Goal: Task Accomplishment & Management: Use online tool/utility

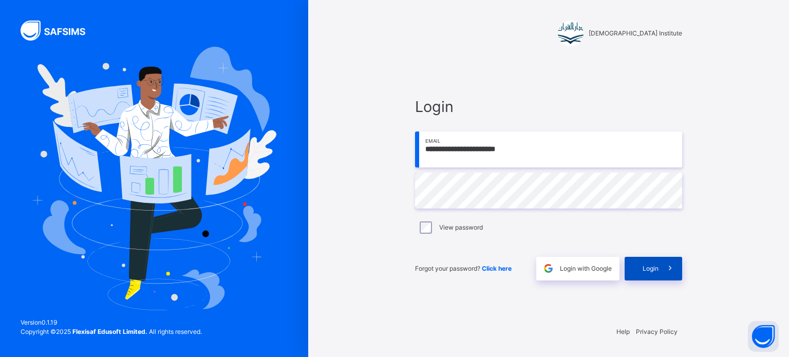
click at [652, 266] on span "Login" at bounding box center [651, 268] width 16 height 9
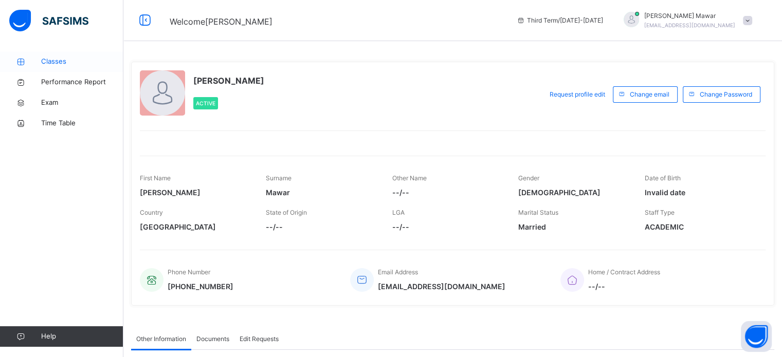
click at [33, 58] on icon at bounding box center [20, 62] width 41 height 8
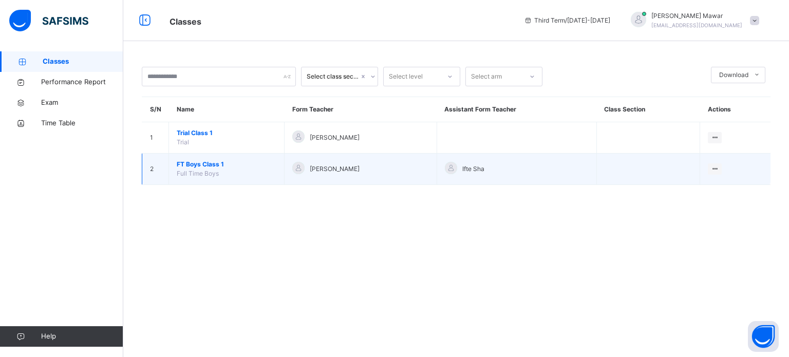
click at [177, 165] on span "FT Boys Class 1" at bounding box center [227, 164] width 100 height 9
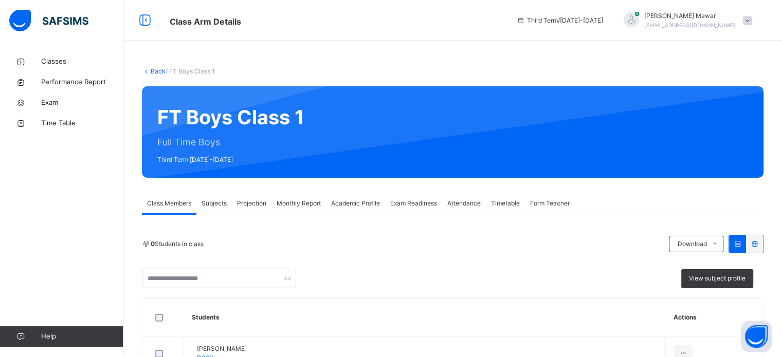
click at [206, 209] on div "Subjects" at bounding box center [213, 203] width 35 height 21
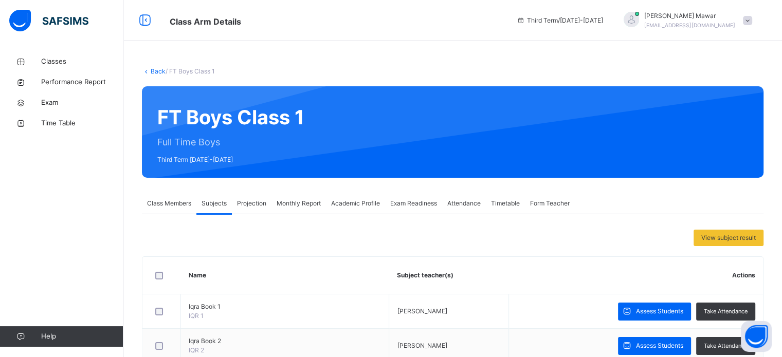
click at [239, 208] on div "Projection" at bounding box center [252, 203] width 40 height 21
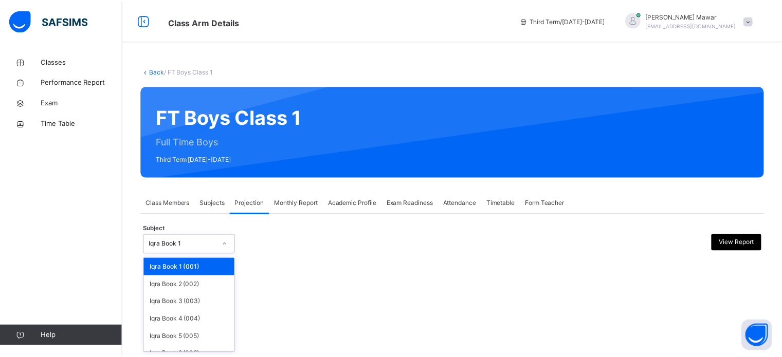
scroll to position [54, 0]
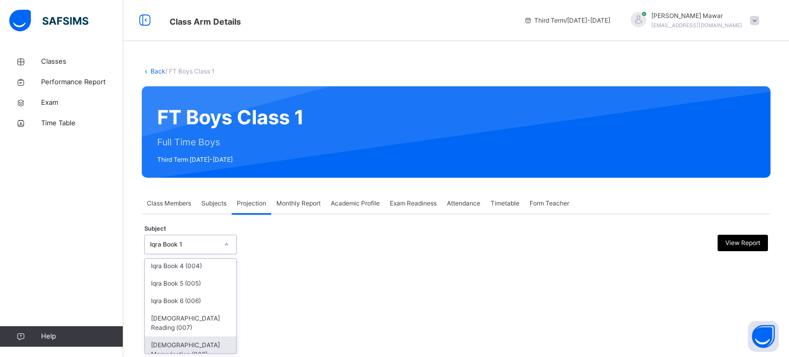
click at [154, 345] on div "[DEMOGRAPHIC_DATA] Memorisation (008)" at bounding box center [190, 350] width 91 height 27
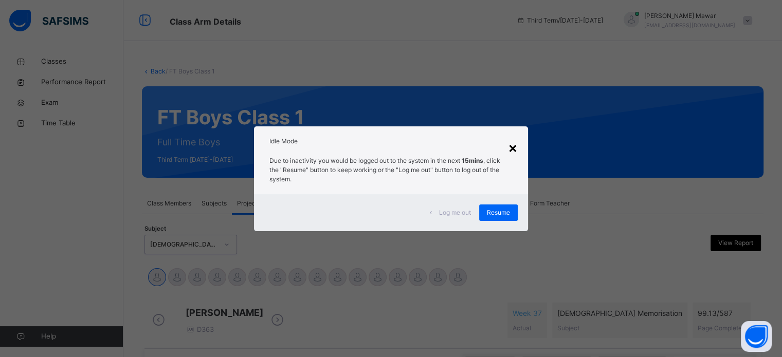
click at [517, 144] on div "×" at bounding box center [513, 148] width 10 height 22
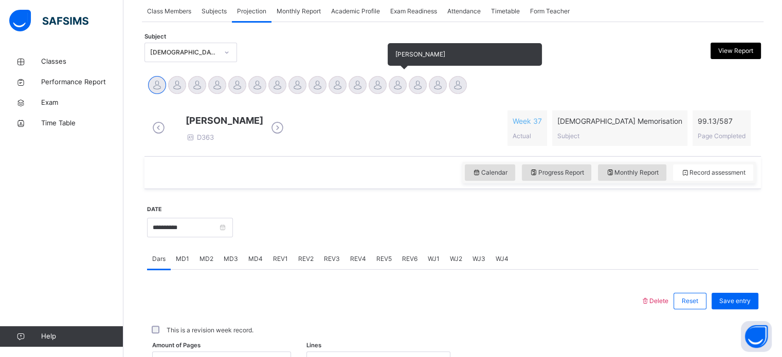
scroll to position [193, 0]
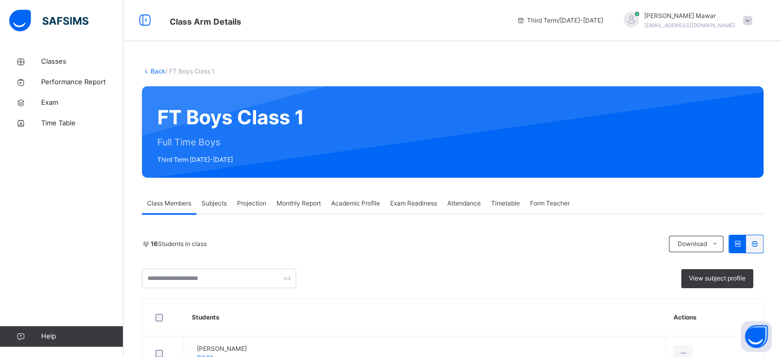
scroll to position [162, 0]
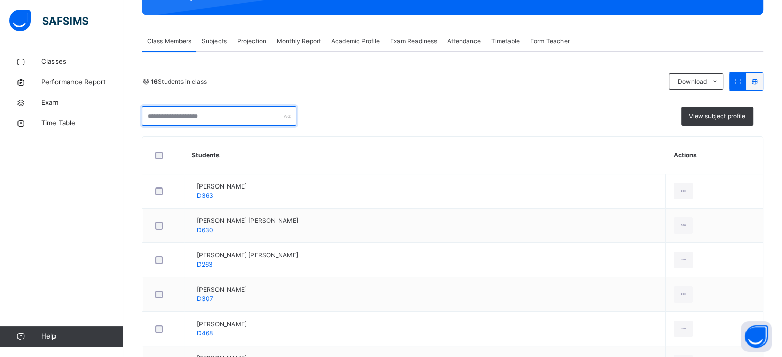
click at [216, 115] on input "text" at bounding box center [219, 116] width 154 height 20
paste input "**********"
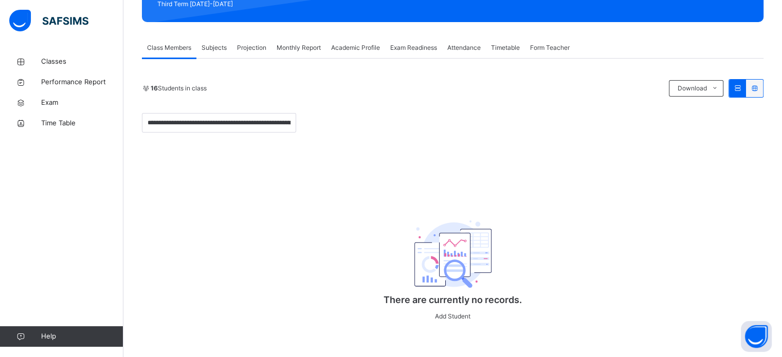
click at [284, 86] on div "16 Students in class Download Pdf Report Excel Report" at bounding box center [452, 88] width 621 height 18
click at [289, 113] on div "**********" at bounding box center [219, 123] width 154 height 20
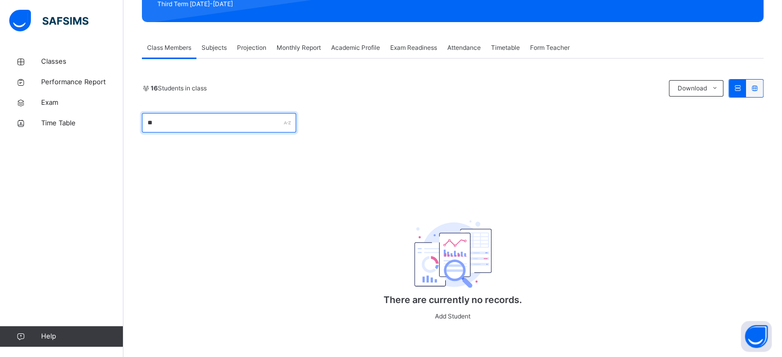
type input "*"
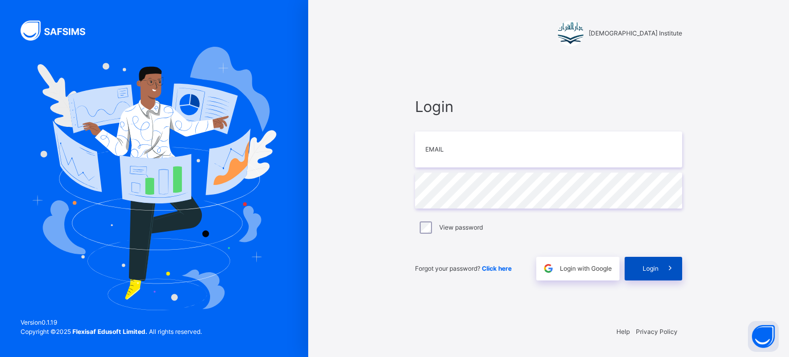
click at [661, 262] on span at bounding box center [671, 269] width 24 height 24
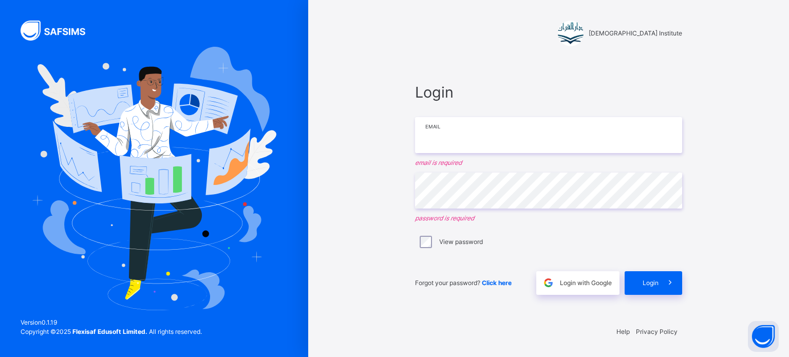
click at [577, 151] on input "email" at bounding box center [548, 135] width 267 height 36
type input "**********"
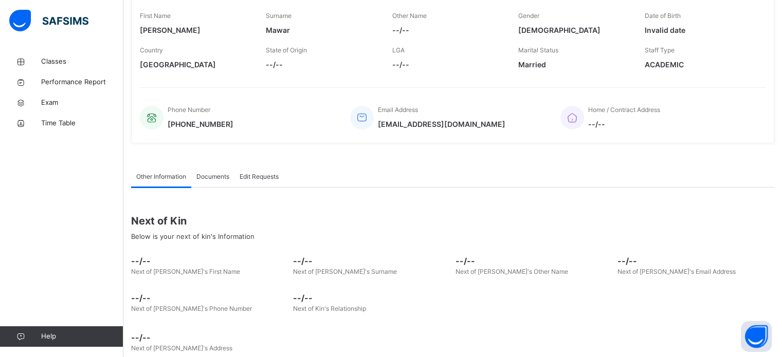
scroll to position [180, 0]
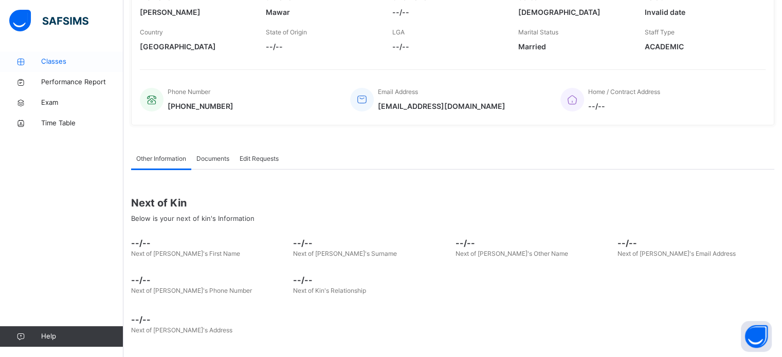
click at [43, 65] on span "Classes" at bounding box center [82, 62] width 82 height 10
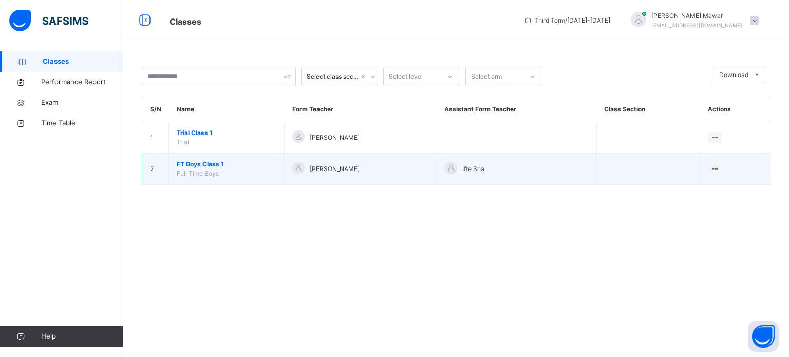
click at [187, 175] on span "Full Time Boys" at bounding box center [198, 174] width 42 height 8
click at [179, 167] on span "FT Boys Class 1" at bounding box center [227, 164] width 100 height 9
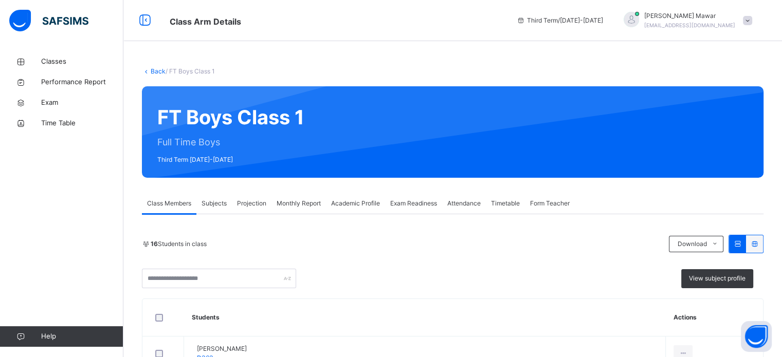
click at [246, 200] on span "Projection" at bounding box center [251, 203] width 29 height 9
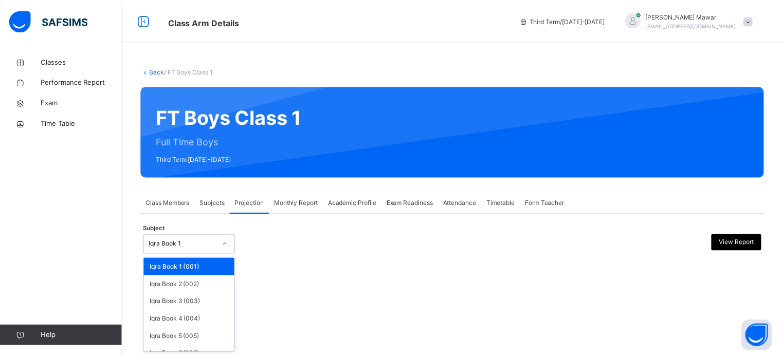
scroll to position [54, 0]
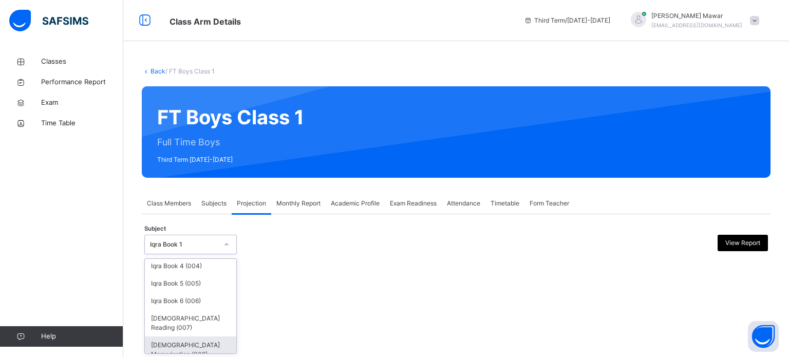
click at [159, 343] on div "[DEMOGRAPHIC_DATA] Memorisation (008)" at bounding box center [190, 350] width 91 height 27
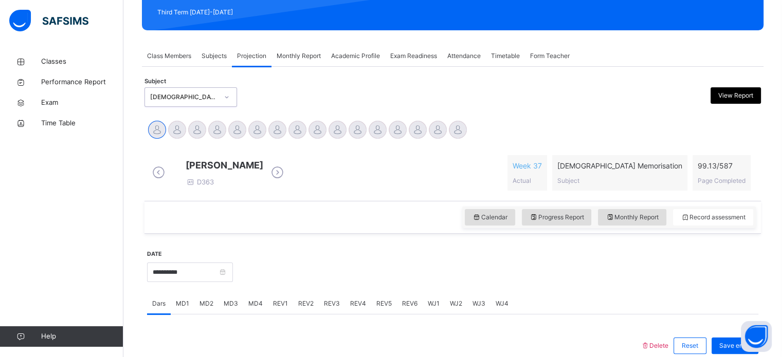
scroll to position [147, 0]
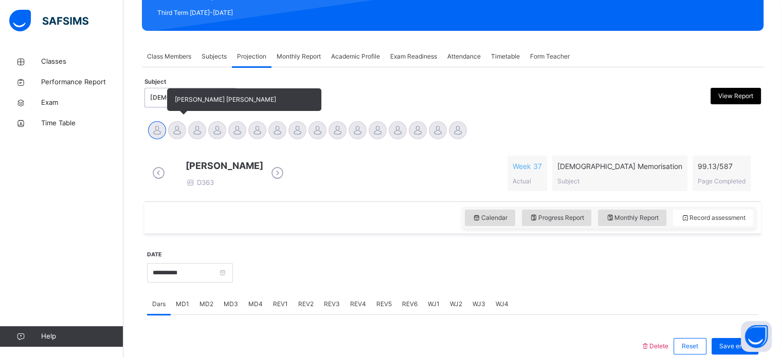
click at [179, 137] on div at bounding box center [177, 130] width 18 height 18
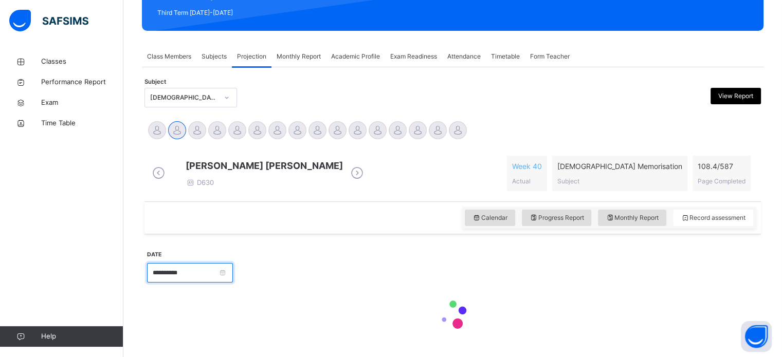
click at [162, 272] on input "**********" at bounding box center [190, 273] width 86 height 20
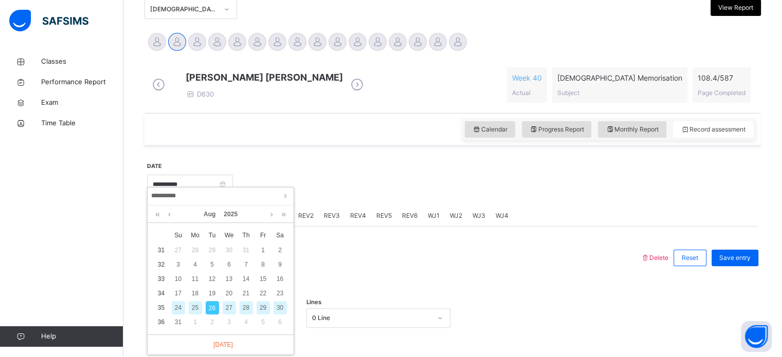
scroll to position [243, 0]
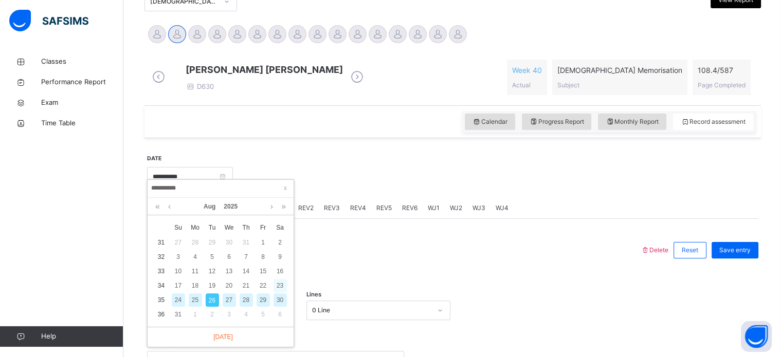
click at [276, 285] on div "23" at bounding box center [279, 285] width 13 height 13
type input "**********"
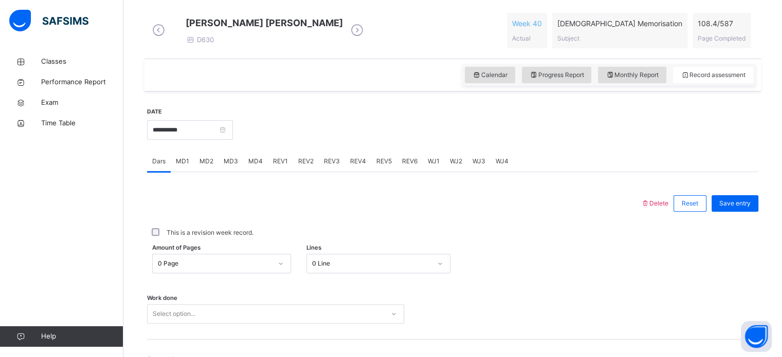
scroll to position [291, 0]
click at [417, 287] on div "Work done Select option..." at bounding box center [452, 307] width 611 height 61
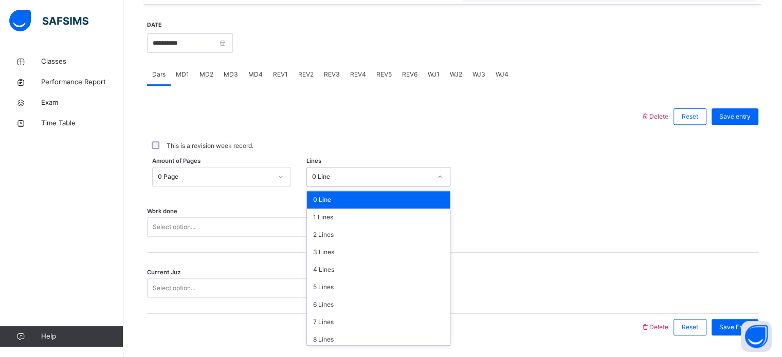
scroll to position [377, 0]
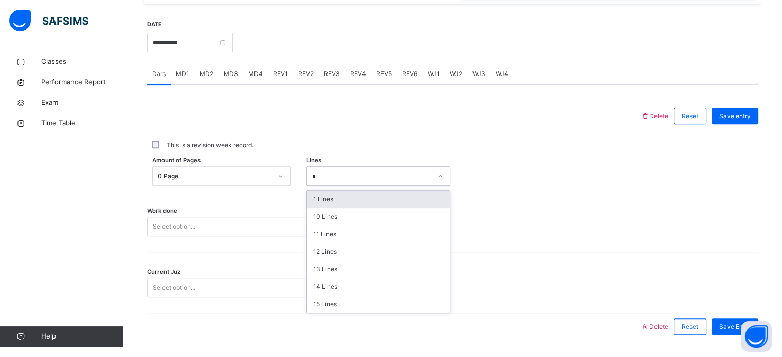
type input "**"
click at [430, 208] on div "11 Lines" at bounding box center [378, 199] width 143 height 17
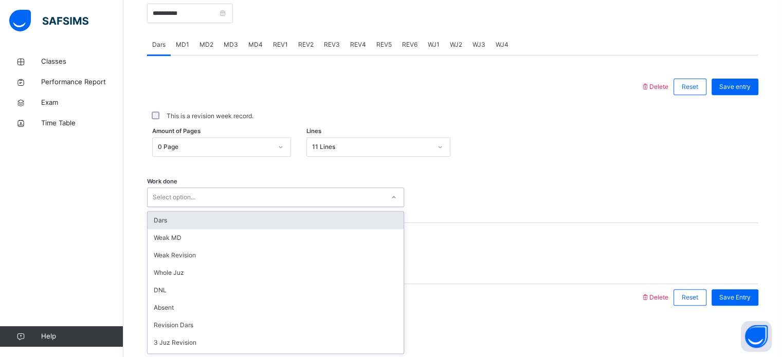
scroll to position [414, 0]
click at [382, 217] on div "Dars" at bounding box center [275, 220] width 256 height 17
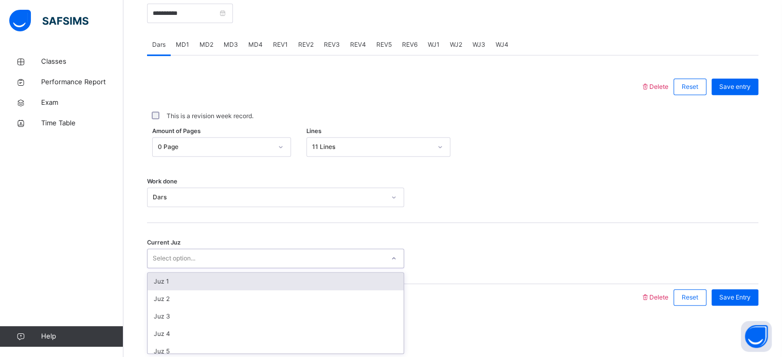
type input "*"
click at [157, 276] on div "Juz 1" at bounding box center [275, 281] width 256 height 17
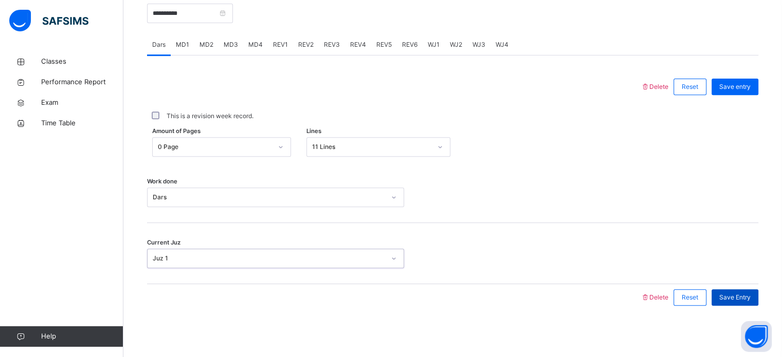
click at [753, 305] on div "Save Entry" at bounding box center [734, 297] width 47 height 16
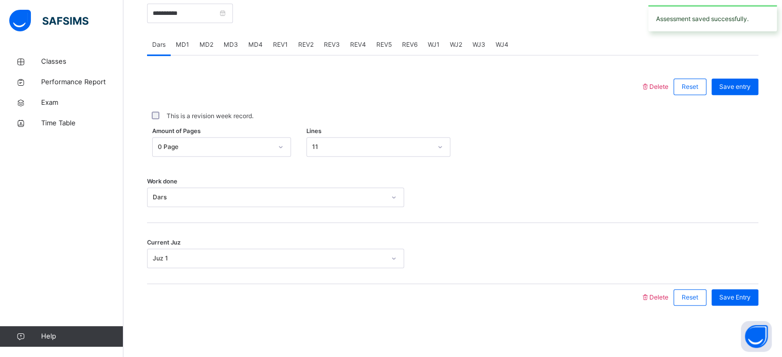
click at [258, 48] on span "MD4" at bounding box center [255, 44] width 14 height 9
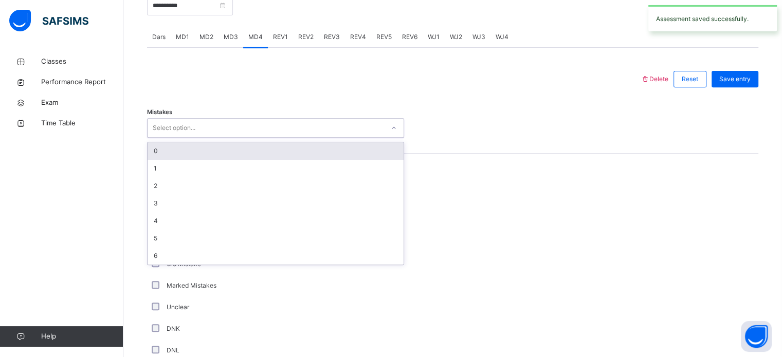
click at [214, 158] on div "0" at bounding box center [275, 150] width 256 height 17
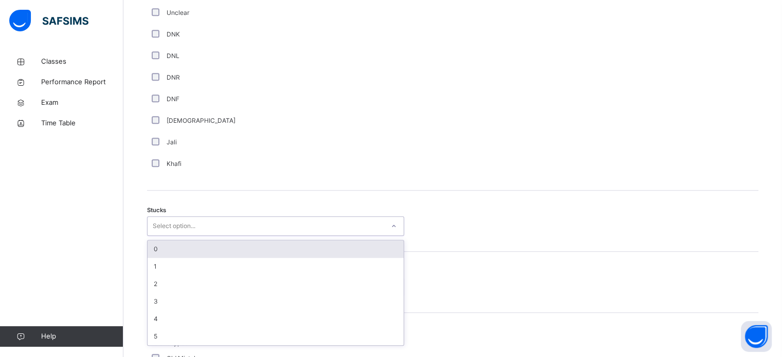
scroll to position [709, 0]
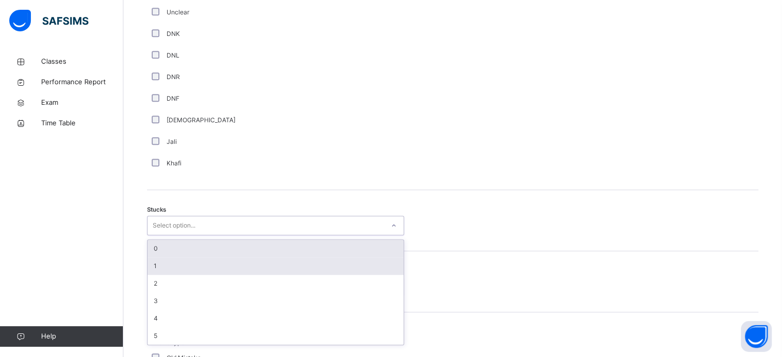
click at [177, 275] on div "1" at bounding box center [275, 265] width 256 height 17
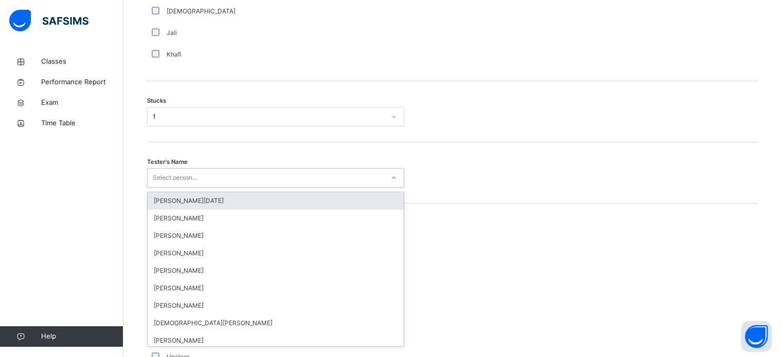
scroll to position [819, 0]
type input "****"
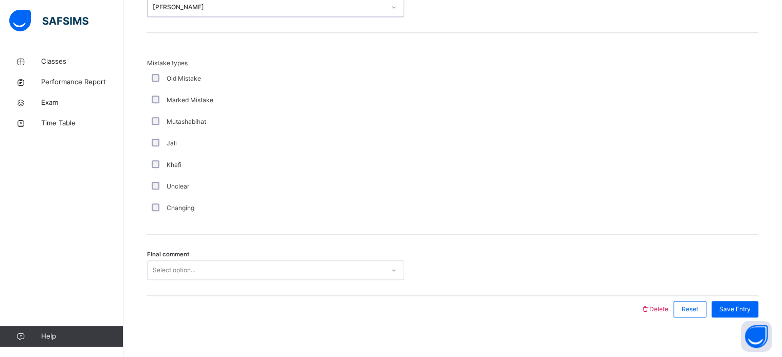
scroll to position [1008, 0]
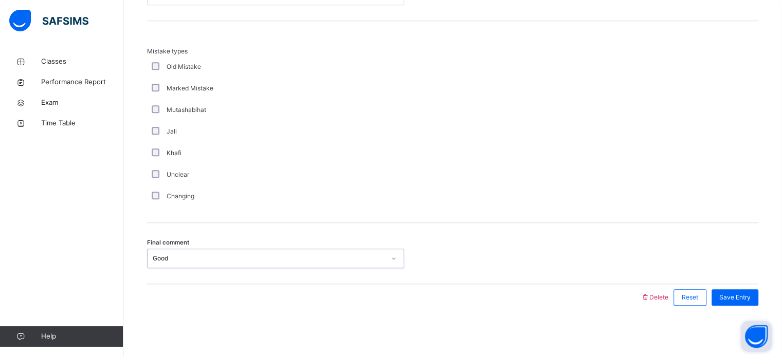
click at [741, 329] on button "Open asap" at bounding box center [755, 336] width 31 height 31
click at [742, 302] on div "Save Entry" at bounding box center [734, 297] width 47 height 16
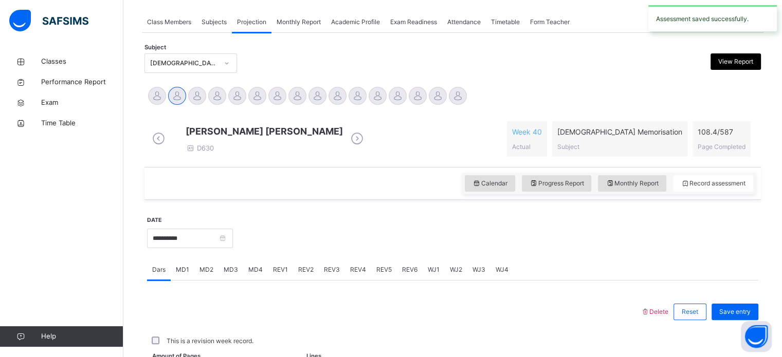
scroll to position [414, 0]
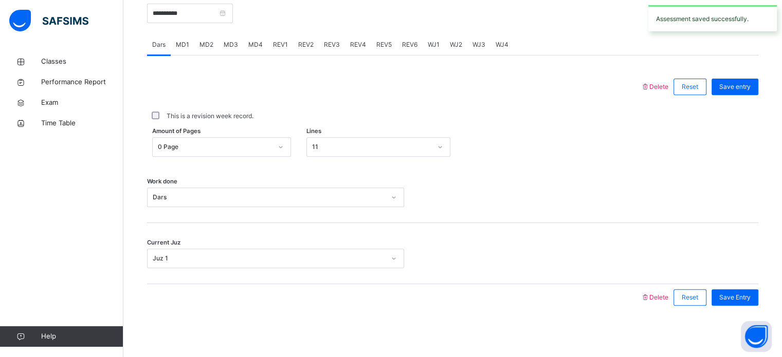
click at [175, 38] on div "MD1" at bounding box center [183, 44] width 24 height 21
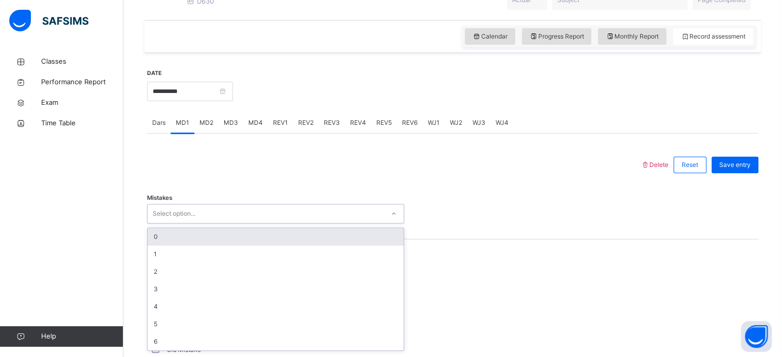
scroll to position [334, 0]
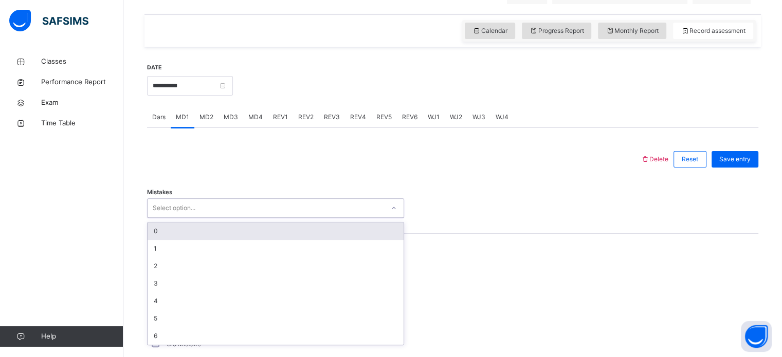
click at [247, 240] on div "0" at bounding box center [275, 230] width 256 height 17
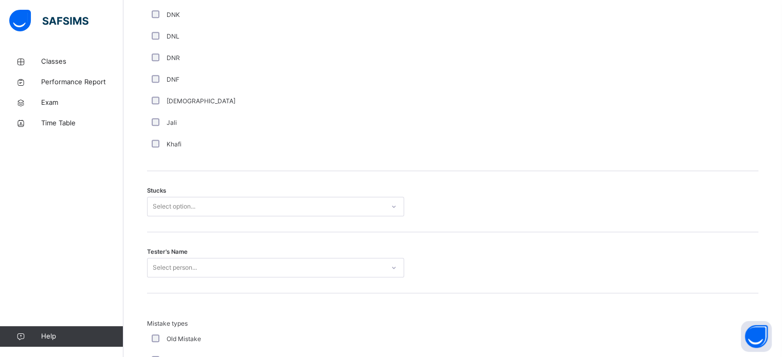
scroll to position [730, 0]
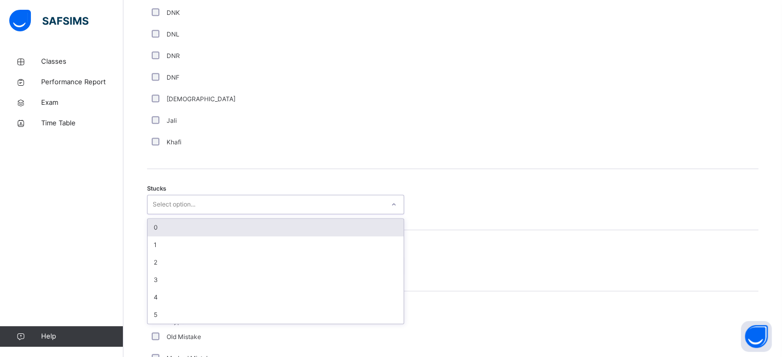
click at [152, 229] on div "0" at bounding box center [275, 227] width 256 height 17
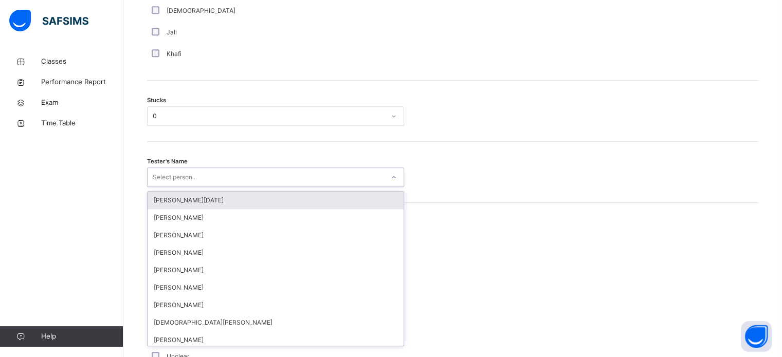
scroll to position [819, 0]
type input "****"
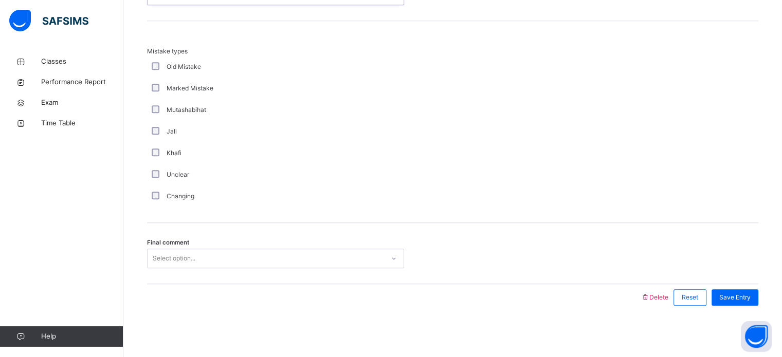
scroll to position [1008, 0]
click at [750, 290] on div "Save Entry" at bounding box center [734, 297] width 47 height 16
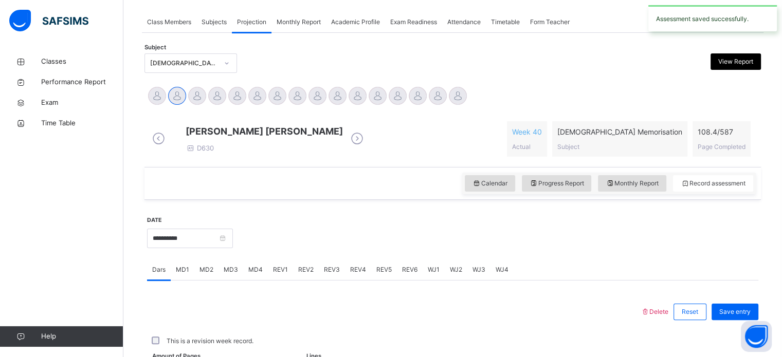
scroll to position [414, 0]
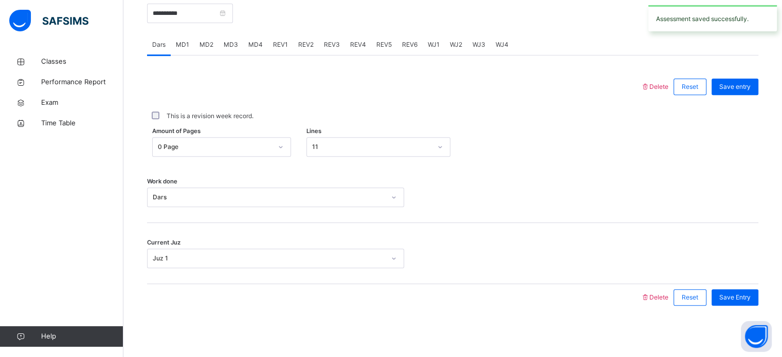
click at [268, 37] on div "REV1" at bounding box center [280, 44] width 25 height 21
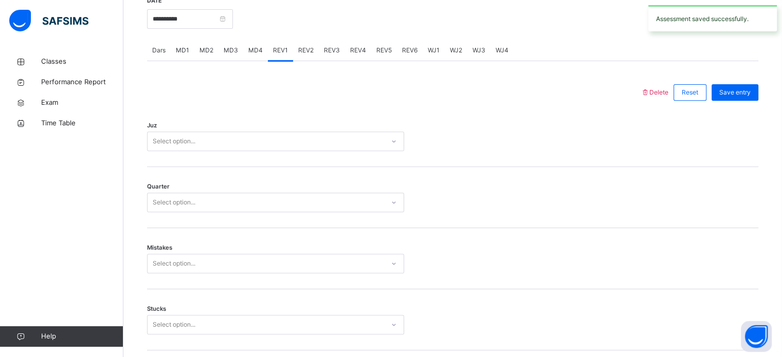
scroll to position [386, 0]
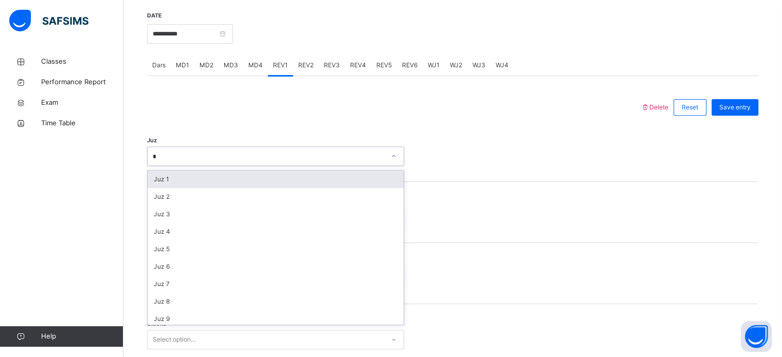
type input "**"
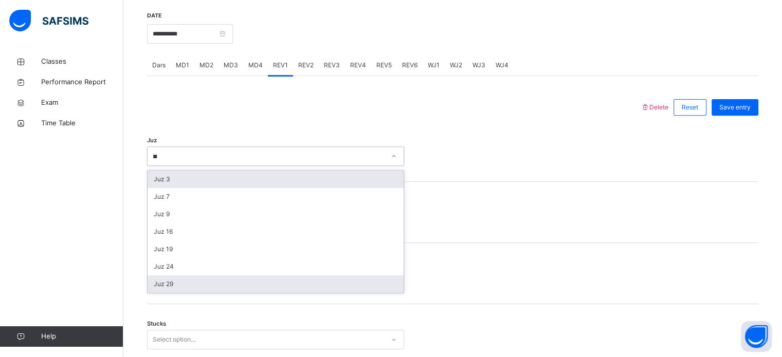
click at [156, 293] on div "Juz 29" at bounding box center [275, 283] width 256 height 17
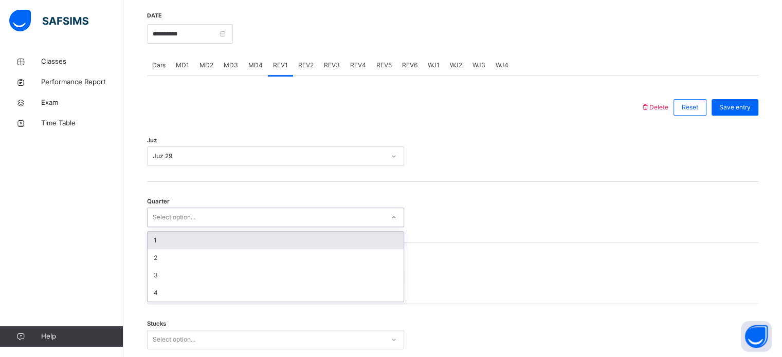
click at [152, 249] on div "1" at bounding box center [275, 240] width 256 height 17
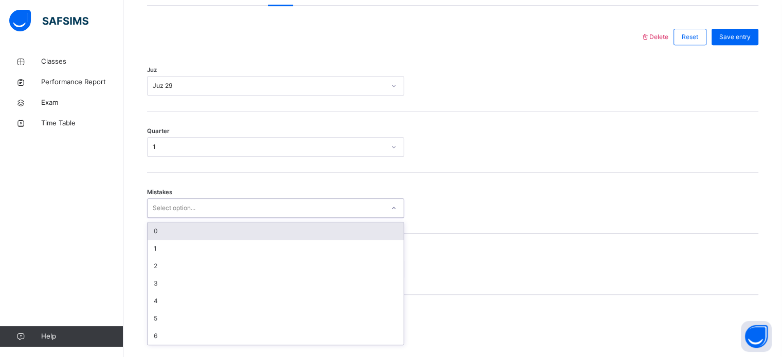
click at [149, 236] on div "0" at bounding box center [275, 230] width 256 height 17
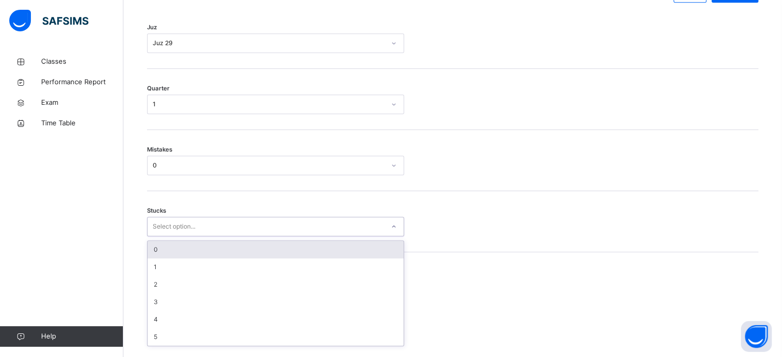
scroll to position [499, 0]
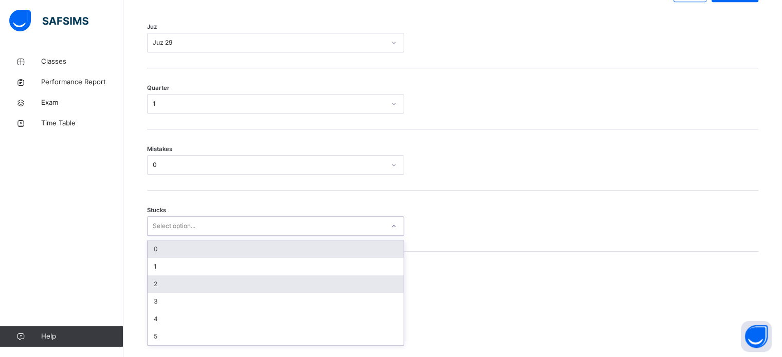
click at [156, 290] on div "2" at bounding box center [275, 283] width 256 height 17
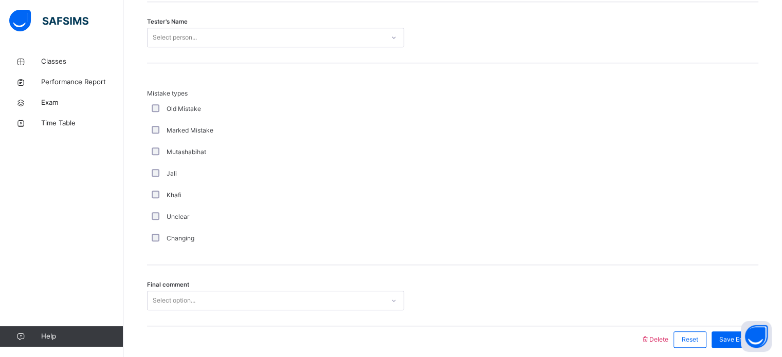
scroll to position [1130, 0]
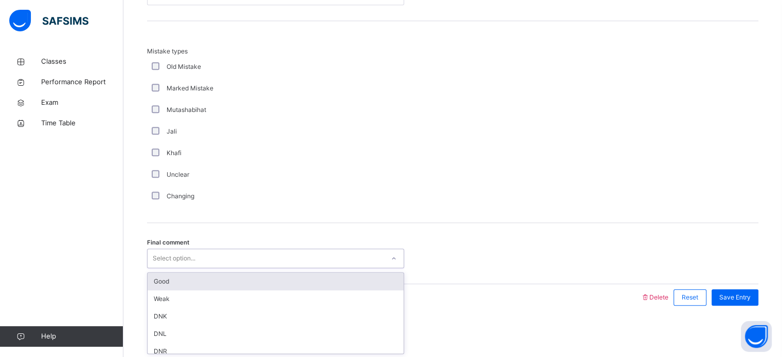
click at [155, 277] on div "Good" at bounding box center [275, 281] width 256 height 17
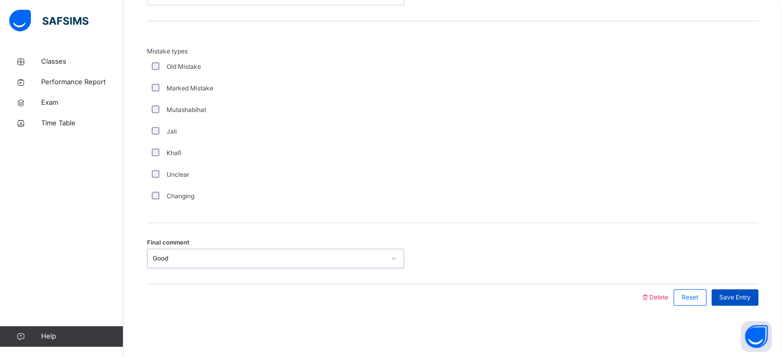
click at [744, 298] on span "Save Entry" at bounding box center [734, 297] width 31 height 9
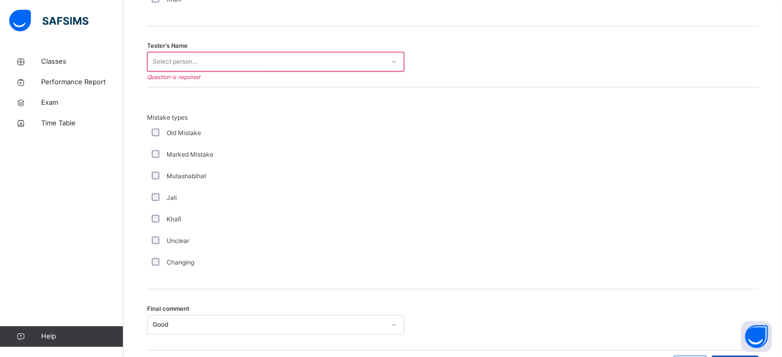
scroll to position [1026, 0]
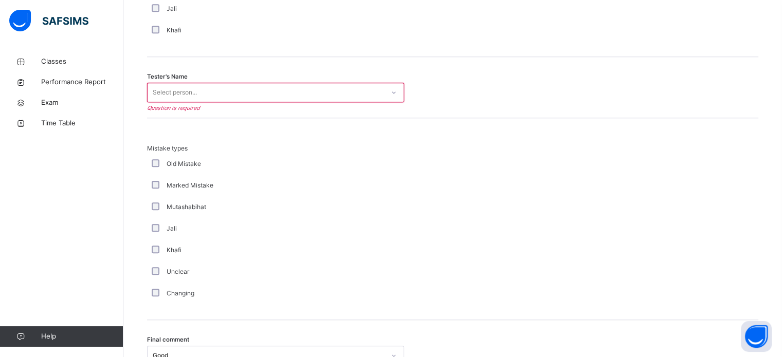
click at [333, 115] on div "Tester's Name Select person... Question is required" at bounding box center [452, 87] width 611 height 61
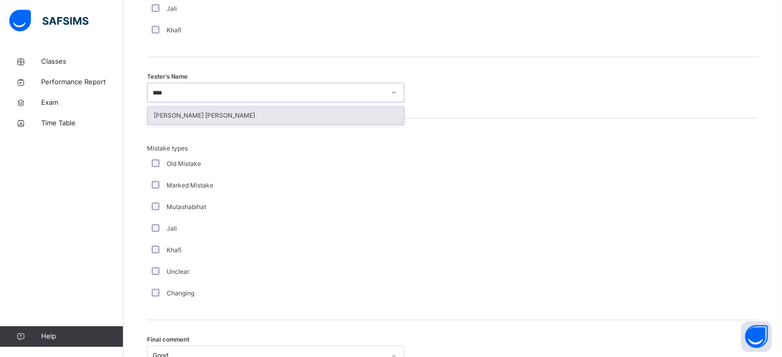
type input "*****"
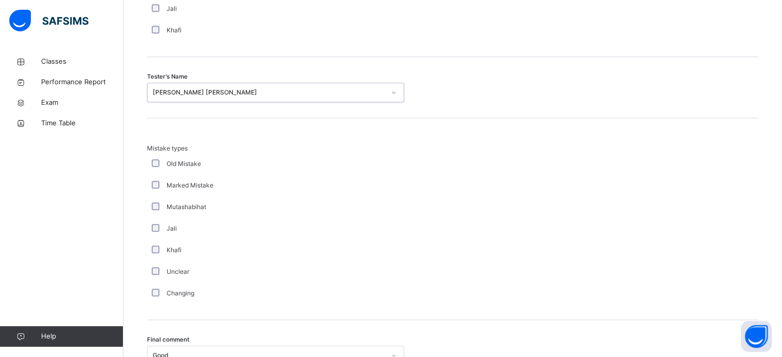
scroll to position [1130, 0]
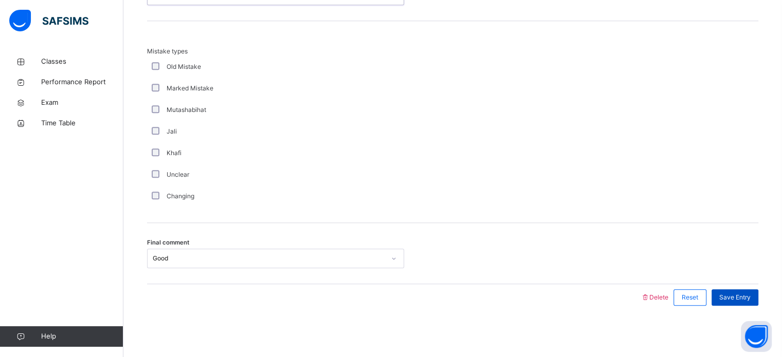
click at [725, 297] on div "Save Entry" at bounding box center [734, 297] width 47 height 16
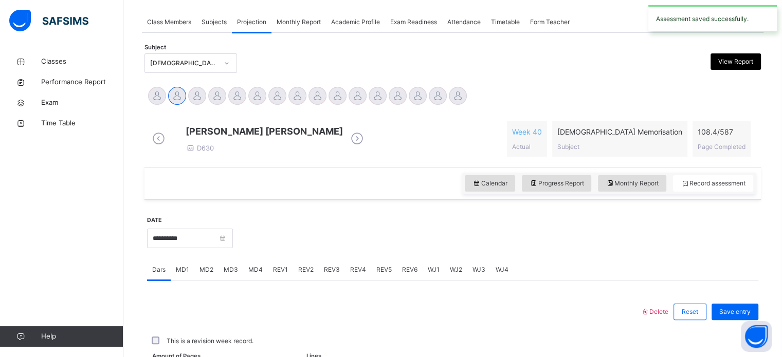
scroll to position [414, 0]
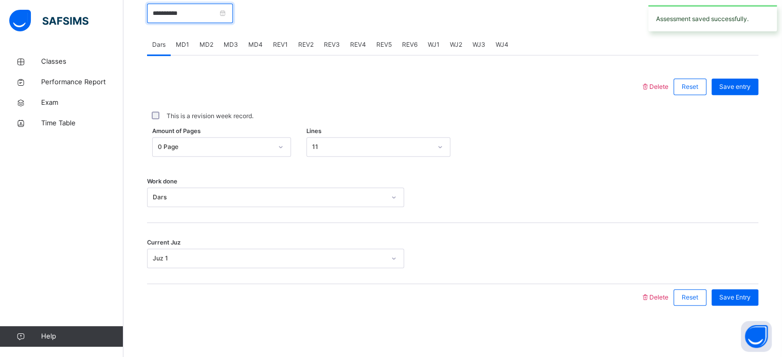
click at [208, 15] on input "**********" at bounding box center [190, 14] width 86 height 20
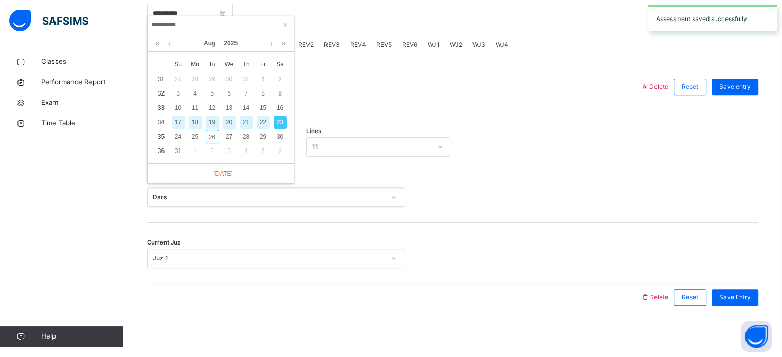
click at [259, 120] on div "22" at bounding box center [262, 122] width 13 height 13
type input "**********"
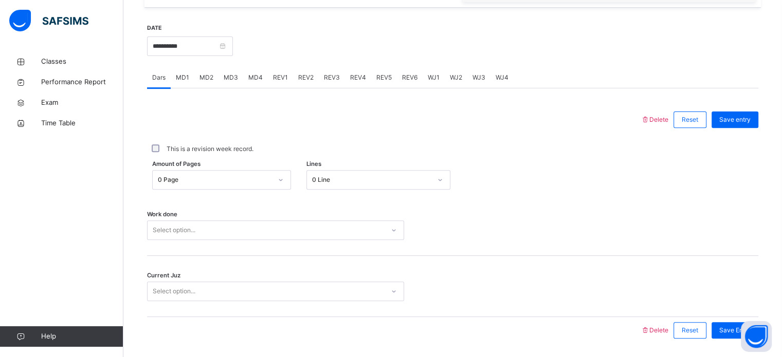
scroll to position [394, 0]
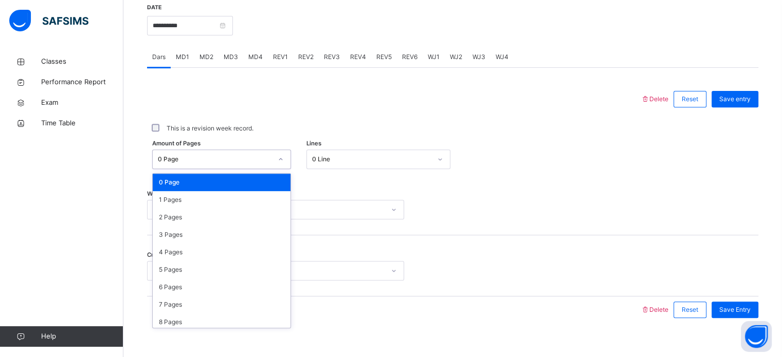
click at [249, 191] on div "0 Page" at bounding box center [222, 182] width 138 height 17
click at [224, 206] on div "1 Pages" at bounding box center [222, 199] width 138 height 17
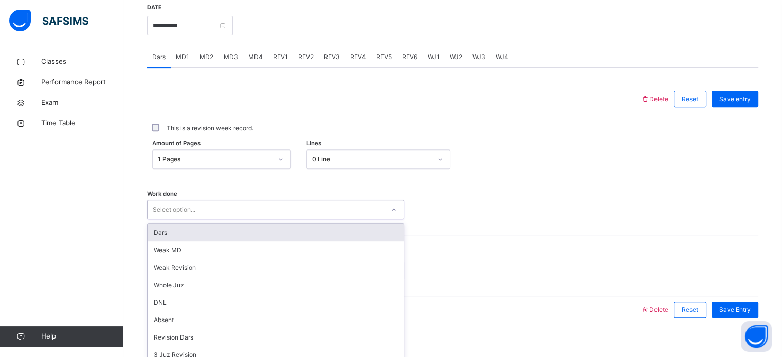
scroll to position [414, 0]
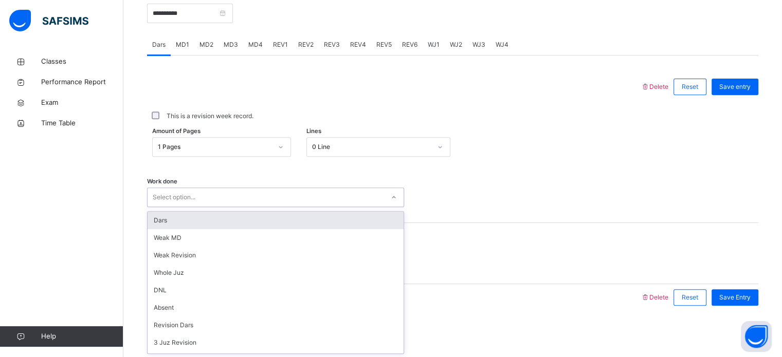
click at [216, 219] on div "Dars" at bounding box center [275, 220] width 256 height 17
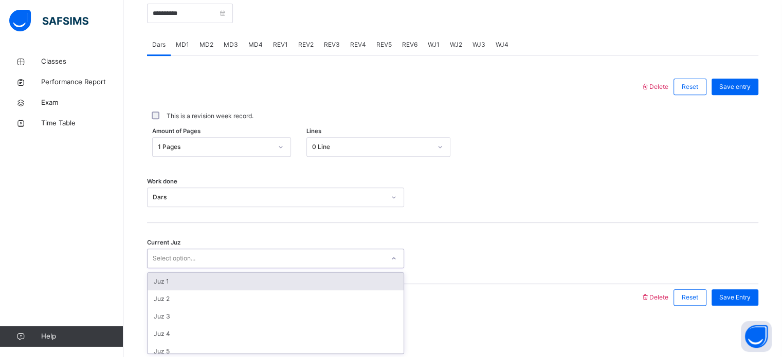
type input "*"
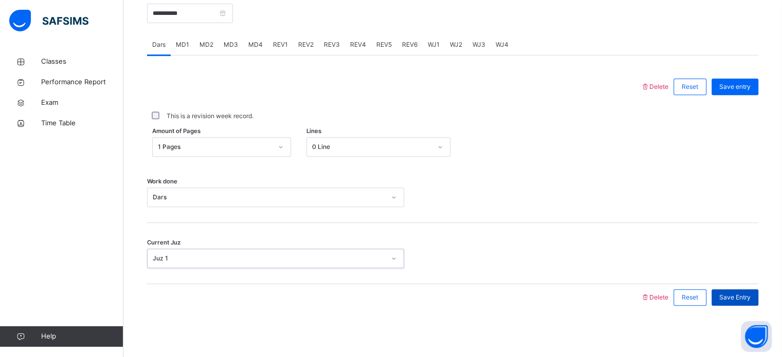
click at [750, 301] on span "Save Entry" at bounding box center [734, 297] width 31 height 9
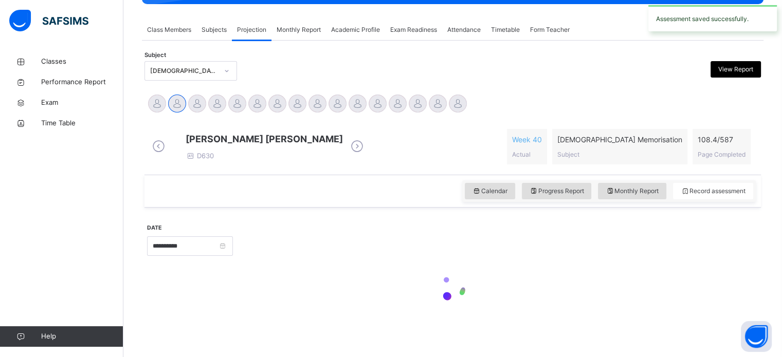
scroll to position [181, 0]
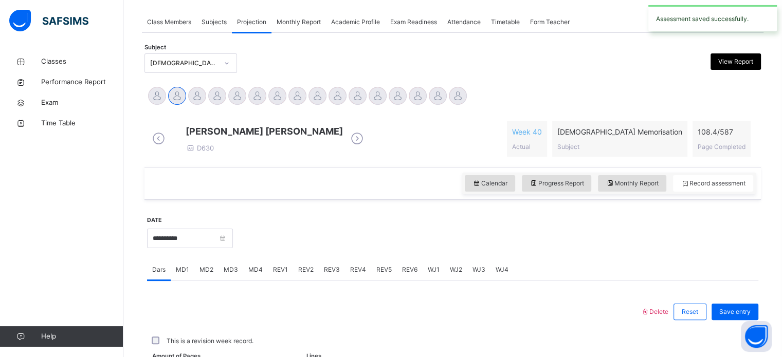
click at [257, 274] on span "MD4" at bounding box center [255, 269] width 14 height 9
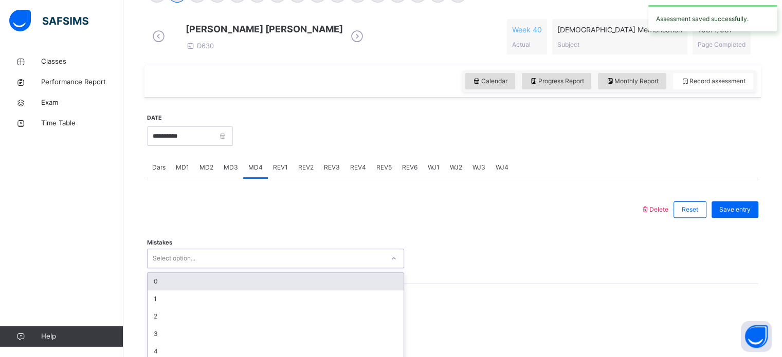
scroll to position [334, 0]
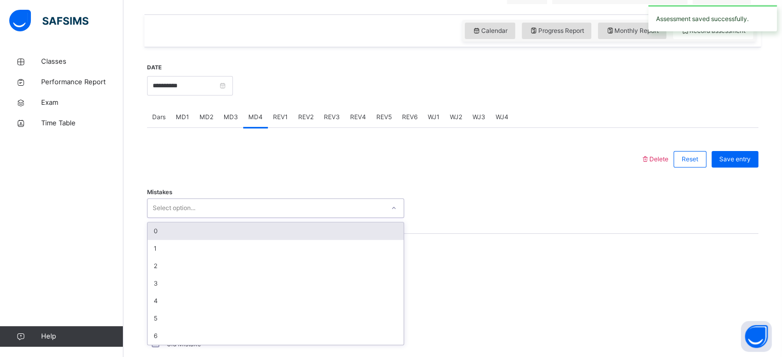
click at [221, 236] on div "0" at bounding box center [275, 230] width 256 height 17
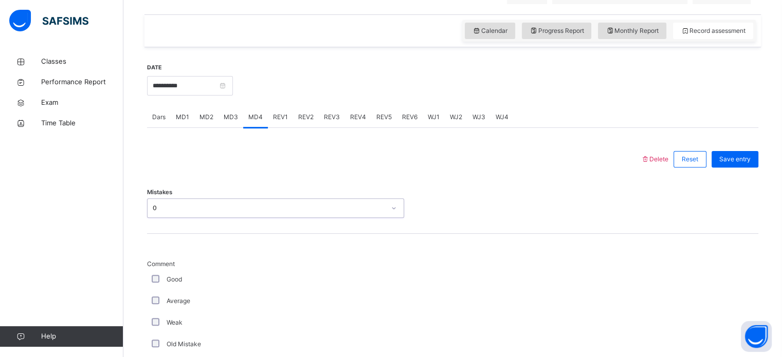
click at [164, 290] on div "Good" at bounding box center [275, 280] width 257 height 22
click at [232, 284] on div "Good" at bounding box center [276, 279] width 252 height 9
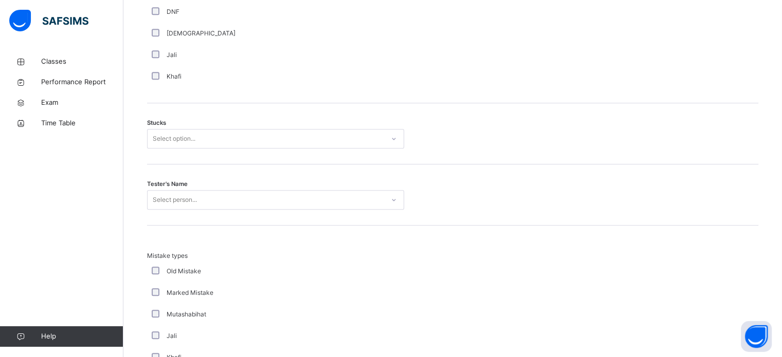
scroll to position [802, 0]
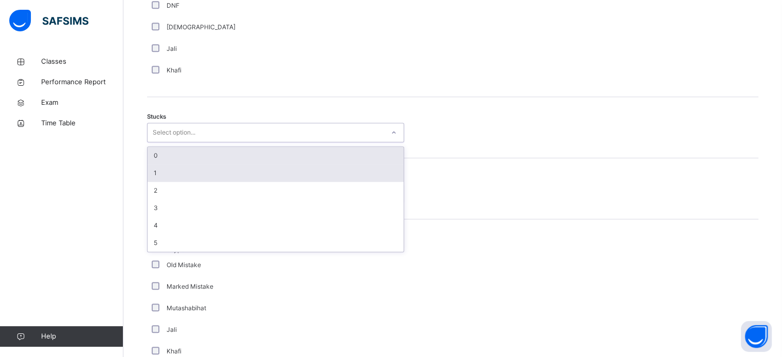
click at [148, 175] on div "1" at bounding box center [275, 172] width 256 height 17
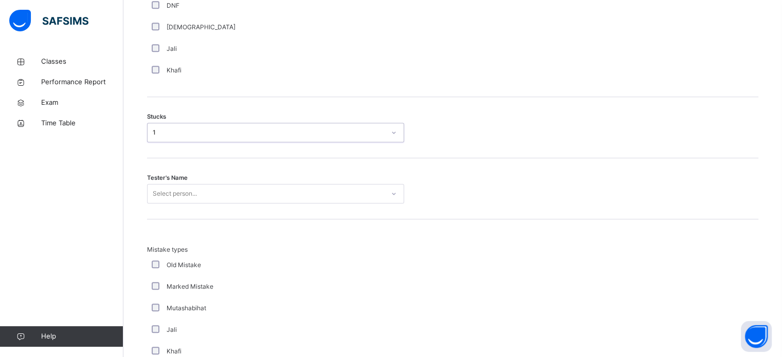
scroll to position [819, 0]
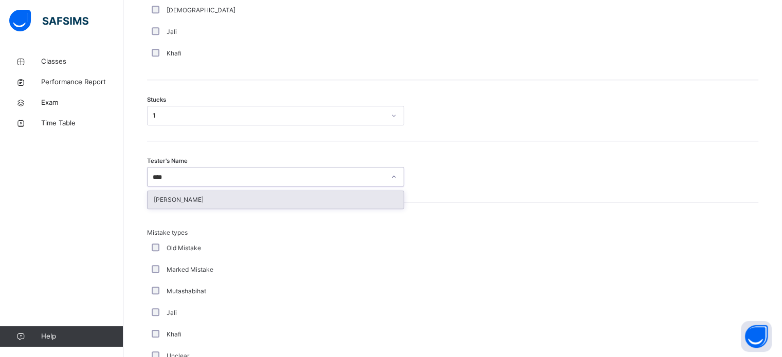
type input "*****"
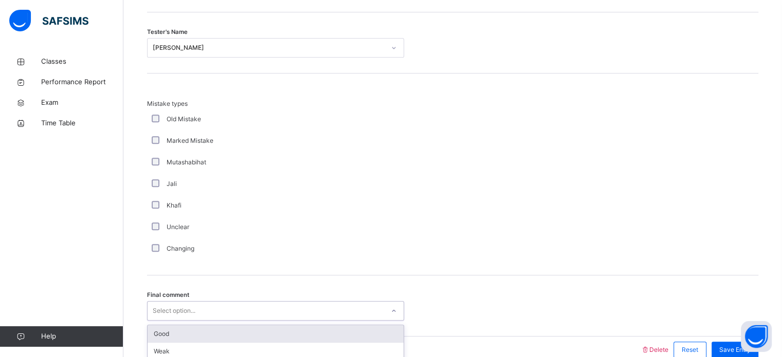
scroll to position [1008, 0]
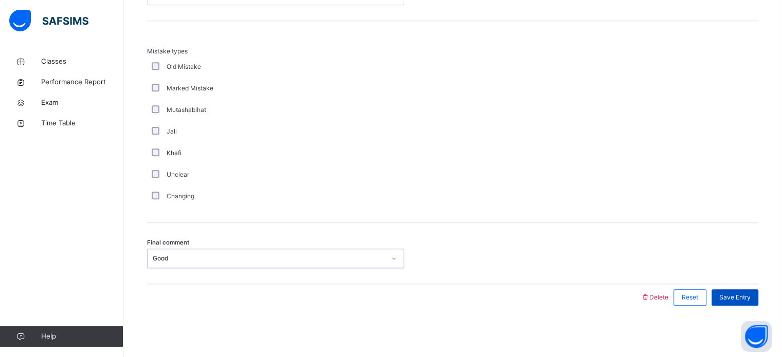
click at [750, 297] on span "Save Entry" at bounding box center [734, 297] width 31 height 9
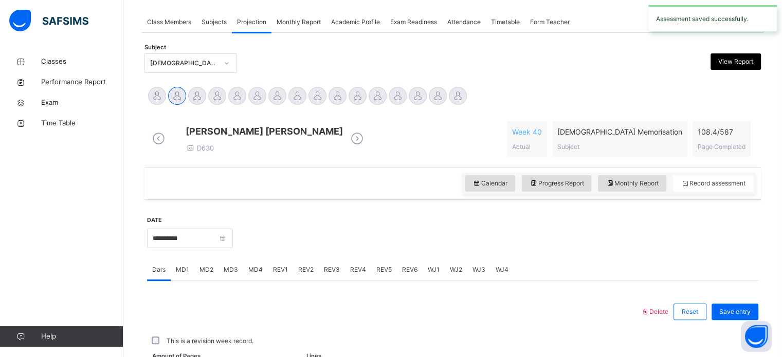
scroll to position [414, 0]
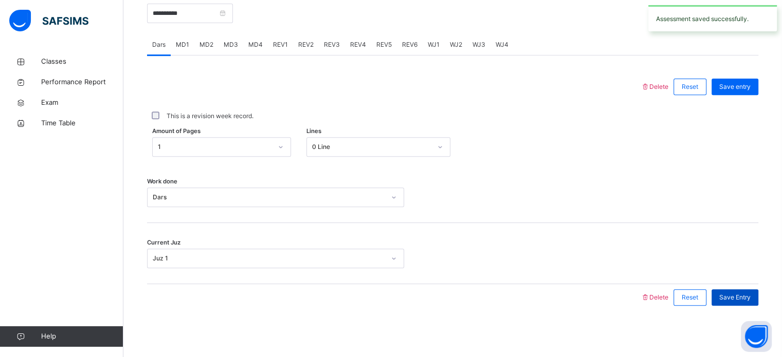
click at [740, 296] on span "Save Entry" at bounding box center [734, 297] width 31 height 9
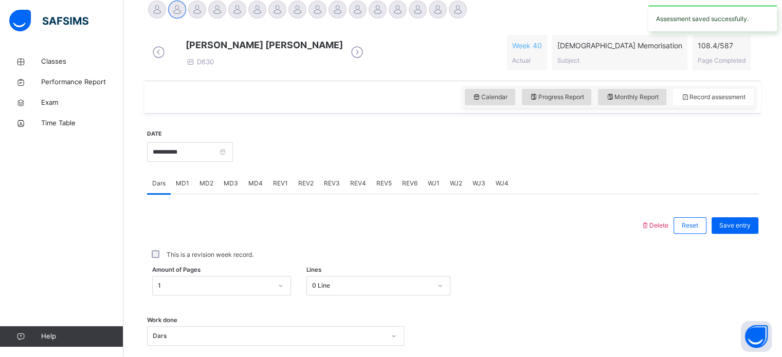
scroll to position [265, 0]
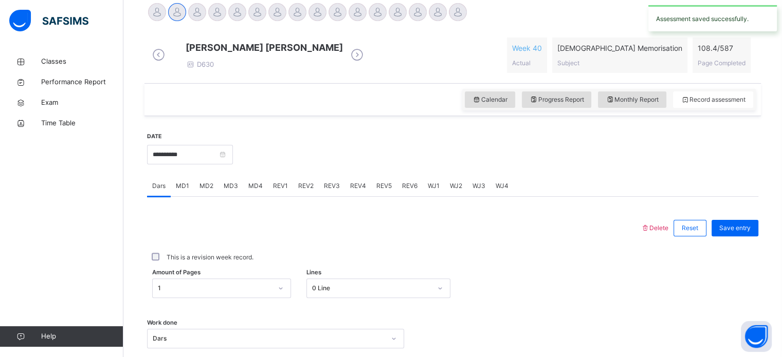
click at [177, 196] on div "MD1" at bounding box center [183, 186] width 24 height 21
click at [206, 191] on span "MD2" at bounding box center [206, 185] width 14 height 9
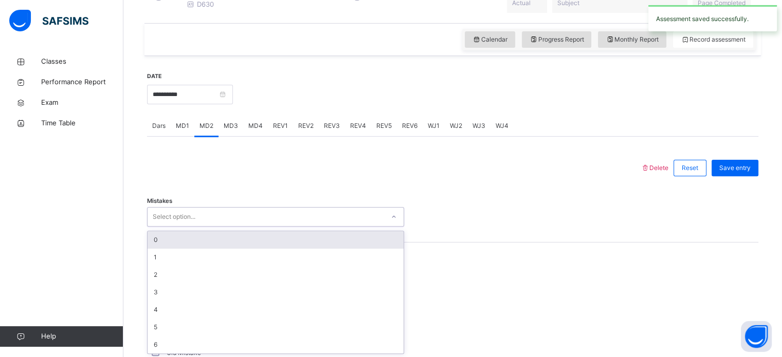
scroll to position [334, 0]
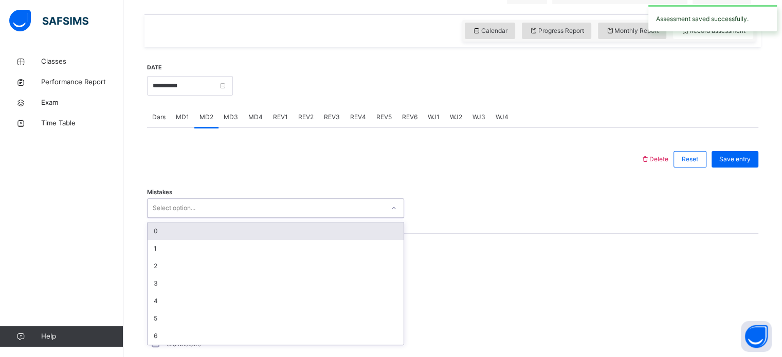
click at [202, 232] on div "0" at bounding box center [275, 230] width 256 height 17
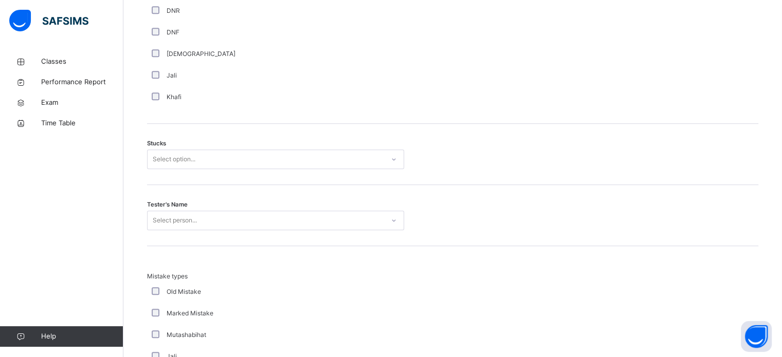
scroll to position [777, 0]
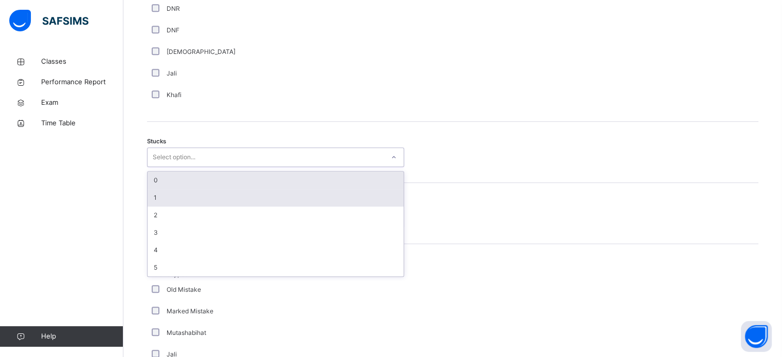
click at [213, 206] on div "1" at bounding box center [275, 197] width 256 height 17
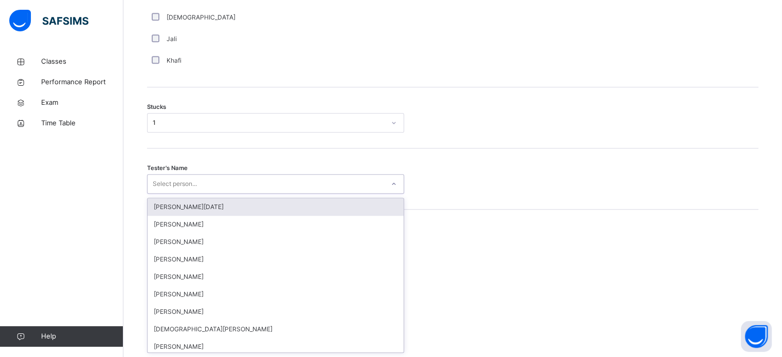
scroll to position [819, 0]
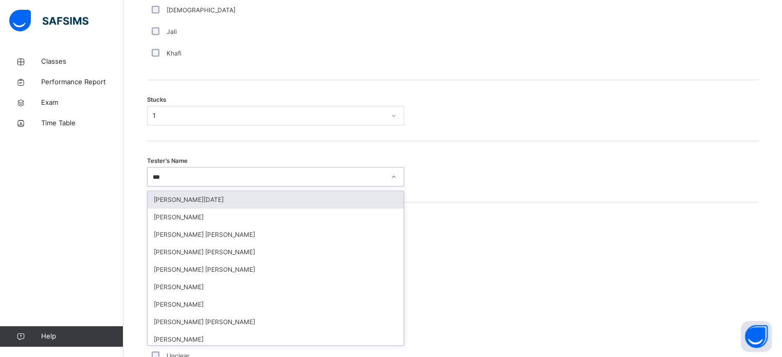
type input "****"
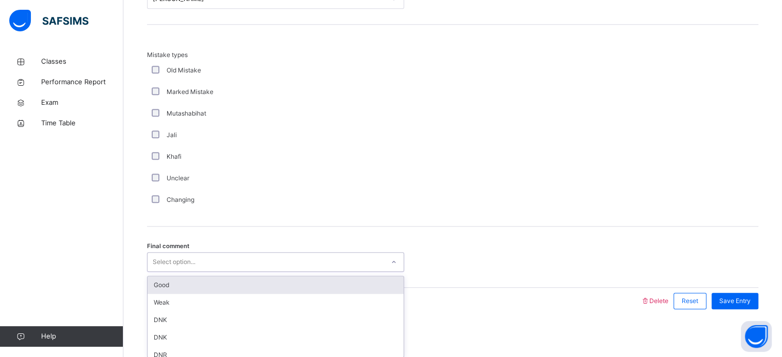
scroll to position [1008, 0]
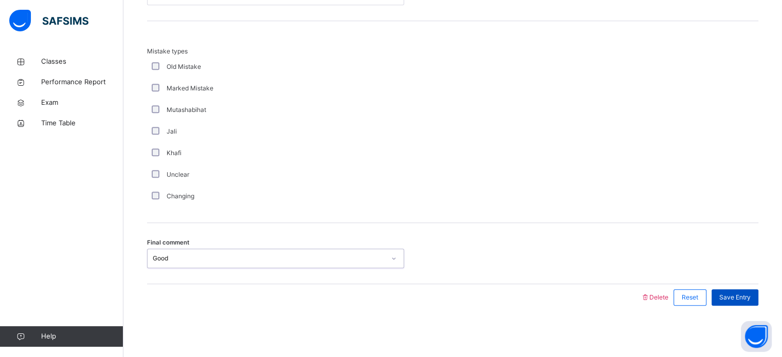
click at [750, 295] on span "Save Entry" at bounding box center [734, 297] width 31 height 9
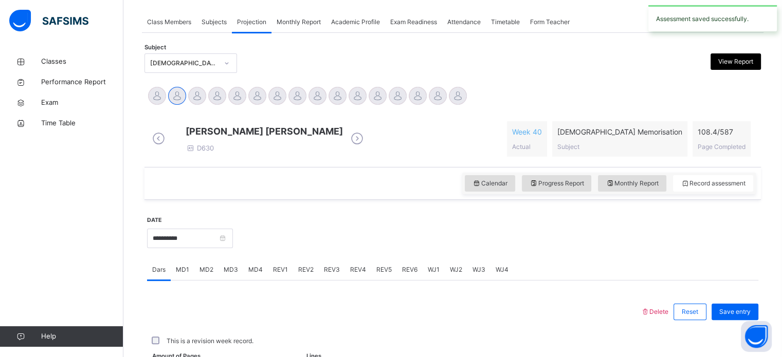
scroll to position [414, 0]
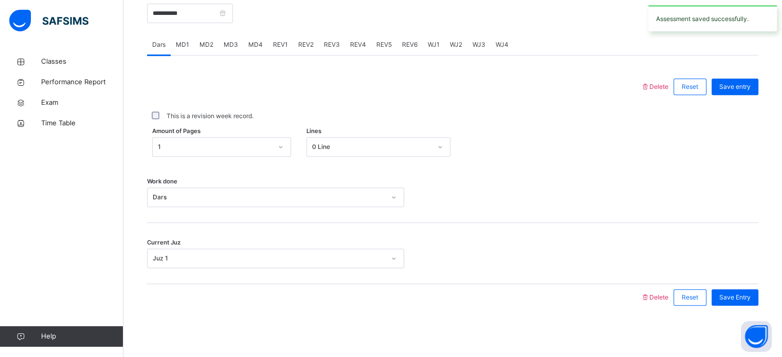
click at [275, 48] on span "REV1" at bounding box center [280, 44] width 15 height 9
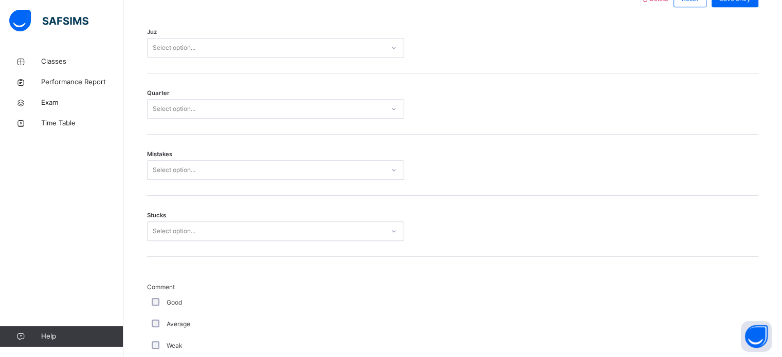
scroll to position [493, 0]
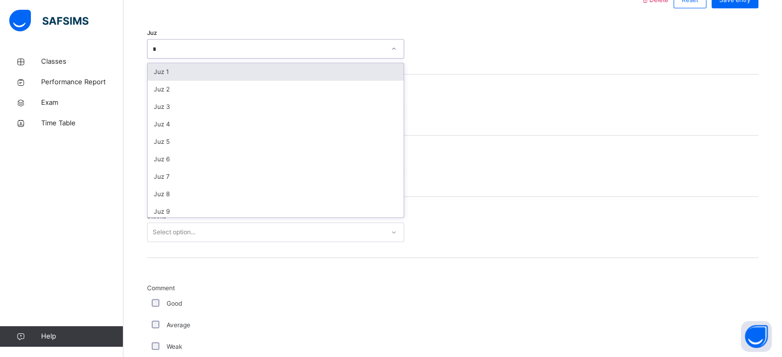
type input "**"
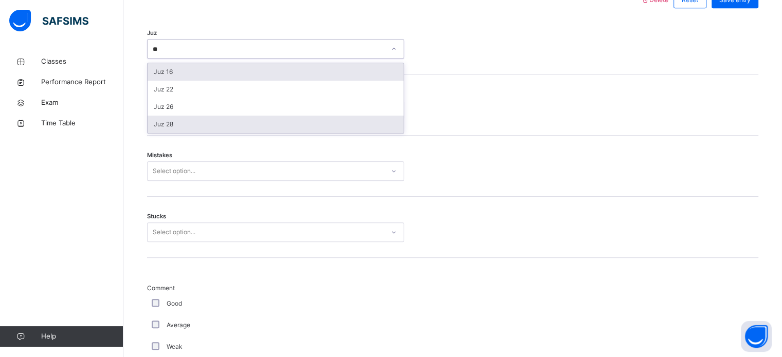
click at [157, 133] on div "Juz 28" at bounding box center [275, 124] width 256 height 17
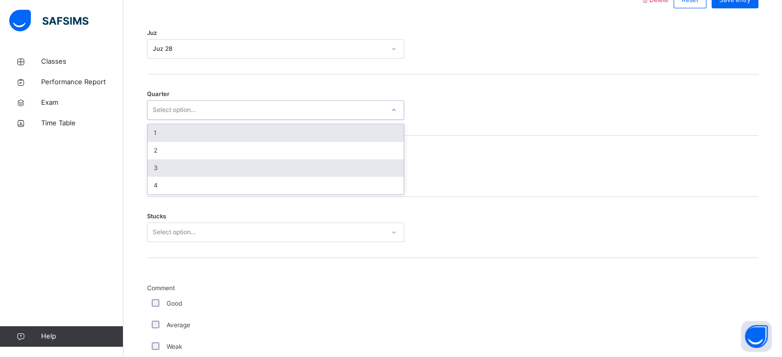
click at [155, 170] on div "3" at bounding box center [275, 167] width 256 height 17
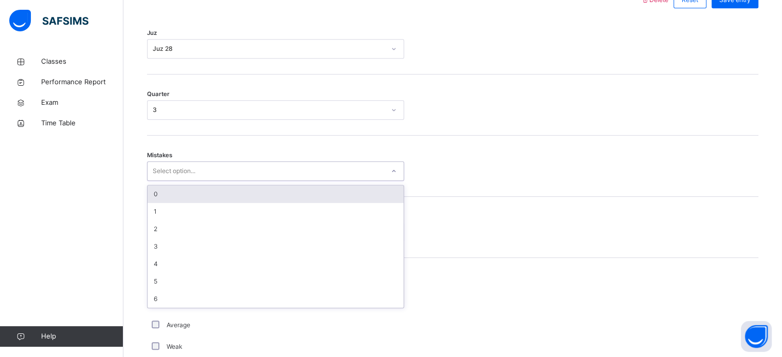
click at [166, 199] on div "0" at bounding box center [275, 193] width 256 height 17
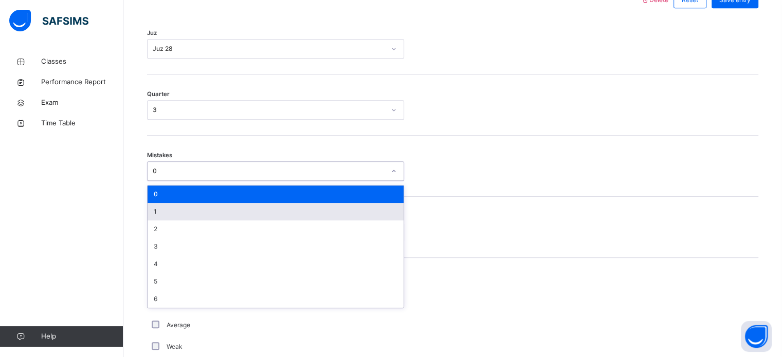
click at [150, 215] on div "1" at bounding box center [275, 211] width 256 height 17
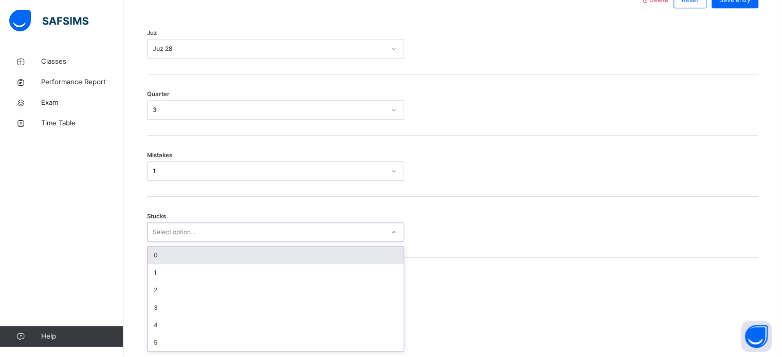
scroll to position [499, 0]
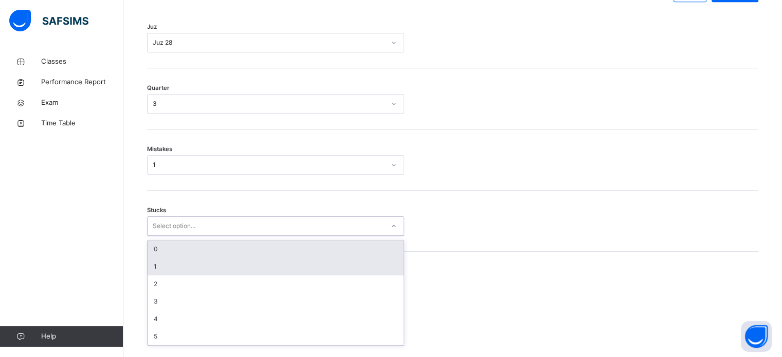
click at [155, 275] on div "1" at bounding box center [275, 266] width 256 height 17
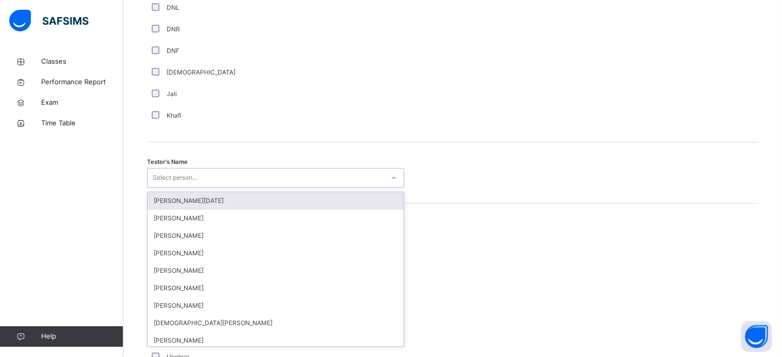
scroll to position [941, 0]
type input "***"
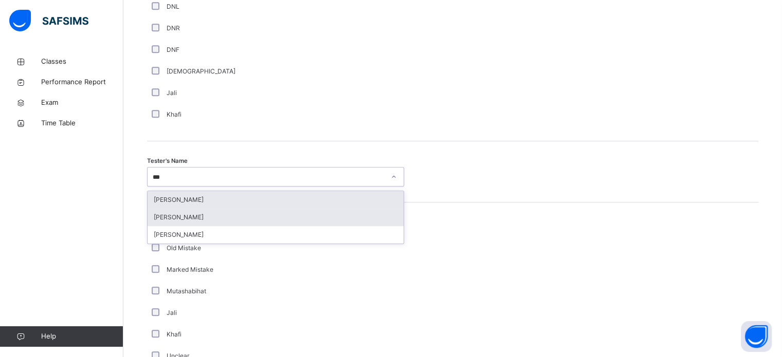
click at [157, 226] on div "[PERSON_NAME]" at bounding box center [275, 217] width 256 height 17
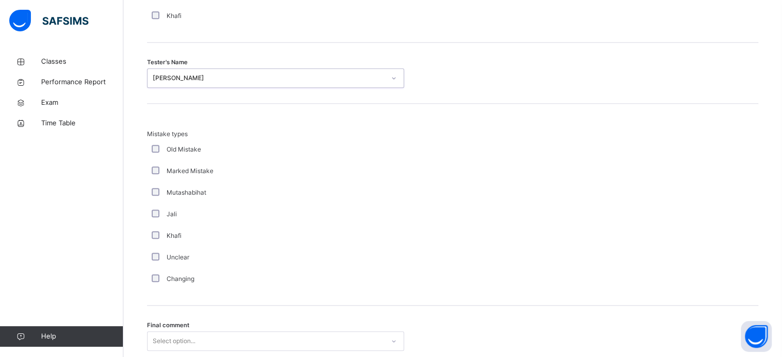
scroll to position [1130, 0]
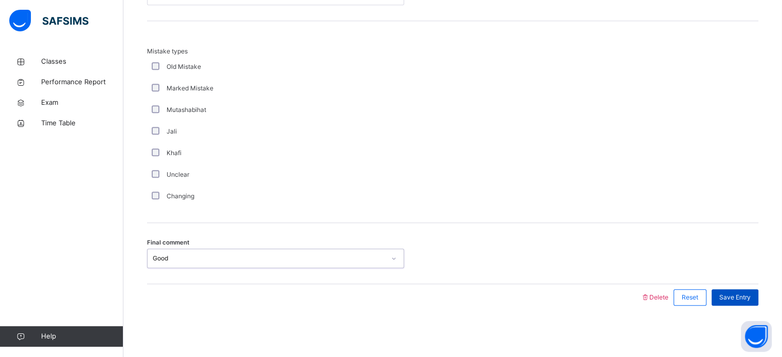
click at [758, 292] on div "Save Entry" at bounding box center [734, 297] width 47 height 16
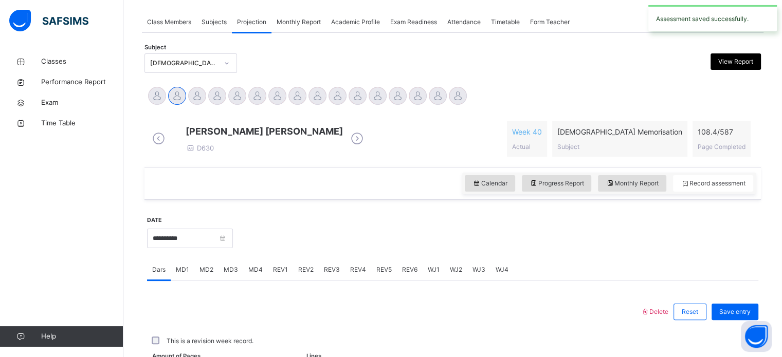
scroll to position [414, 0]
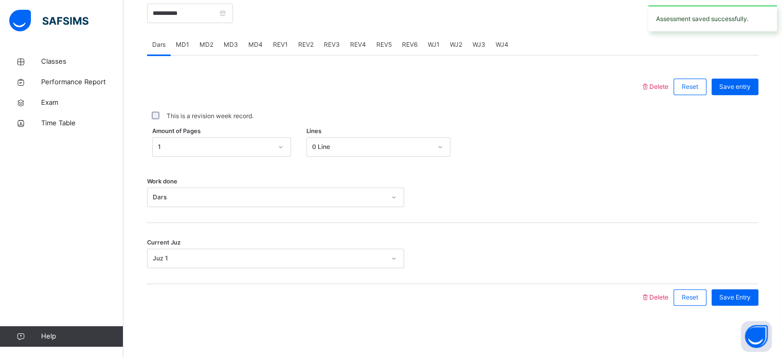
click at [304, 42] on span "REV2" at bounding box center [305, 44] width 15 height 9
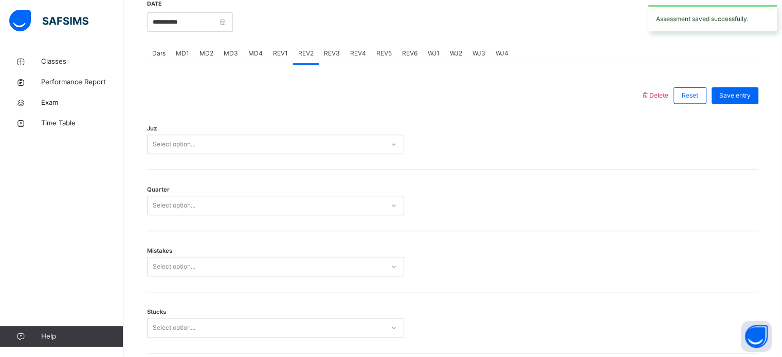
scroll to position [400, 0]
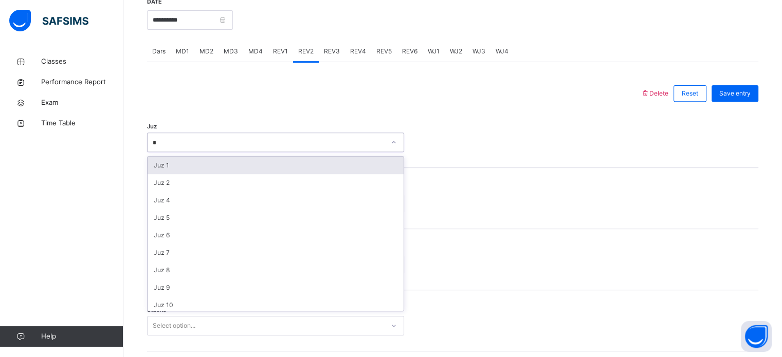
type input "**"
click at [234, 172] on div "Juz 28" at bounding box center [275, 165] width 256 height 17
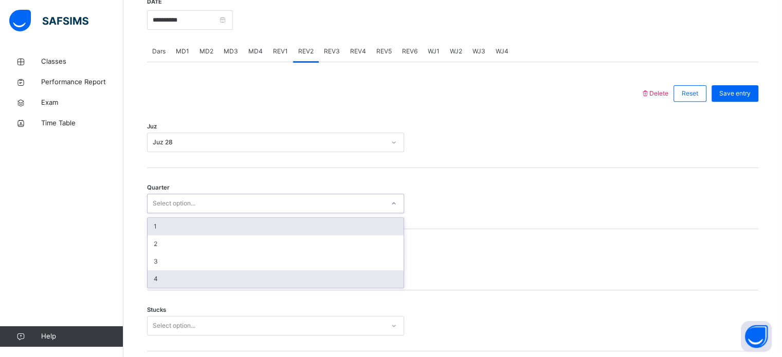
click at [170, 287] on div "4" at bounding box center [275, 278] width 256 height 17
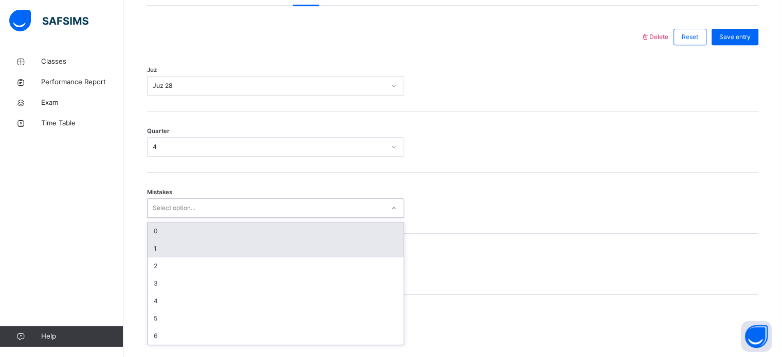
click at [194, 257] on div "1" at bounding box center [275, 248] width 256 height 17
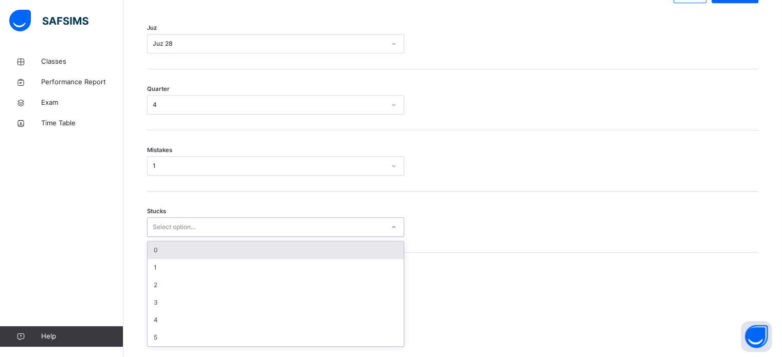
scroll to position [499, 0]
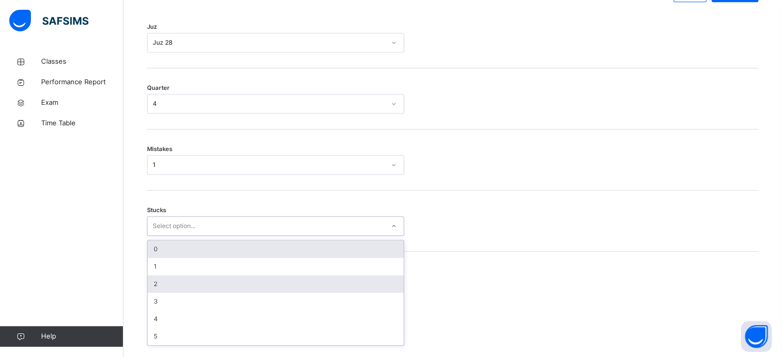
click at [179, 293] on div "2" at bounding box center [275, 283] width 256 height 17
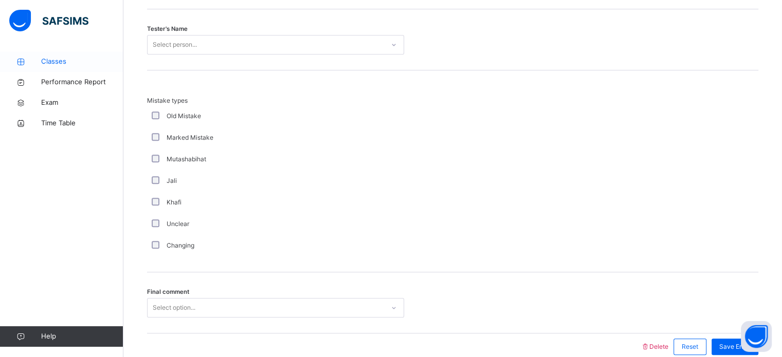
scroll to position [1069, 0]
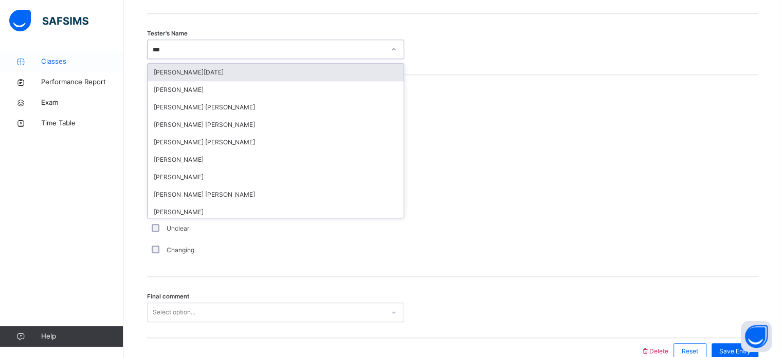
type input "****"
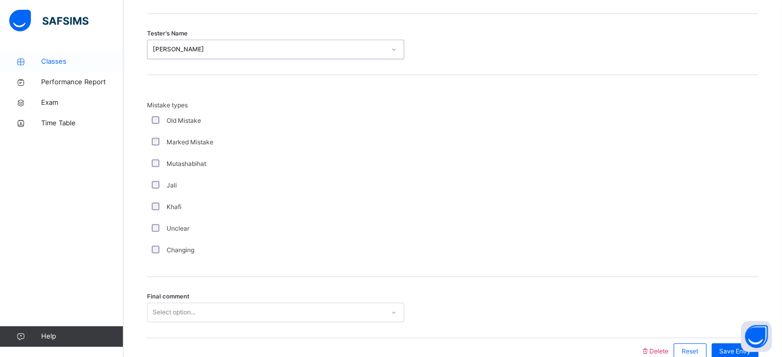
scroll to position [1130, 0]
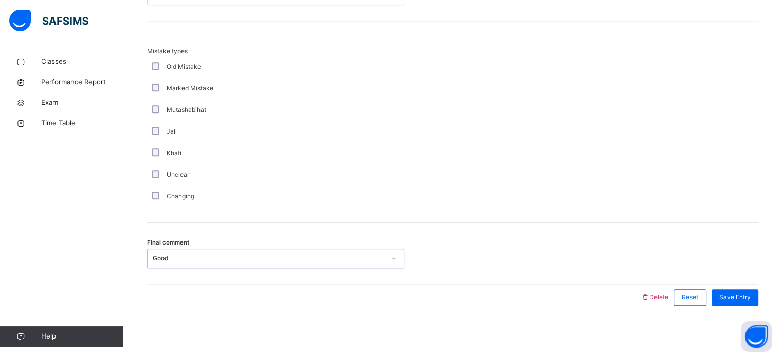
click at [744, 282] on div "Final comment option Good, selected. 0 results available. Select is focused ,ty…" at bounding box center [452, 253] width 611 height 61
click at [750, 295] on span "Save Entry" at bounding box center [734, 297] width 31 height 9
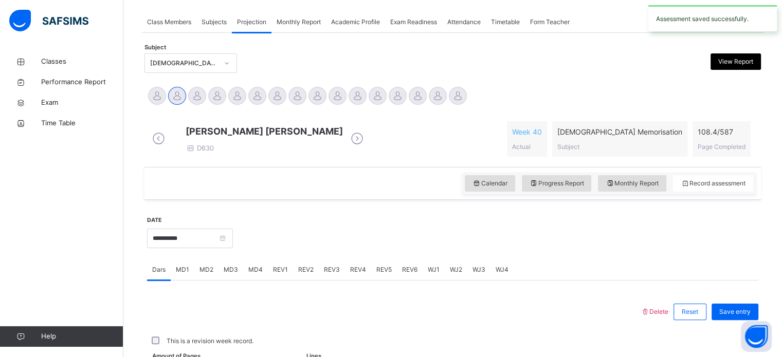
scroll to position [414, 0]
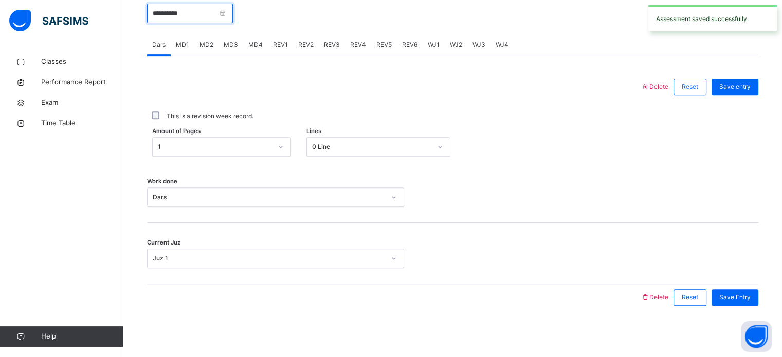
click at [160, 20] on input "**********" at bounding box center [190, 14] width 86 height 20
click at [160, 8] on input "**********" at bounding box center [190, 14] width 86 height 20
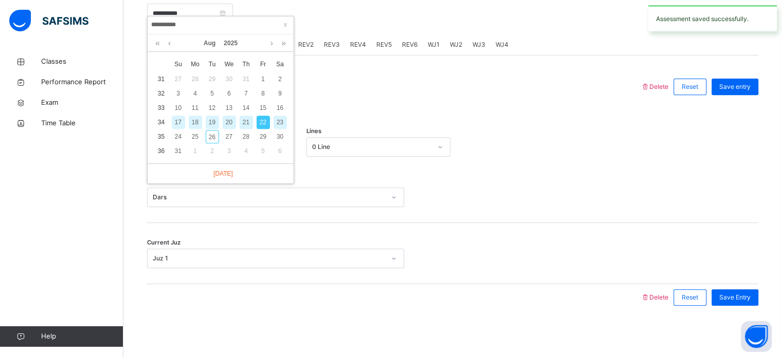
click at [247, 116] on div "21" at bounding box center [245, 122] width 13 height 13
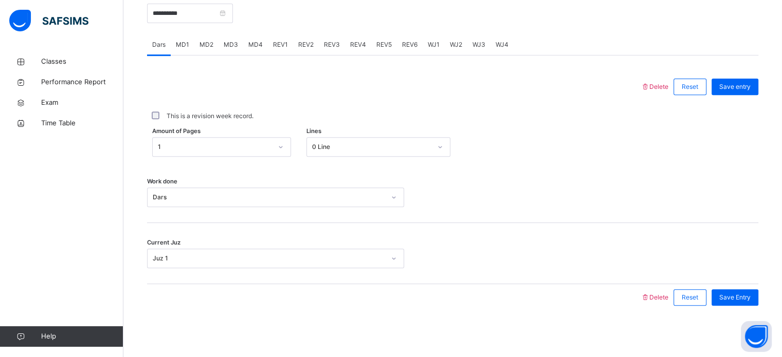
click at [164, 35] on div "Dars" at bounding box center [159, 44] width 24 height 21
click at [165, 13] on input "**********" at bounding box center [190, 14] width 86 height 20
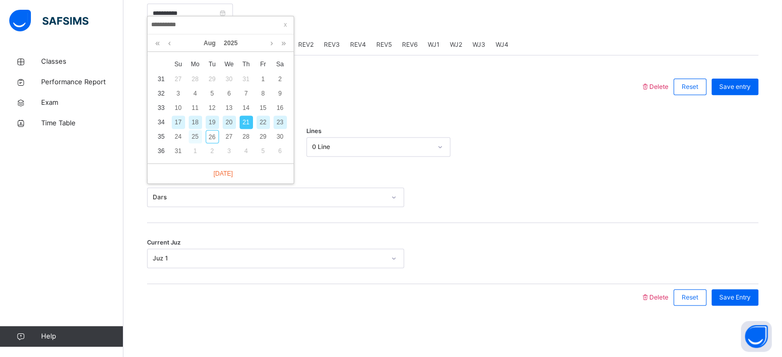
click at [191, 134] on div "25" at bounding box center [195, 136] width 13 height 13
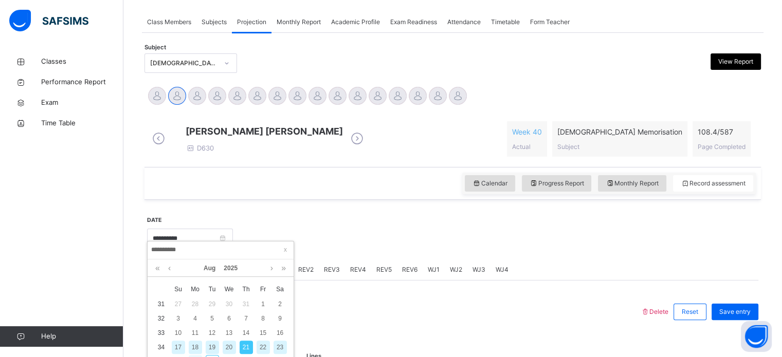
type input "**********"
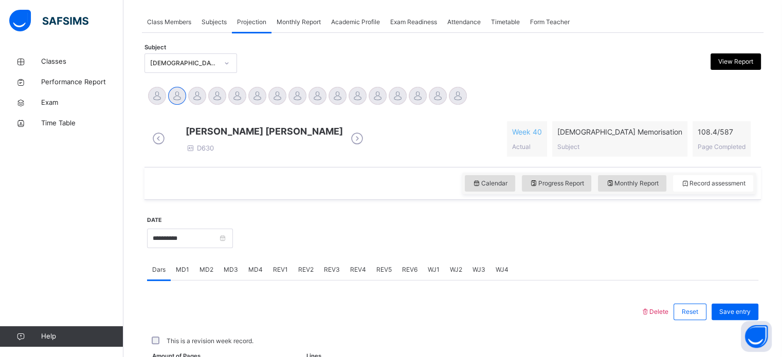
scroll to position [414, 0]
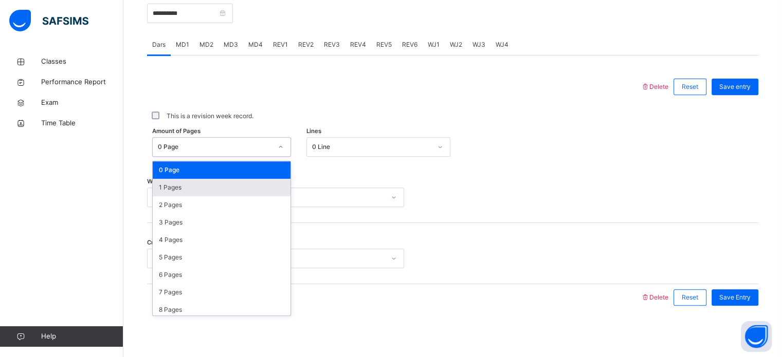
click at [203, 192] on div "1 Pages" at bounding box center [222, 187] width 138 height 17
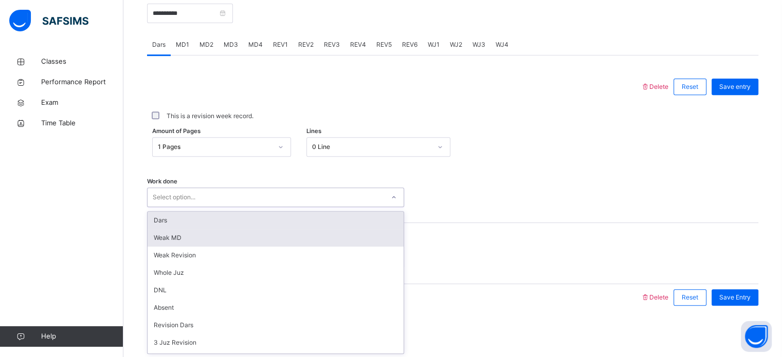
click at [210, 229] on div "Weak MD" at bounding box center [275, 237] width 256 height 17
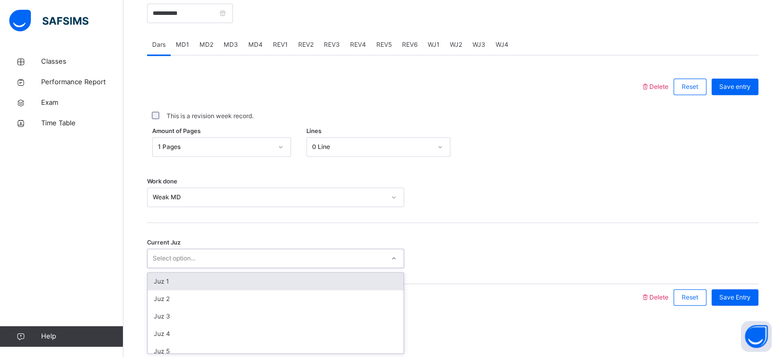
click at [231, 285] on div "Juz 1" at bounding box center [275, 281] width 256 height 17
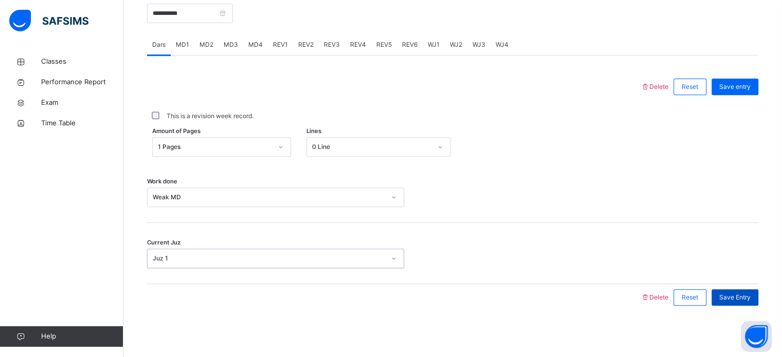
click at [746, 304] on div "Save Entry" at bounding box center [734, 297] width 47 height 16
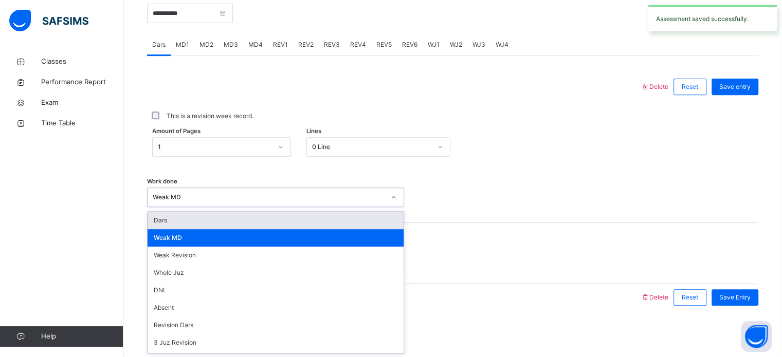
click at [156, 224] on div "Dars" at bounding box center [275, 220] width 256 height 17
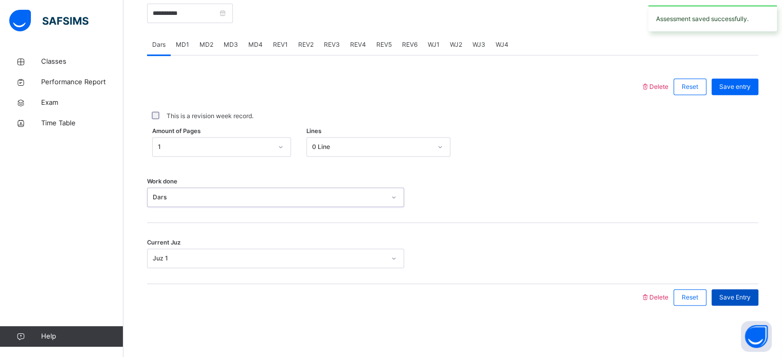
click at [751, 304] on div "Save Entry" at bounding box center [734, 297] width 47 height 16
click at [248, 44] on span "MD4" at bounding box center [255, 44] width 14 height 9
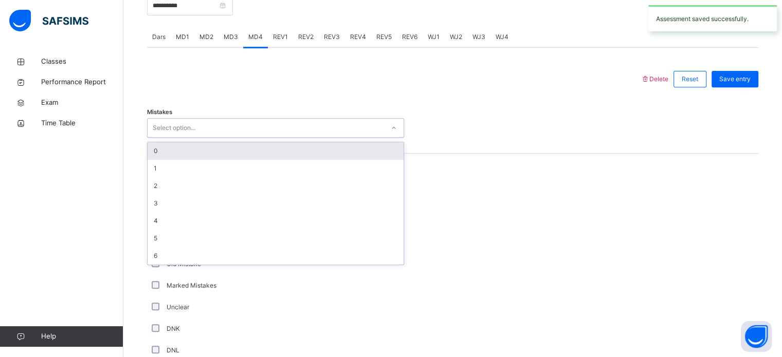
click at [163, 158] on div "0" at bounding box center [275, 150] width 256 height 17
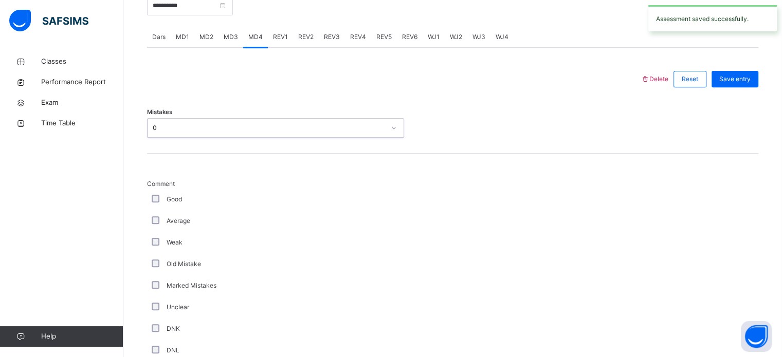
click at [191, 189] on span "Comment" at bounding box center [275, 183] width 257 height 9
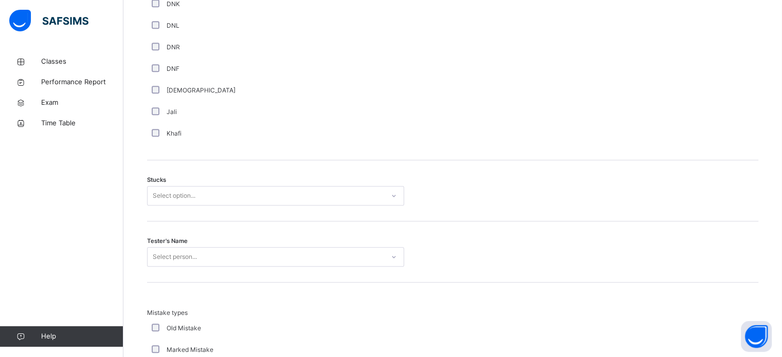
scroll to position [733, 0]
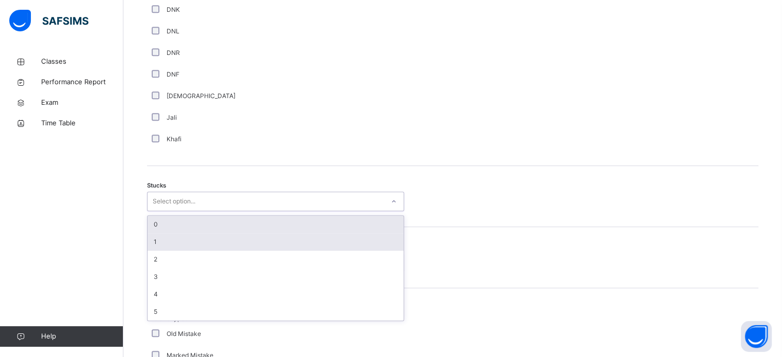
click at [150, 251] on div "1" at bounding box center [275, 241] width 256 height 17
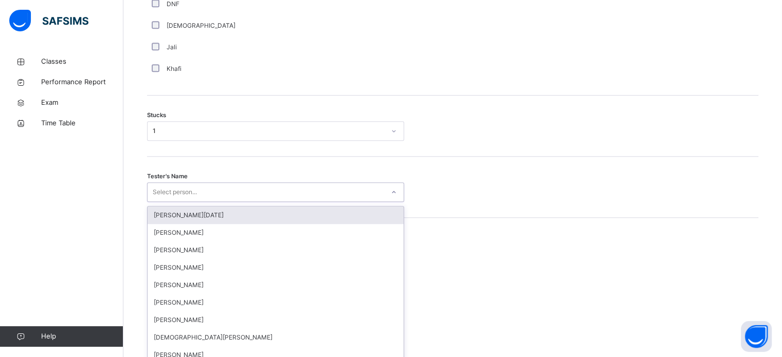
scroll to position [819, 0]
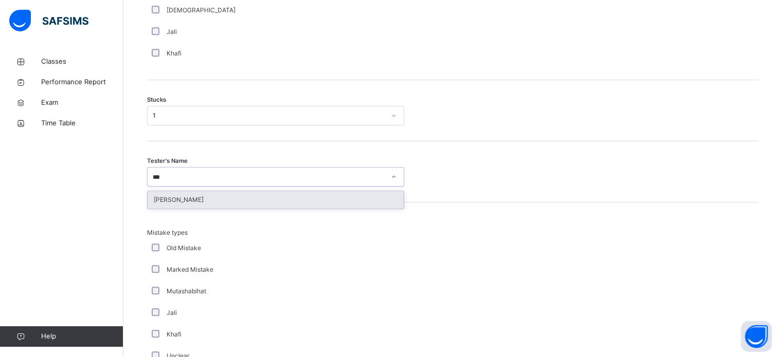
type input "****"
click at [158, 208] on div "[PERSON_NAME]" at bounding box center [275, 199] width 256 height 17
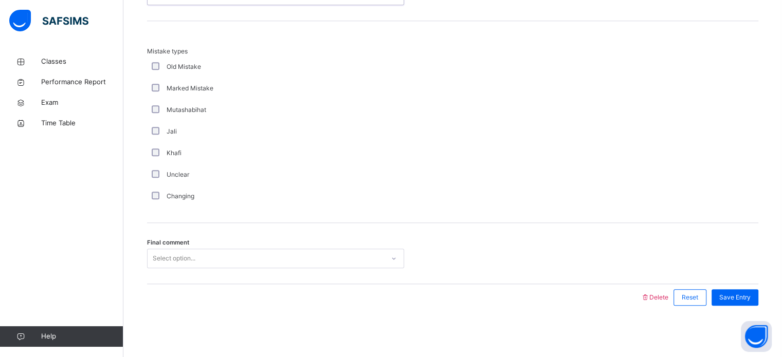
scroll to position [1008, 0]
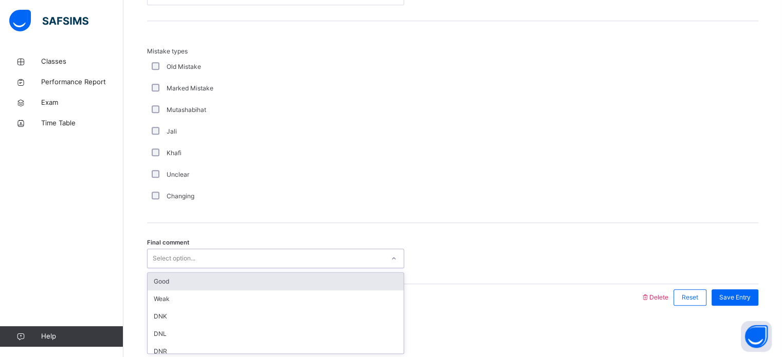
click at [155, 284] on div "Good" at bounding box center [275, 281] width 256 height 17
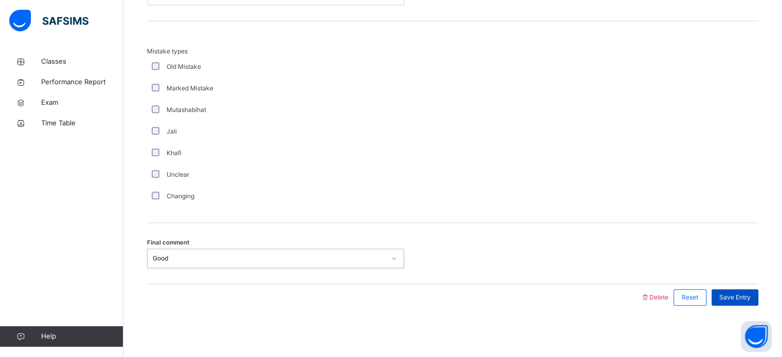
click at [720, 291] on div "Save Entry" at bounding box center [734, 297] width 47 height 16
click at [727, 298] on span "Save Entry" at bounding box center [734, 297] width 31 height 9
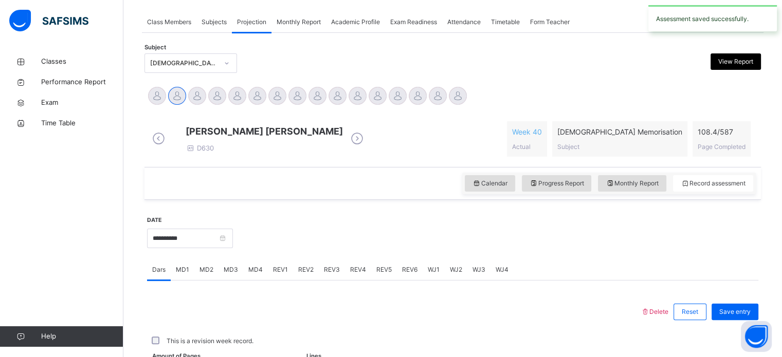
scroll to position [414, 0]
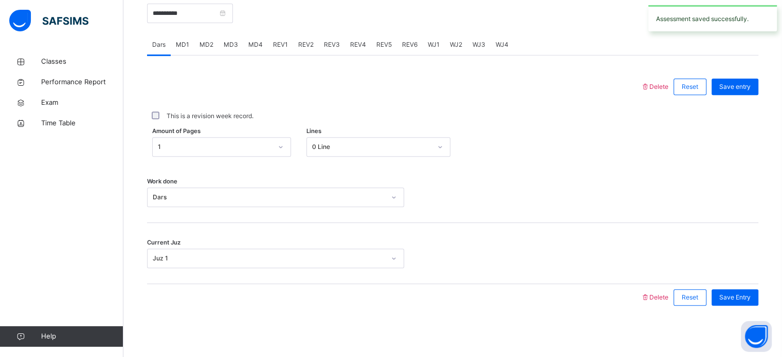
click at [177, 43] on span "MD1" at bounding box center [182, 44] width 13 height 9
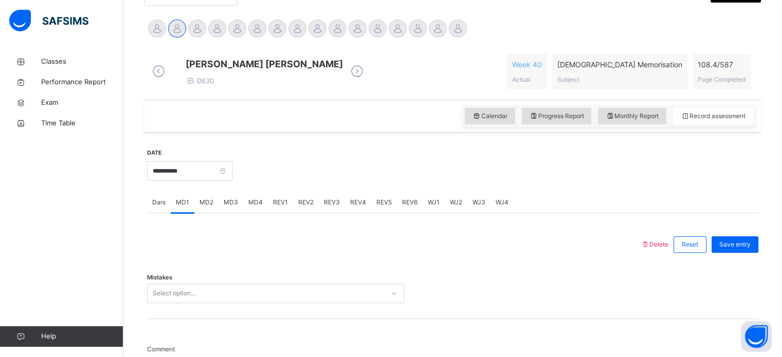
scroll to position [250, 0]
click at [224, 212] on div "MD3" at bounding box center [230, 201] width 25 height 21
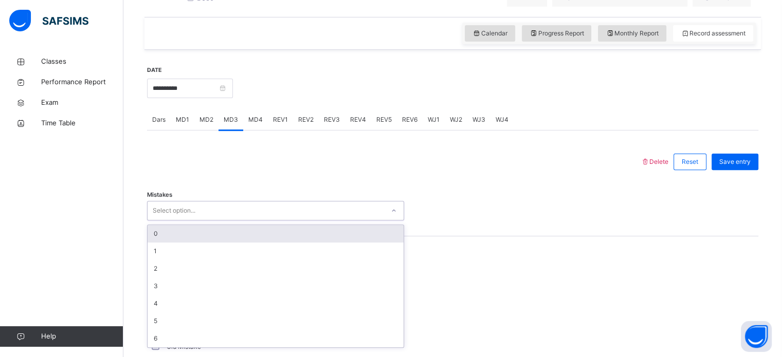
scroll to position [334, 0]
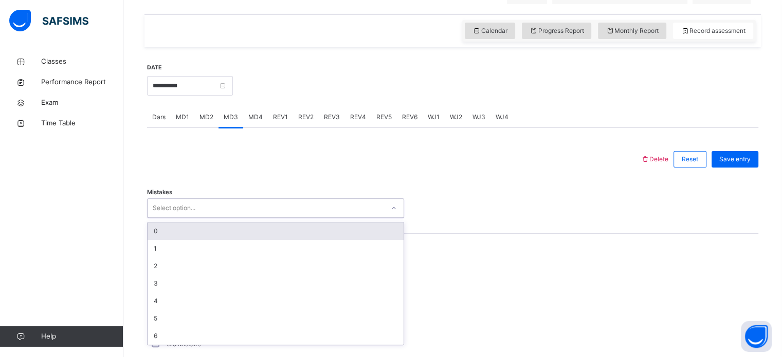
click at [232, 240] on div "0" at bounding box center [275, 230] width 256 height 17
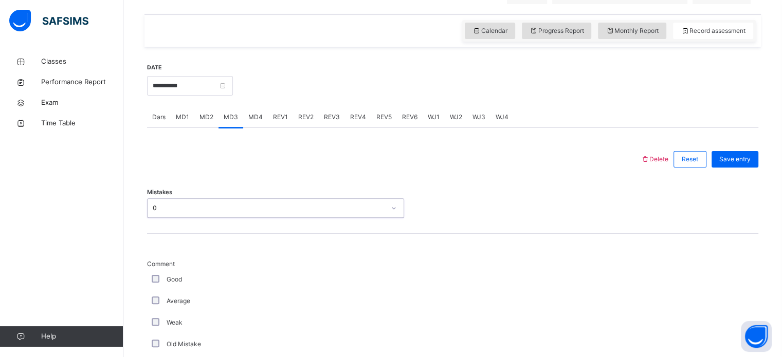
click at [162, 290] on div "Good" at bounding box center [275, 280] width 257 height 22
click at [153, 277] on div "Good" at bounding box center [275, 280] width 257 height 22
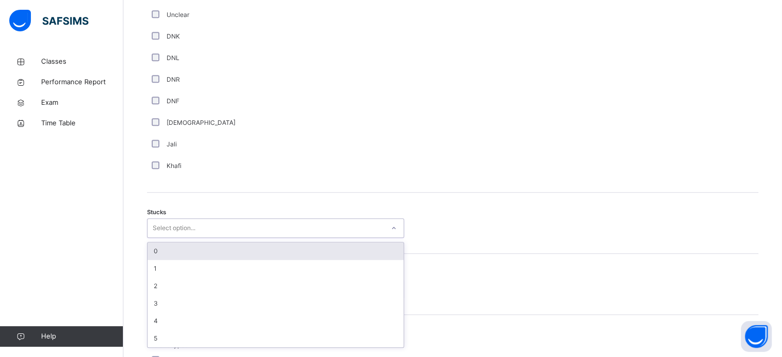
scroll to position [709, 0]
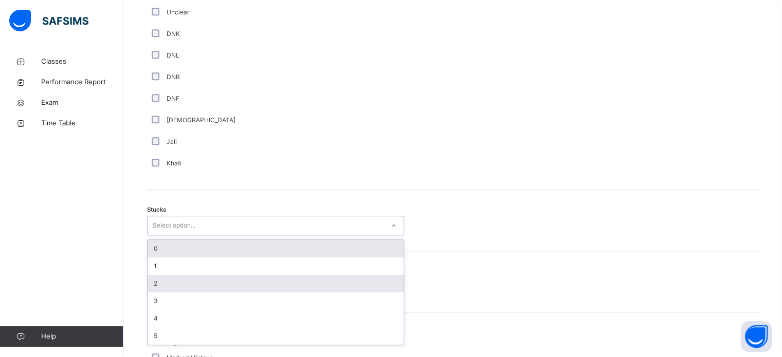
click at [253, 283] on div "2" at bounding box center [275, 283] width 256 height 17
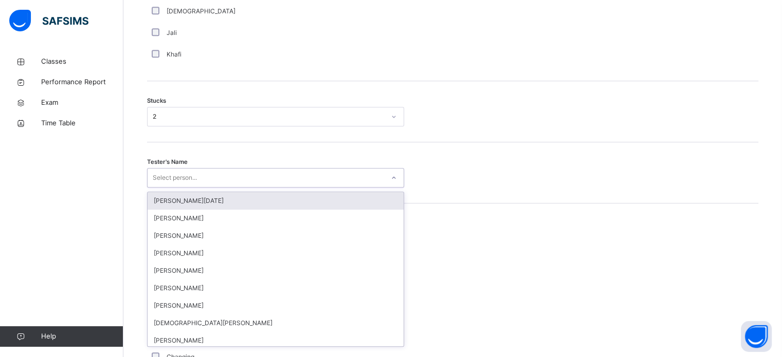
scroll to position [819, 0]
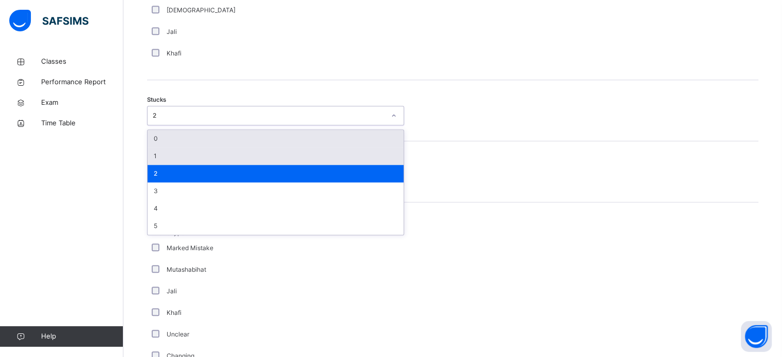
click at [224, 161] on div "1" at bounding box center [275, 155] width 256 height 17
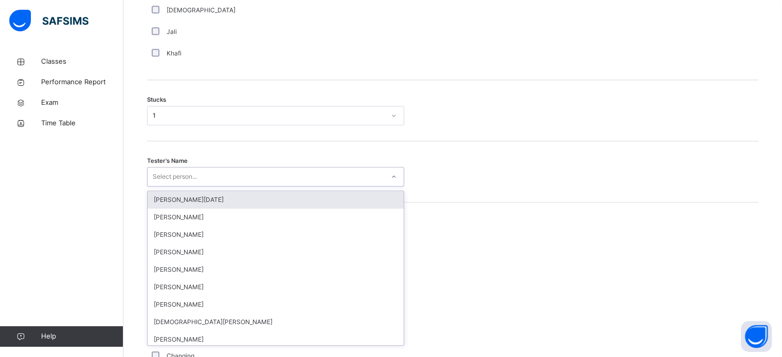
type input "*"
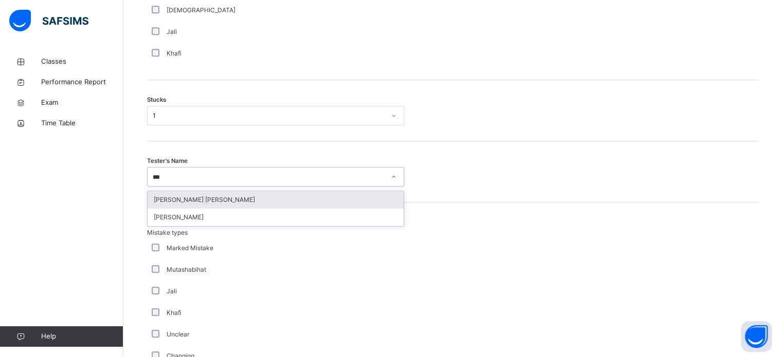
type input "****"
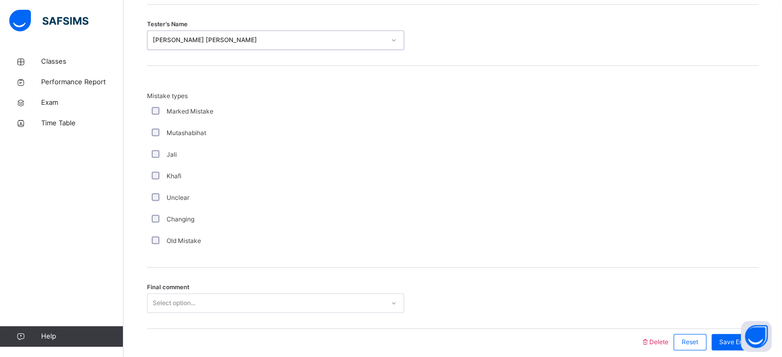
scroll to position [1008, 0]
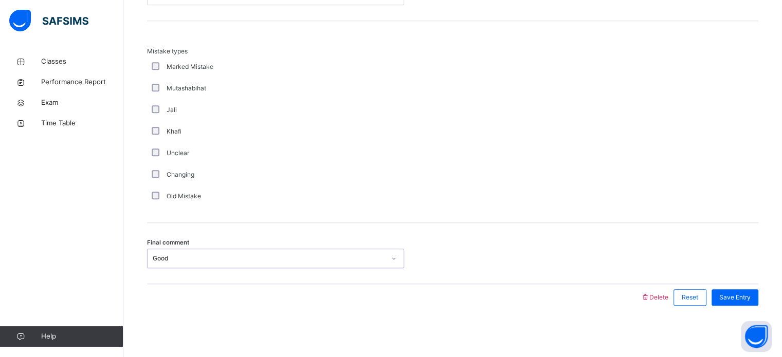
click at [747, 296] on span "Save Entry" at bounding box center [734, 297] width 31 height 9
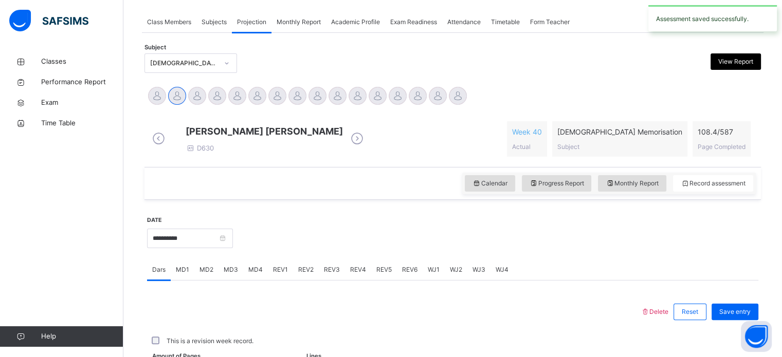
scroll to position [414, 0]
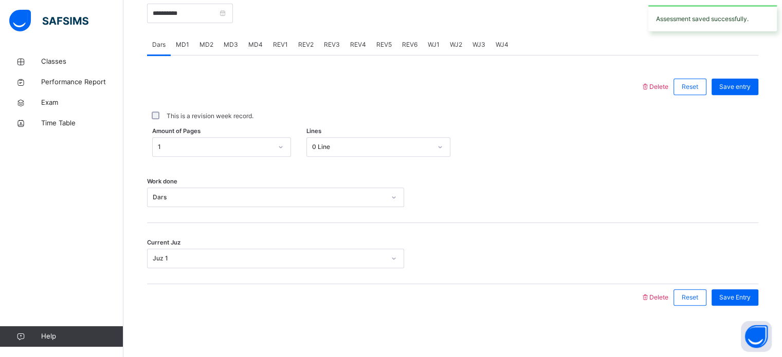
click at [276, 35] on div "REV1" at bounding box center [280, 44] width 25 height 21
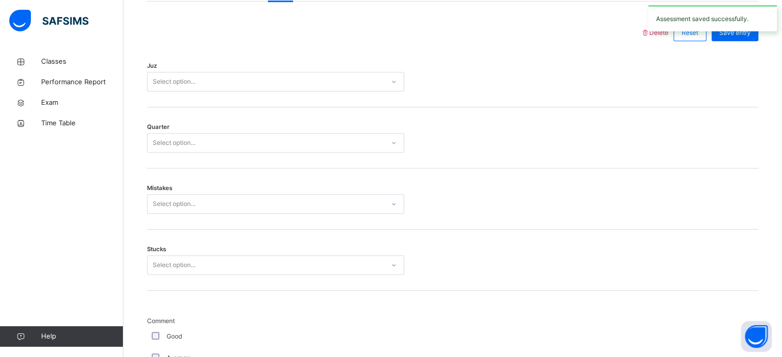
scroll to position [458, 0]
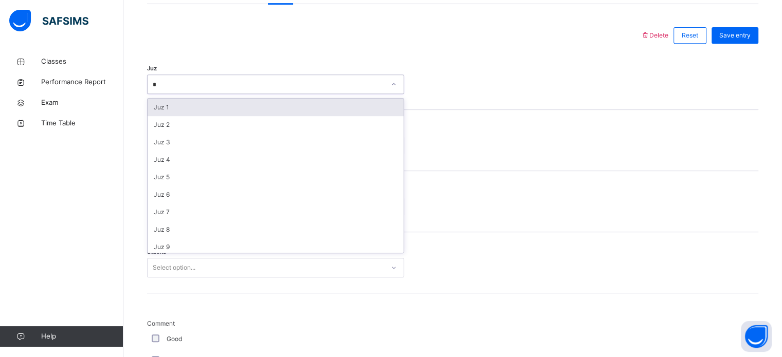
type input "**"
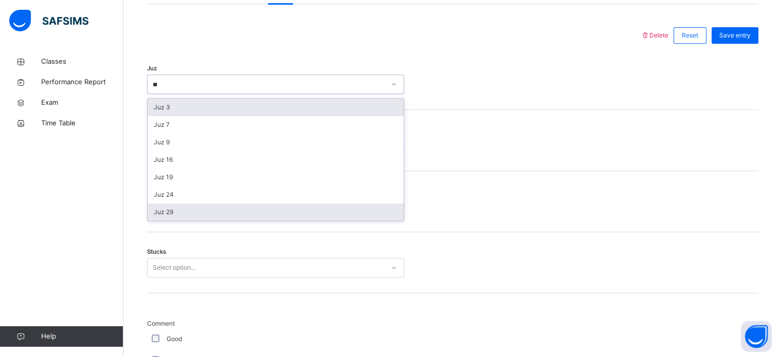
click at [162, 219] on div "Juz 29" at bounding box center [275, 211] width 256 height 17
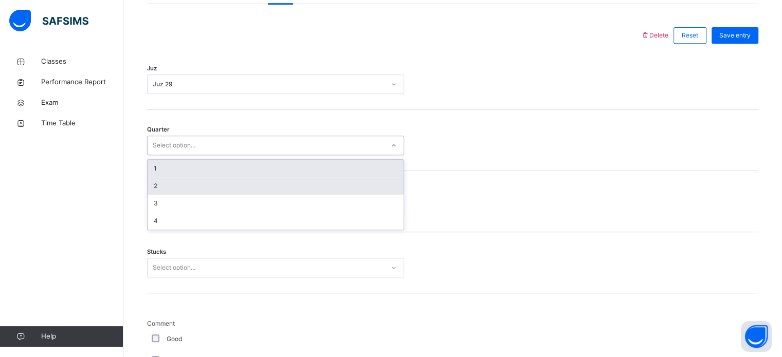
click at [150, 193] on div "2" at bounding box center [275, 185] width 256 height 17
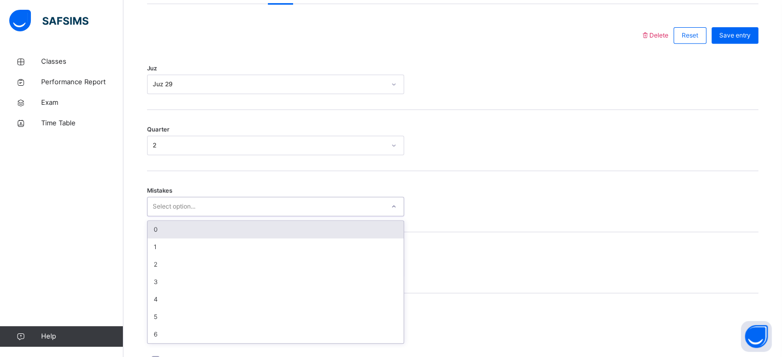
click at [170, 234] on div "0" at bounding box center [275, 229] width 256 height 17
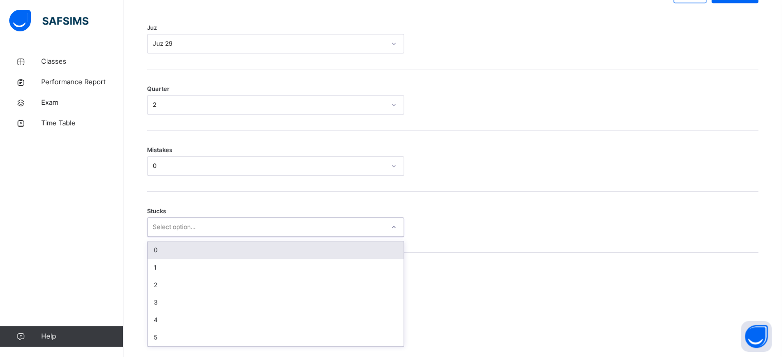
scroll to position [499, 0]
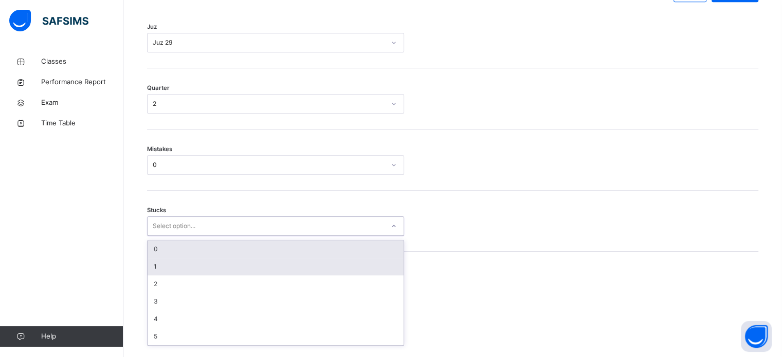
click at [183, 273] on div "1" at bounding box center [275, 266] width 256 height 17
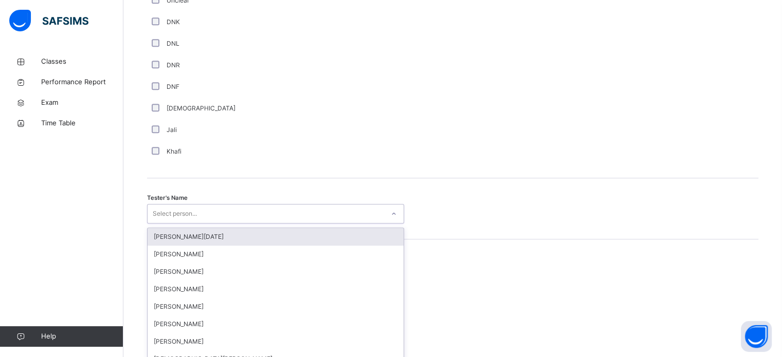
scroll to position [941, 0]
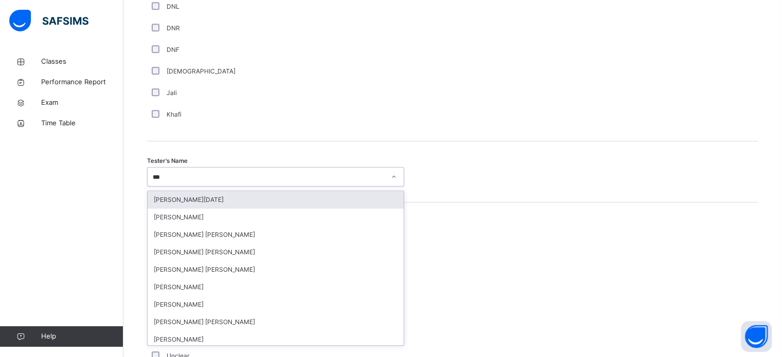
type input "****"
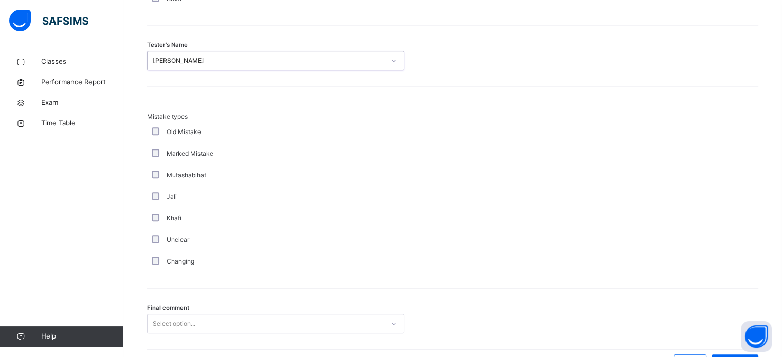
scroll to position [1130, 0]
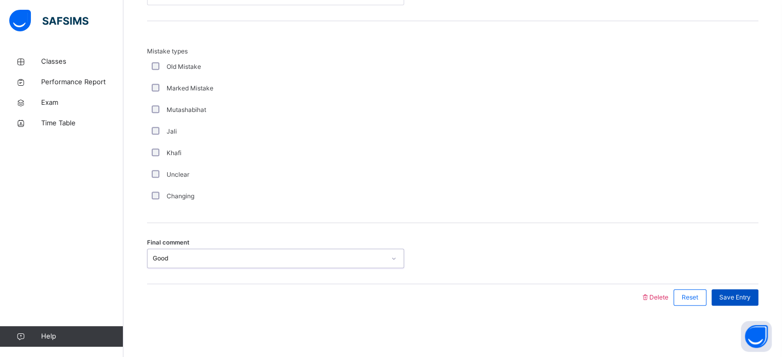
click at [744, 304] on div "Save Entry" at bounding box center [734, 297] width 47 height 16
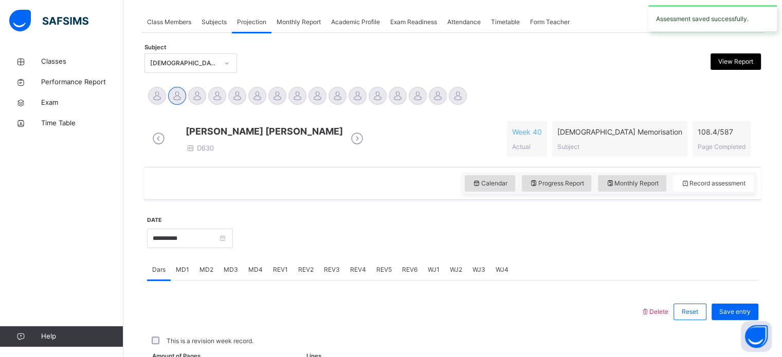
scroll to position [414, 0]
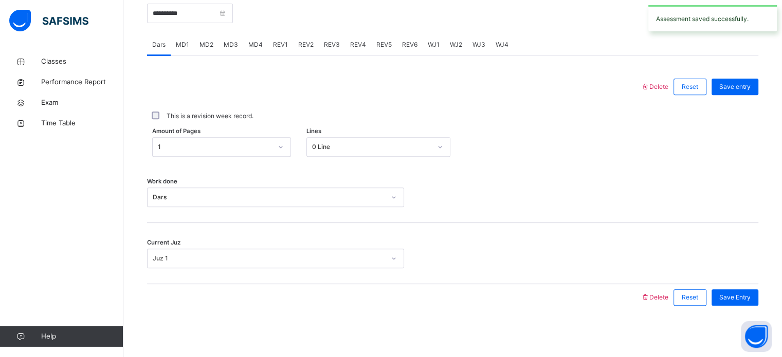
click at [312, 35] on div "REV2" at bounding box center [306, 44] width 26 height 21
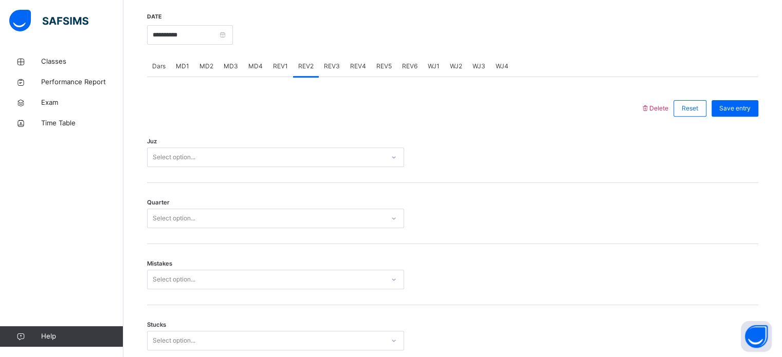
scroll to position [384, 0]
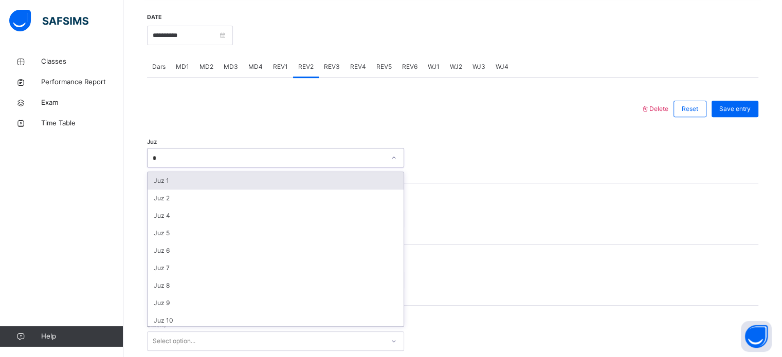
type input "**"
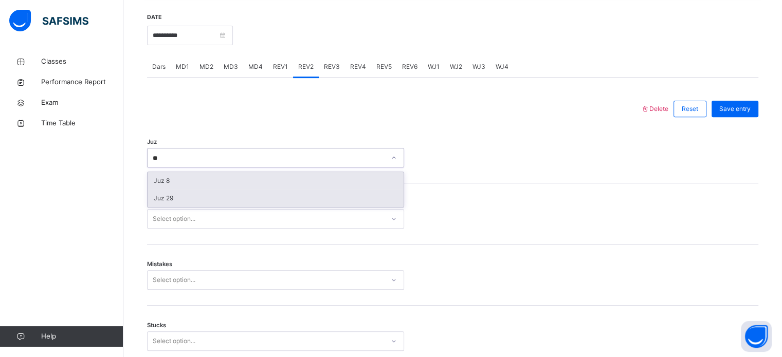
click at [153, 207] on div "Juz 29" at bounding box center [275, 198] width 256 height 17
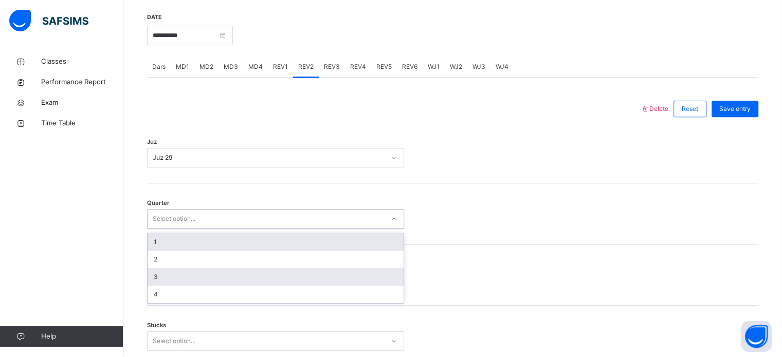
click at [155, 284] on div "3" at bounding box center [275, 276] width 256 height 17
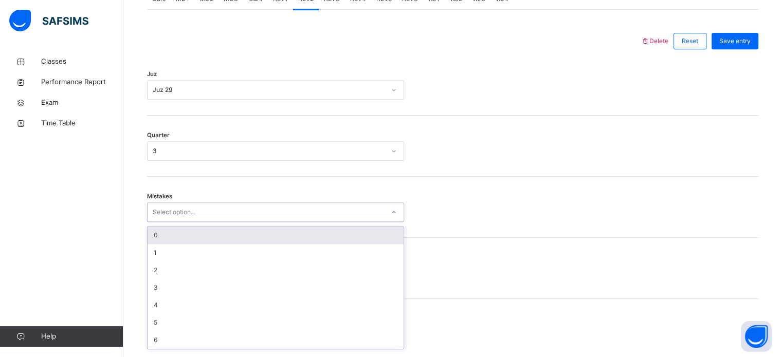
scroll to position [456, 0]
click at [155, 235] on div "0" at bounding box center [275, 230] width 256 height 17
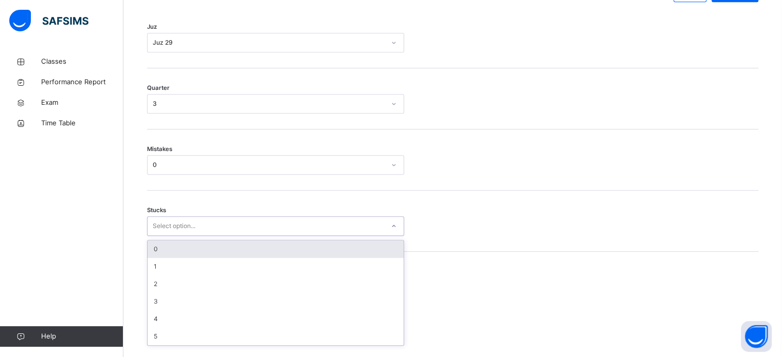
scroll to position [499, 0]
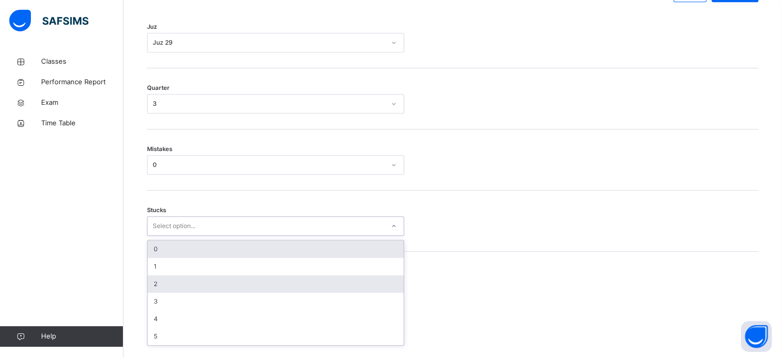
click at [154, 289] on div "2" at bounding box center [275, 283] width 256 height 17
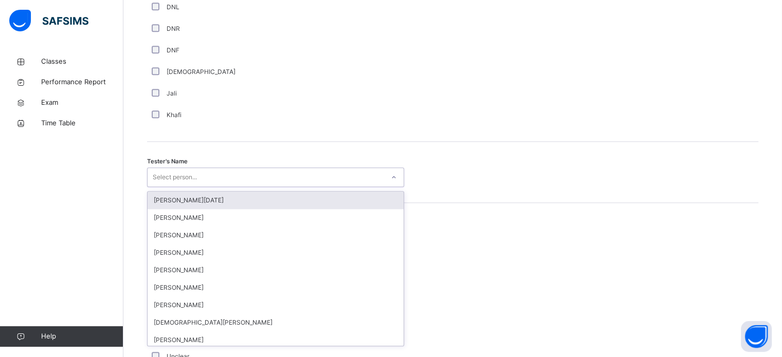
scroll to position [941, 0]
type input "****"
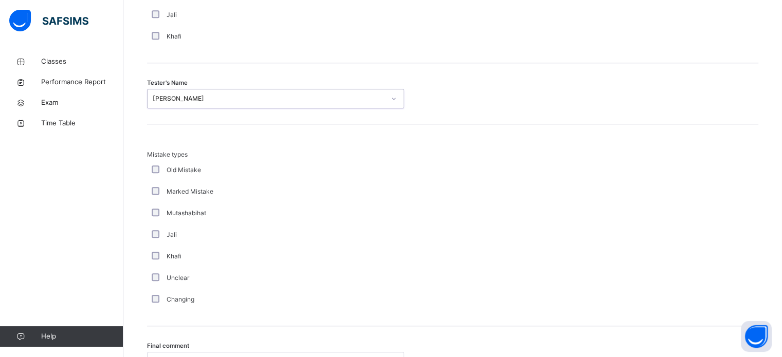
scroll to position [1130, 0]
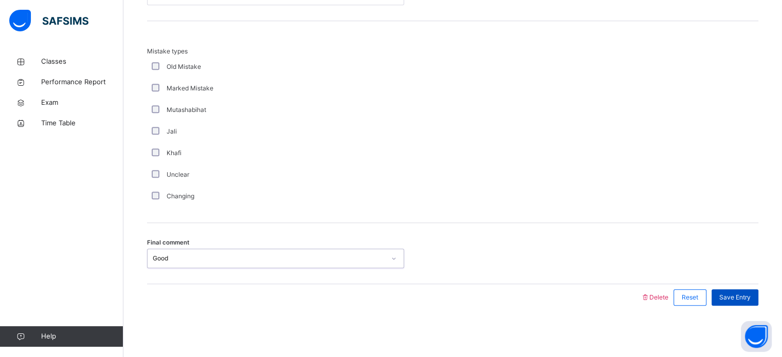
click at [748, 295] on span "Save Entry" at bounding box center [734, 297] width 31 height 9
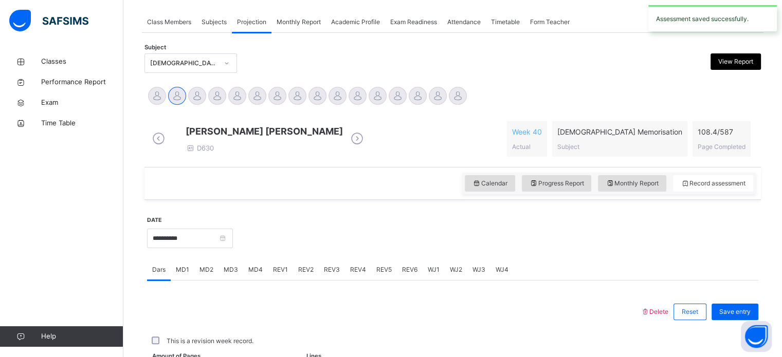
scroll to position [414, 0]
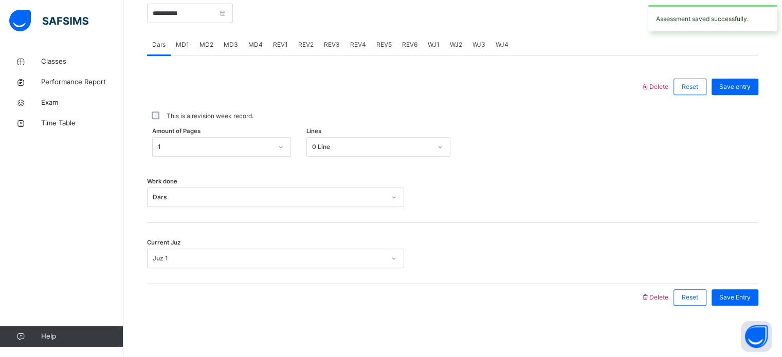
click at [331, 46] on span "REV3" at bounding box center [332, 44] width 16 height 9
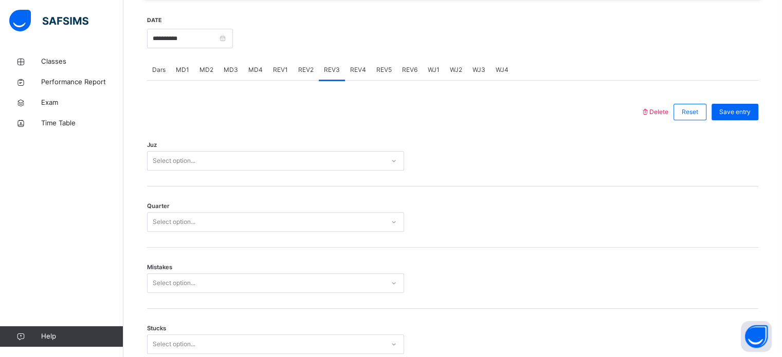
scroll to position [380, 0]
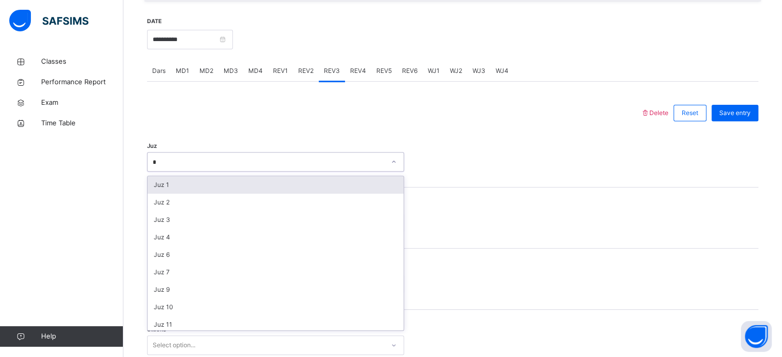
type input "**"
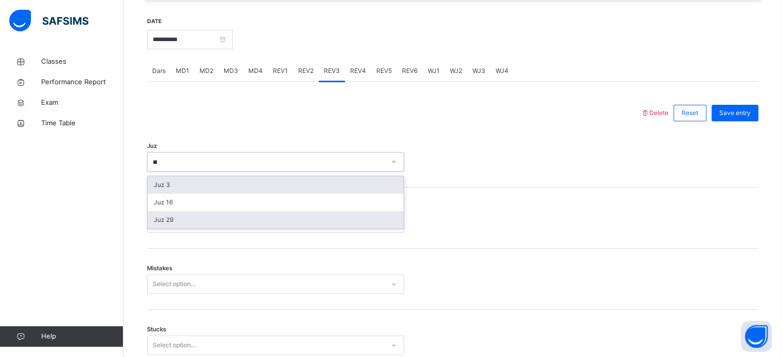
click at [162, 228] on div "Juz 29" at bounding box center [275, 219] width 256 height 17
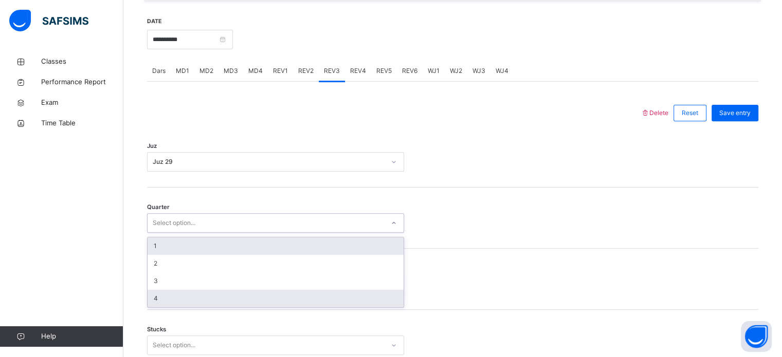
click at [154, 306] on div "4" at bounding box center [275, 298] width 256 height 17
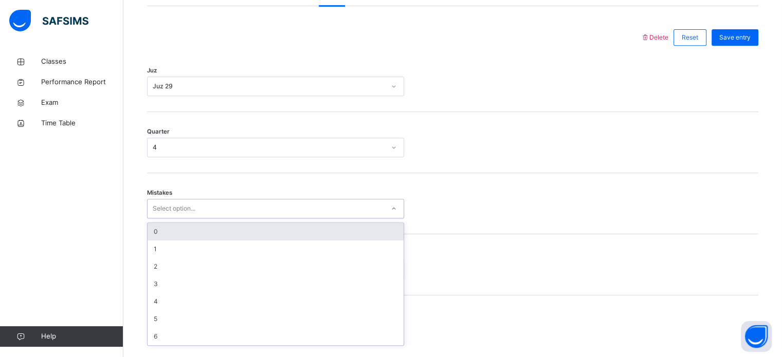
scroll to position [456, 0]
click at [149, 240] on div "0" at bounding box center [275, 230] width 256 height 17
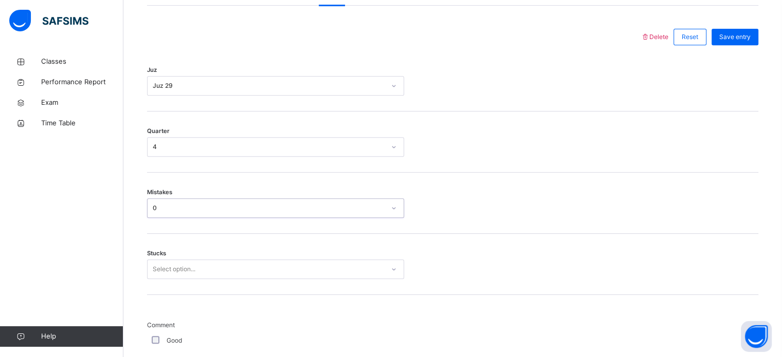
click at [153, 213] on div "0" at bounding box center [269, 207] width 232 height 9
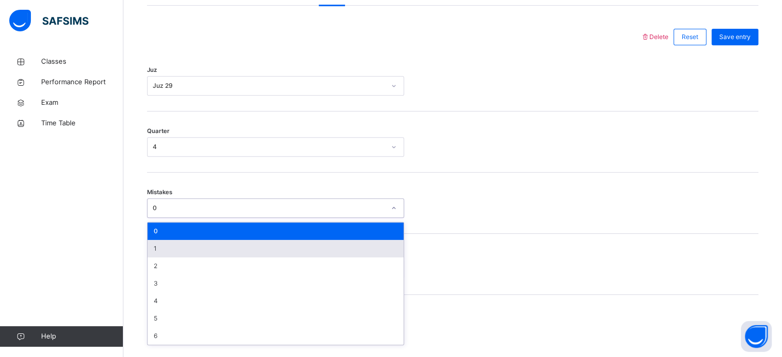
click at [149, 251] on div "1" at bounding box center [275, 248] width 256 height 17
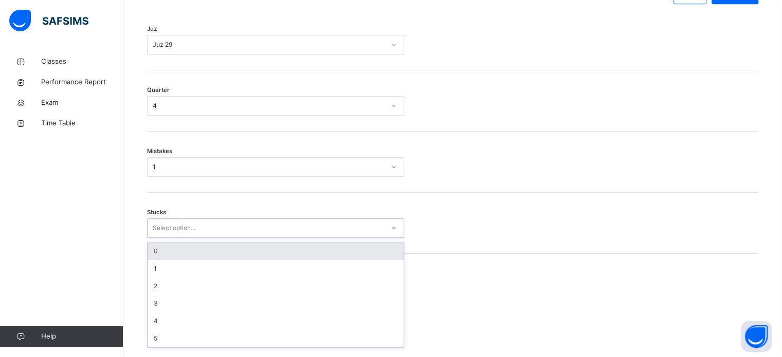
scroll to position [499, 0]
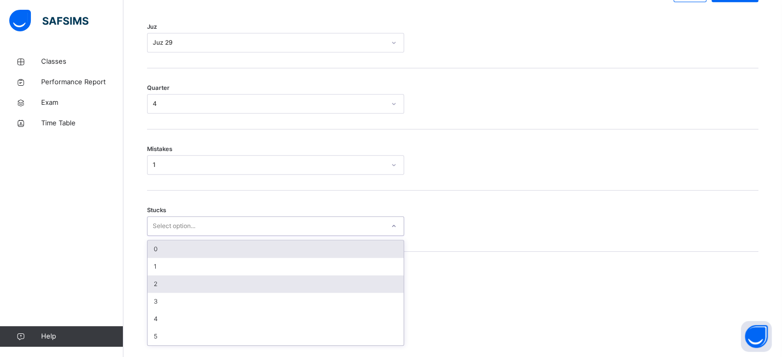
click at [148, 293] on div "2" at bounding box center [275, 283] width 256 height 17
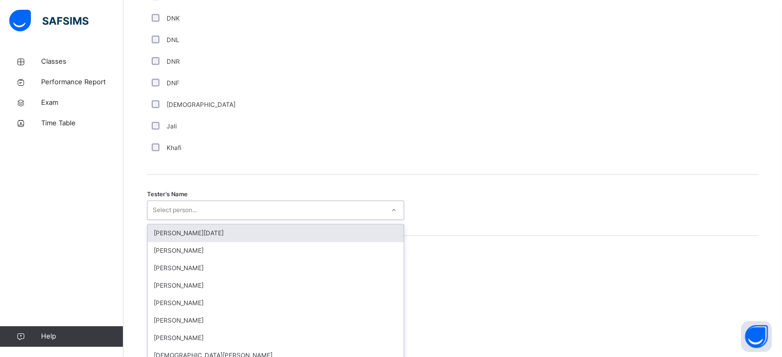
scroll to position [941, 0]
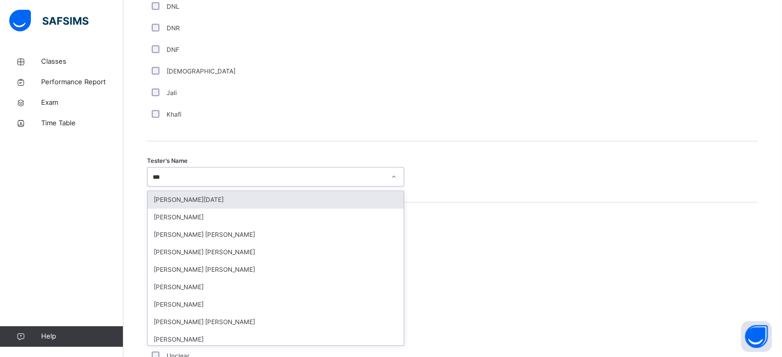
type input "****"
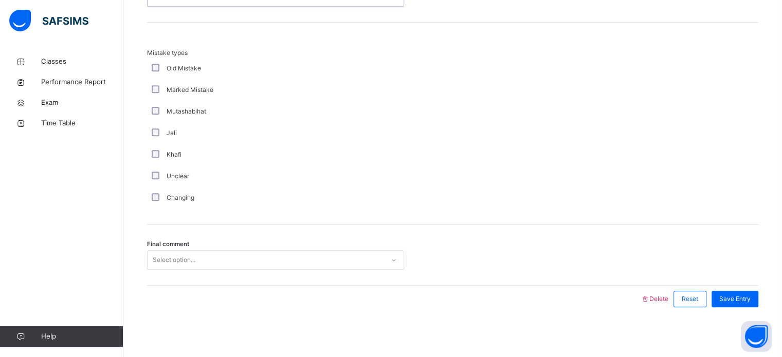
scroll to position [1130, 0]
click at [730, 305] on div "Save Entry" at bounding box center [734, 297] width 47 height 16
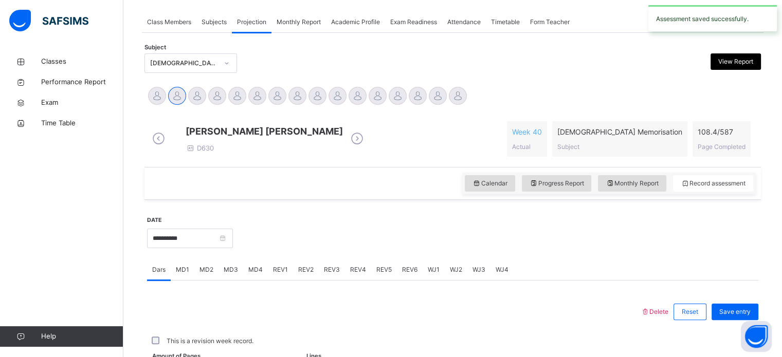
scroll to position [414, 0]
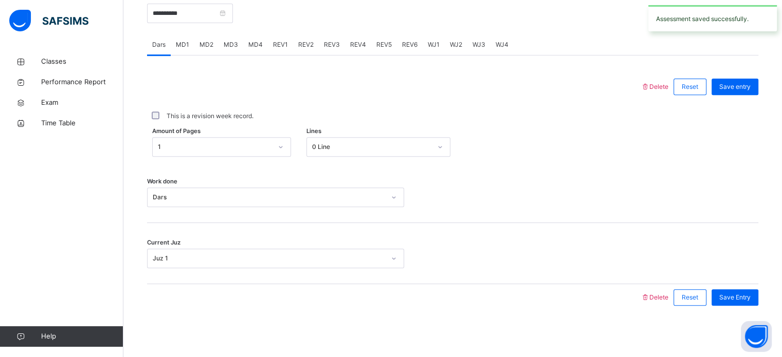
click at [358, 36] on div "REV4" at bounding box center [358, 44] width 26 height 21
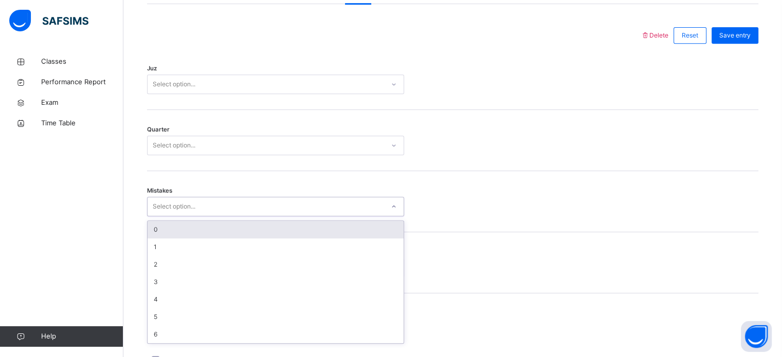
scroll to position [449, 0]
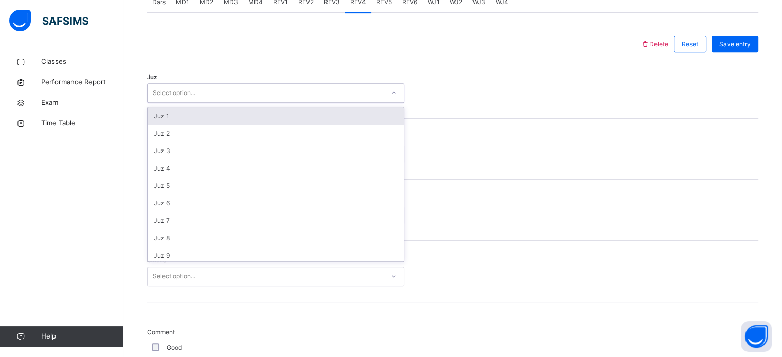
type input "*"
type input "**"
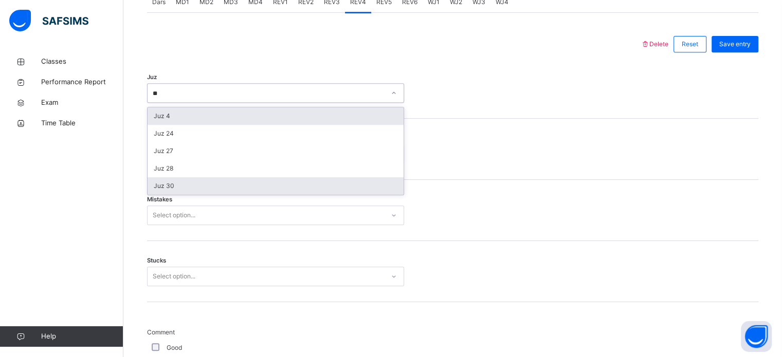
click at [165, 194] on div "Juz 30" at bounding box center [275, 185] width 256 height 17
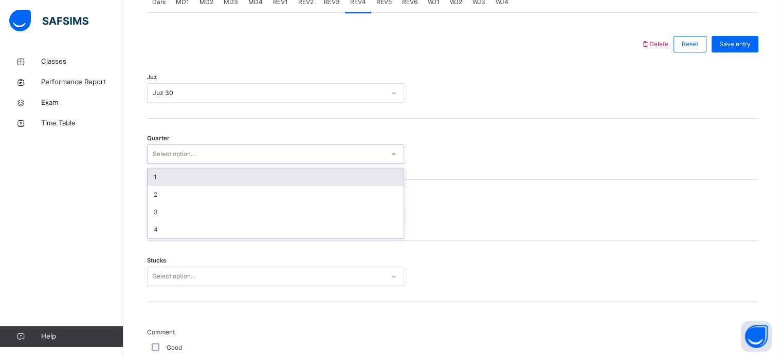
click at [156, 184] on div "1" at bounding box center [275, 177] width 256 height 17
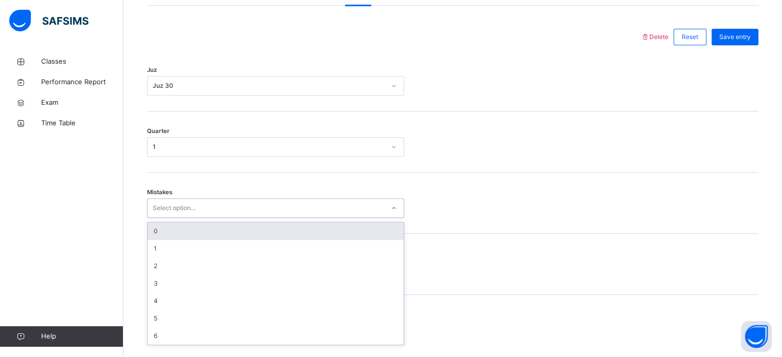
click at [155, 238] on div "0" at bounding box center [275, 230] width 256 height 17
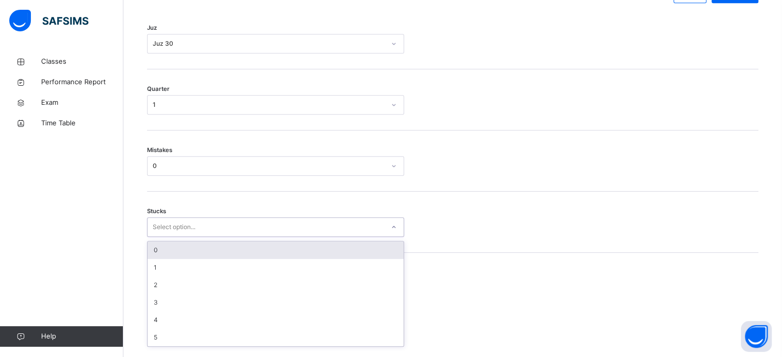
scroll to position [499, 0]
click at [158, 258] on div "0" at bounding box center [275, 248] width 256 height 17
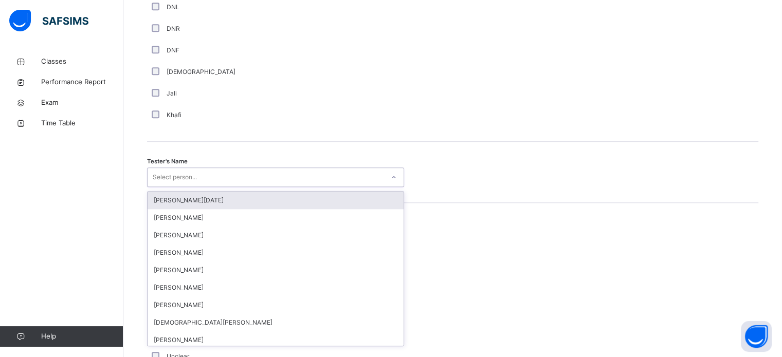
scroll to position [941, 0]
type input "****"
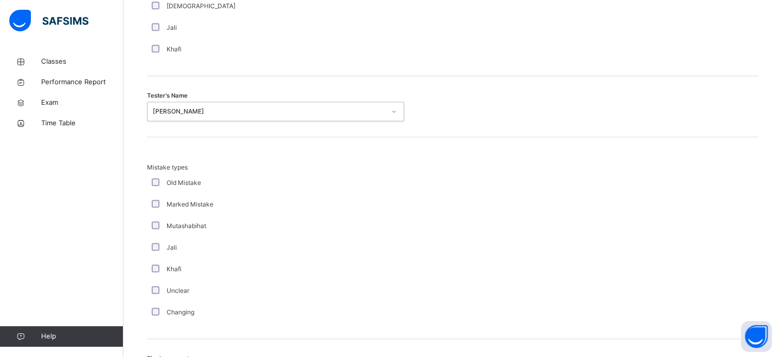
scroll to position [1130, 0]
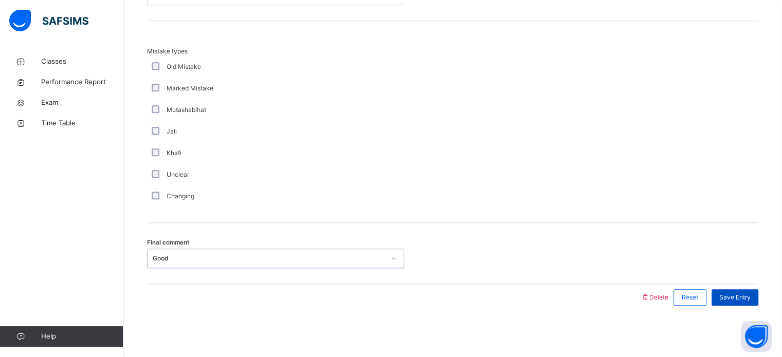
click at [742, 291] on div "Save Entry" at bounding box center [734, 297] width 47 height 16
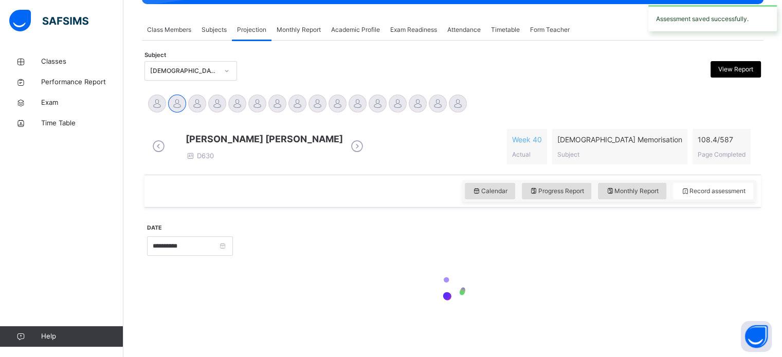
scroll to position [414, 0]
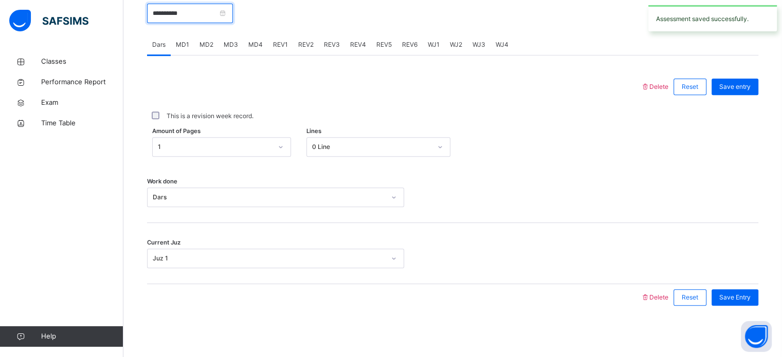
click at [156, 22] on input "**********" at bounding box center [190, 14] width 86 height 20
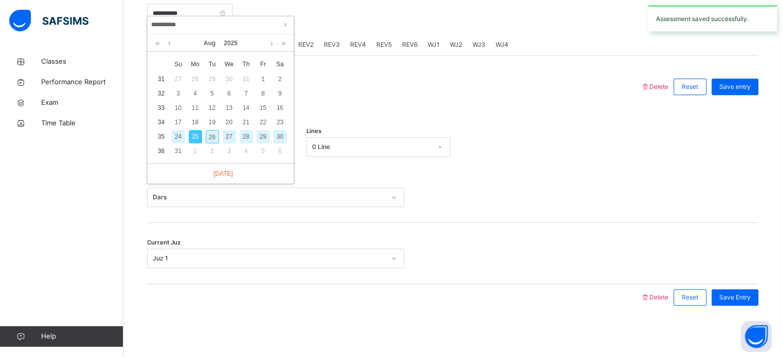
click at [210, 130] on div "26" at bounding box center [212, 136] width 13 height 13
type input "**********"
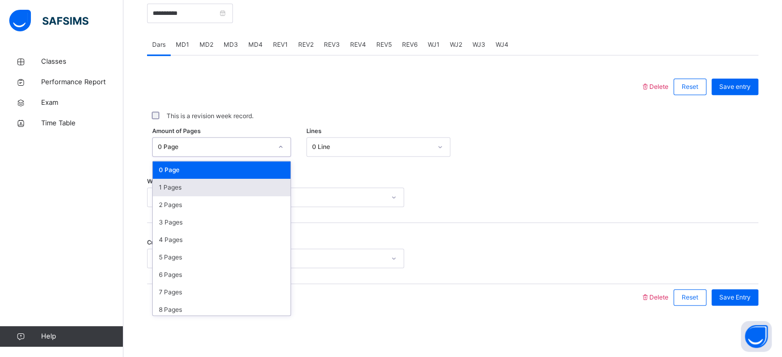
click at [165, 184] on div "1 Pages" at bounding box center [222, 187] width 138 height 17
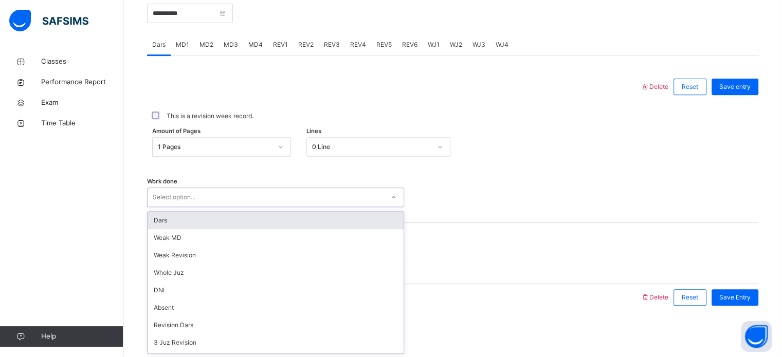
click at [152, 214] on div "Dars" at bounding box center [275, 220] width 256 height 17
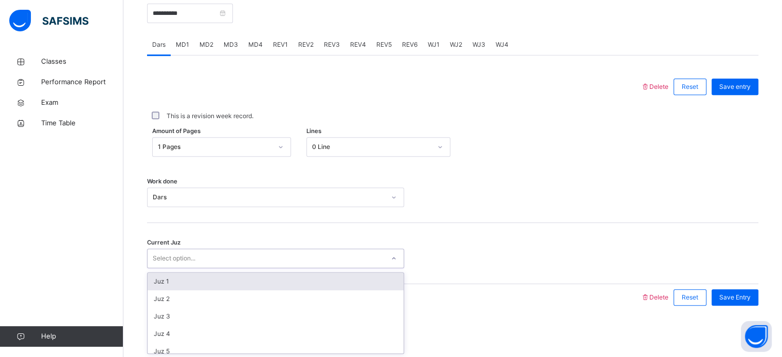
type input "*"
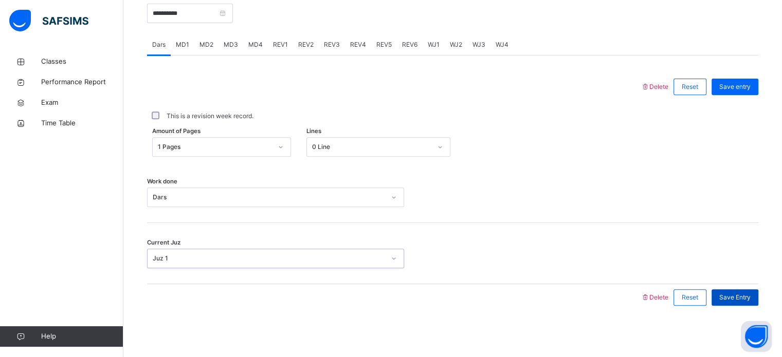
click at [741, 305] on div "Save Entry" at bounding box center [734, 297] width 47 height 16
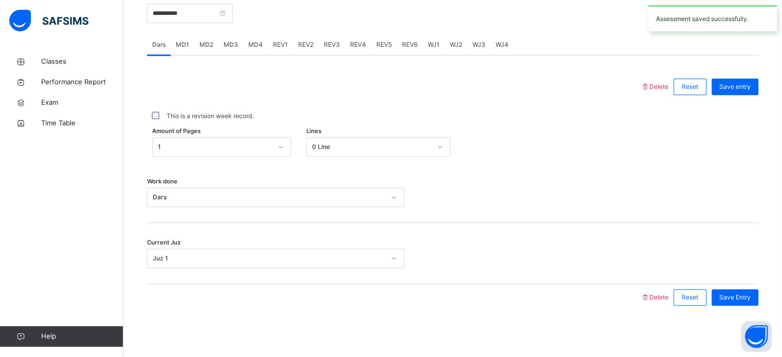
click at [209, 41] on span "MD2" at bounding box center [206, 44] width 14 height 9
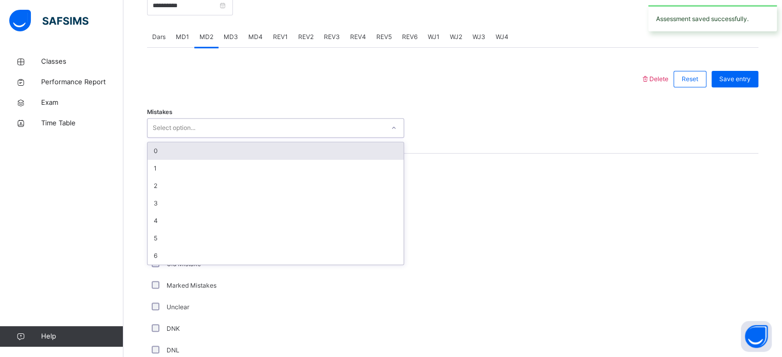
click at [160, 158] on div "0" at bounding box center [275, 150] width 256 height 17
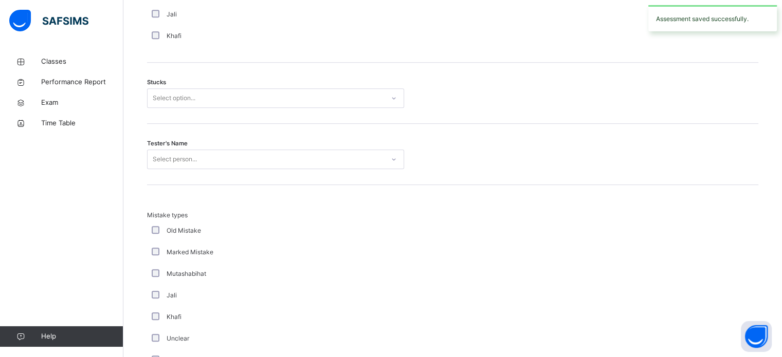
scroll to position [837, 0]
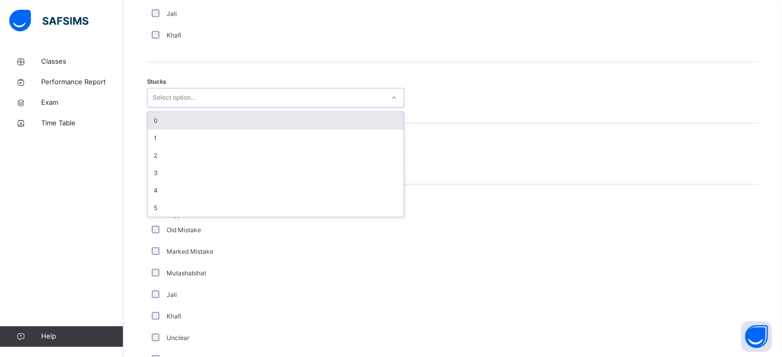
click at [150, 129] on div "0" at bounding box center [275, 120] width 256 height 17
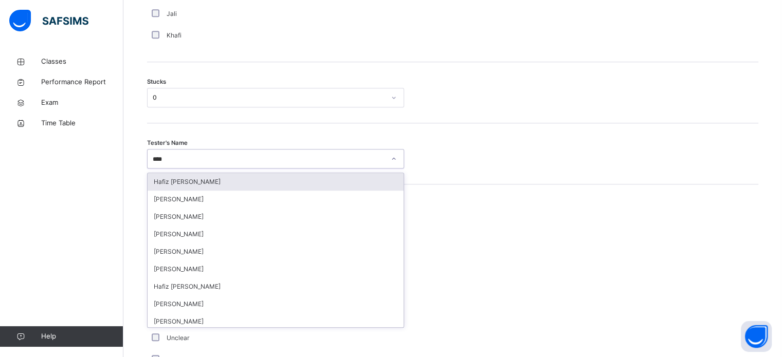
type input "***"
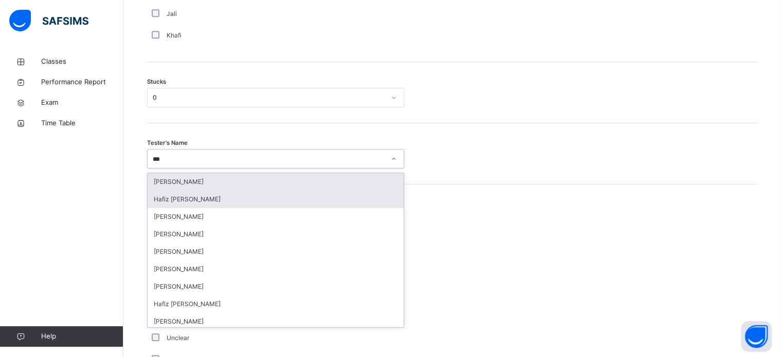
click at [158, 184] on div "[PERSON_NAME]" at bounding box center [275, 181] width 256 height 17
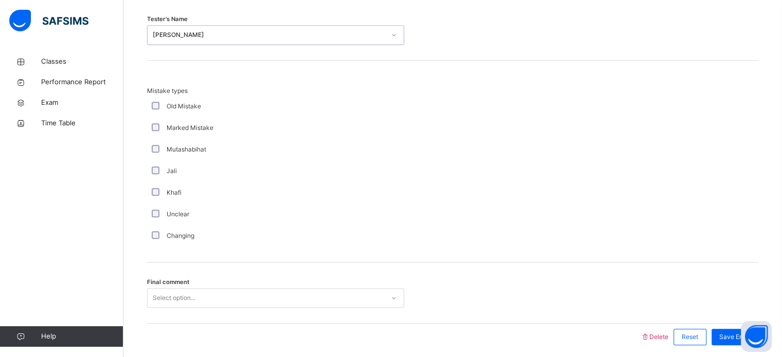
scroll to position [1008, 0]
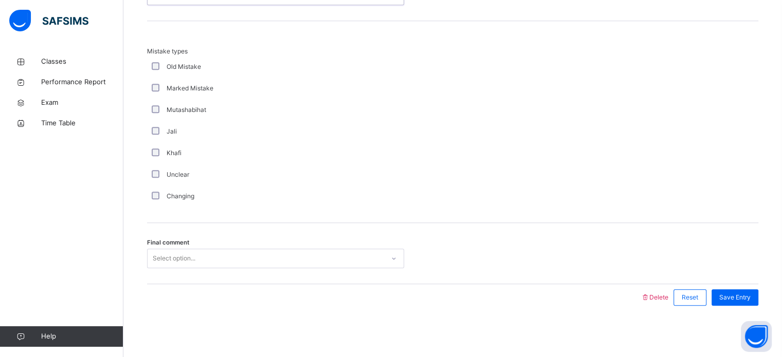
click at [169, 243] on span "Final comment" at bounding box center [168, 242] width 42 height 9
click at [758, 294] on div "Save Entry" at bounding box center [734, 297] width 47 height 16
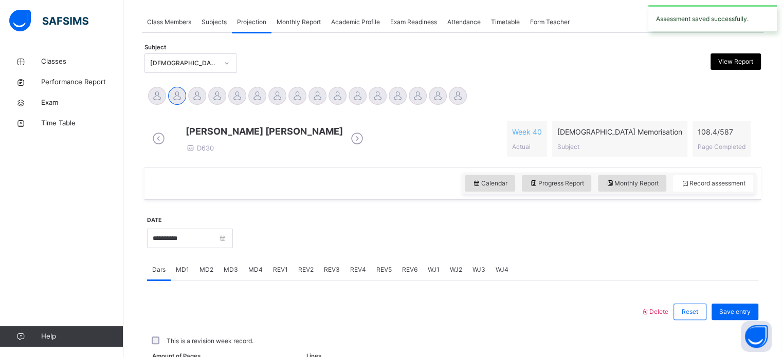
scroll to position [414, 0]
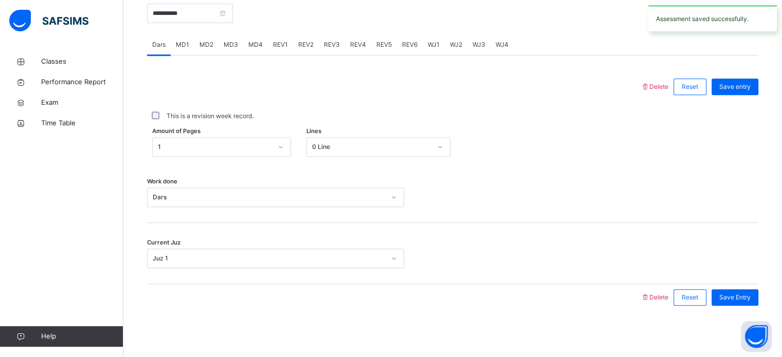
click at [249, 41] on span "MD4" at bounding box center [255, 44] width 14 height 9
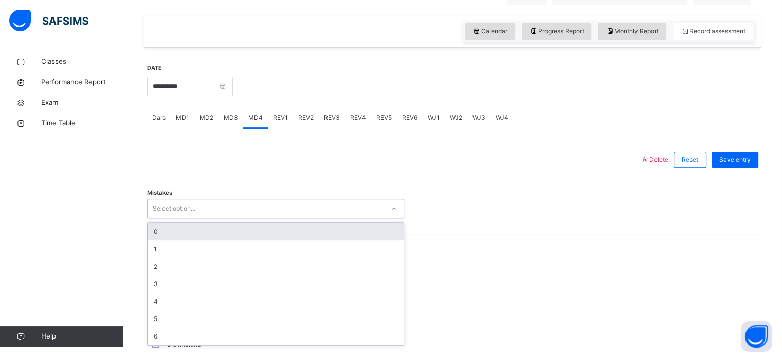
scroll to position [334, 0]
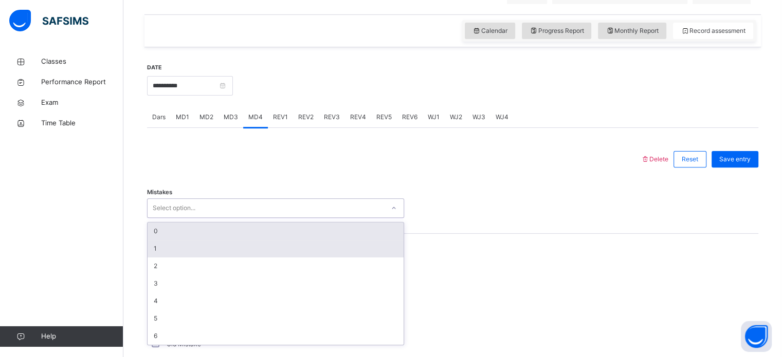
click at [237, 257] on div "1" at bounding box center [275, 248] width 256 height 17
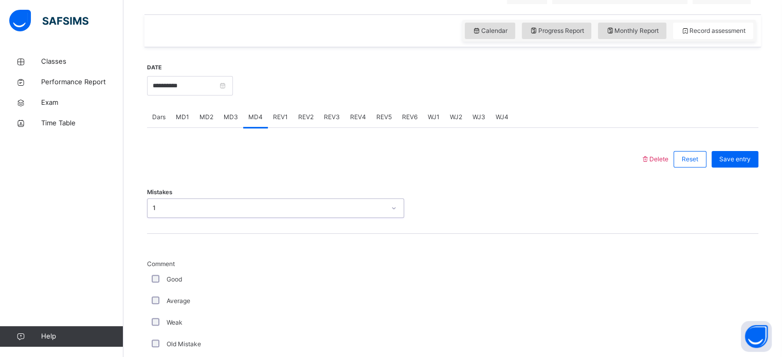
click at [173, 284] on label "Good" at bounding box center [173, 279] width 15 height 9
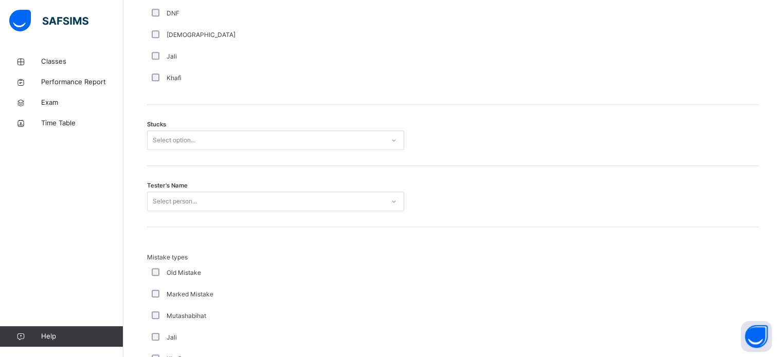
scroll to position [795, 0]
click at [288, 132] on div "Stucks Select option..." at bounding box center [452, 134] width 611 height 61
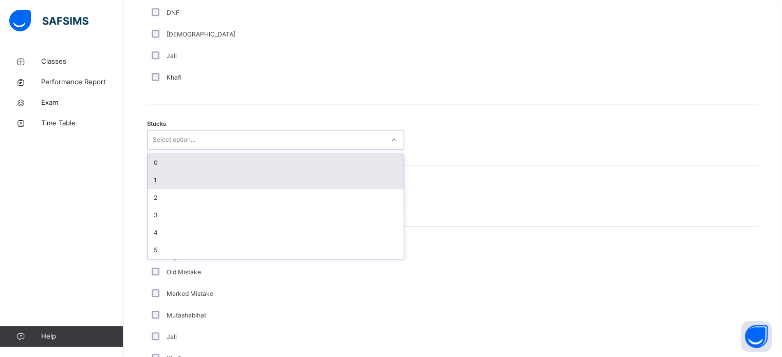
click at [233, 180] on div "1" at bounding box center [275, 180] width 256 height 17
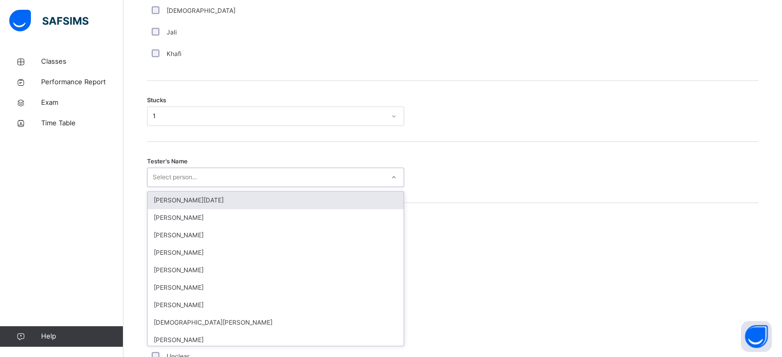
scroll to position [819, 0]
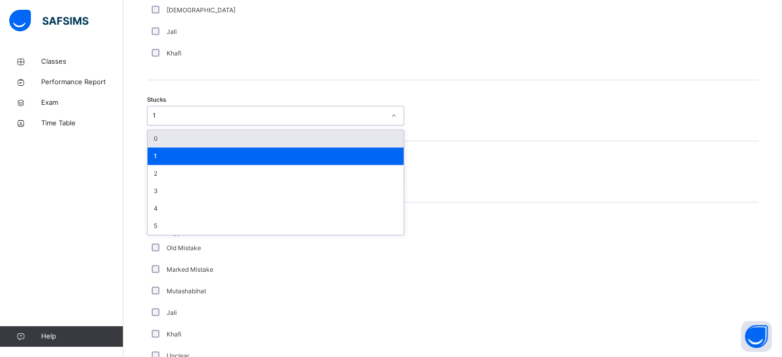
click at [263, 147] on div "0" at bounding box center [275, 138] width 256 height 17
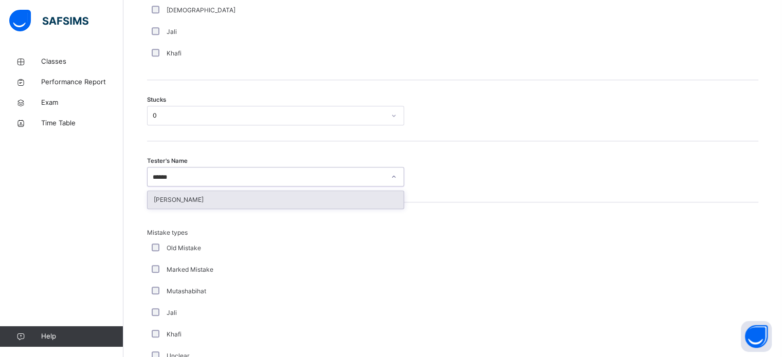
type input "*******"
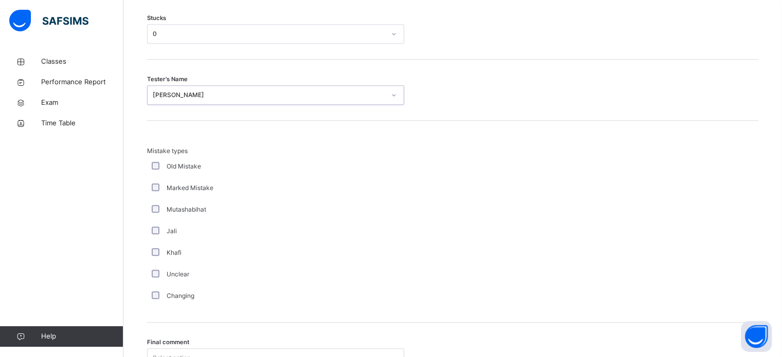
scroll to position [1008, 0]
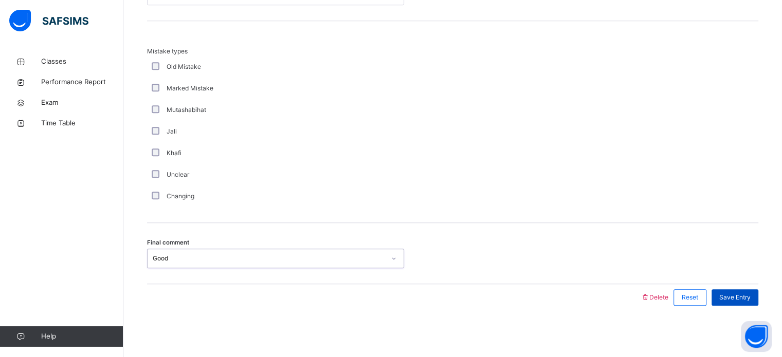
click at [740, 302] on div "Save Entry" at bounding box center [734, 297] width 47 height 16
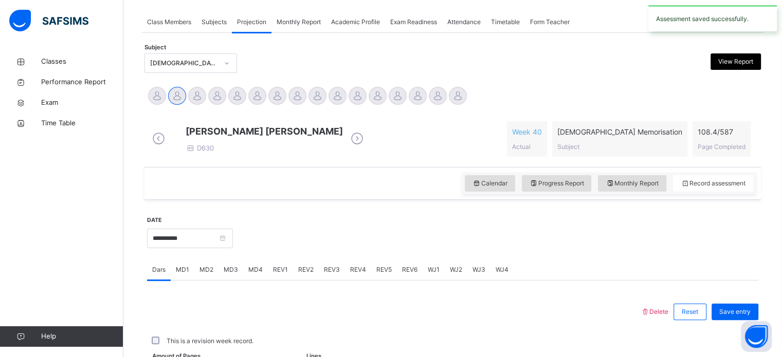
scroll to position [414, 0]
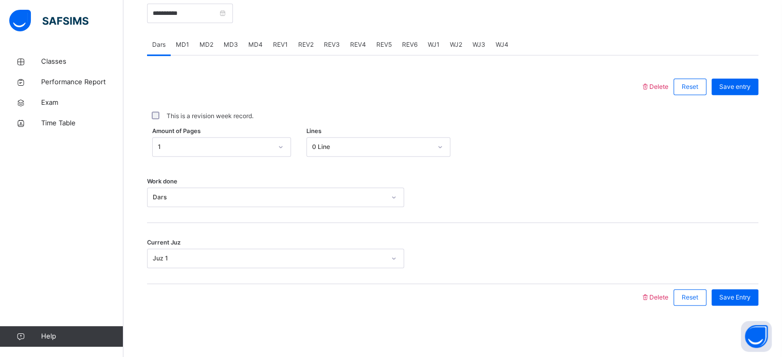
click at [208, 45] on span "MD2" at bounding box center [206, 44] width 14 height 9
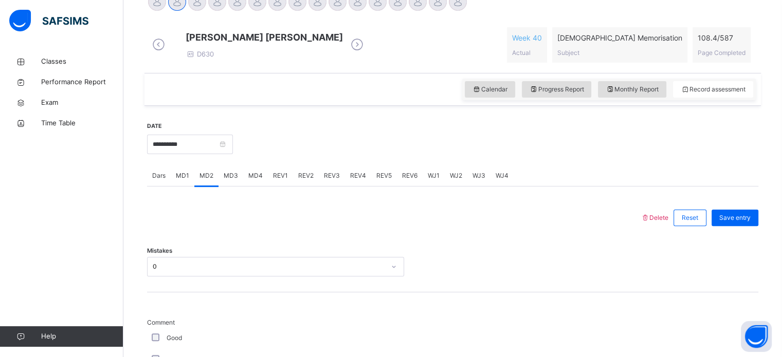
scroll to position [271, 0]
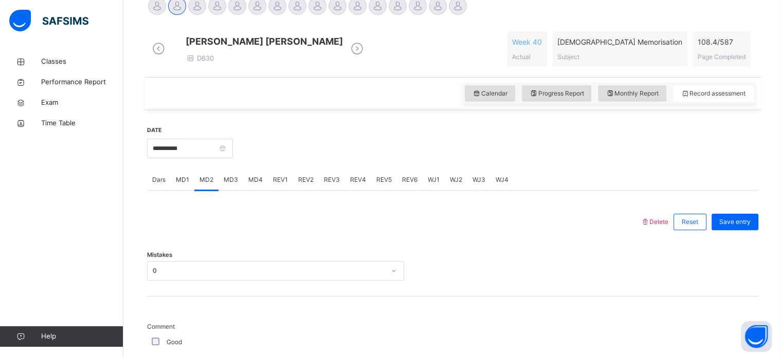
click at [286, 184] on span "REV1" at bounding box center [280, 179] width 15 height 9
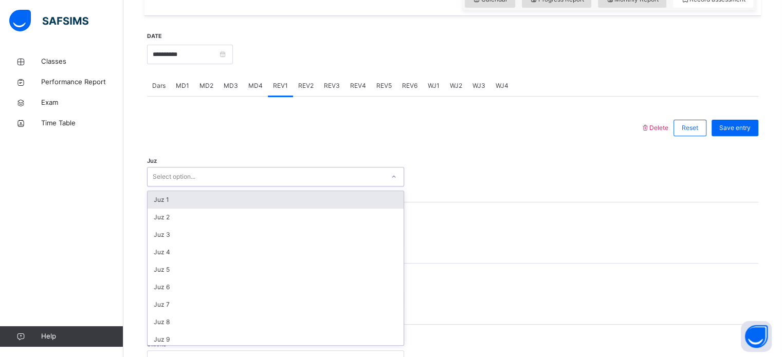
scroll to position [366, 0]
type input "**"
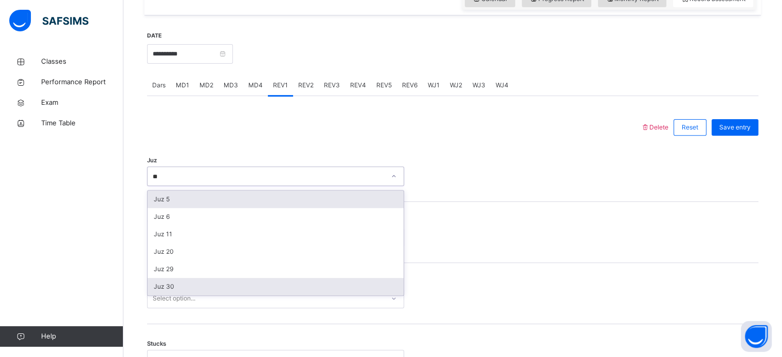
click at [166, 292] on div "Juz 30" at bounding box center [275, 286] width 256 height 17
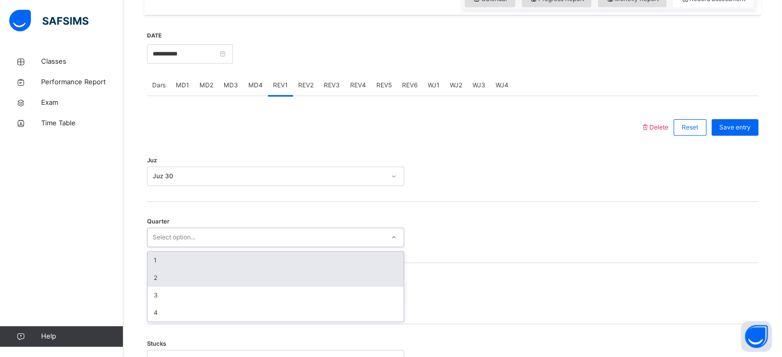
click at [149, 283] on div "2" at bounding box center [275, 277] width 256 height 17
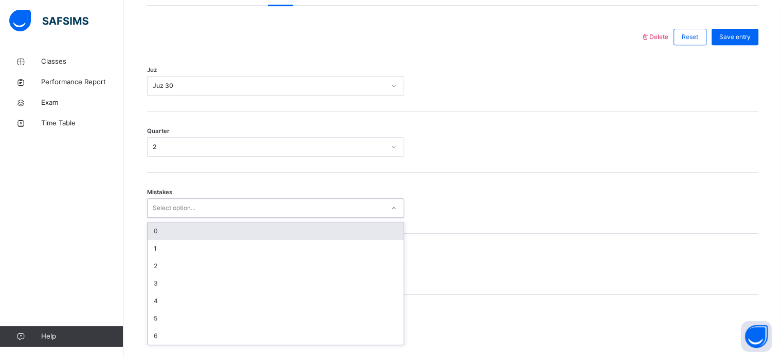
click at [152, 240] on div "0" at bounding box center [275, 230] width 256 height 17
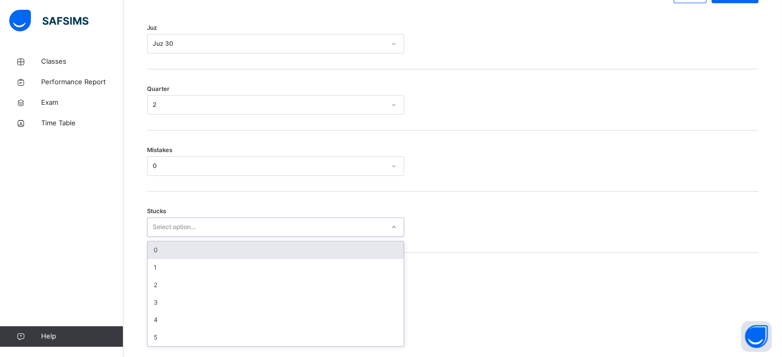
scroll to position [499, 0]
click at [159, 253] on div "0" at bounding box center [275, 248] width 256 height 17
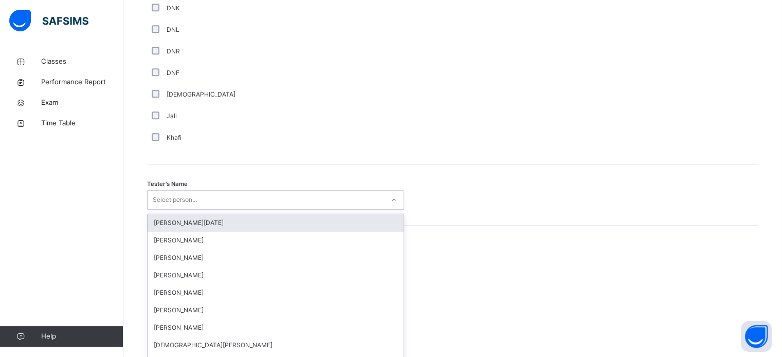
scroll to position [941, 0]
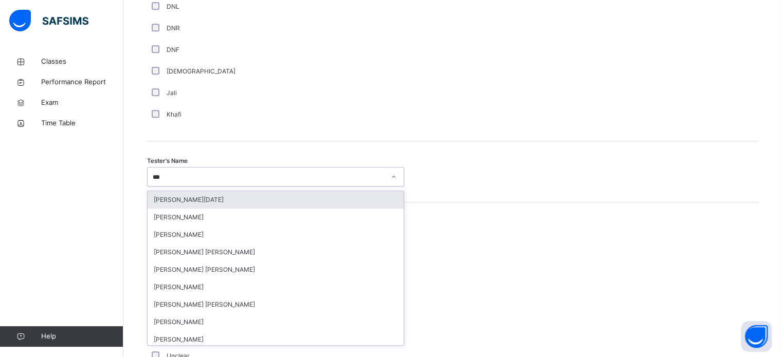
type input "****"
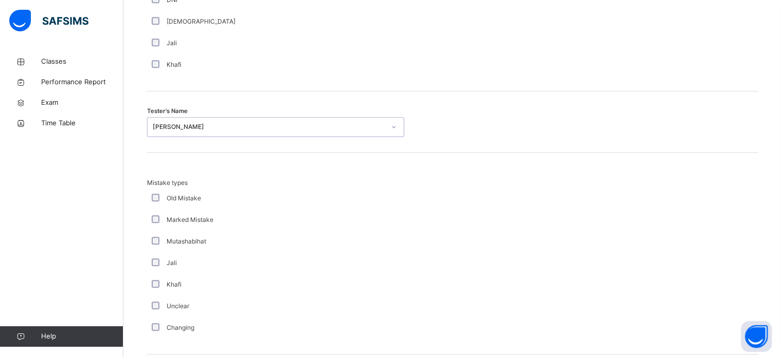
scroll to position [1130, 0]
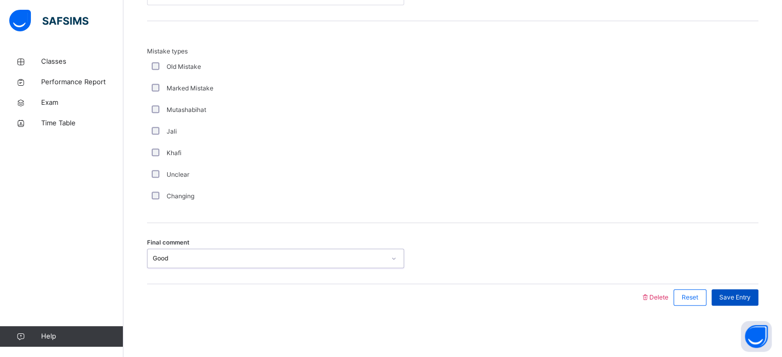
click at [742, 294] on span "Save Entry" at bounding box center [734, 297] width 31 height 9
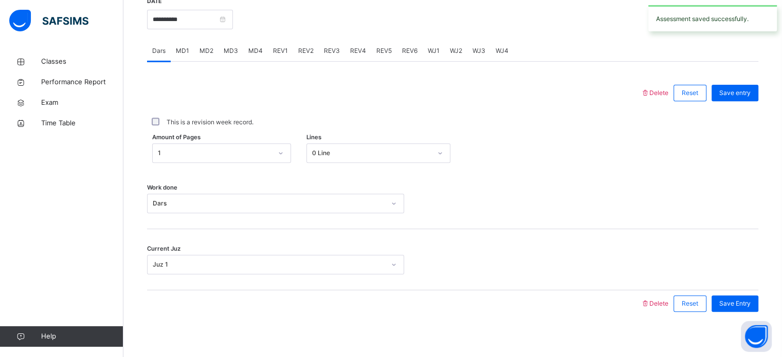
scroll to position [379, 0]
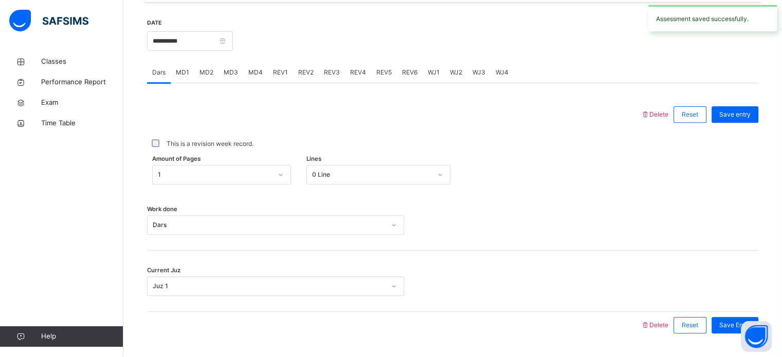
click at [309, 83] on div "REV2" at bounding box center [306, 72] width 26 height 21
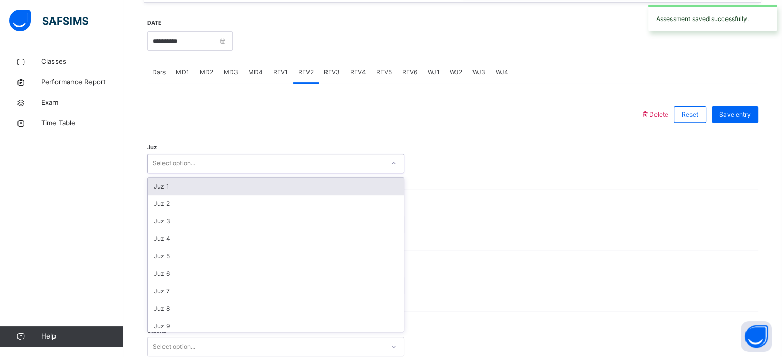
scroll to position [370, 0]
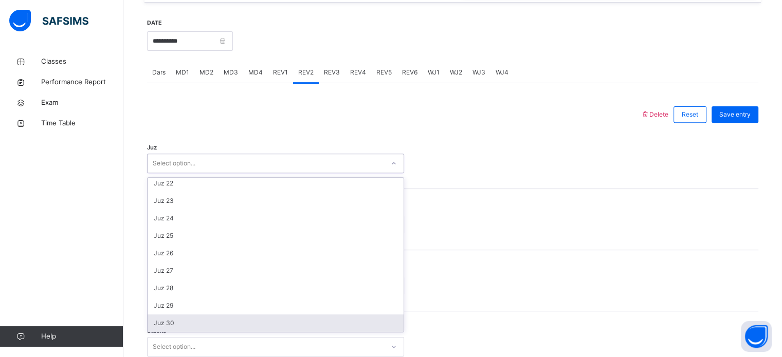
click at [158, 331] on div "Juz 30" at bounding box center [275, 322] width 256 height 17
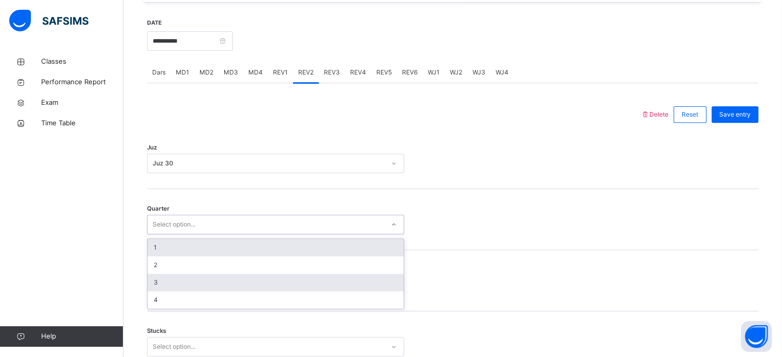
click at [153, 291] on div "3" at bounding box center [275, 282] width 256 height 17
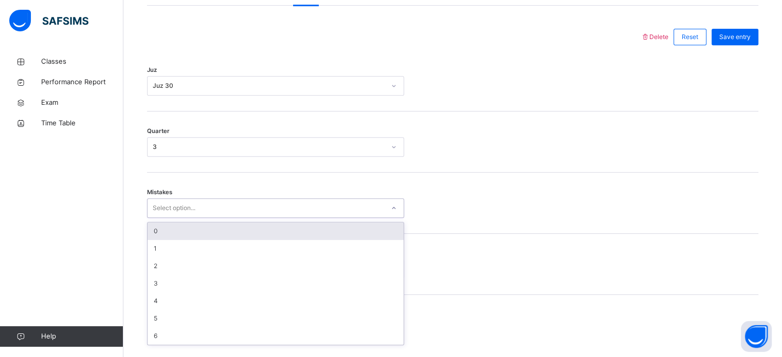
click at [149, 240] on div "0" at bounding box center [275, 230] width 256 height 17
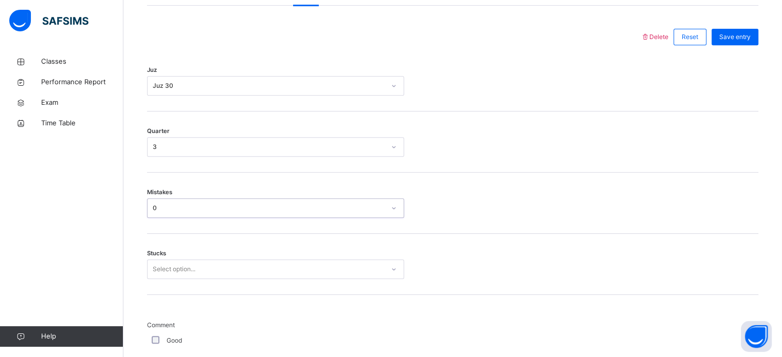
scroll to position [499, 0]
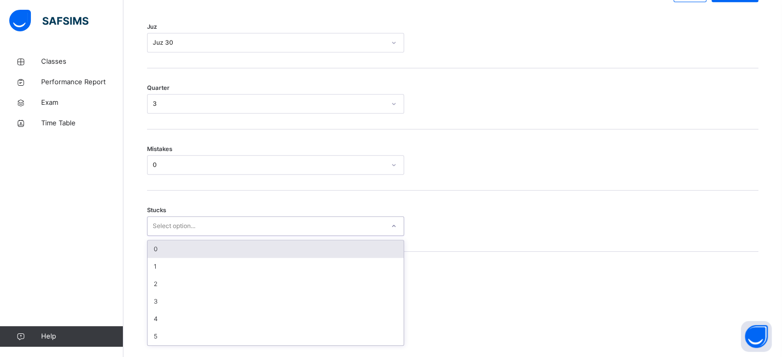
click at [155, 251] on div "0" at bounding box center [275, 248] width 256 height 17
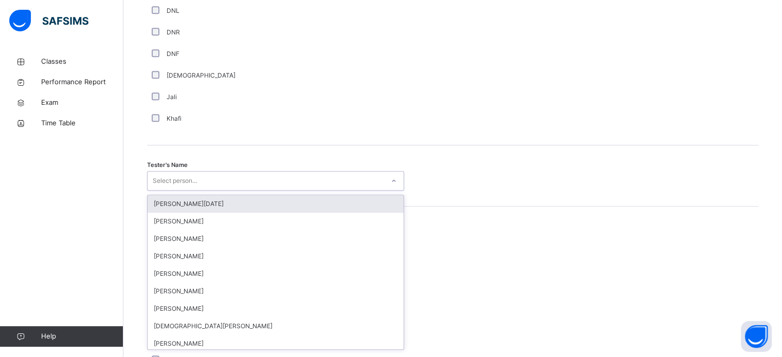
scroll to position [941, 0]
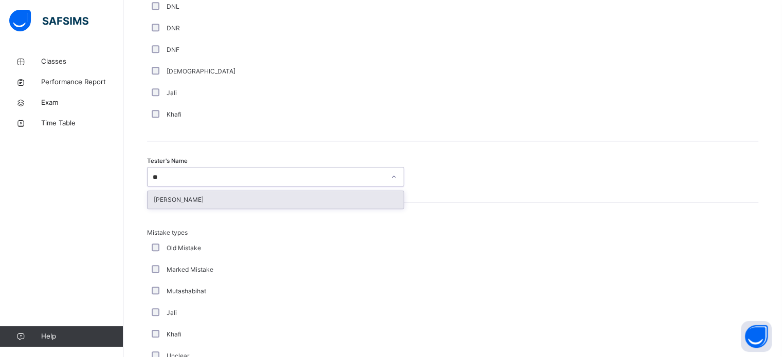
type input "*"
type input "*****"
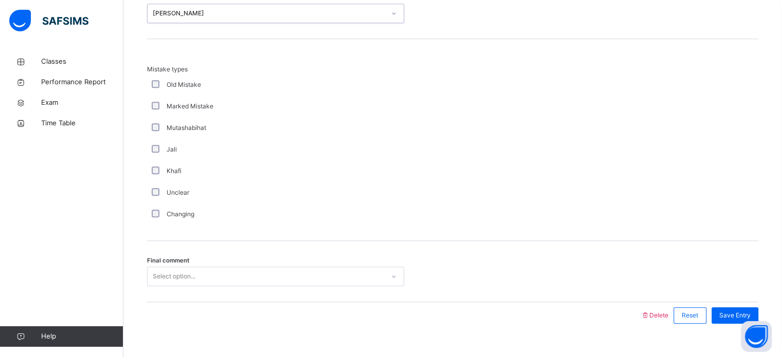
scroll to position [1130, 0]
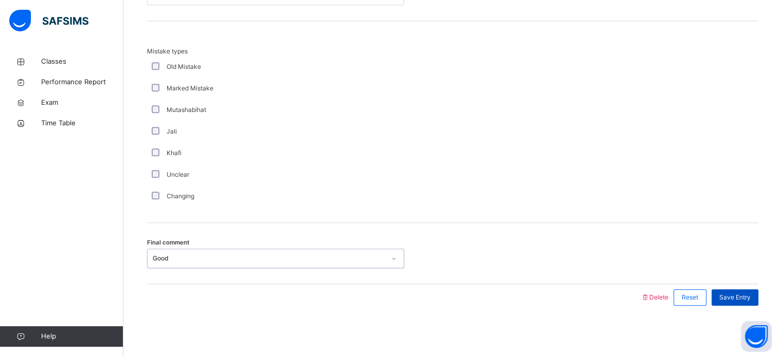
click at [740, 297] on span "Save Entry" at bounding box center [734, 297] width 31 height 9
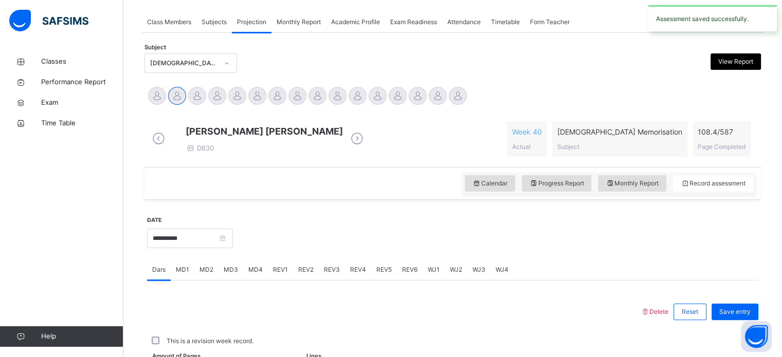
scroll to position [414, 0]
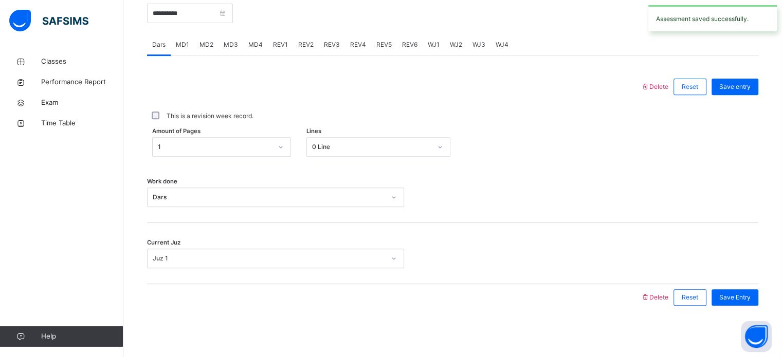
click at [325, 43] on span "REV3" at bounding box center [332, 44] width 16 height 9
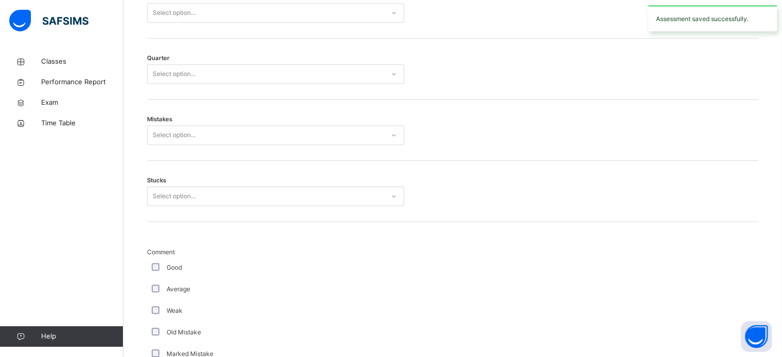
scroll to position [506, 0]
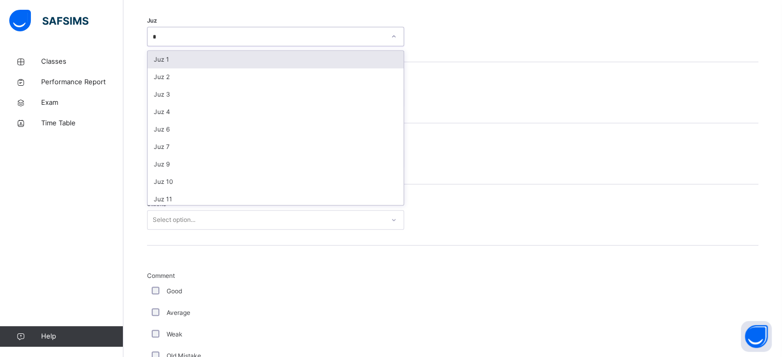
type input "**"
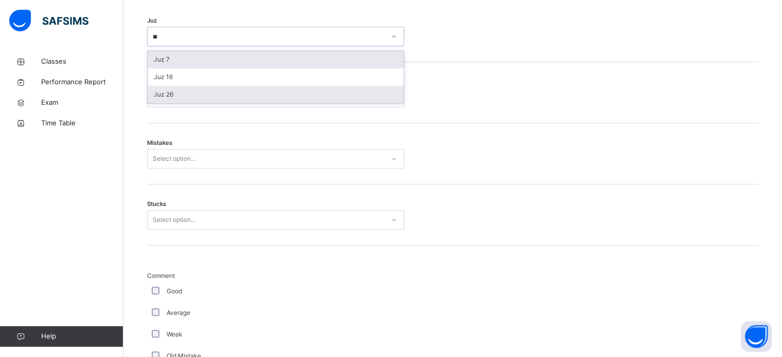
click at [160, 102] on div "Juz 26" at bounding box center [275, 94] width 256 height 17
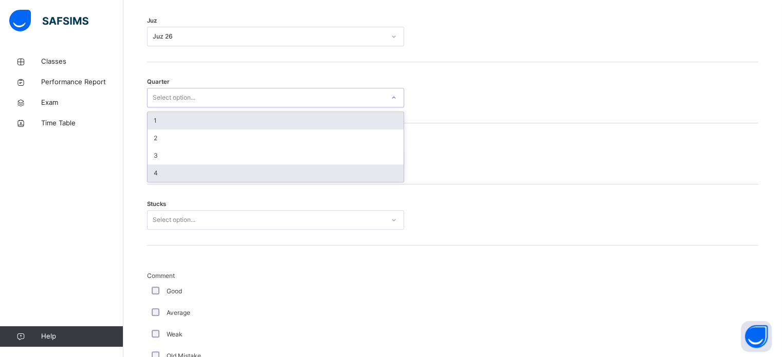
click at [196, 177] on div "4" at bounding box center [275, 172] width 256 height 17
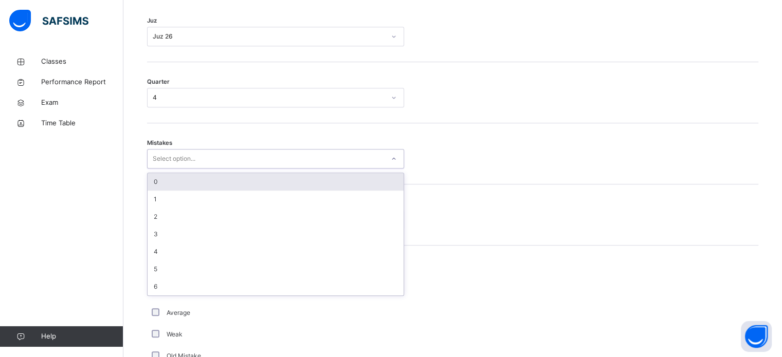
click at [154, 185] on div "0" at bounding box center [275, 181] width 256 height 17
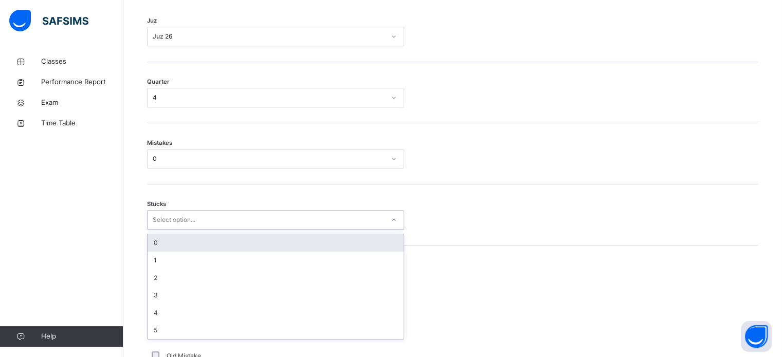
click at [147, 245] on div "0" at bounding box center [275, 242] width 256 height 17
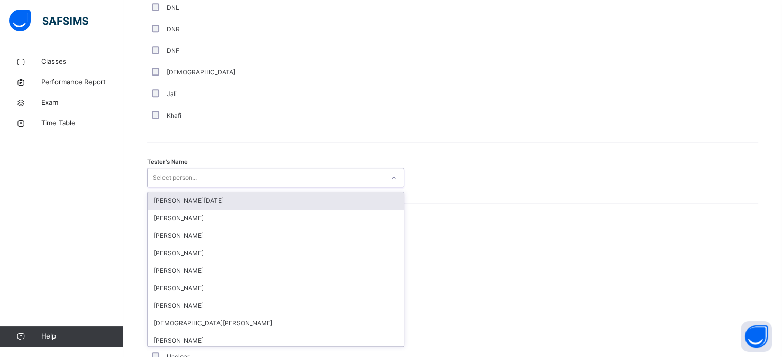
scroll to position [941, 0]
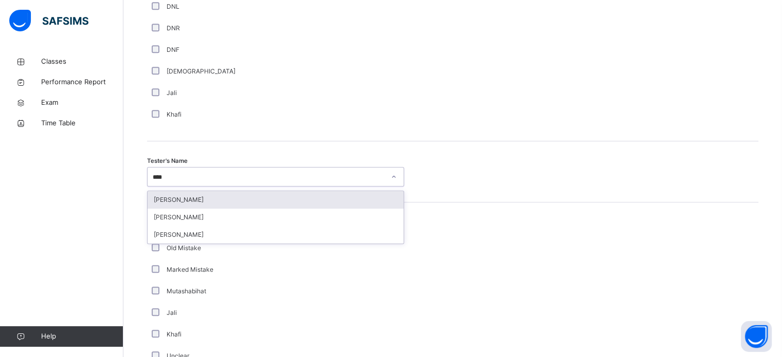
type input "*****"
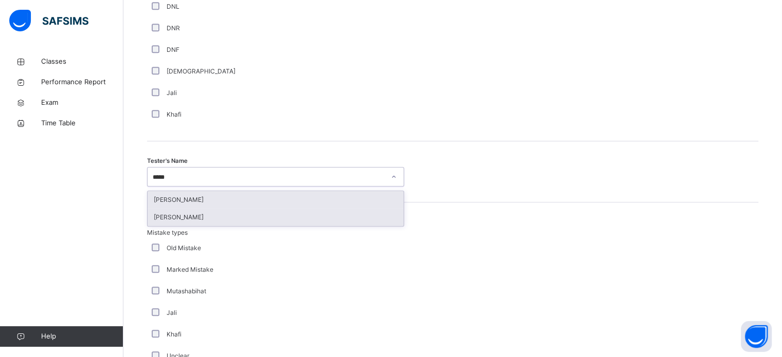
click at [156, 220] on div "[PERSON_NAME]" at bounding box center [275, 217] width 256 height 17
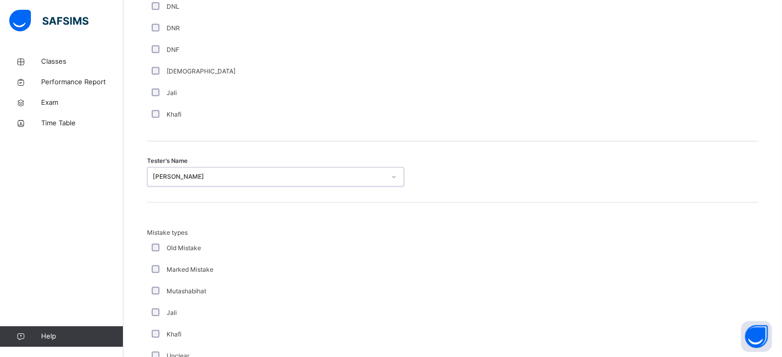
click at [161, 225] on div "Mistake types Old Mistake Marked Mistake Mutashabihat [PERSON_NAME] Unclear Cha…" at bounding box center [452, 303] width 611 height 202
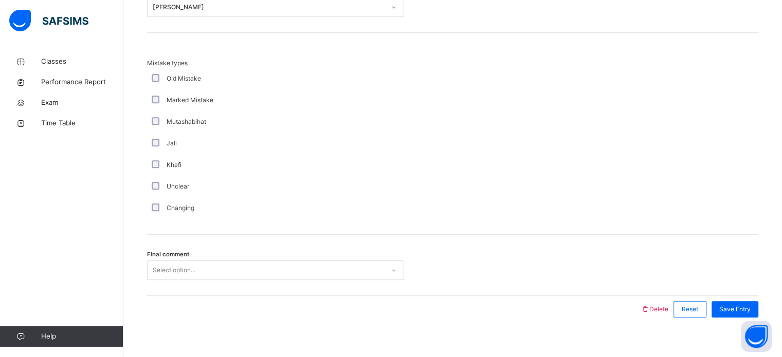
scroll to position [1130, 0]
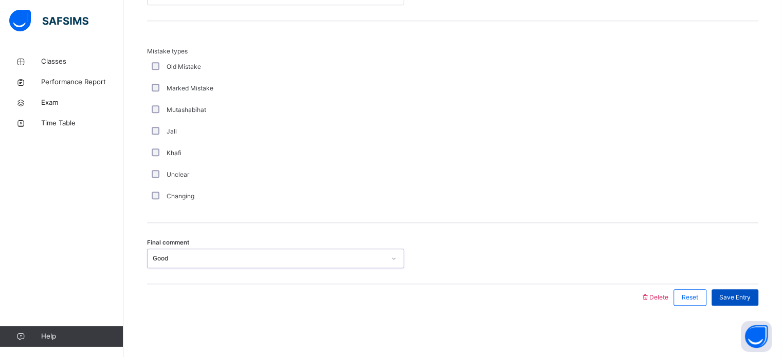
click at [750, 296] on span "Save Entry" at bounding box center [734, 297] width 31 height 9
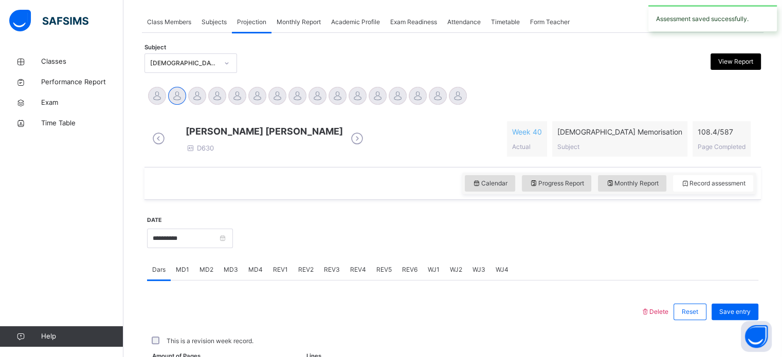
scroll to position [414, 0]
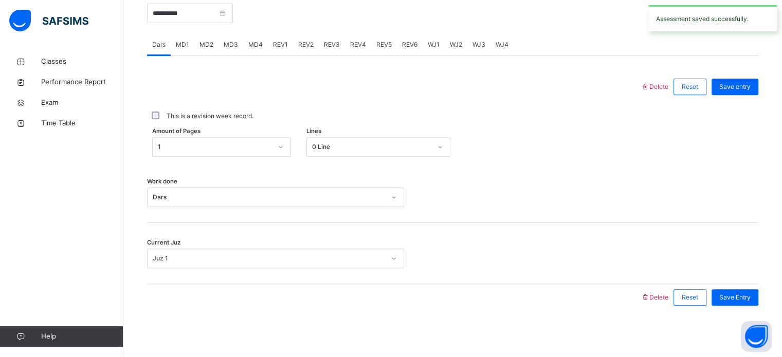
click at [354, 50] on div "REV4" at bounding box center [358, 44] width 26 height 21
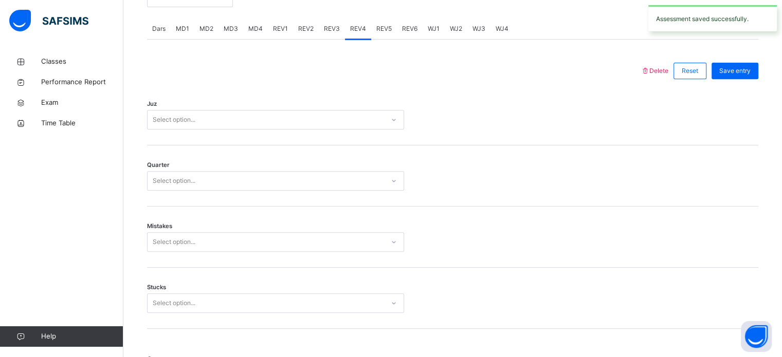
scroll to position [419, 0]
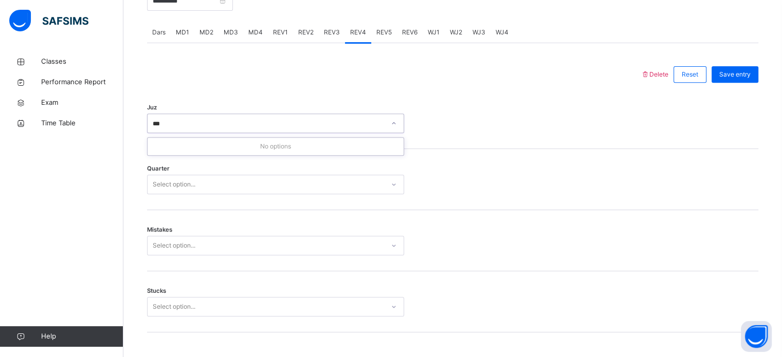
type input "**"
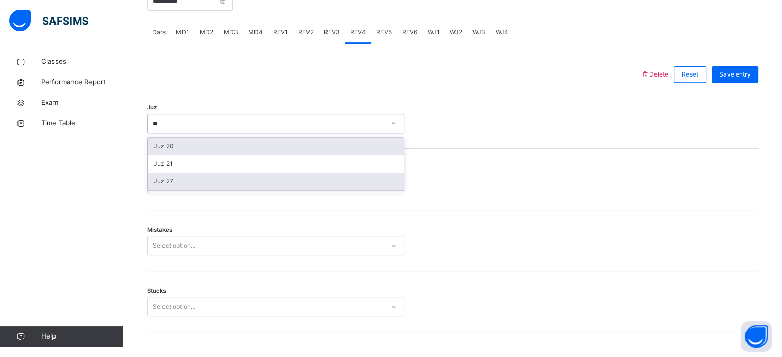
click at [160, 187] on div "Juz 27" at bounding box center [275, 181] width 256 height 17
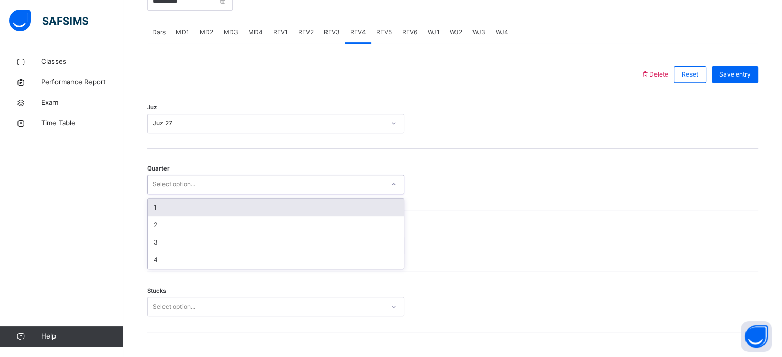
click at [148, 215] on div "1" at bounding box center [275, 207] width 256 height 17
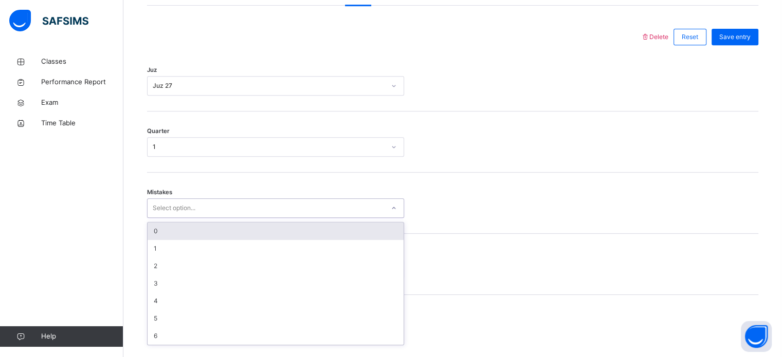
click at [154, 238] on div "0" at bounding box center [275, 230] width 256 height 17
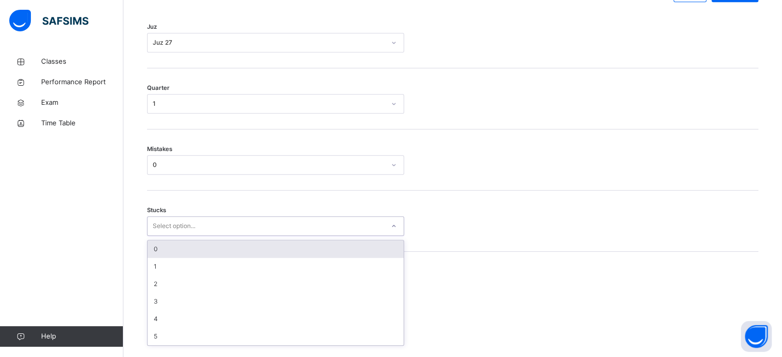
scroll to position [499, 0]
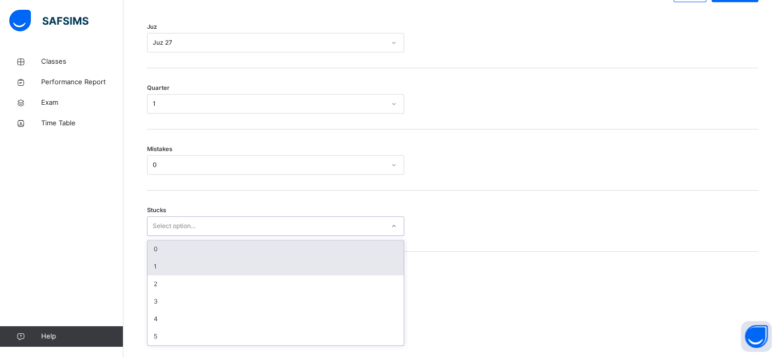
click at [150, 275] on div "1" at bounding box center [275, 266] width 256 height 17
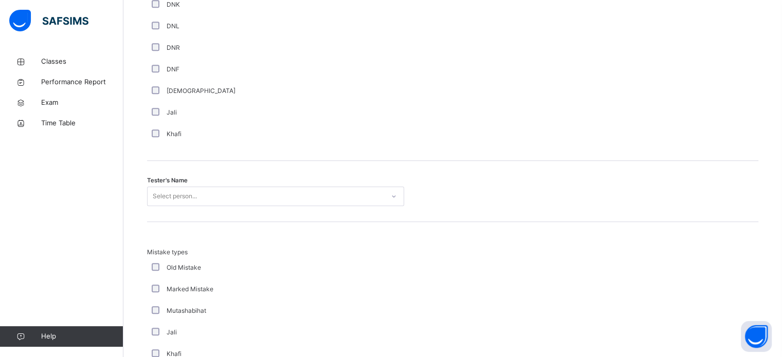
scroll to position [938, 0]
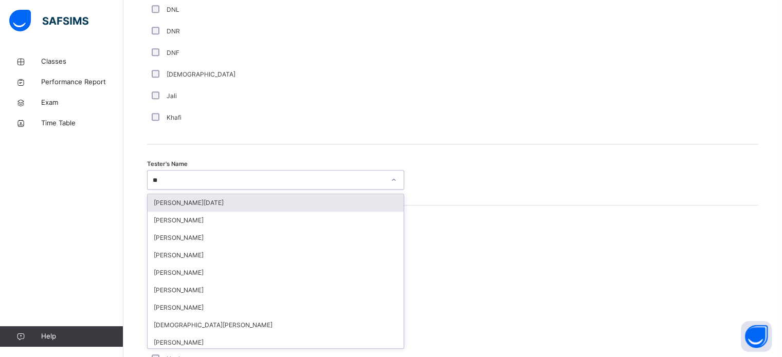
type input "***"
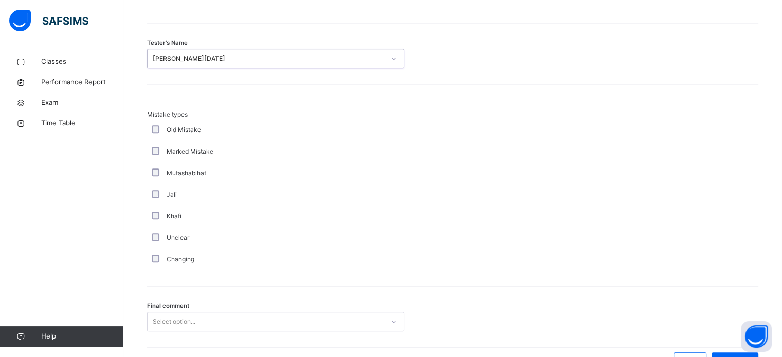
scroll to position [1130, 0]
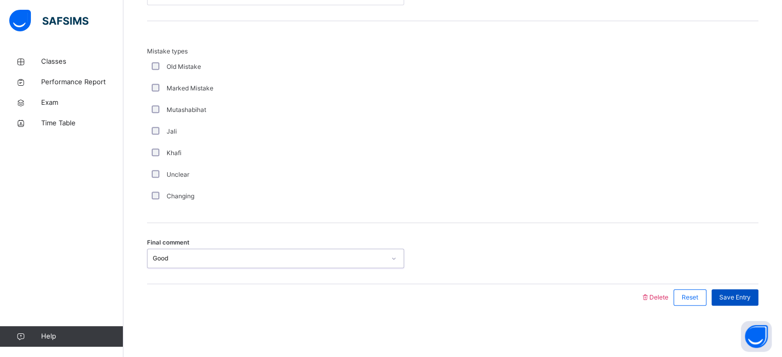
click at [758, 290] on div "Save Entry" at bounding box center [734, 297] width 47 height 16
click at [752, 305] on div "Save Entry" at bounding box center [734, 297] width 47 height 16
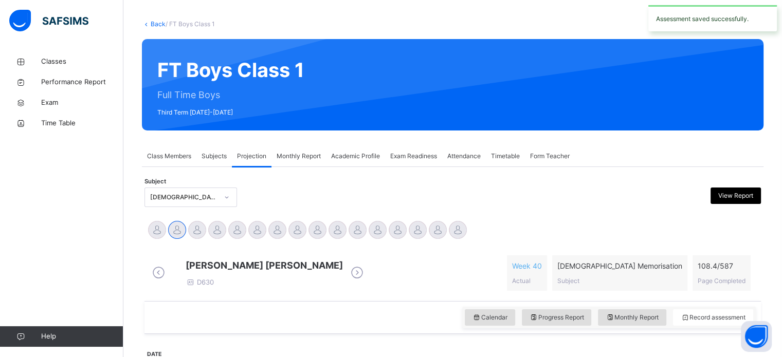
scroll to position [48, 0]
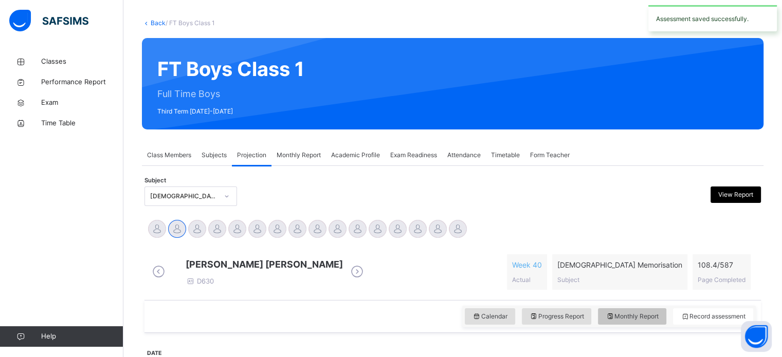
click at [640, 321] on span "Monthly Report" at bounding box center [631, 316] width 53 height 9
select select "****"
select select "*"
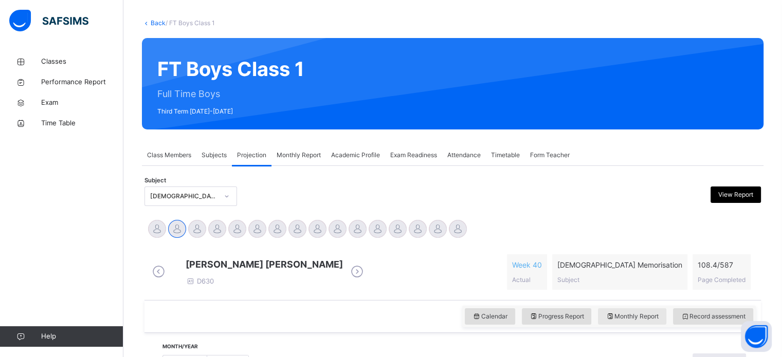
click at [651, 321] on span "Monthly Report" at bounding box center [631, 316] width 53 height 9
click at [8, 182] on div "Classes Performance Report Exam Time Table Help" at bounding box center [61, 199] width 123 height 316
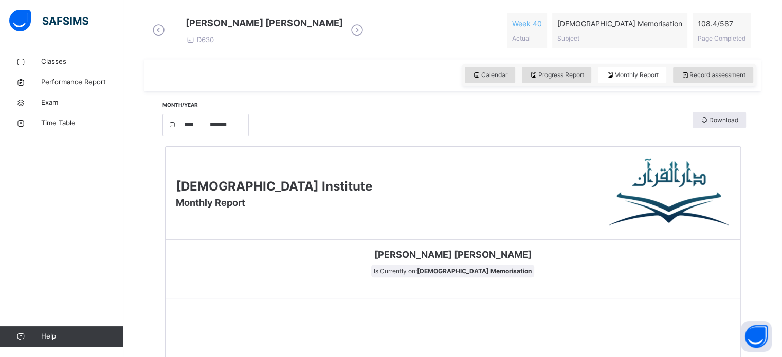
scroll to position [275, 0]
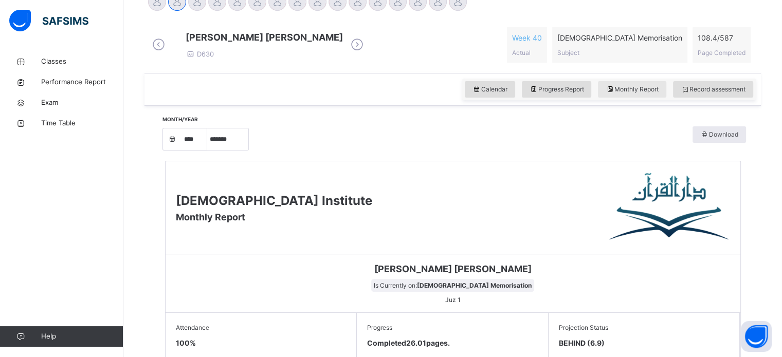
click at [637, 94] on span "Monthly Report" at bounding box center [631, 89] width 53 height 9
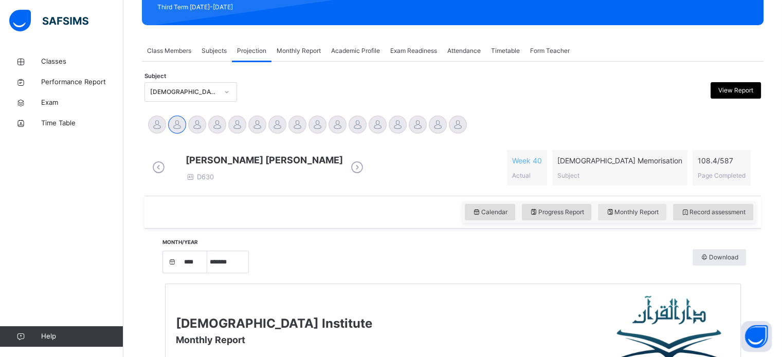
scroll to position [154, 0]
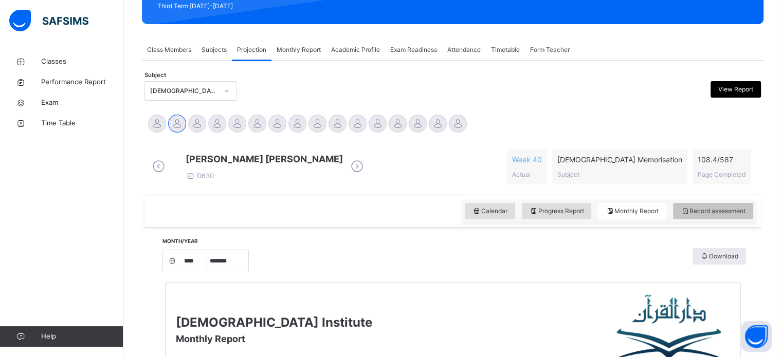
click at [705, 216] on span "Record assessment" at bounding box center [712, 211] width 65 height 9
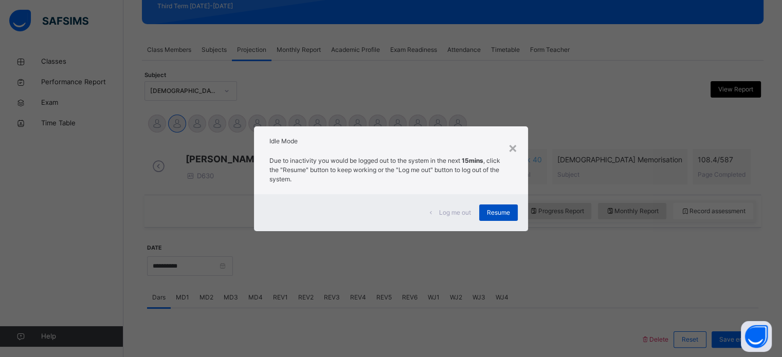
click at [503, 208] on span "Resume" at bounding box center [498, 212] width 23 height 9
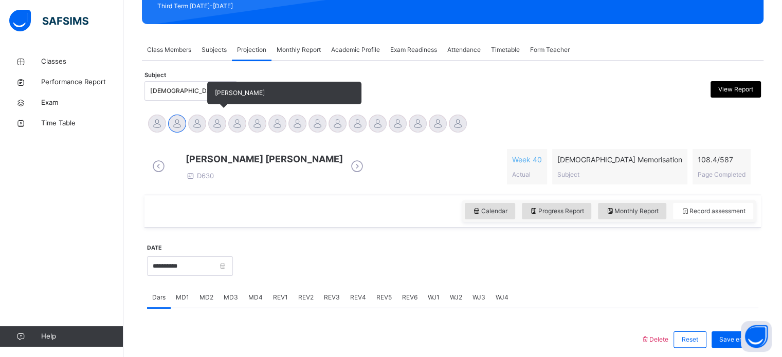
click at [221, 123] on div at bounding box center [217, 124] width 18 height 18
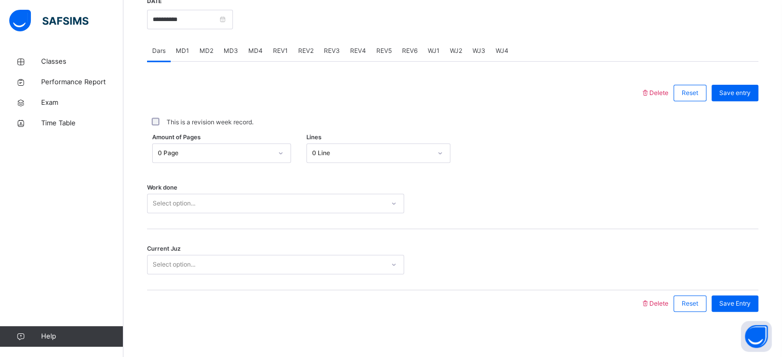
scroll to position [414, 0]
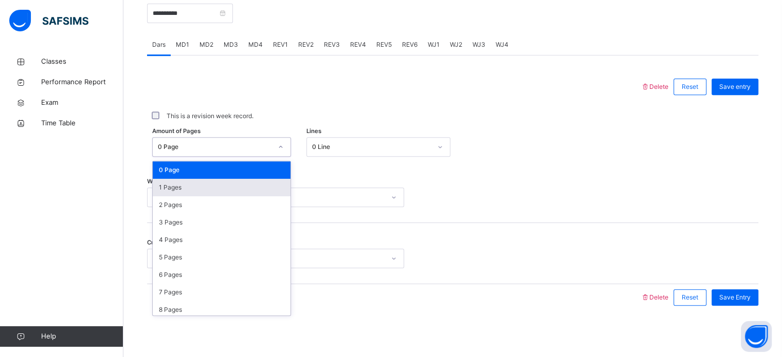
click at [157, 189] on div "1 Pages" at bounding box center [222, 187] width 138 height 17
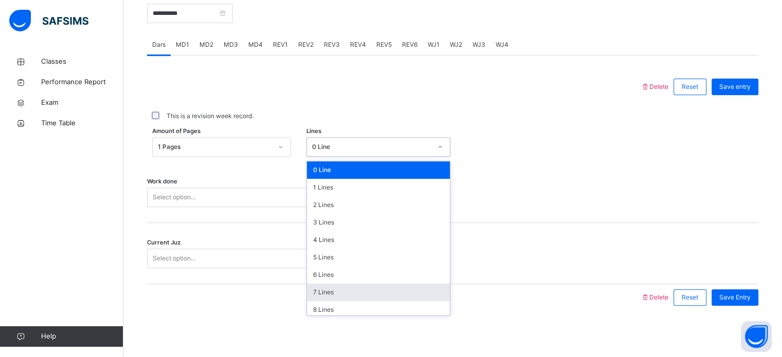
click at [316, 290] on div "7 Lines" at bounding box center [378, 292] width 143 height 17
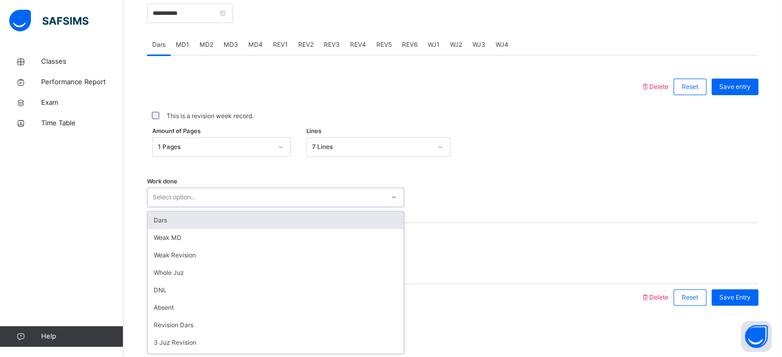
click at [153, 215] on div "Dars" at bounding box center [275, 220] width 256 height 17
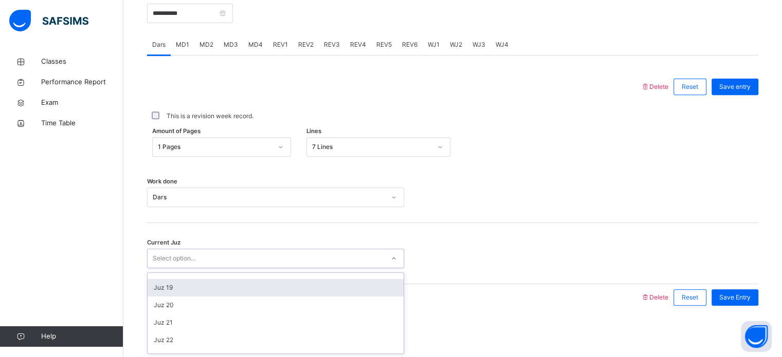
scroll to position [291, 0]
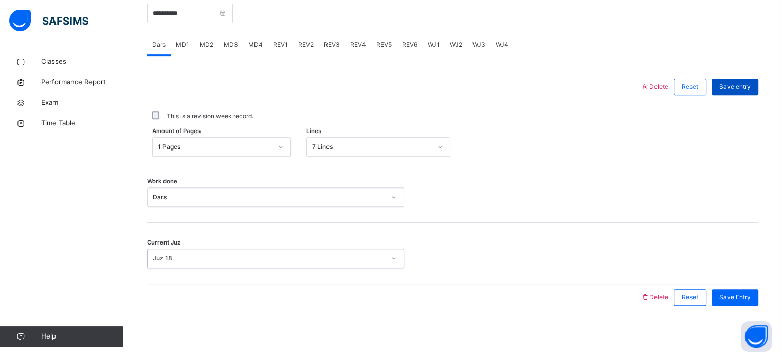
click at [741, 95] on div "Save entry" at bounding box center [734, 87] width 47 height 16
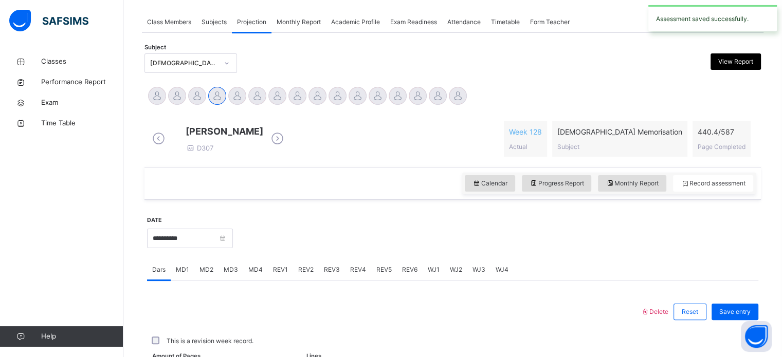
scroll to position [414, 0]
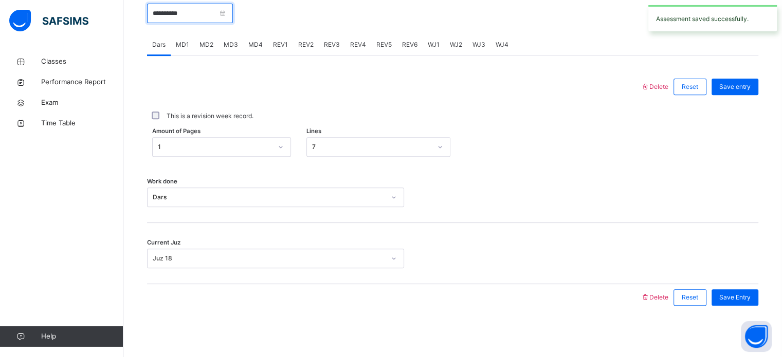
click at [162, 15] on input "**********" at bounding box center [190, 14] width 86 height 20
click at [401, 106] on div "This is a revision week record." at bounding box center [452, 116] width 611 height 22
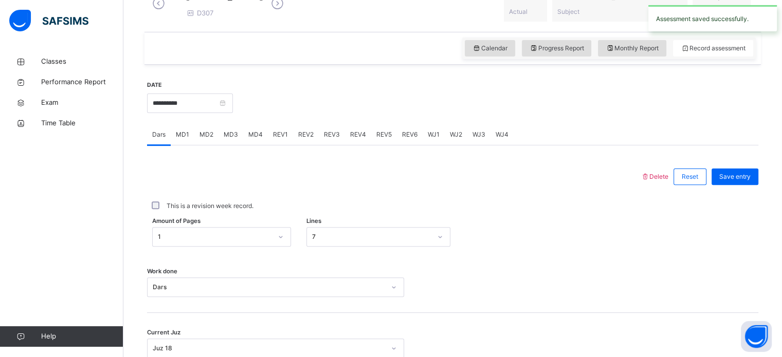
scroll to position [314, 0]
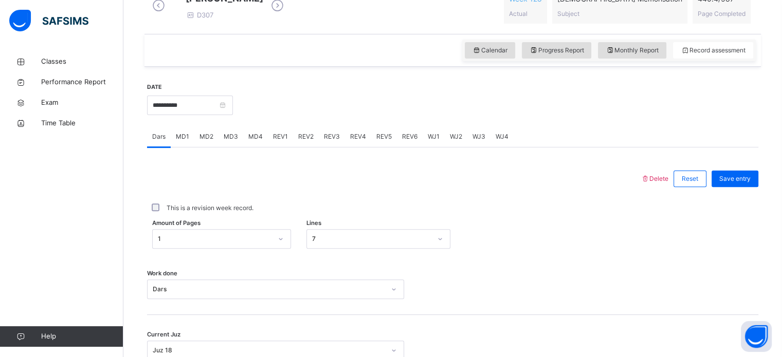
click at [641, 67] on div "Calendar Progress Report Monthly Report Record assessment" at bounding box center [452, 50] width 616 height 33
click at [494, 59] on div "Calendar" at bounding box center [490, 50] width 50 height 16
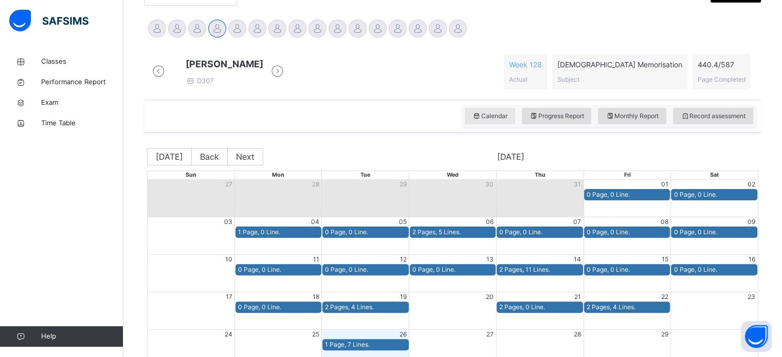
scroll to position [245, 0]
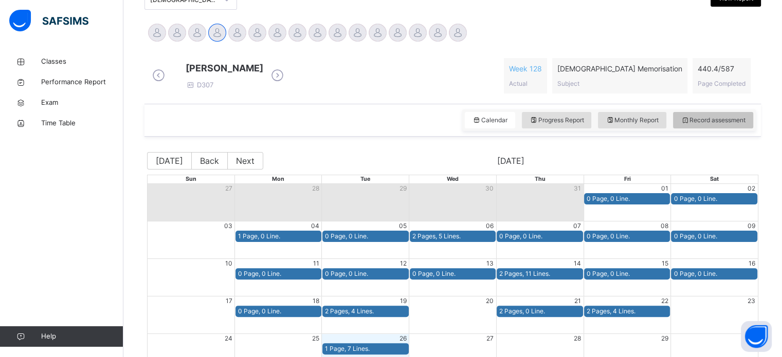
click at [702, 125] on span "Record assessment" at bounding box center [712, 120] width 65 height 9
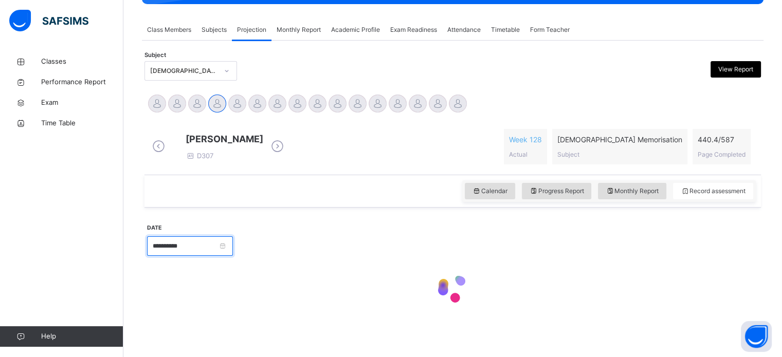
click at [164, 245] on input "**********" at bounding box center [190, 246] width 86 height 20
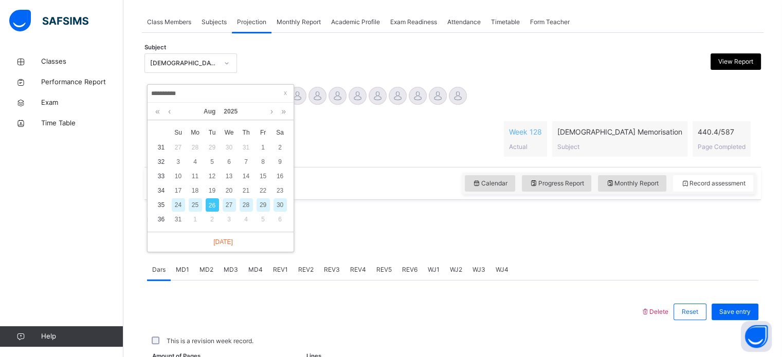
click at [197, 205] on div "25" at bounding box center [195, 204] width 13 height 13
type input "**********"
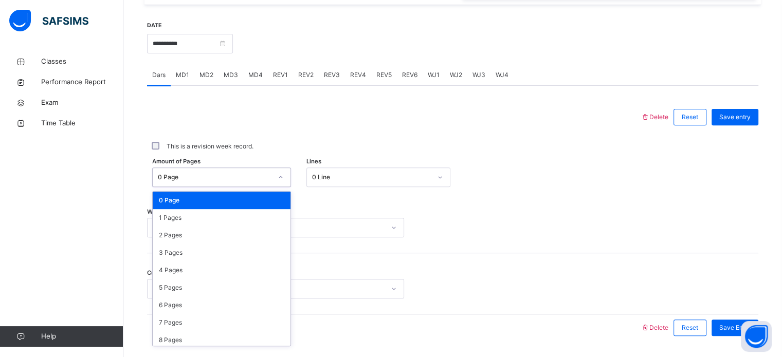
scroll to position [377, 0]
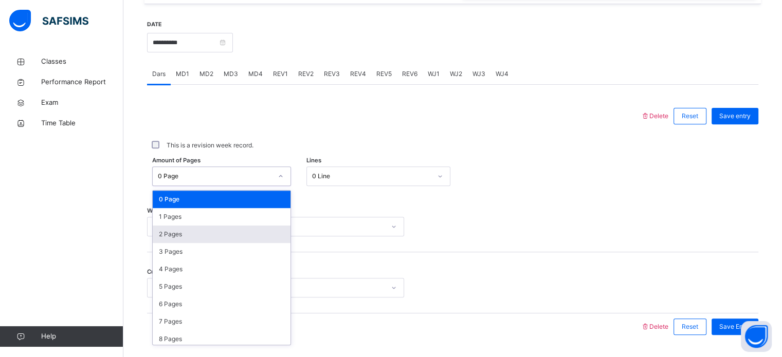
click at [158, 241] on div "2 Pages" at bounding box center [222, 234] width 138 height 17
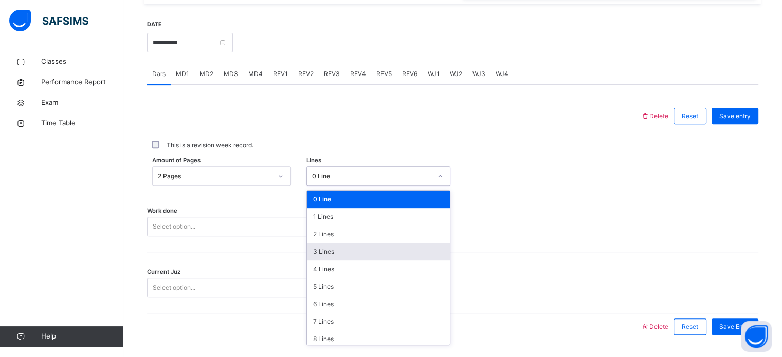
click at [313, 261] on div "3 Lines" at bounding box center [378, 251] width 143 height 17
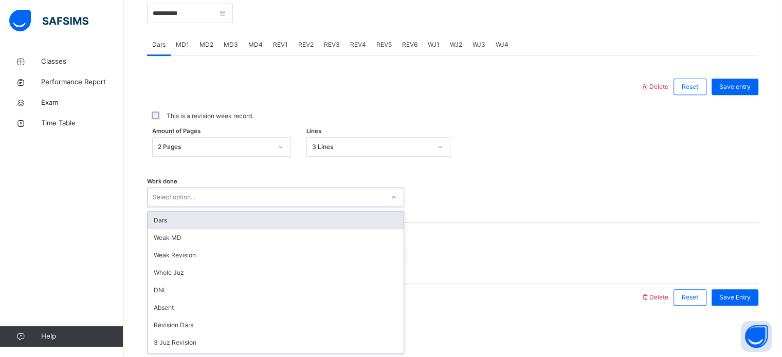
scroll to position [414, 0]
click at [153, 219] on div "Dars" at bounding box center [275, 220] width 256 height 17
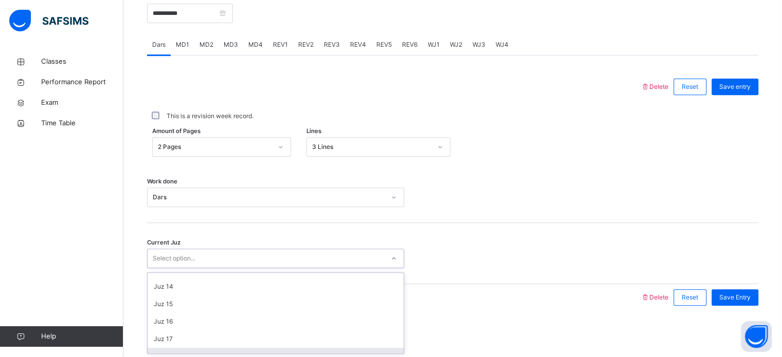
scroll to position [239, 0]
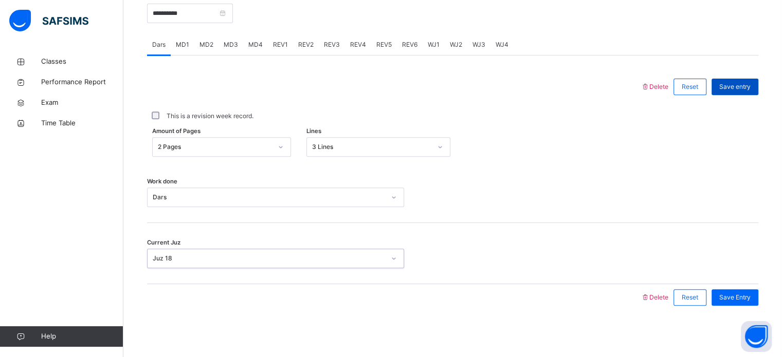
click at [733, 80] on div "Save entry" at bounding box center [734, 87] width 47 height 16
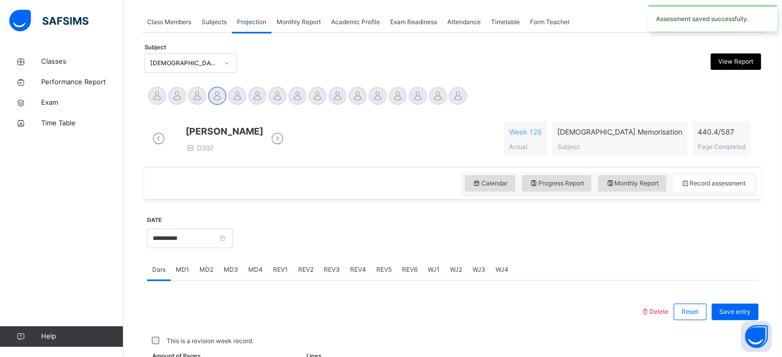
scroll to position [414, 0]
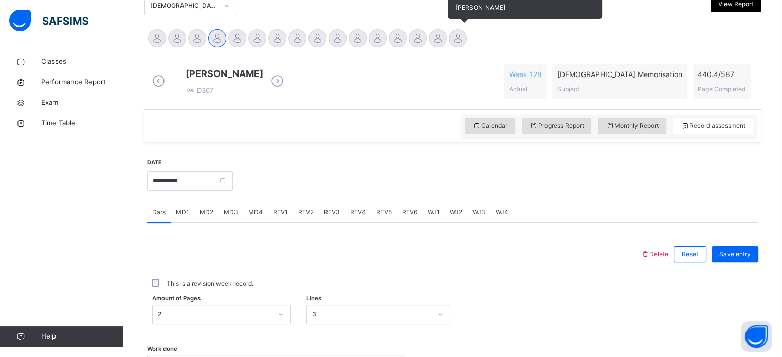
click at [458, 33] on div at bounding box center [458, 38] width 18 height 18
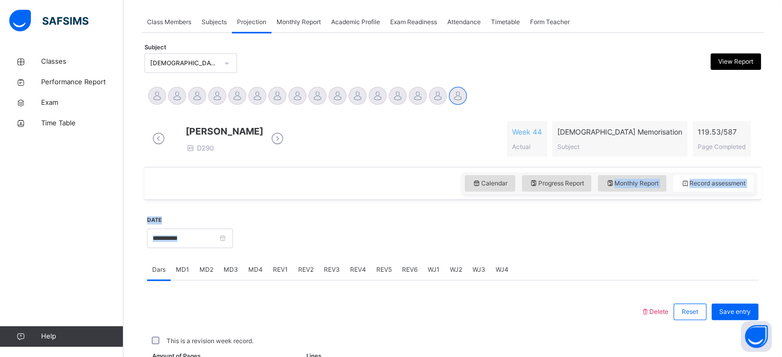
scroll to position [239, 0]
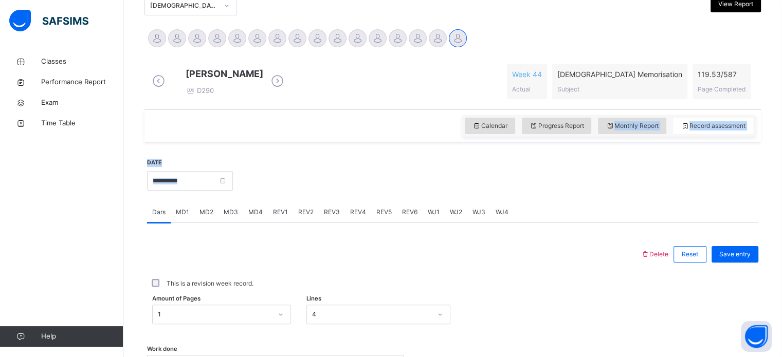
drag, startPoint x: 636, startPoint y: 179, endPoint x: 625, endPoint y: 166, distance: 17.5
click at [623, 168] on div "**********" at bounding box center [452, 259] width 616 height 473
click at [563, 295] on div "Delete Reset Save entry This is a revision week record. Amount of Pages 1 Lines…" at bounding box center [452, 359] width 611 height 237
click at [632, 134] on div "Monthly Report" at bounding box center [632, 126] width 68 height 16
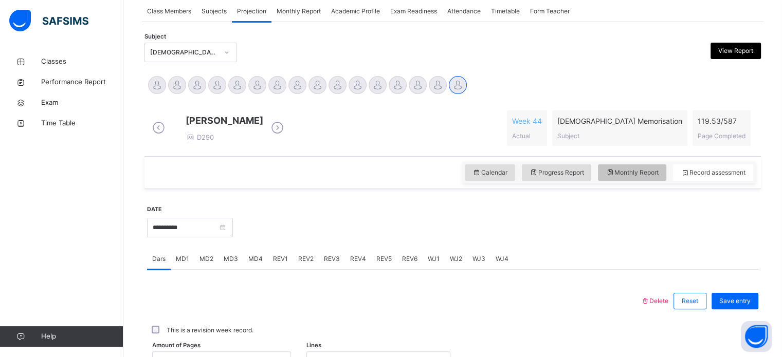
select select "****"
select select "*"
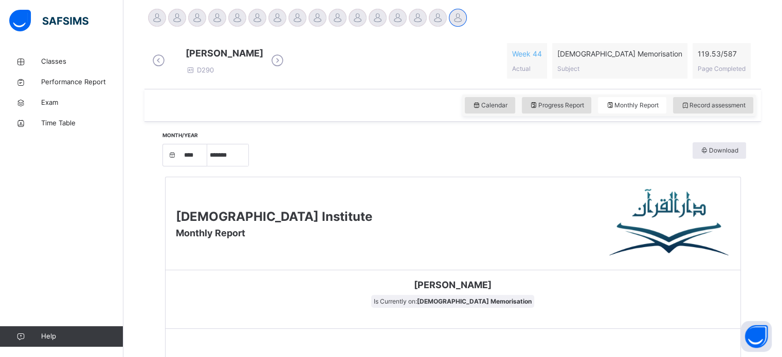
click at [723, 110] on span "Record assessment" at bounding box center [712, 105] width 65 height 9
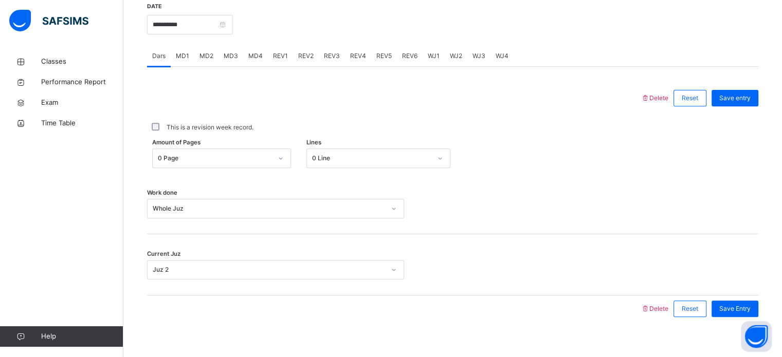
scroll to position [414, 0]
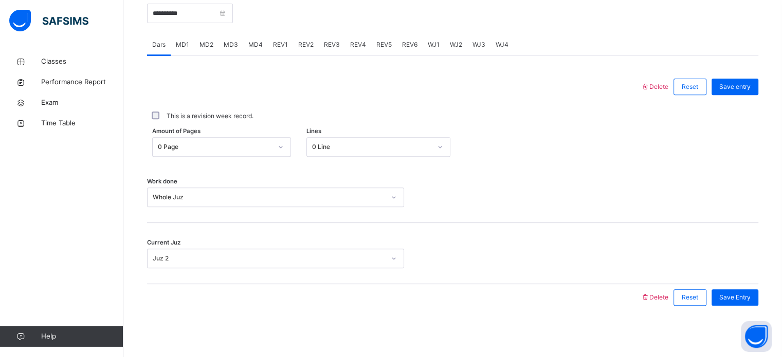
click at [255, 49] on span "MD4" at bounding box center [255, 44] width 14 height 9
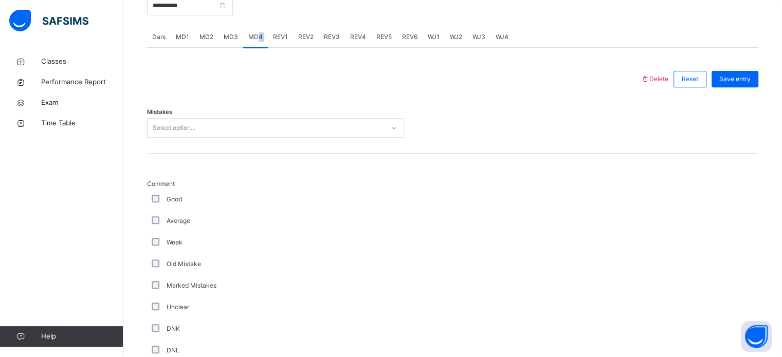
drag, startPoint x: 257, startPoint y: 47, endPoint x: 272, endPoint y: 47, distance: 14.4
click at [272, 47] on div "Dars MD1 MD2 MD3 MD4 REV1 REV2 REV3 REV4 REV5 REV6 WJ1 WJ2 WJ3 WJ4" at bounding box center [452, 37] width 611 height 21
click at [273, 42] on span "REV1" at bounding box center [280, 36] width 15 height 9
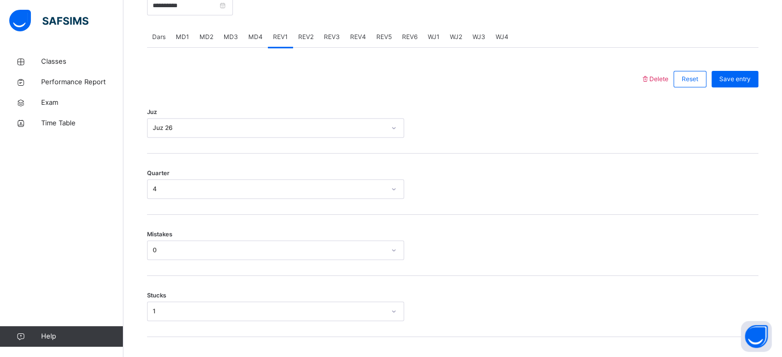
click at [294, 45] on div "REV2" at bounding box center [306, 37] width 26 height 21
click at [153, 137] on div "Select option..." at bounding box center [174, 128] width 43 height 20
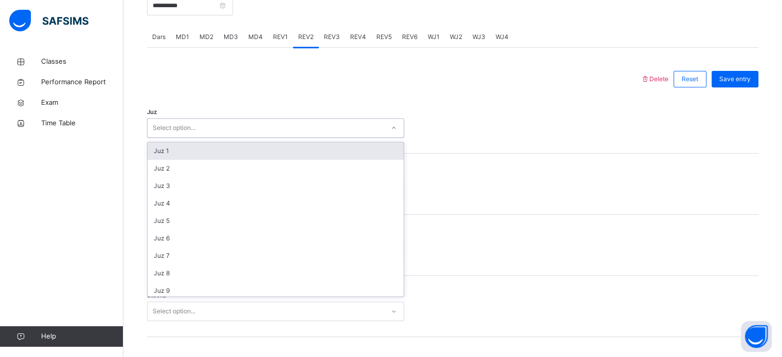
click at [279, 40] on span "REV1" at bounding box center [280, 36] width 15 height 9
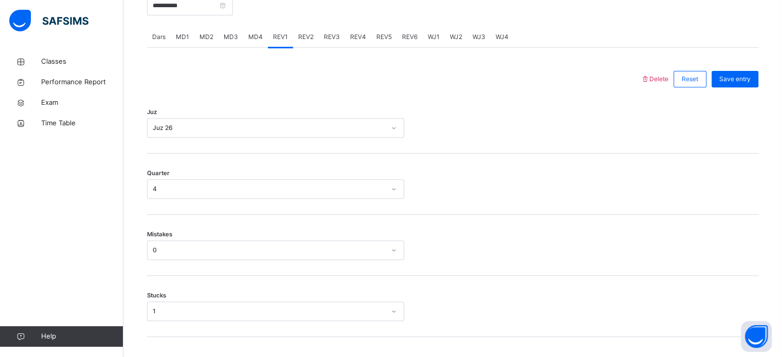
click at [666, 79] on div "Delete Reset Save entry" at bounding box center [699, 79] width 118 height 27
click at [666, 83] on span "Delete" at bounding box center [654, 79] width 28 height 8
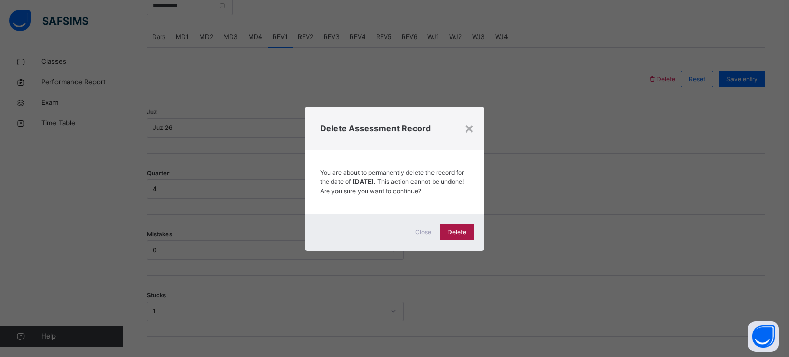
click at [469, 238] on div "Delete" at bounding box center [457, 232] width 34 height 16
click at [470, 127] on div "×" at bounding box center [470, 128] width 10 height 22
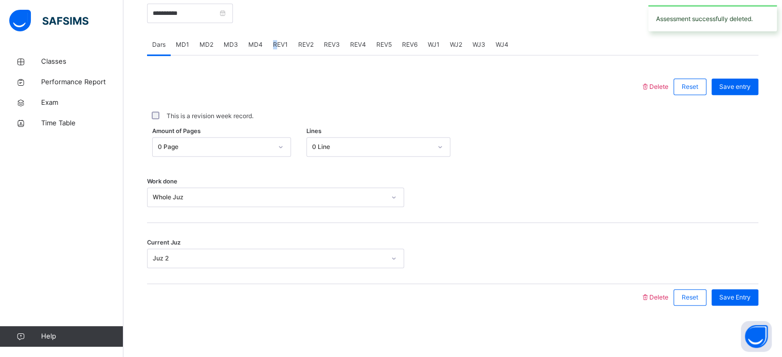
drag, startPoint x: 273, startPoint y: 52, endPoint x: 288, endPoint y: 53, distance: 14.9
click at [274, 52] on div "REV1" at bounding box center [280, 44] width 25 height 21
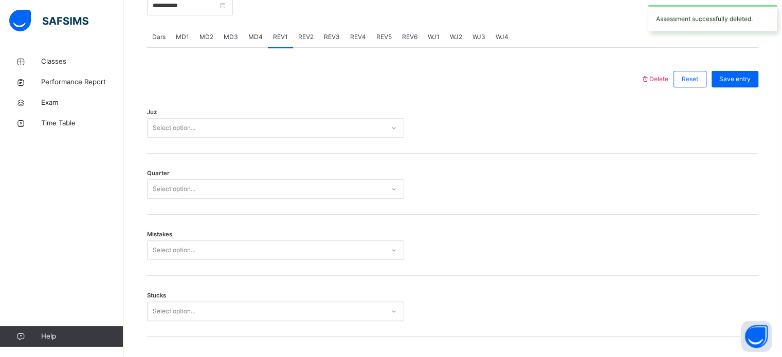
drag, startPoint x: 298, startPoint y: 54, endPoint x: 308, endPoint y: 52, distance: 10.5
click at [300, 47] on div "REV2" at bounding box center [306, 37] width 26 height 21
click at [324, 42] on span "REV3" at bounding box center [332, 36] width 16 height 9
click at [347, 47] on div "REV4" at bounding box center [358, 37] width 26 height 21
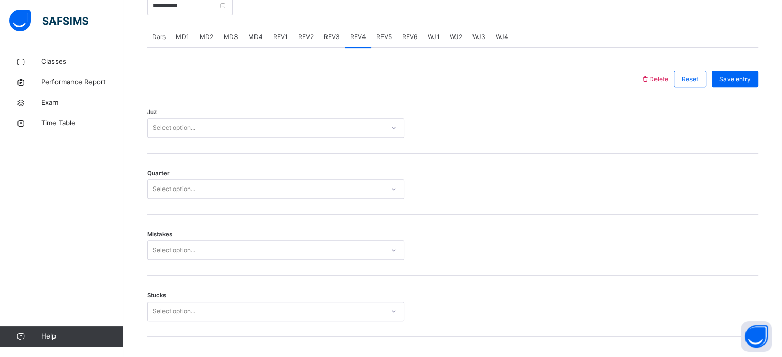
click at [429, 42] on span "WJ1" at bounding box center [434, 36] width 12 height 9
click at [470, 45] on div "WJ3" at bounding box center [478, 37] width 23 height 21
click at [275, 42] on span "REV1" at bounding box center [280, 36] width 15 height 9
click at [169, 138] on div "Select option..." at bounding box center [174, 128] width 43 height 20
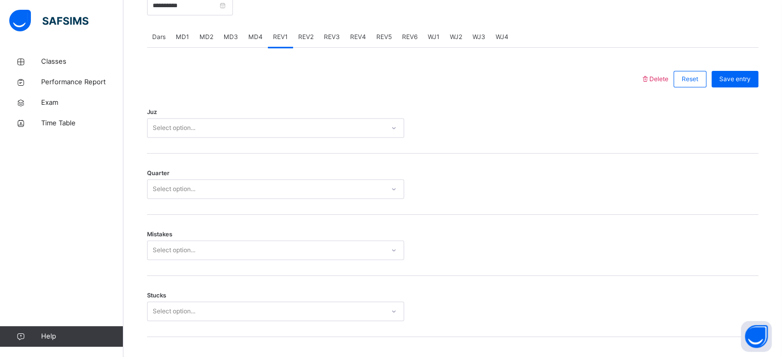
click at [161, 42] on span "Dars" at bounding box center [158, 36] width 13 height 9
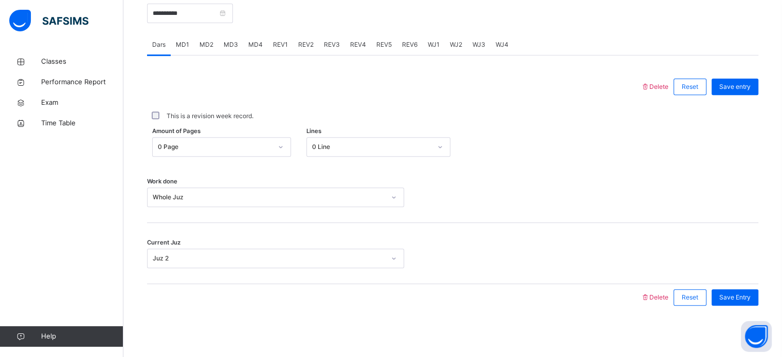
click at [273, 44] on span "REV1" at bounding box center [280, 44] width 15 height 9
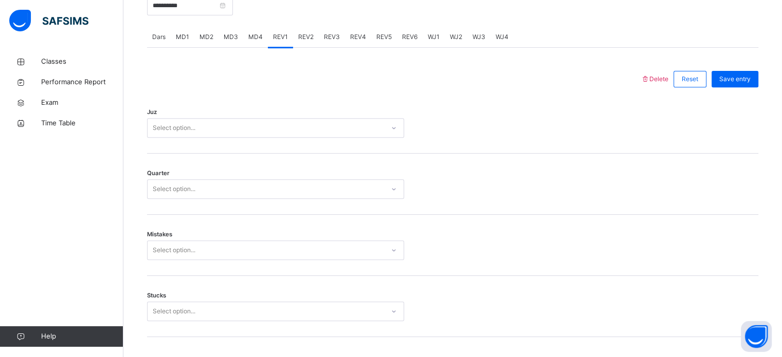
click at [171, 152] on div "Juz Select option..." at bounding box center [452, 122] width 611 height 61
click at [167, 146] on div "Juz Select option..." at bounding box center [452, 122] width 611 height 61
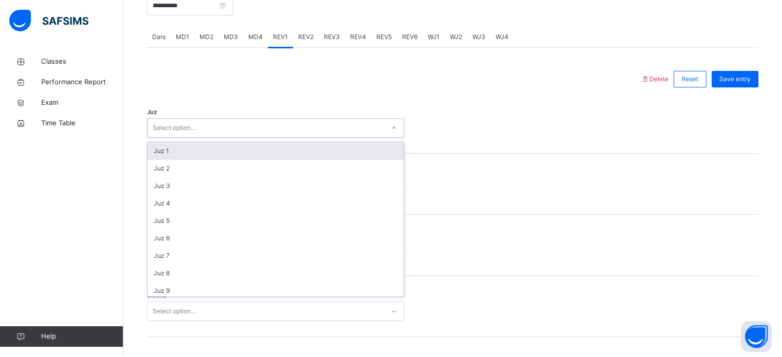
click at [168, 138] on div "Select option..." at bounding box center [174, 128] width 43 height 20
type input "*"
click at [152, 160] on div "Juz 1" at bounding box center [275, 150] width 256 height 17
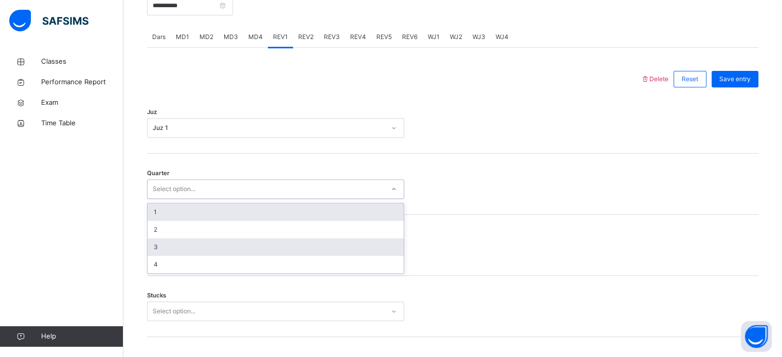
click at [153, 256] on div "3" at bounding box center [275, 246] width 256 height 17
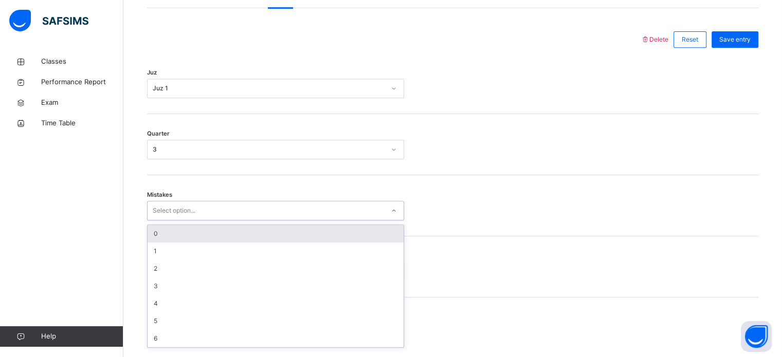
scroll to position [456, 0]
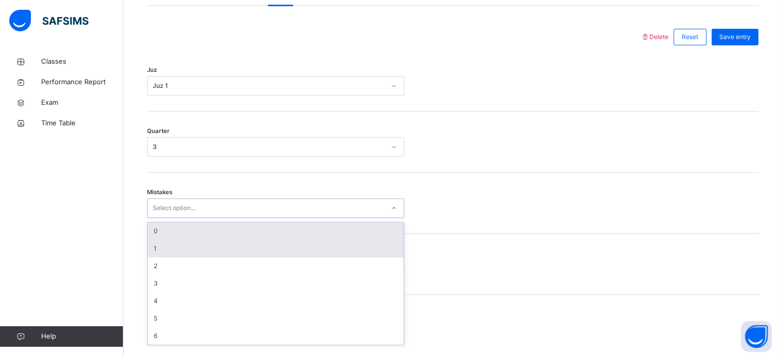
click at [153, 257] on div "1" at bounding box center [275, 248] width 256 height 17
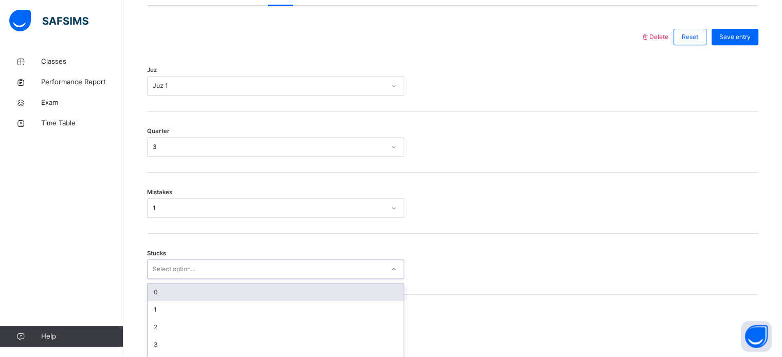
scroll to position [499, 0]
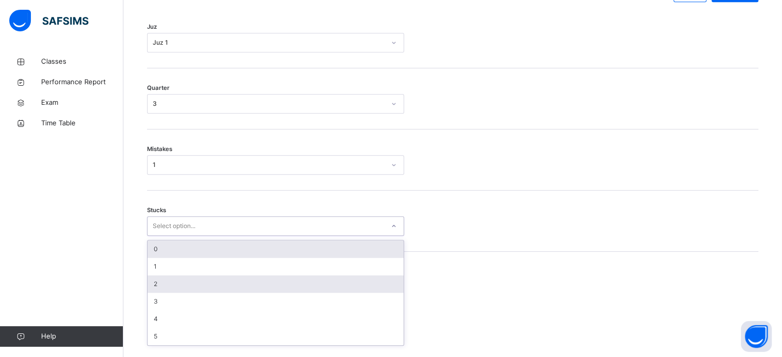
click at [156, 290] on div "2" at bounding box center [275, 283] width 256 height 17
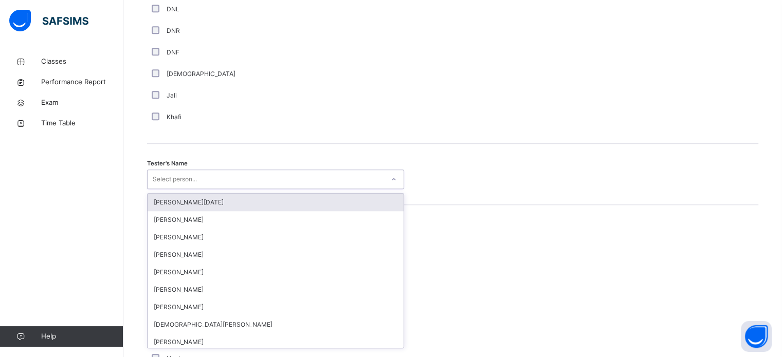
scroll to position [941, 0]
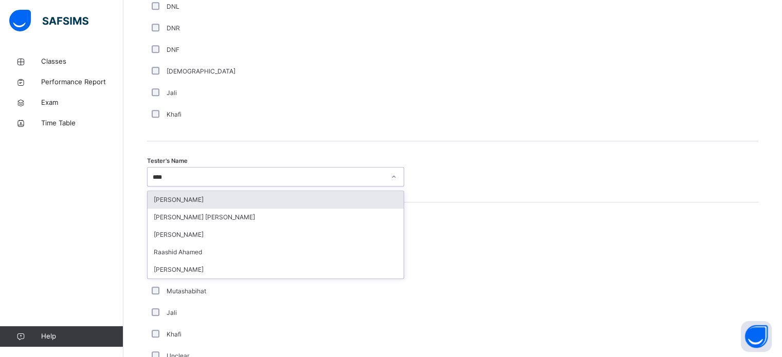
type input "*****"
click at [163, 208] on div "[PERSON_NAME] [PERSON_NAME]" at bounding box center [275, 199] width 256 height 17
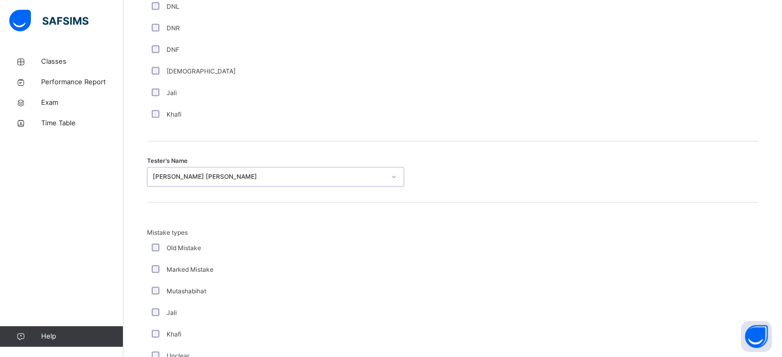
scroll to position [1130, 0]
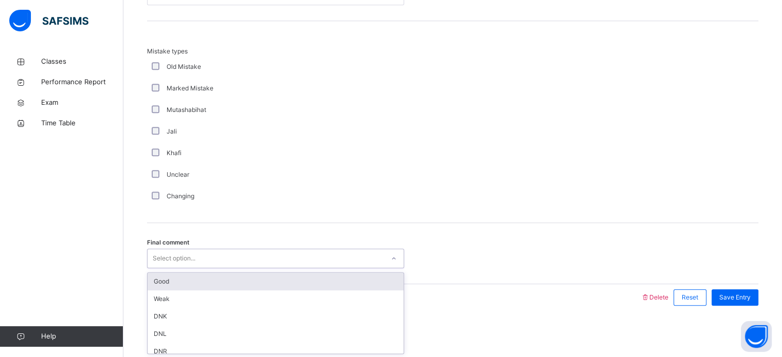
click at [153, 288] on div "Good" at bounding box center [275, 281] width 256 height 17
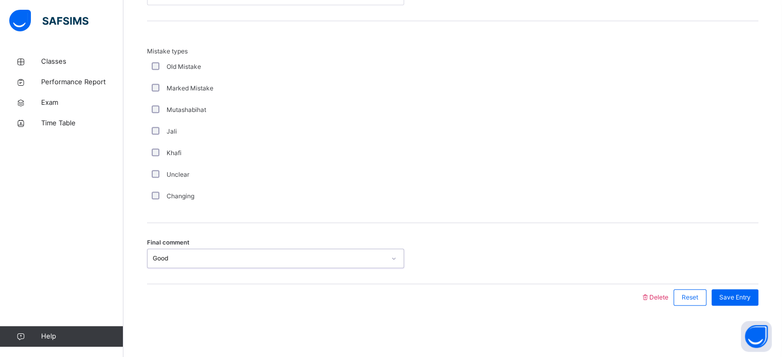
click at [153, 208] on div "Mistake types Old Mistake Marked Mistake Mutashabihat [PERSON_NAME] Unclear Cha…" at bounding box center [452, 122] width 611 height 202
click at [750, 296] on span "Save Entry" at bounding box center [734, 297] width 31 height 9
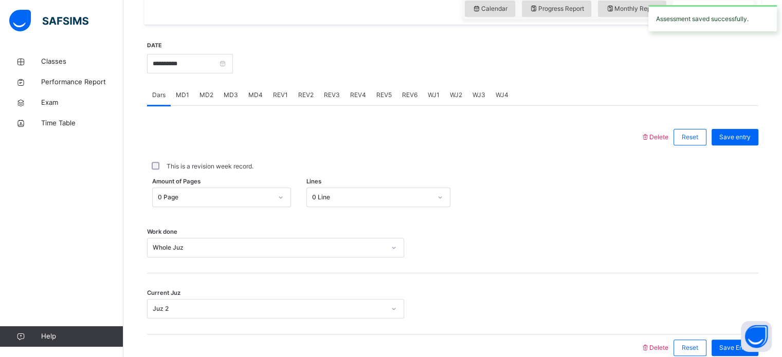
scroll to position [358, 0]
click at [310, 98] on span "REV2" at bounding box center [305, 93] width 15 height 9
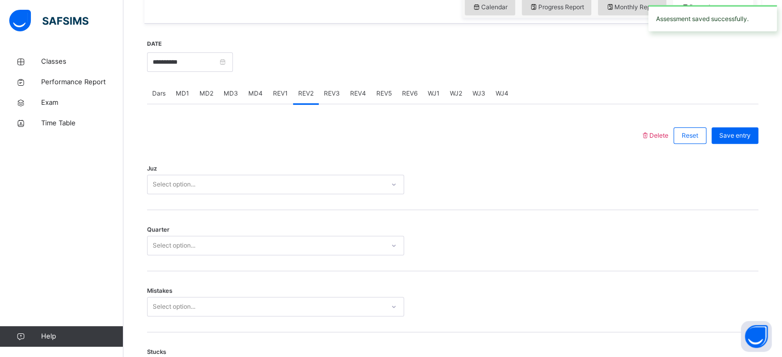
scroll to position [366, 0]
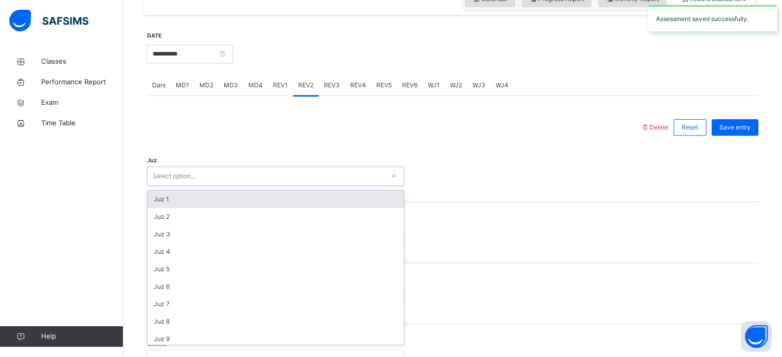
click at [157, 208] on div "Juz 1" at bounding box center [275, 199] width 256 height 17
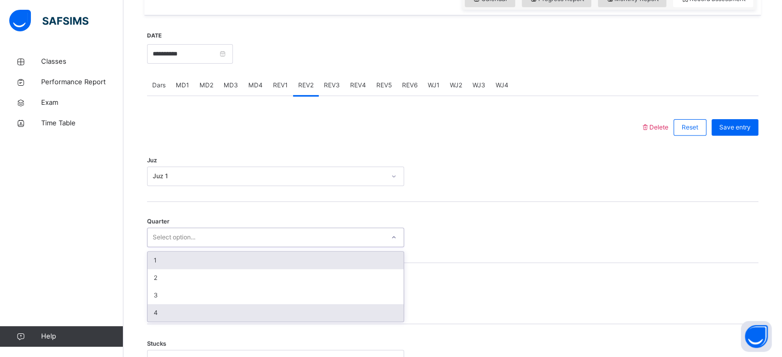
click at [159, 322] on div "4" at bounding box center [275, 312] width 256 height 17
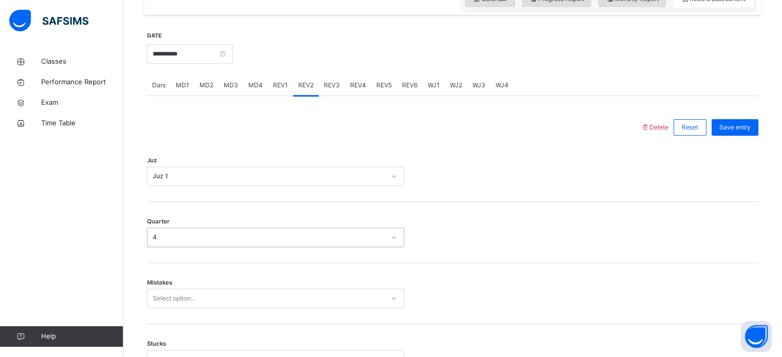
click at [156, 286] on span "Mistakes" at bounding box center [159, 283] width 25 height 9
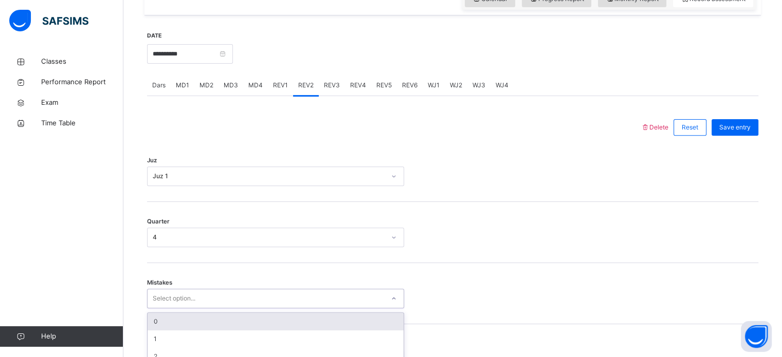
scroll to position [456, 0]
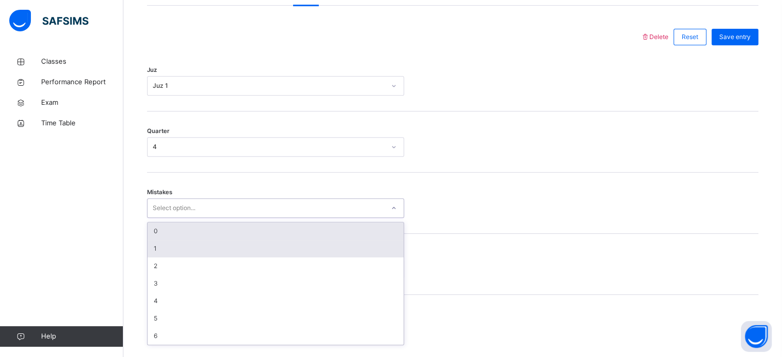
click at [148, 257] on div "1" at bounding box center [275, 248] width 256 height 17
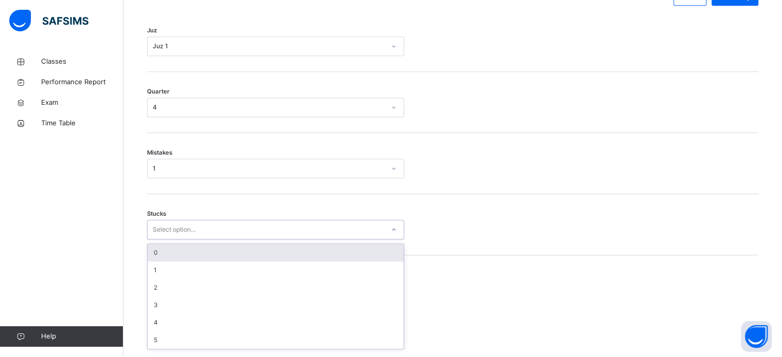
scroll to position [499, 0]
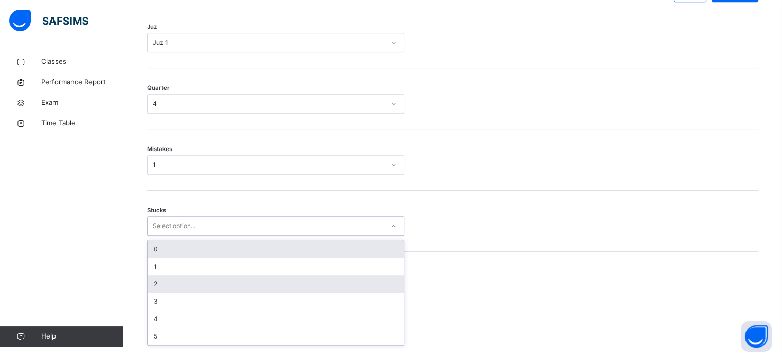
click at [153, 293] on div "2" at bounding box center [275, 283] width 256 height 17
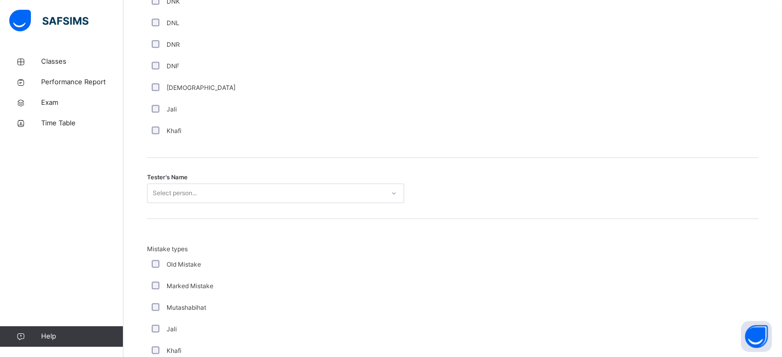
scroll to position [941, 0]
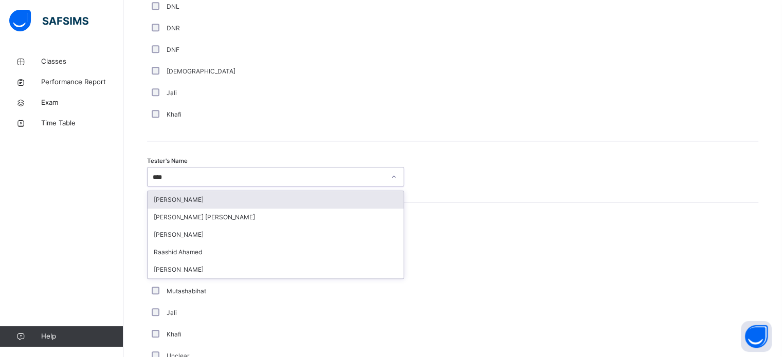
type input "*****"
click at [160, 206] on div "[PERSON_NAME] [PERSON_NAME]" at bounding box center [275, 199] width 256 height 17
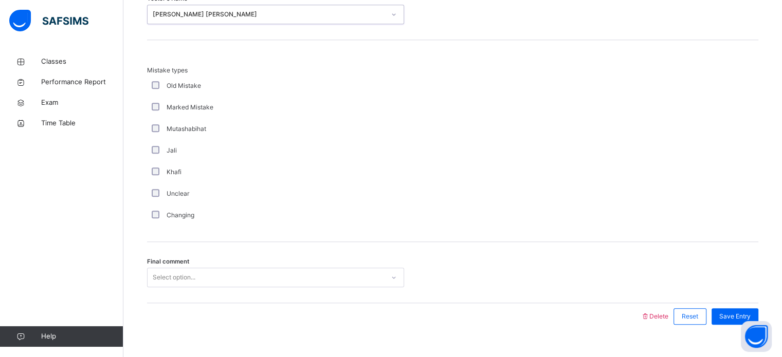
scroll to position [1130, 0]
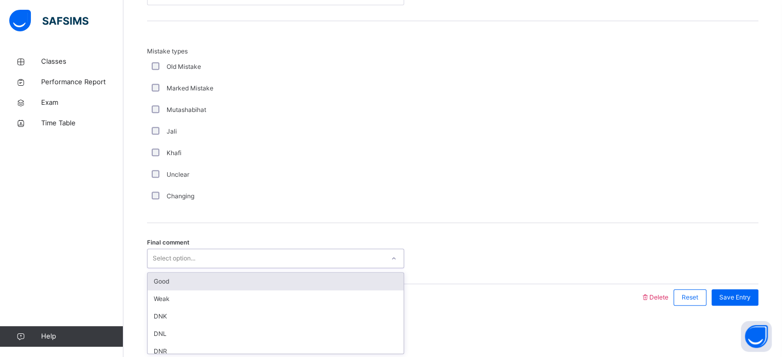
click at [158, 282] on div "Good" at bounding box center [275, 281] width 256 height 17
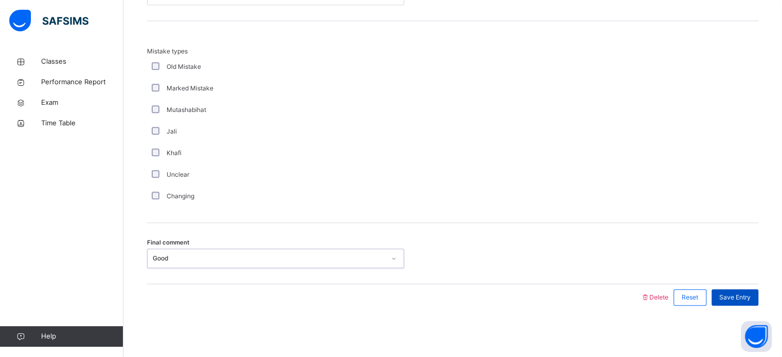
click at [750, 294] on span "Save Entry" at bounding box center [734, 297] width 31 height 9
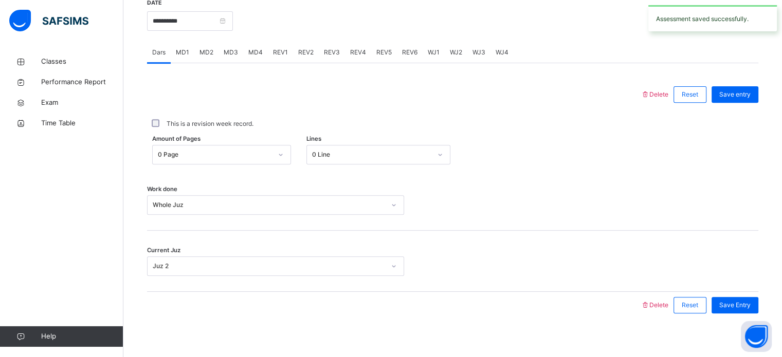
scroll to position [414, 0]
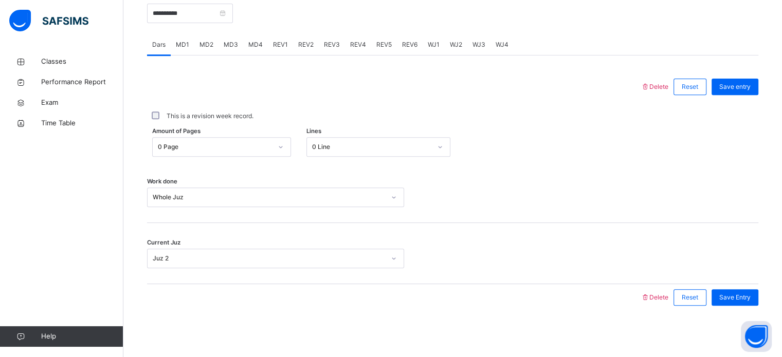
click at [256, 48] on span "MD4" at bounding box center [255, 44] width 14 height 9
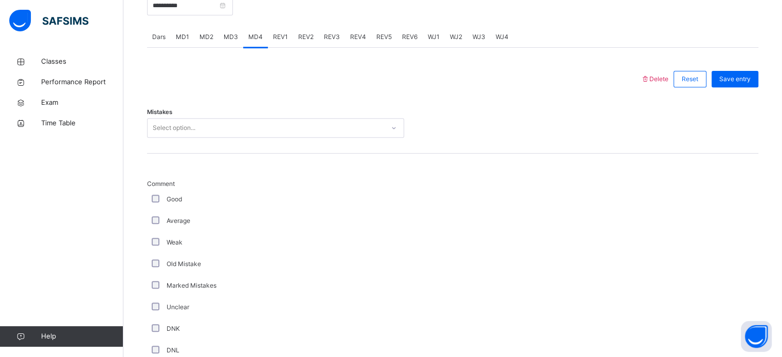
click at [280, 42] on span "REV1" at bounding box center [280, 36] width 15 height 9
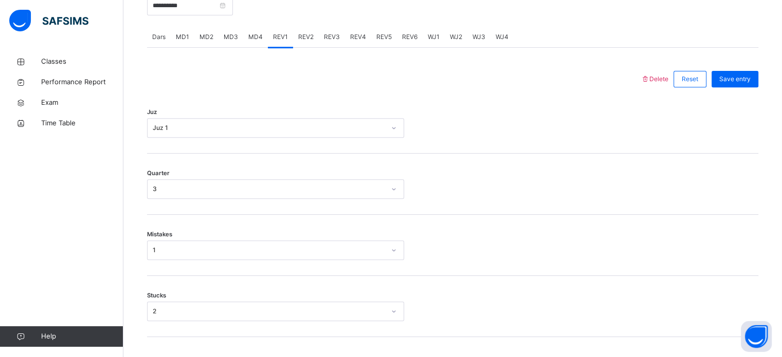
click at [300, 42] on span "REV2" at bounding box center [305, 36] width 15 height 9
click at [331, 35] on div "REV3" at bounding box center [332, 37] width 26 height 21
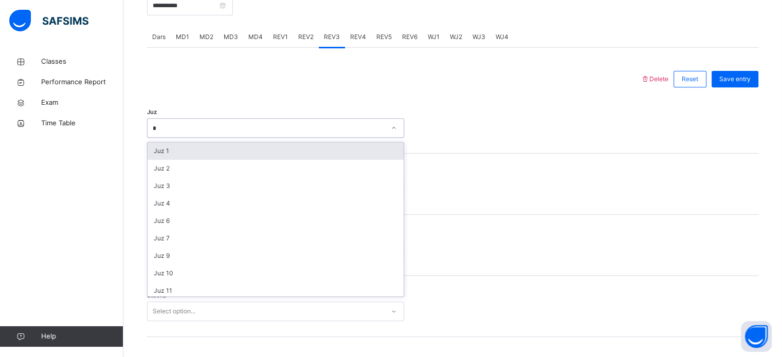
type input "**"
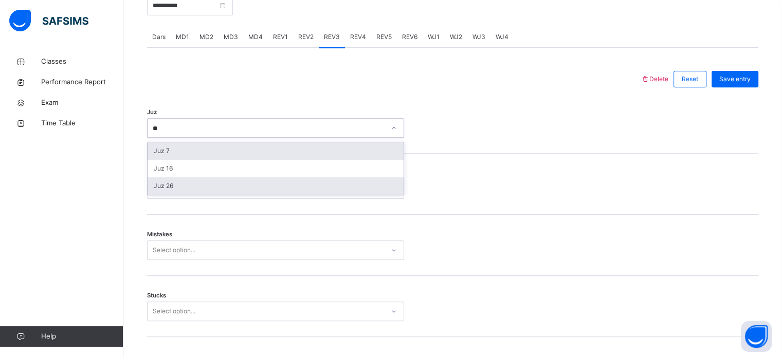
click at [155, 194] on div "Juz 26" at bounding box center [275, 185] width 256 height 17
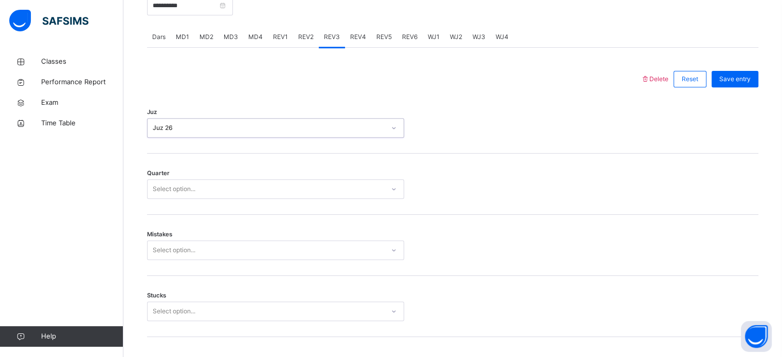
click at [156, 215] on div "Quarter Select option..." at bounding box center [452, 184] width 611 height 61
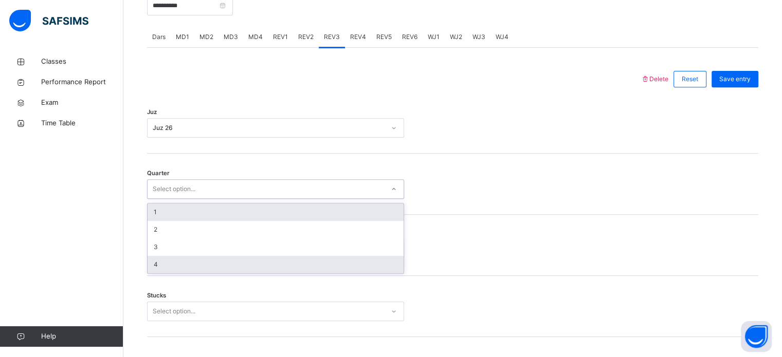
click at [160, 273] on div "4" at bounding box center [275, 264] width 256 height 17
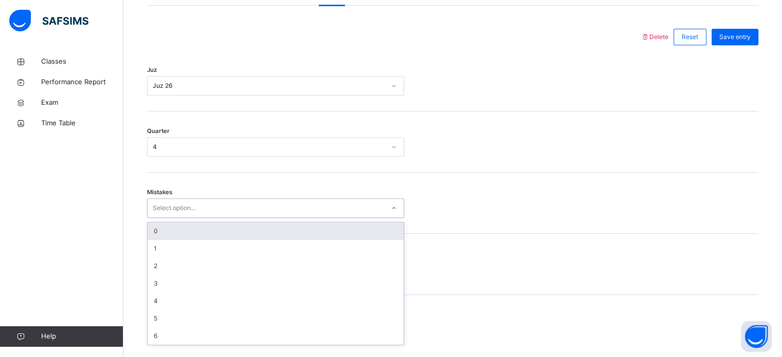
click at [149, 237] on div "0" at bounding box center [275, 230] width 256 height 17
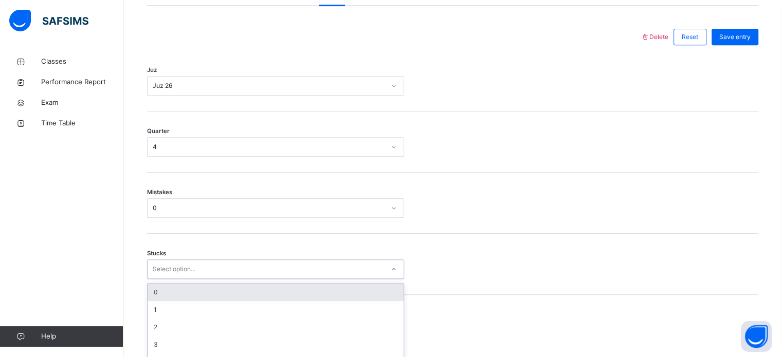
scroll to position [499, 0]
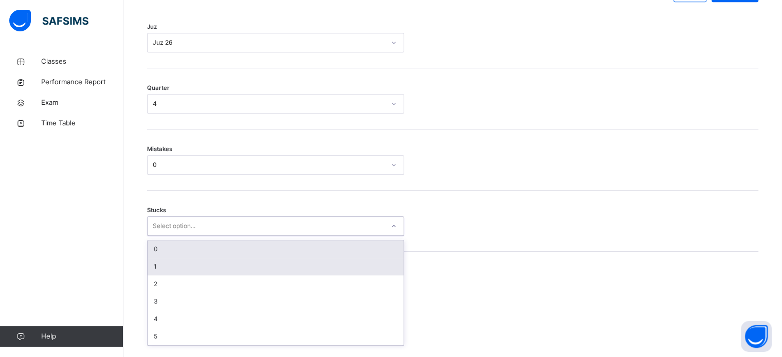
click at [155, 273] on div "1" at bounding box center [275, 266] width 256 height 17
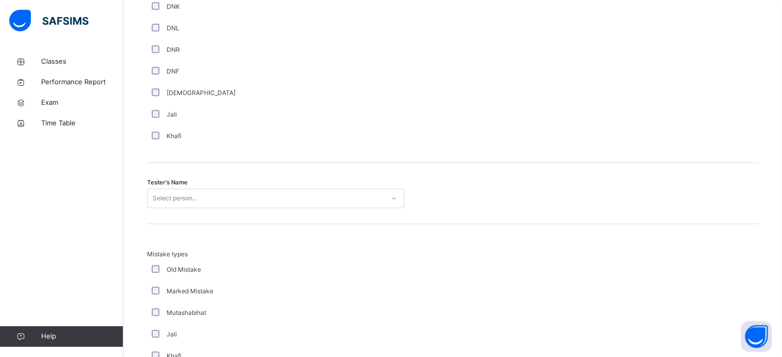
click at [187, 208] on div "Select person..." at bounding box center [275, 199] width 257 height 20
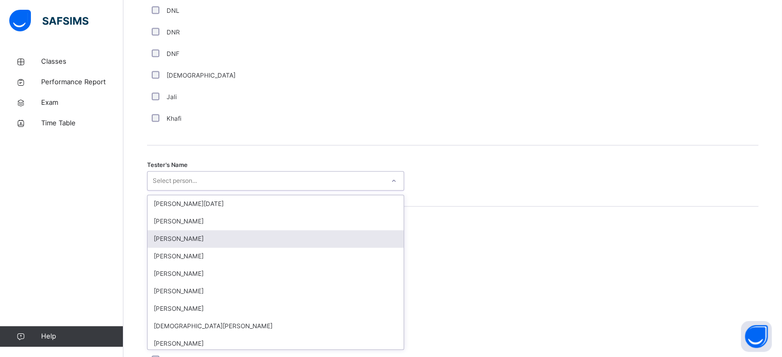
scroll to position [941, 0]
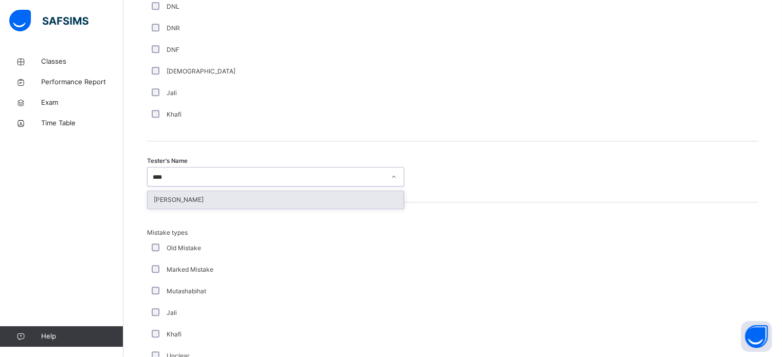
type input "*****"
click at [155, 209] on div "[PERSON_NAME]" at bounding box center [275, 199] width 256 height 17
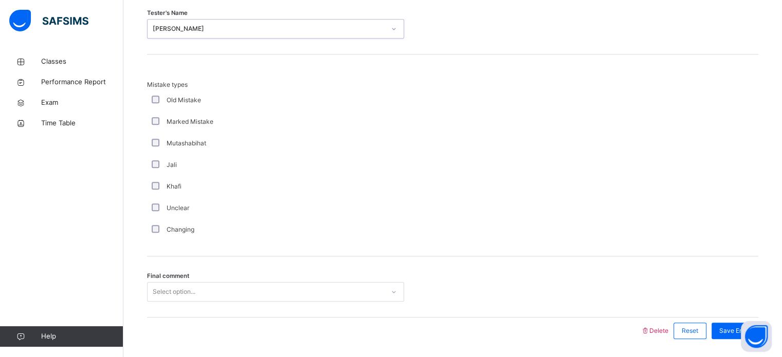
scroll to position [1130, 0]
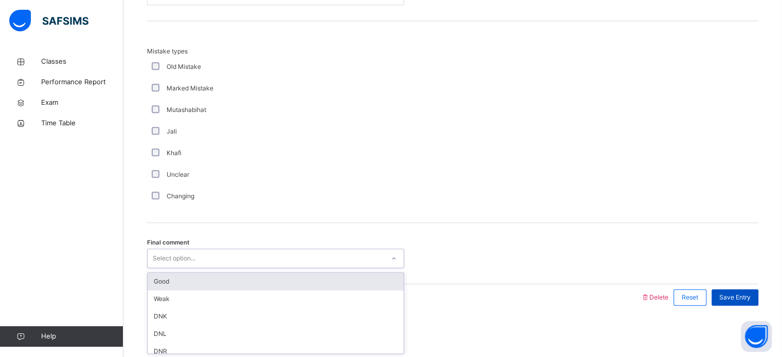
click at [158, 282] on div "Good" at bounding box center [275, 281] width 256 height 17
click at [740, 291] on div "Save Entry" at bounding box center [734, 297] width 47 height 16
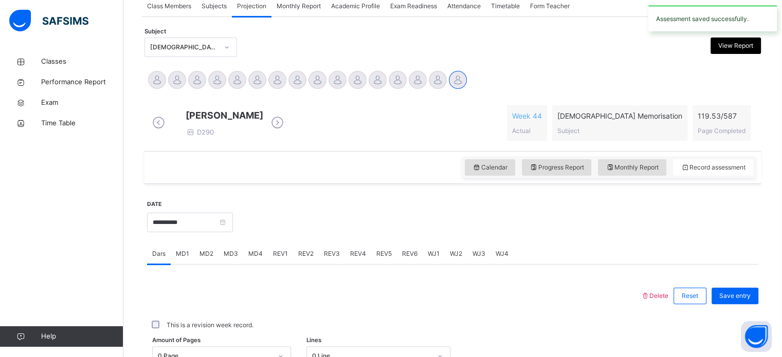
scroll to position [268, 0]
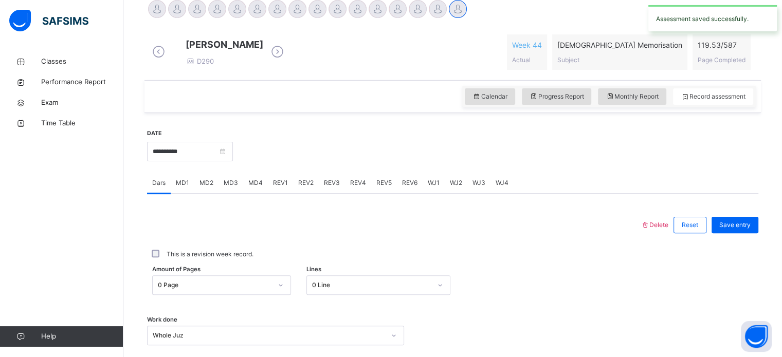
click at [13, 327] on link "Help" at bounding box center [61, 336] width 123 height 21
click at [352, 193] on div "REV4" at bounding box center [358, 183] width 26 height 21
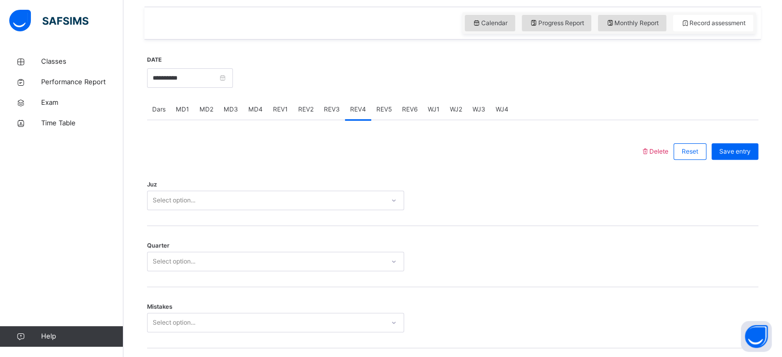
scroll to position [381, 0]
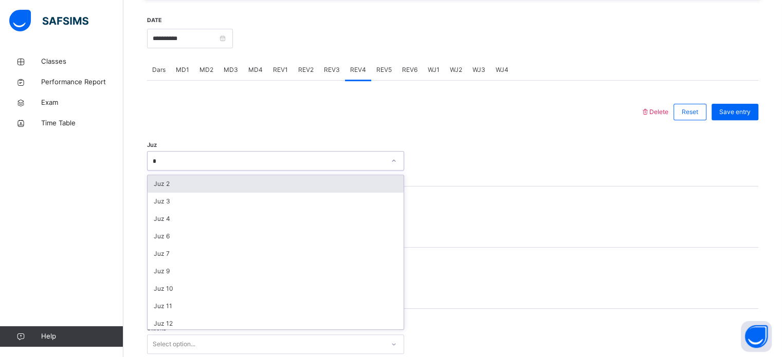
type input "**"
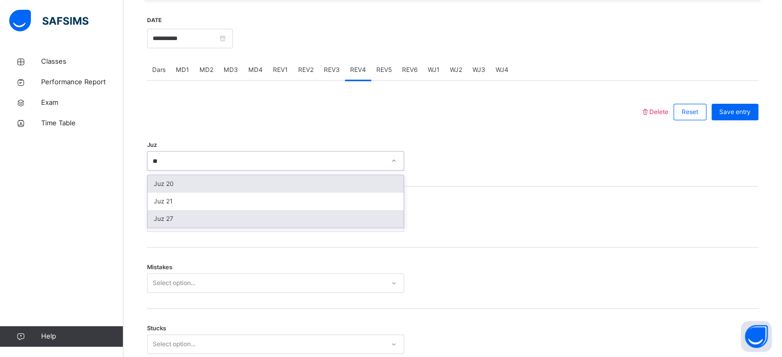
click at [157, 228] on div "Juz 27" at bounding box center [275, 218] width 256 height 17
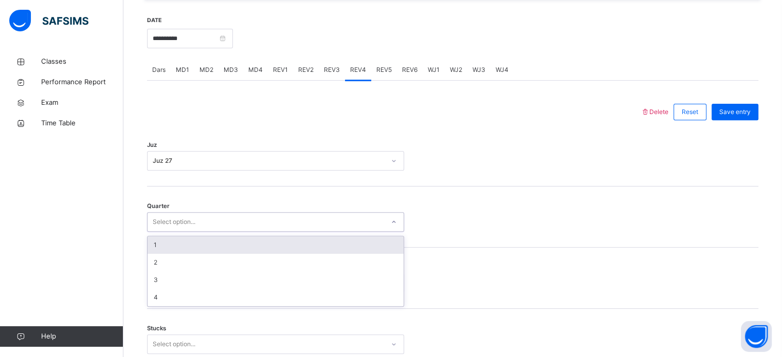
click at [153, 254] on div "1" at bounding box center [275, 244] width 256 height 17
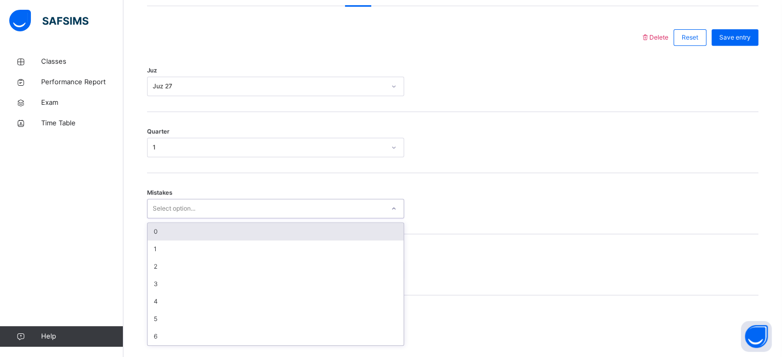
scroll to position [456, 0]
click at [161, 235] on div "0" at bounding box center [275, 230] width 256 height 17
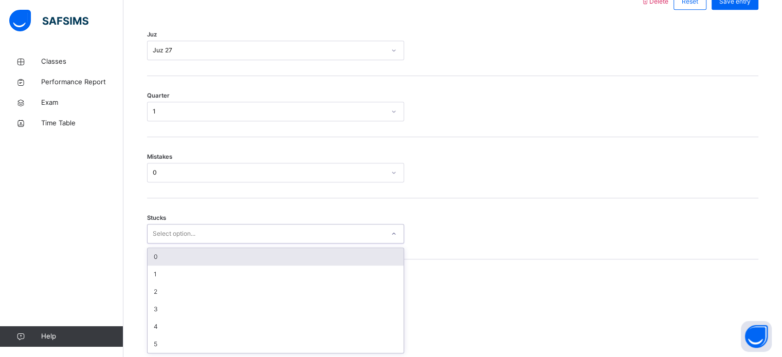
scroll to position [499, 0]
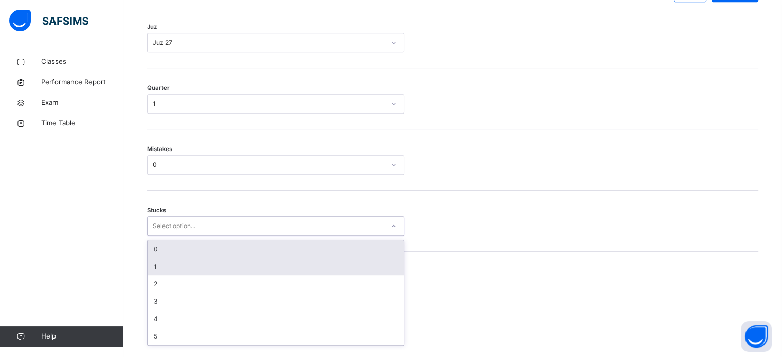
click at [155, 273] on div "1" at bounding box center [275, 266] width 256 height 17
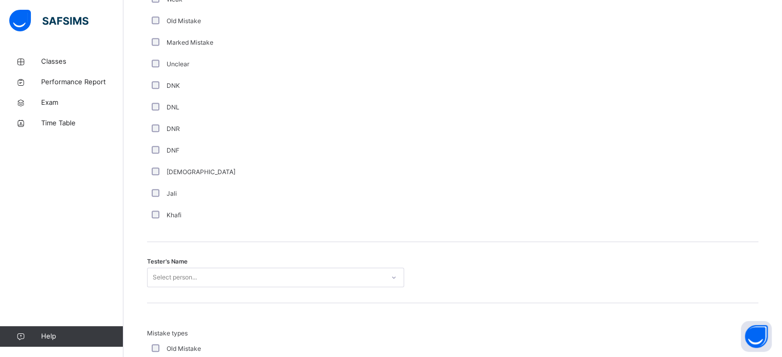
scroll to position [1003, 0]
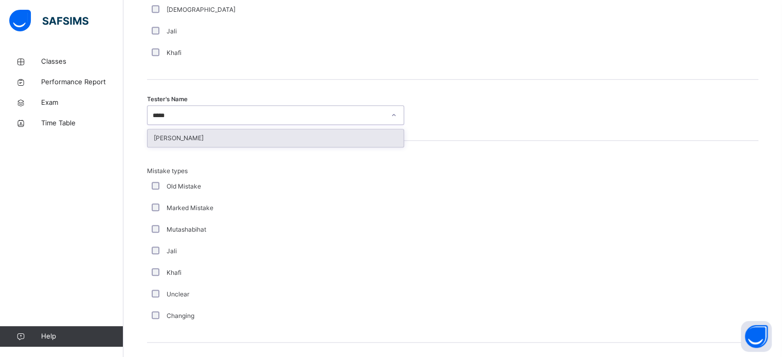
type input "******"
click at [164, 147] on div "[PERSON_NAME]" at bounding box center [275, 137] width 256 height 17
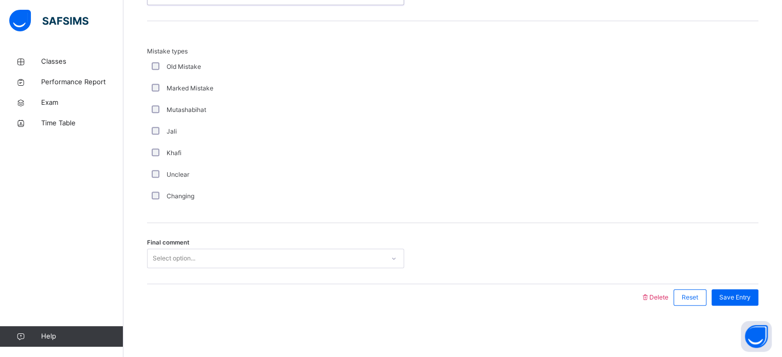
scroll to position [1130, 0]
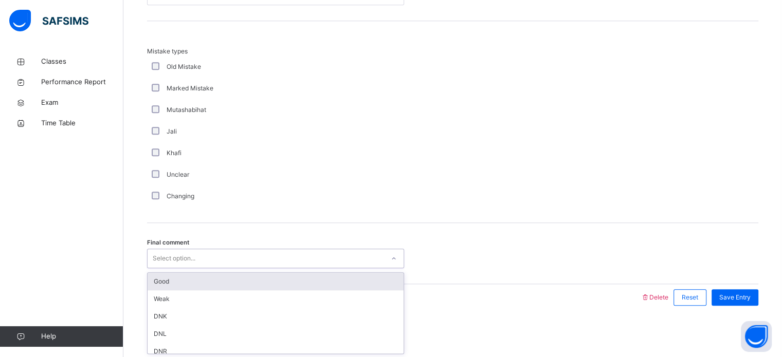
click at [166, 286] on div "Good" at bounding box center [275, 281] width 256 height 17
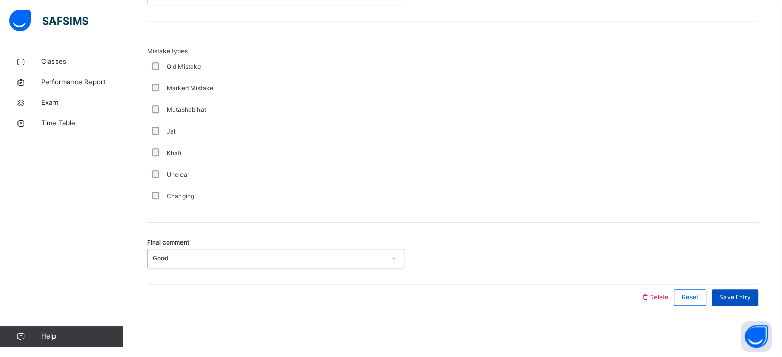
click at [747, 299] on span "Save Entry" at bounding box center [734, 297] width 31 height 9
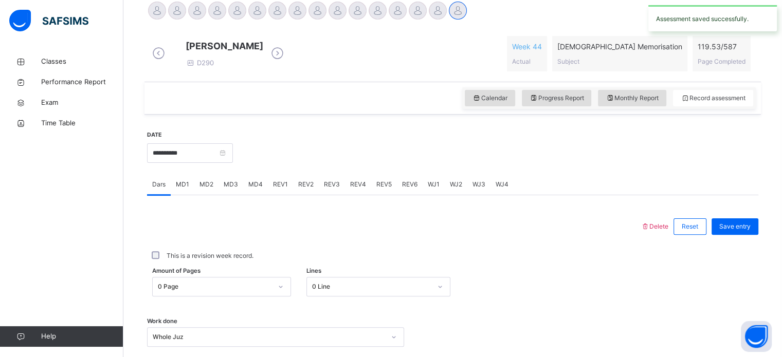
scroll to position [267, 0]
click at [428, 189] on span "WJ1" at bounding box center [434, 183] width 12 height 9
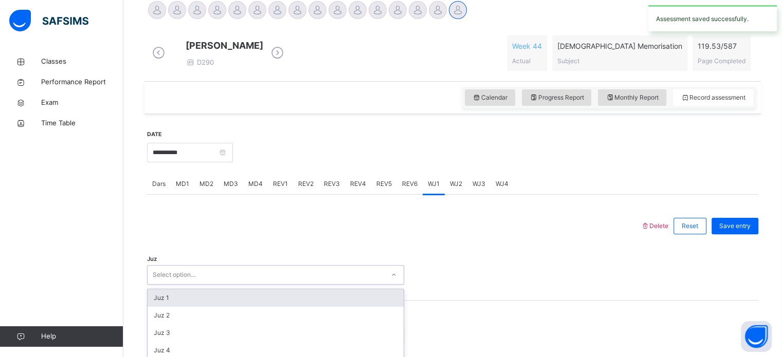
scroll to position [366, 0]
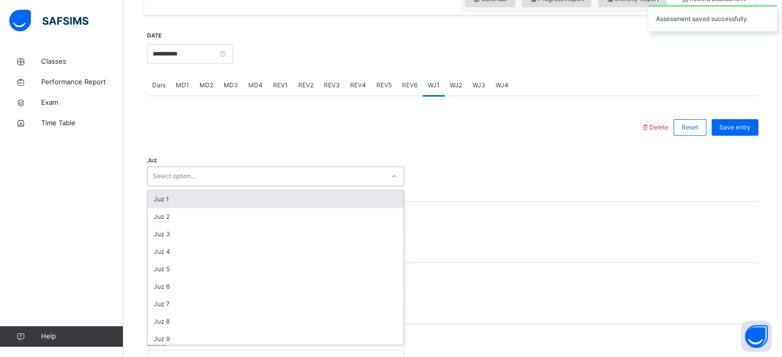
type input "*"
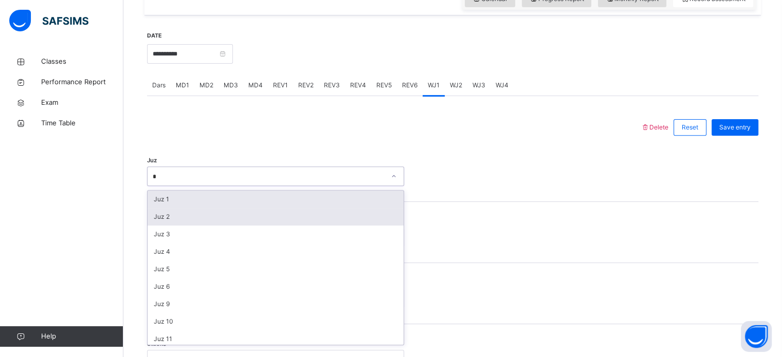
click at [158, 226] on div "Juz 2" at bounding box center [275, 216] width 256 height 17
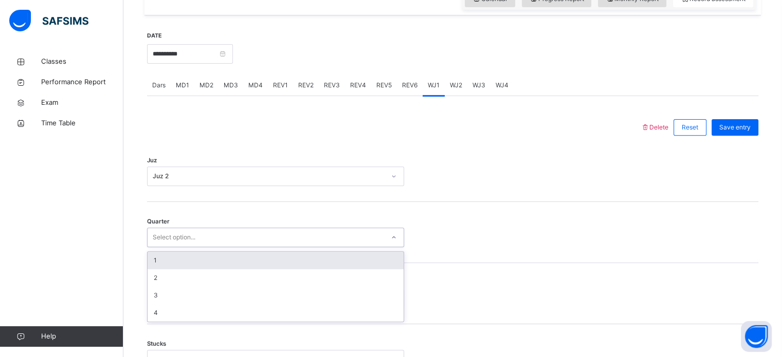
click at [576, 221] on div "Quarter option 1 focused, 1 of 4. 4 results available. Use Up and Down to choos…" at bounding box center [452, 232] width 611 height 61
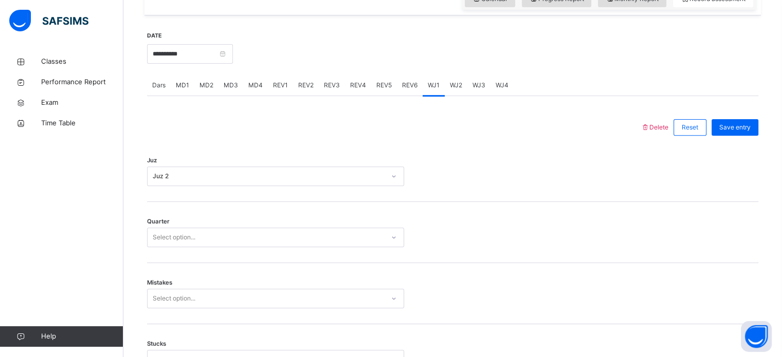
click at [460, 85] on div "WJ2" at bounding box center [455, 85] width 23 height 21
click at [422, 96] on div "WJ1" at bounding box center [433, 85] width 22 height 21
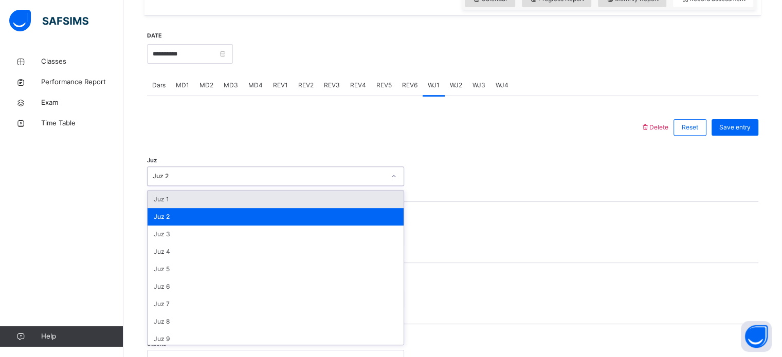
click at [623, 297] on div "Mistakes Select option..." at bounding box center [452, 299] width 611 height 20
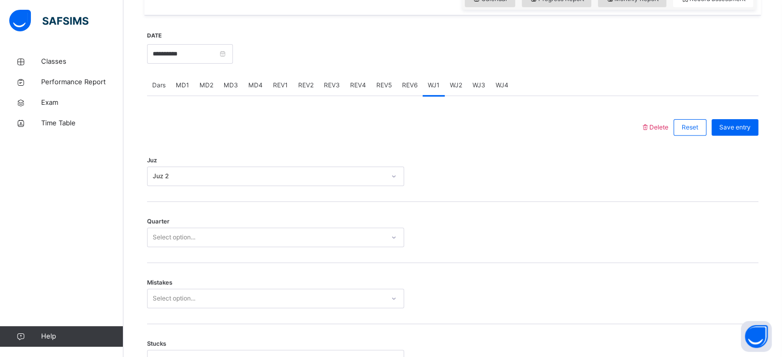
click at [668, 131] on span "Delete" at bounding box center [654, 127] width 28 height 8
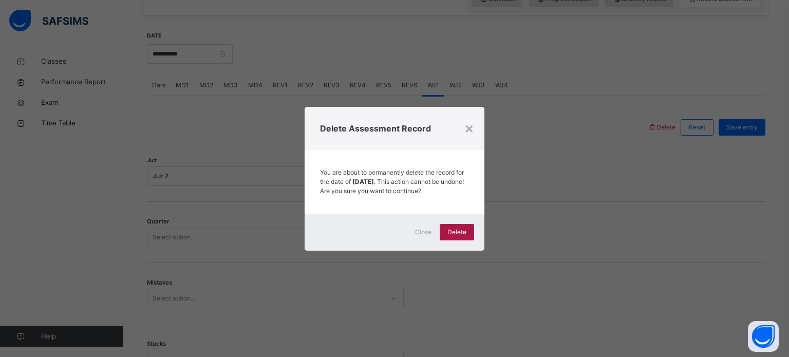
click at [457, 228] on div "Delete" at bounding box center [457, 232] width 34 height 16
click at [471, 240] on div "Delete" at bounding box center [457, 232] width 34 height 16
click at [470, 122] on div "×" at bounding box center [470, 128] width 10 height 22
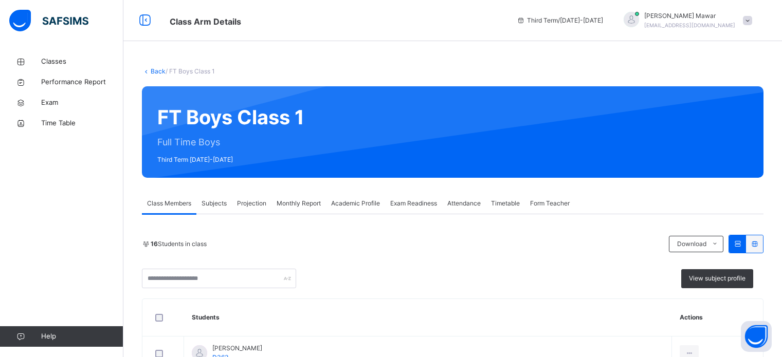
click at [261, 206] on span "Projection" at bounding box center [251, 203] width 29 height 9
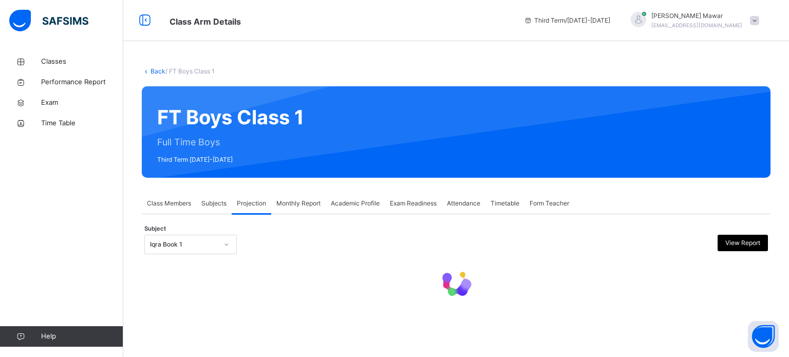
click at [187, 252] on div "Iqra Book 1" at bounding box center [190, 245] width 92 height 20
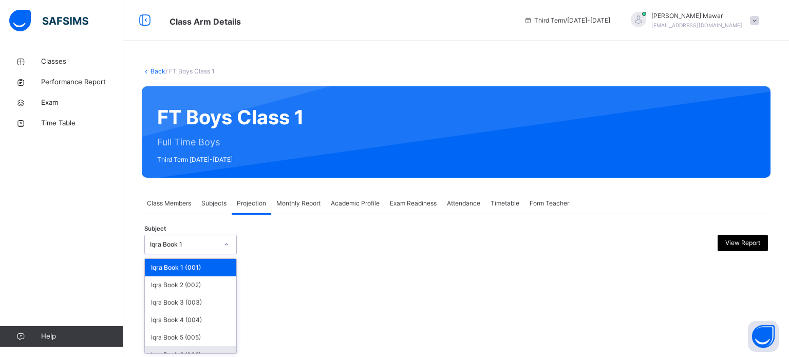
click at [188, 351] on div "Iqra Book 6 (006)" at bounding box center [190, 354] width 91 height 17
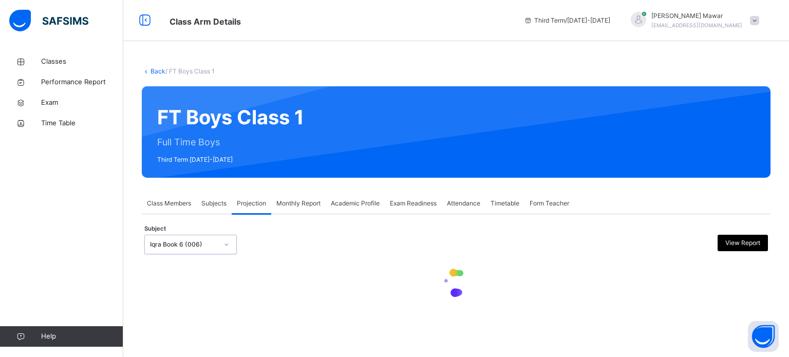
click at [214, 251] on div "Iqra Book 6 (006)" at bounding box center [190, 245] width 92 height 20
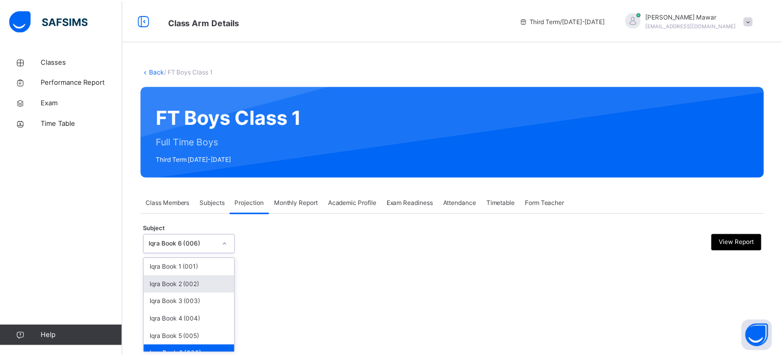
scroll to position [54, 0]
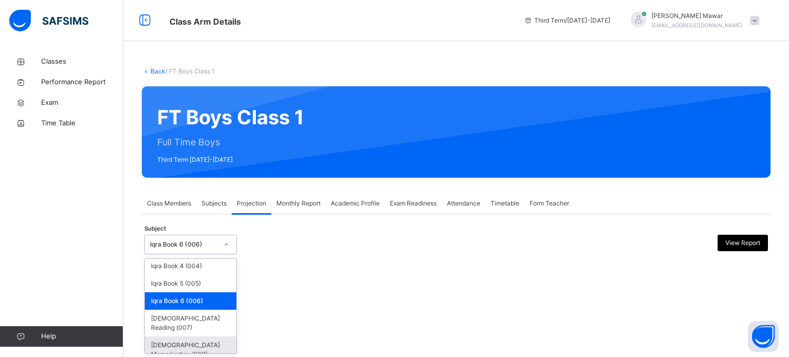
click at [201, 345] on div "[DEMOGRAPHIC_DATA] Memorisation (008)" at bounding box center [190, 350] width 91 height 27
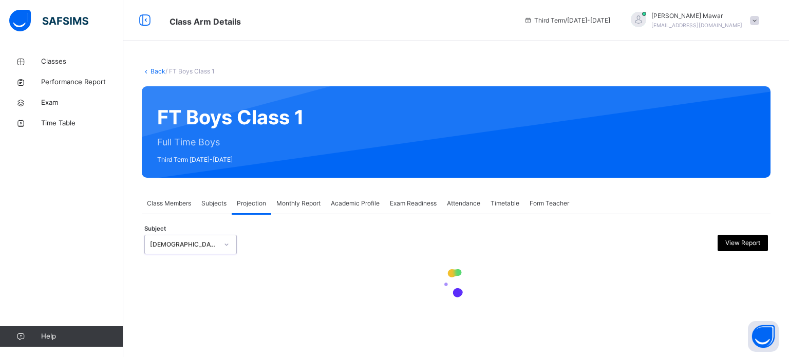
click at [340, 261] on div at bounding box center [456, 283] width 624 height 49
click at [340, 262] on div at bounding box center [456, 283] width 624 height 49
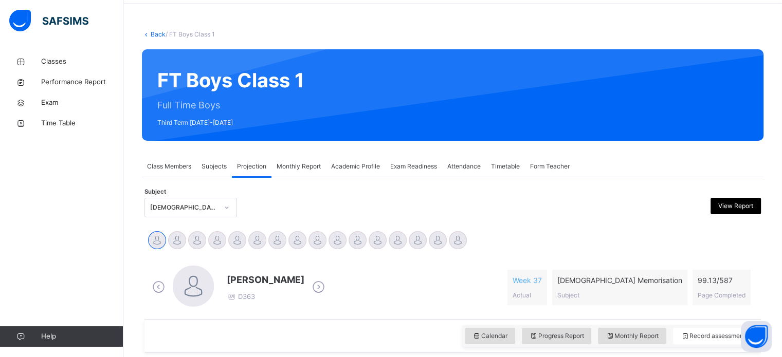
scroll to position [41, 0]
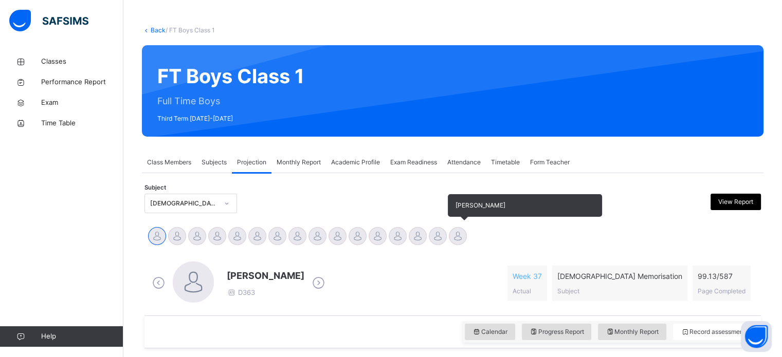
click at [452, 240] on div at bounding box center [458, 236] width 18 height 18
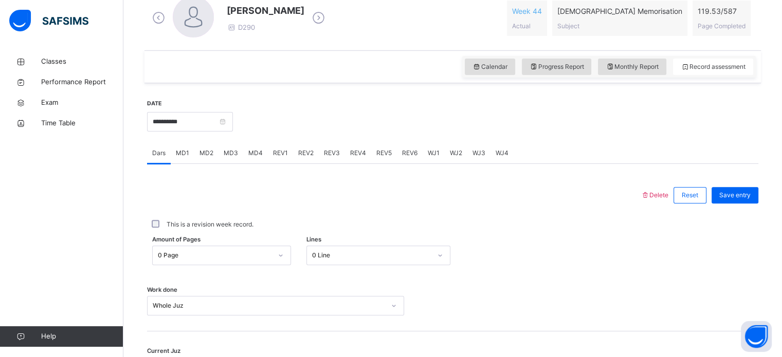
scroll to position [329, 0]
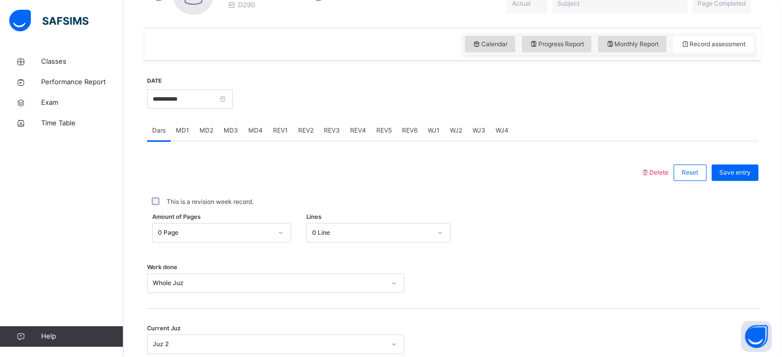
click at [279, 126] on span "REV1" at bounding box center [280, 130] width 15 height 9
drag, startPoint x: 299, startPoint y: 127, endPoint x: 306, endPoint y: 128, distance: 6.8
click at [301, 127] on span "REV2" at bounding box center [305, 130] width 15 height 9
drag, startPoint x: 319, startPoint y: 132, endPoint x: 330, endPoint y: 131, distance: 10.9
click at [320, 132] on div "REV3" at bounding box center [332, 130] width 26 height 21
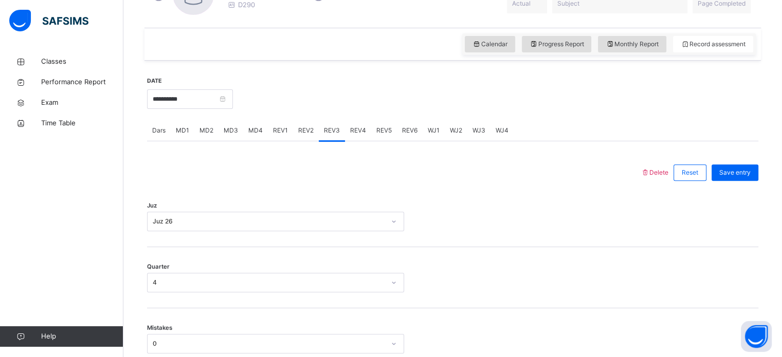
click at [347, 131] on div "REV4" at bounding box center [358, 130] width 26 height 21
click at [454, 128] on span "WJ2" at bounding box center [456, 130] width 12 height 9
click at [423, 129] on div "WJ1" at bounding box center [433, 130] width 22 height 21
click at [456, 133] on span "WJ2" at bounding box center [456, 130] width 12 height 9
click at [279, 218] on div "Select option..." at bounding box center [275, 222] width 257 height 20
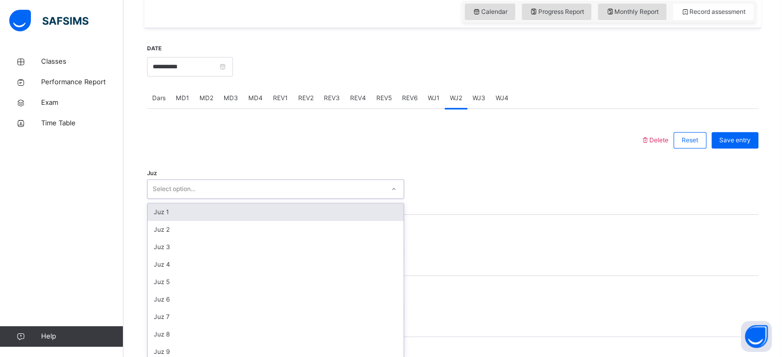
scroll to position [366, 0]
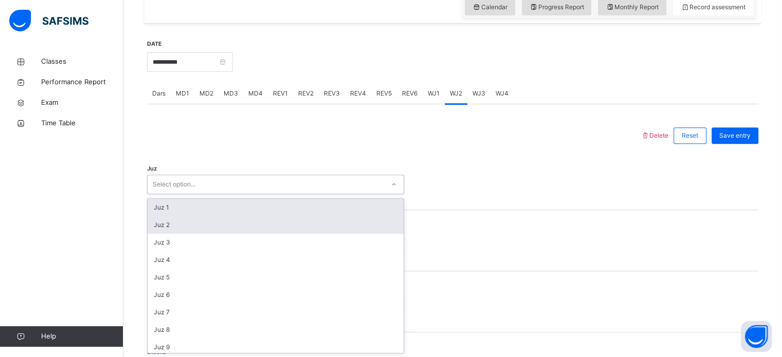
type input "*"
click at [155, 225] on div "Juz 2" at bounding box center [275, 224] width 256 height 17
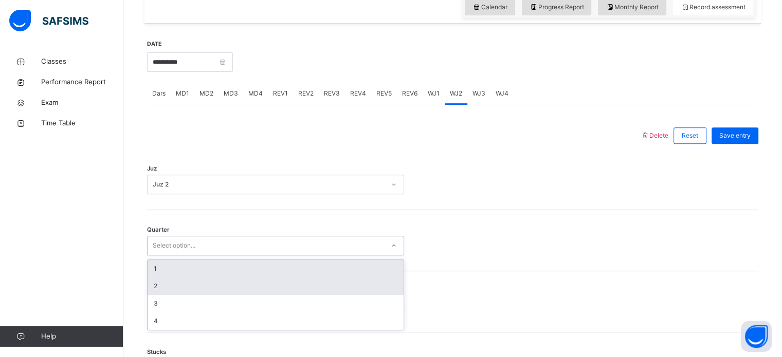
click at [160, 281] on div "2" at bounding box center [275, 285] width 256 height 17
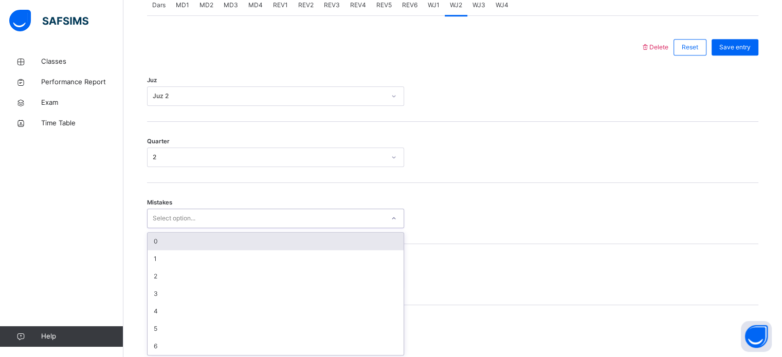
scroll to position [456, 0]
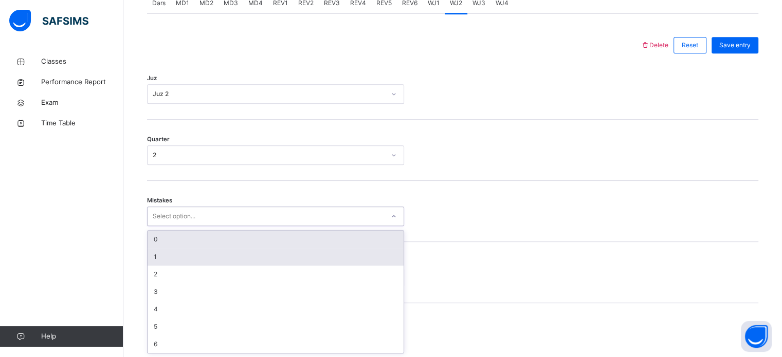
click at [151, 248] on div "1" at bounding box center [275, 256] width 256 height 17
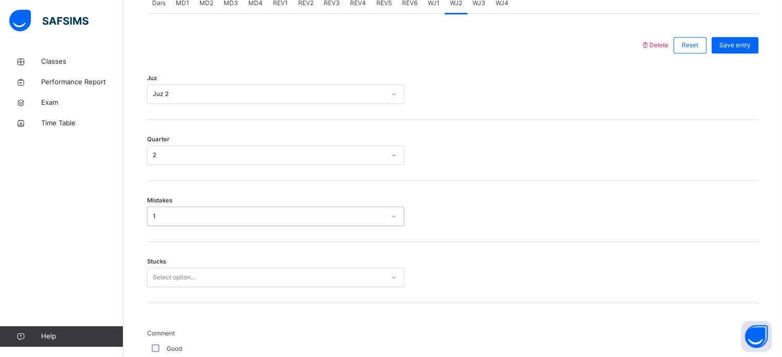
click at [226, 217] on div "1" at bounding box center [269, 216] width 232 height 9
click at [233, 225] on div "1" at bounding box center [275, 217] width 257 height 20
click at [388, 211] on div "Mistakes option 1, selected. 0 results available. Select is focused ,type to re…" at bounding box center [452, 211] width 611 height 61
click at [394, 211] on icon at bounding box center [394, 216] width 6 height 10
click at [393, 213] on icon at bounding box center [394, 216] width 6 height 10
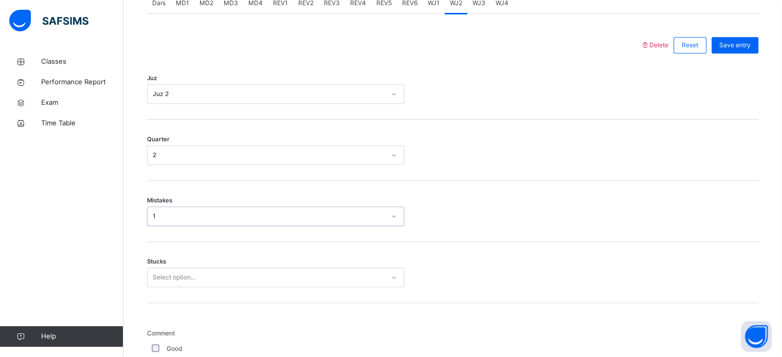
click at [157, 177] on div "Quarter 2" at bounding box center [452, 150] width 611 height 61
click at [192, 158] on div "2" at bounding box center [269, 155] width 232 height 9
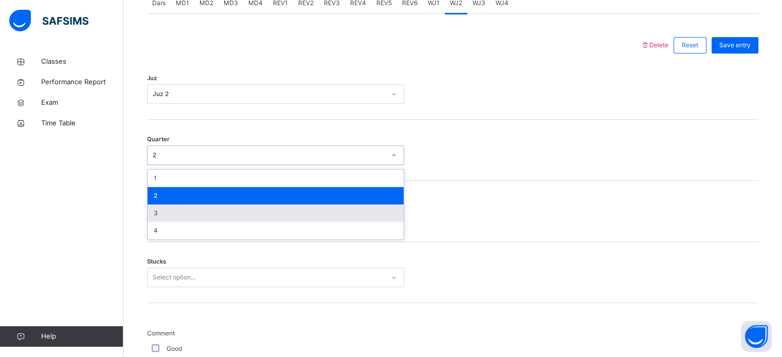
drag, startPoint x: 458, startPoint y: 202, endPoint x: 416, endPoint y: 207, distance: 42.9
click at [426, 205] on div "Mistakes 1" at bounding box center [452, 211] width 611 height 61
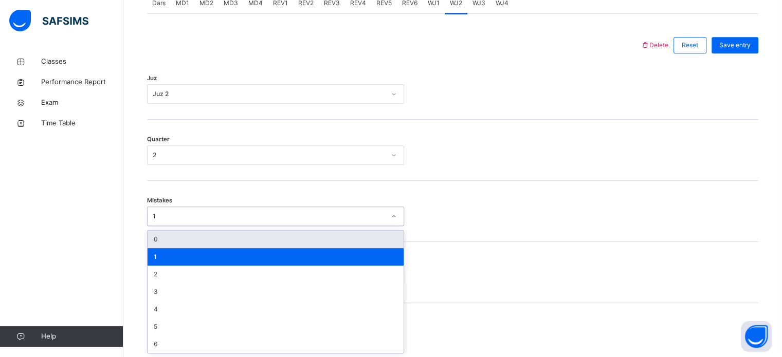
drag, startPoint x: 384, startPoint y: 211, endPoint x: 369, endPoint y: 213, distance: 14.5
click at [381, 212] on div "1" at bounding box center [275, 217] width 257 height 20
click at [249, 237] on div "0" at bounding box center [275, 239] width 256 height 17
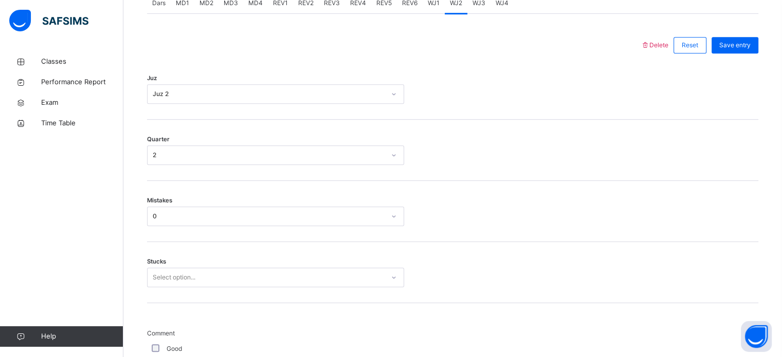
click at [249, 237] on div "Mistakes 0" at bounding box center [452, 211] width 611 height 61
click at [189, 280] on div "Select option..." at bounding box center [275, 278] width 257 height 20
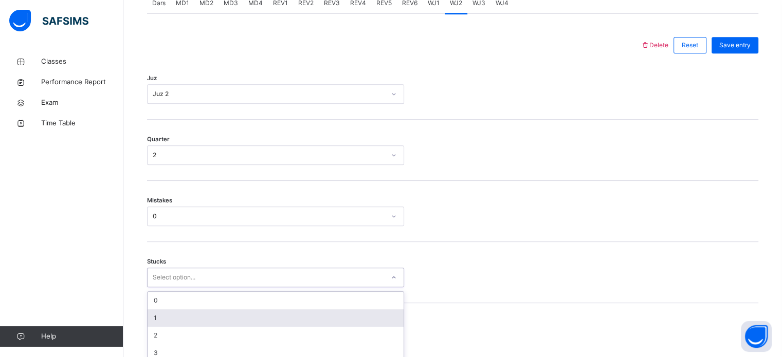
scroll to position [499, 0]
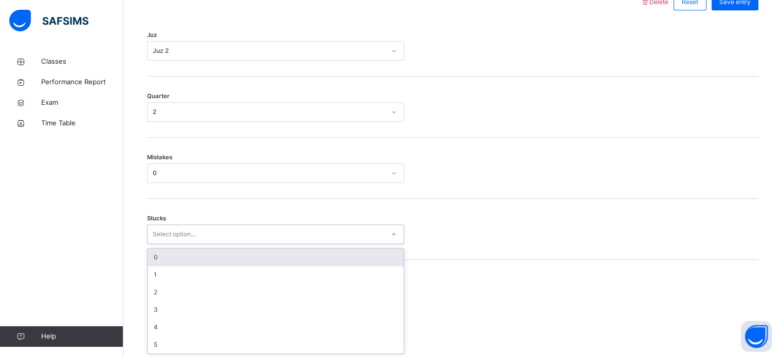
click at [168, 254] on div "0" at bounding box center [275, 257] width 256 height 17
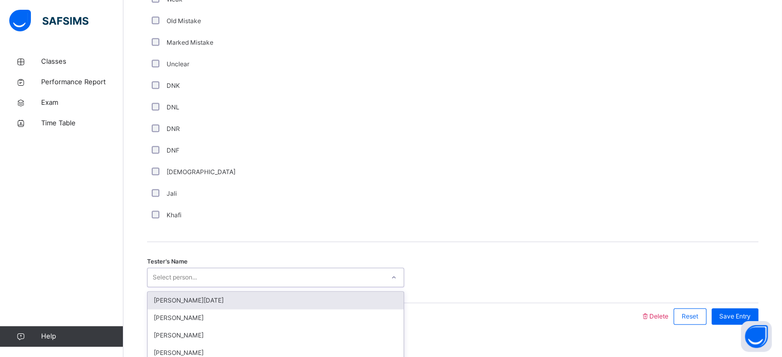
scroll to position [867, 0]
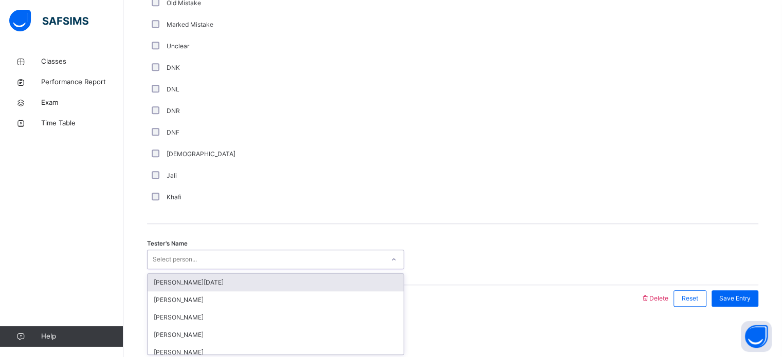
click at [177, 269] on div "option [PERSON_NAME][DATE] focused, 1 of 88. 88 results available. Use Up and D…" at bounding box center [275, 260] width 257 height 20
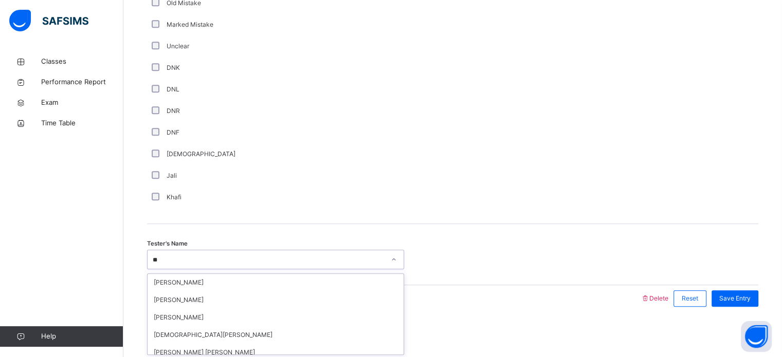
type input "*"
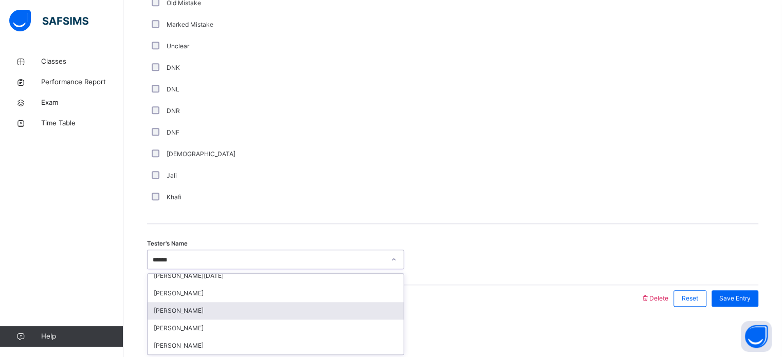
scroll to position [0, 0]
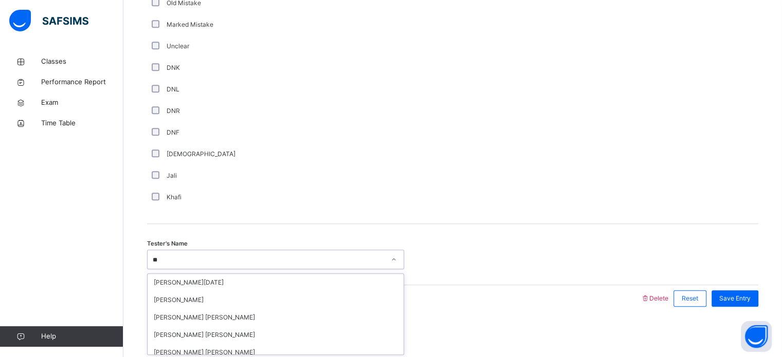
type input "*"
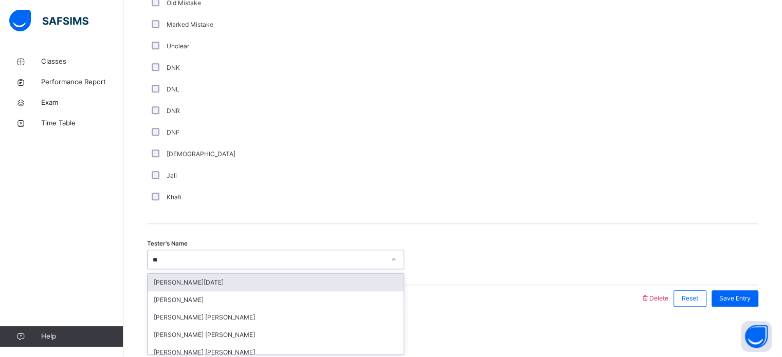
type input "*"
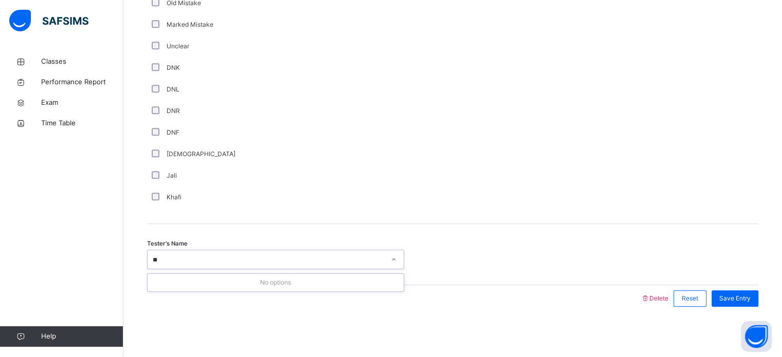
type input "*"
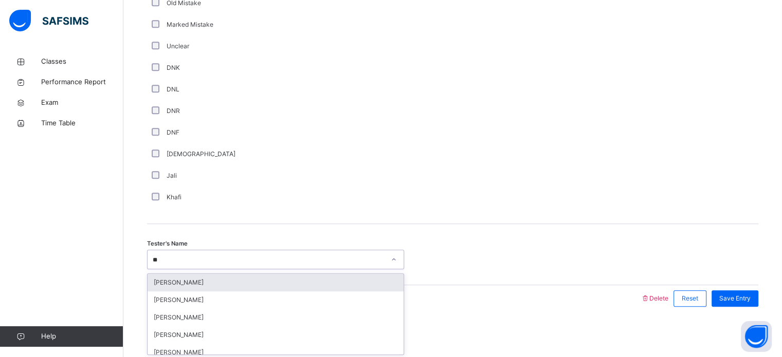
type input "*"
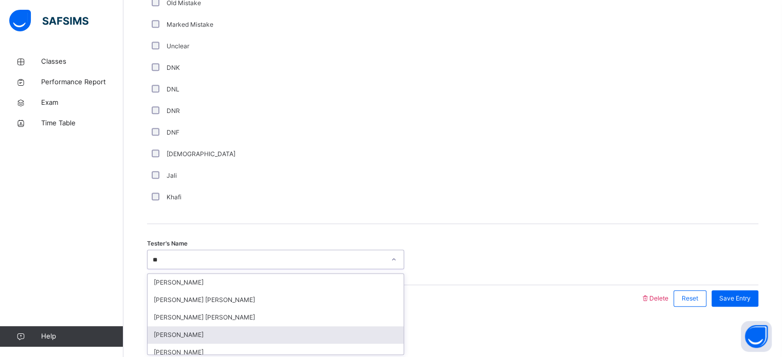
type input "*"
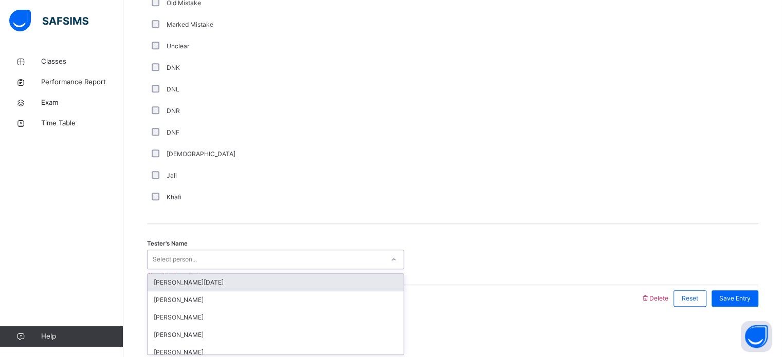
click at [238, 286] on div "[PERSON_NAME][DATE]" at bounding box center [275, 282] width 256 height 17
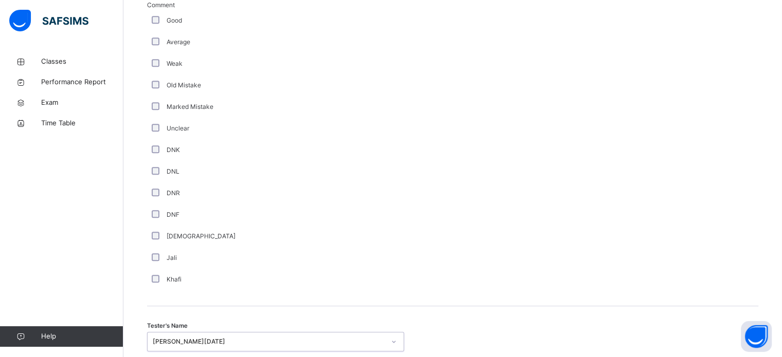
scroll to position [867, 0]
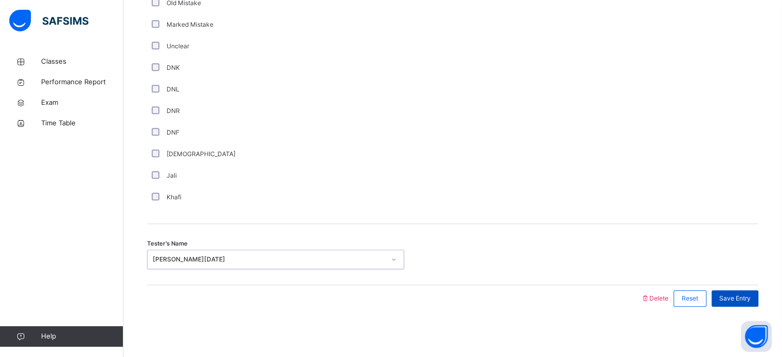
click at [730, 298] on span "Save Entry" at bounding box center [734, 298] width 31 height 9
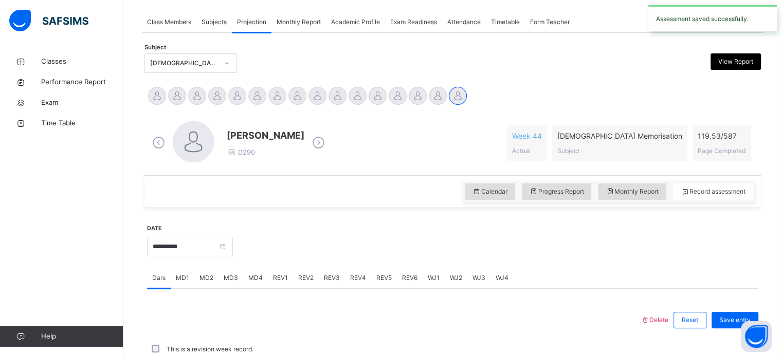
scroll to position [414, 0]
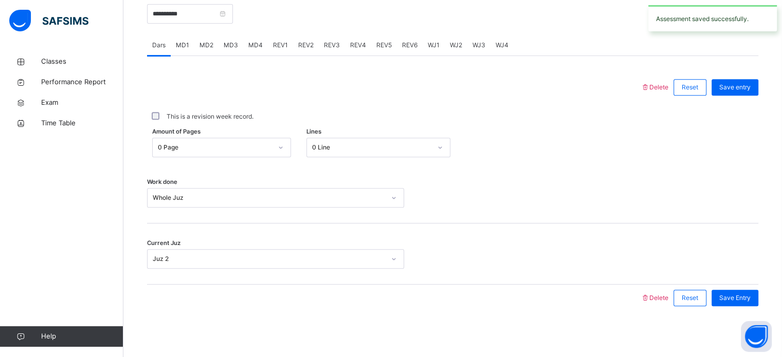
click at [451, 42] on span "WJ2" at bounding box center [456, 45] width 12 height 9
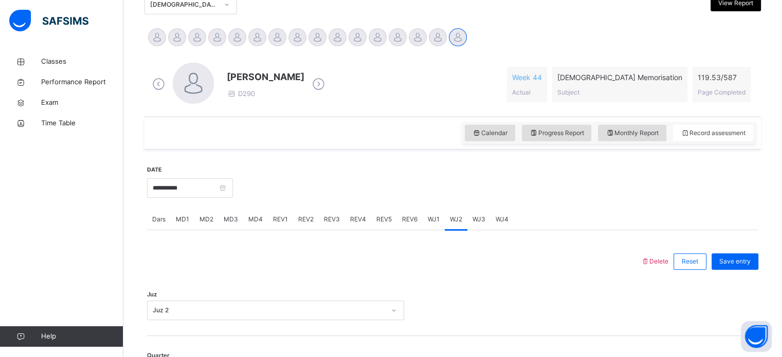
scroll to position [241, 0]
click at [506, 218] on div "WJ4" at bounding box center [501, 218] width 23 height 21
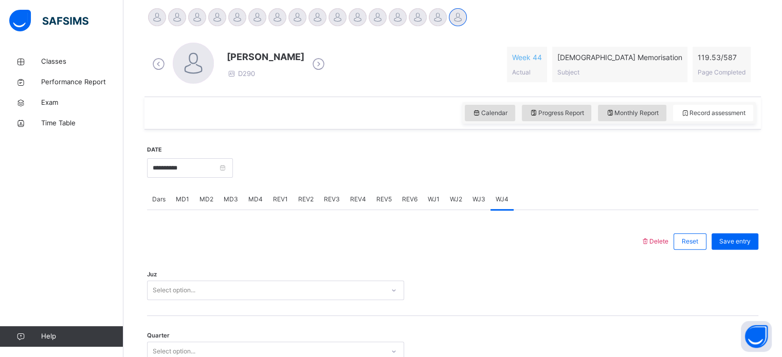
scroll to position [262, 0]
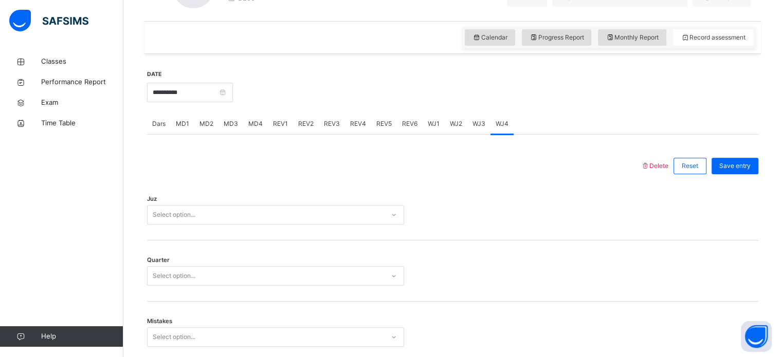
click at [164, 225] on div "Select option..." at bounding box center [275, 215] width 257 height 20
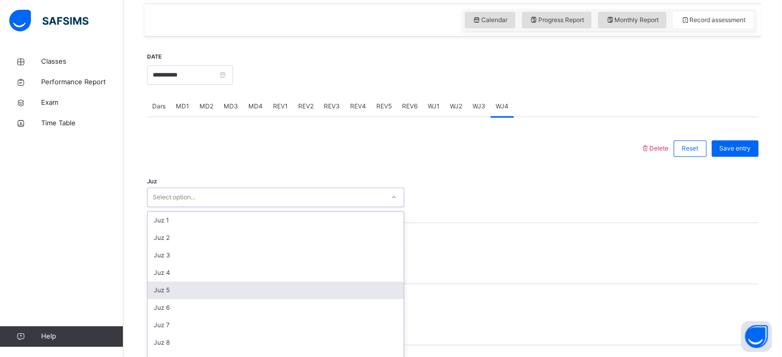
scroll to position [366, 0]
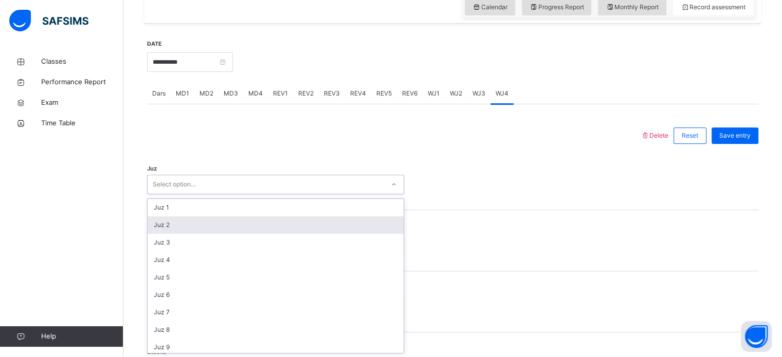
click at [178, 224] on div "Juz 2" at bounding box center [275, 224] width 256 height 17
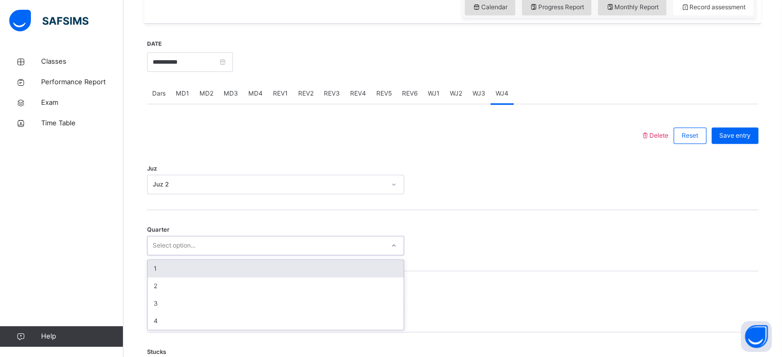
click at [159, 246] on div "Select option..." at bounding box center [174, 246] width 43 height 20
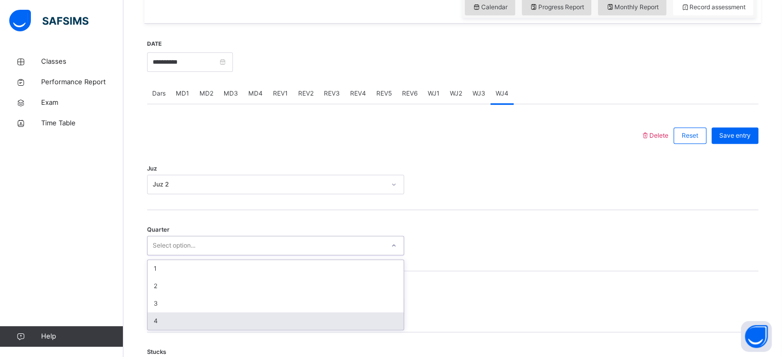
click at [162, 321] on div "4" at bounding box center [275, 320] width 256 height 17
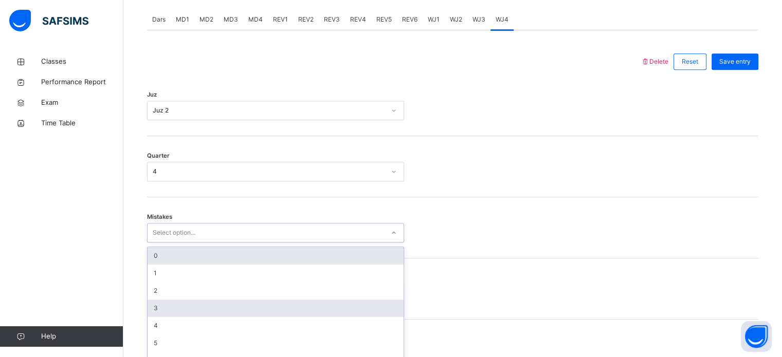
drag, startPoint x: 159, startPoint y: 307, endPoint x: 160, endPoint y: 301, distance: 6.2
click at [160, 242] on div "option 0 focused, 1 of 7. 7 results available. Use Up and Down to choose option…" at bounding box center [275, 232] width 257 height 20
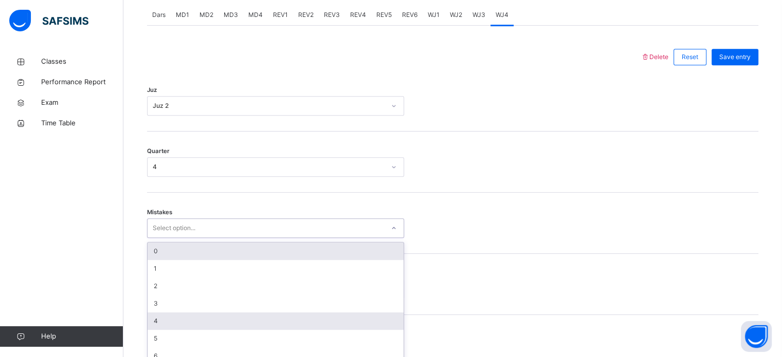
scroll to position [456, 0]
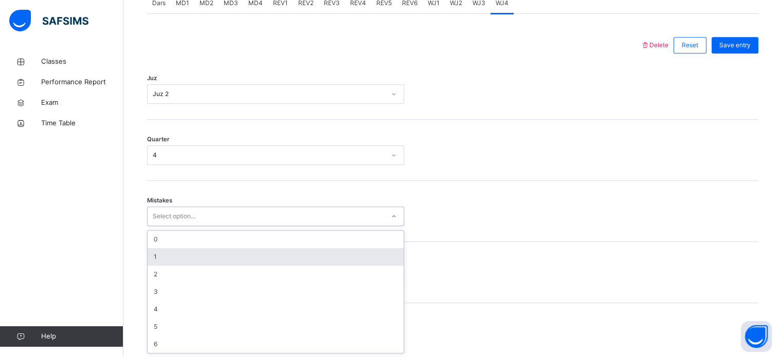
click at [158, 250] on div "1" at bounding box center [275, 256] width 256 height 17
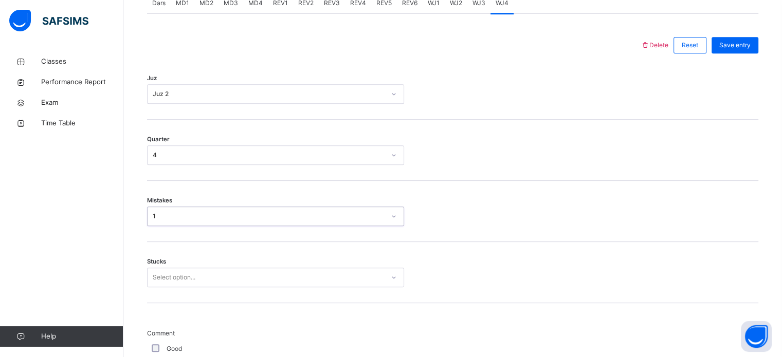
click at [151, 286] on div "Select option..." at bounding box center [275, 278] width 257 height 20
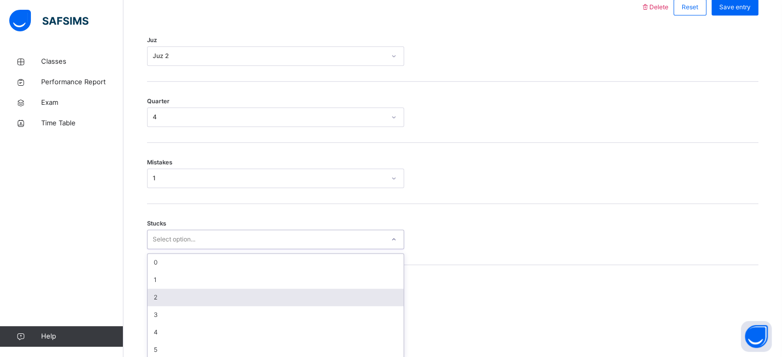
scroll to position [499, 0]
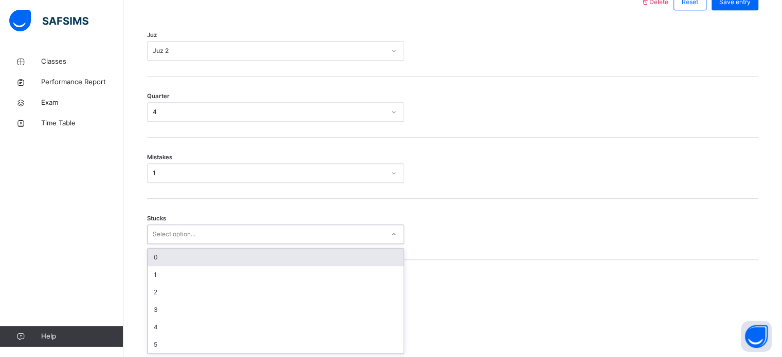
click at [156, 259] on div "0" at bounding box center [275, 257] width 256 height 17
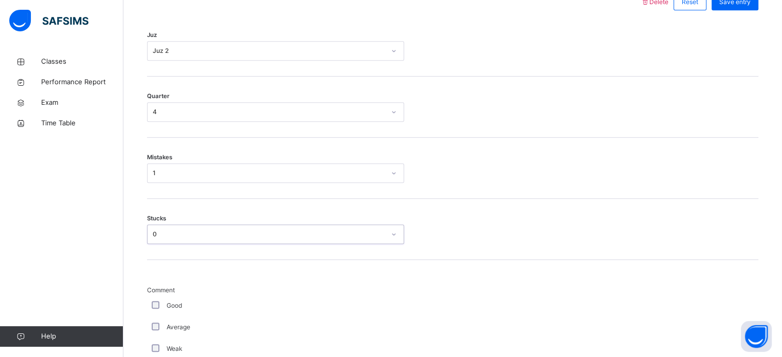
click at [168, 302] on label "Good" at bounding box center [173, 305] width 15 height 9
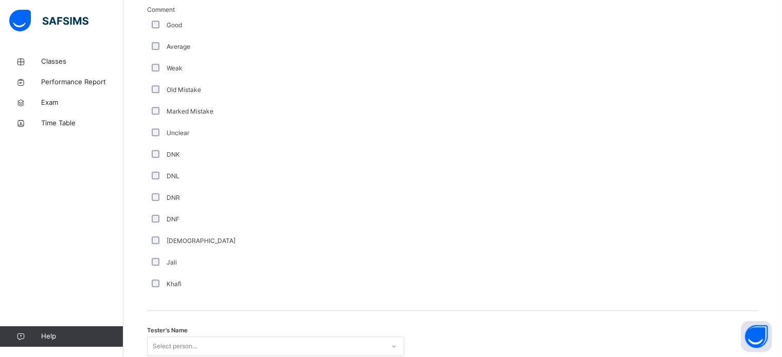
scroll to position [867, 0]
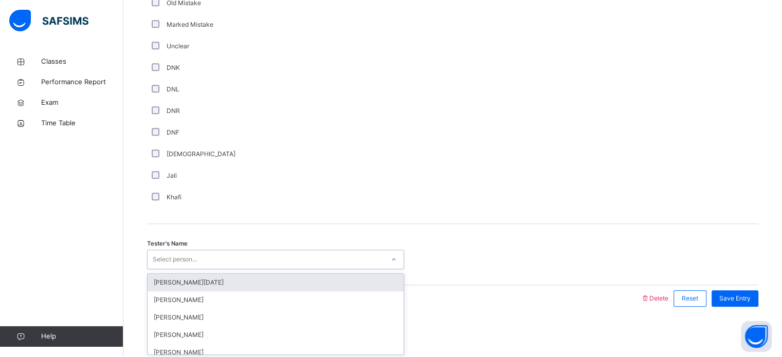
click at [182, 265] on div "Select person..." at bounding box center [275, 260] width 257 height 20
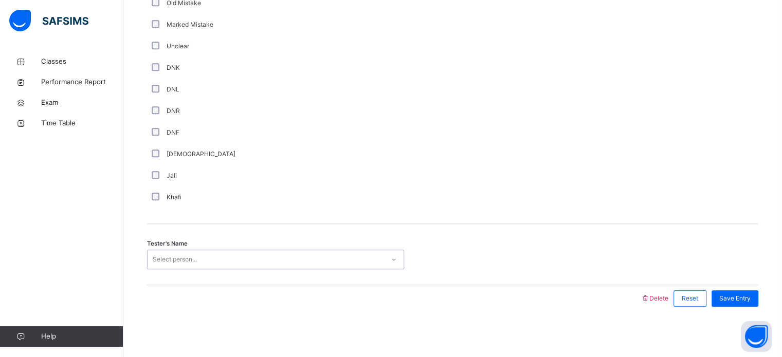
click at [182, 265] on div "Select person..." at bounding box center [175, 260] width 44 height 20
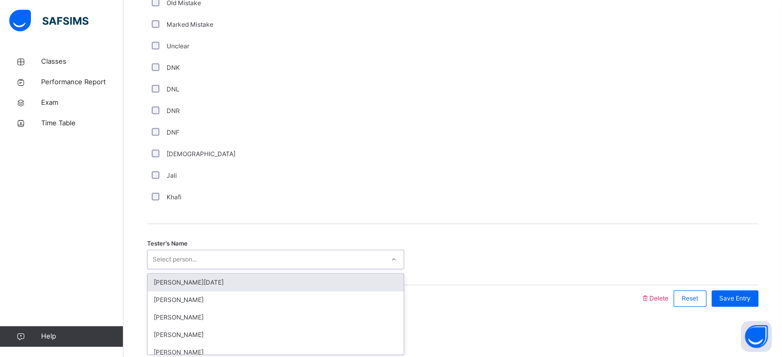
click at [181, 289] on div "[PERSON_NAME][DATE]" at bounding box center [275, 282] width 256 height 17
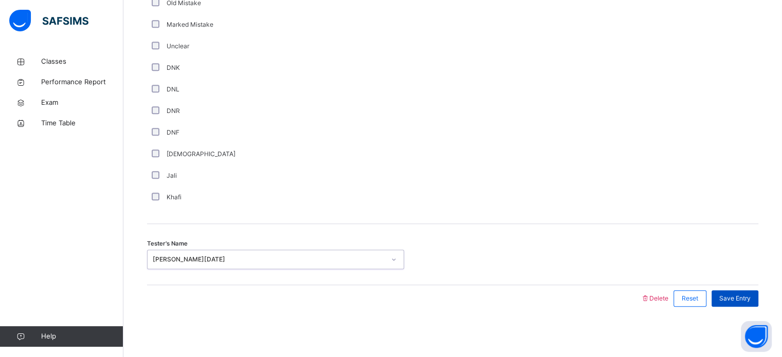
drag, startPoint x: 748, startPoint y: 281, endPoint x: 746, endPoint y: 295, distance: 14.0
click at [746, 296] on span "Save Entry" at bounding box center [734, 298] width 31 height 9
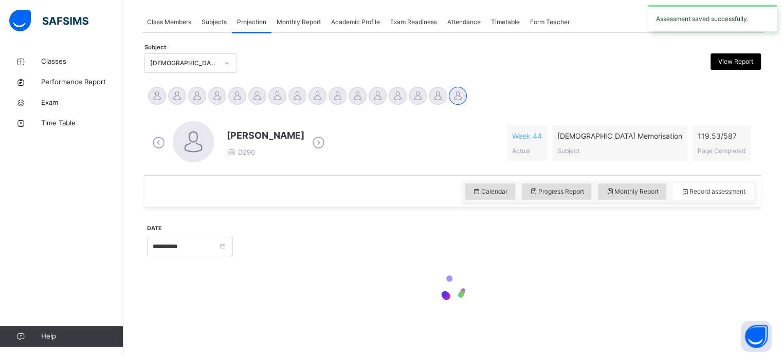
click at [746, 296] on div at bounding box center [452, 290] width 611 height 44
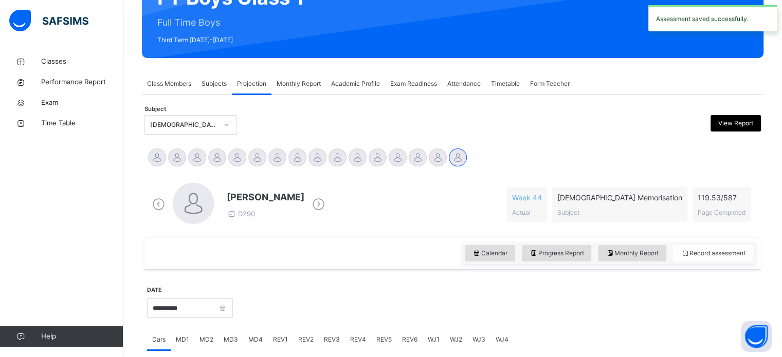
scroll to position [140, 0]
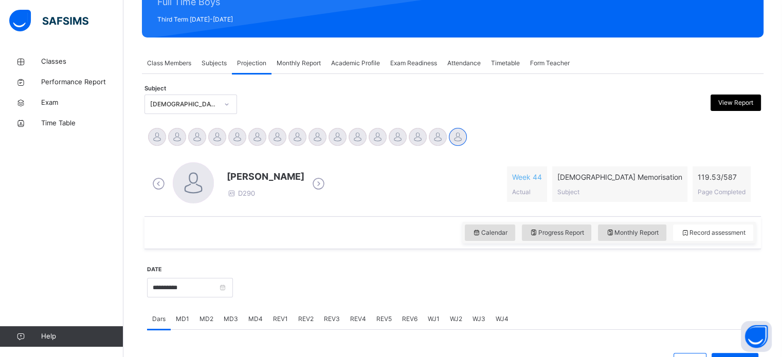
click at [141, 135] on div "Back / FT Boys Class 1 FT Boys Class 1 Full Time Boys Third Term [DATE]-[DATE] …" at bounding box center [452, 271] width 658 height 720
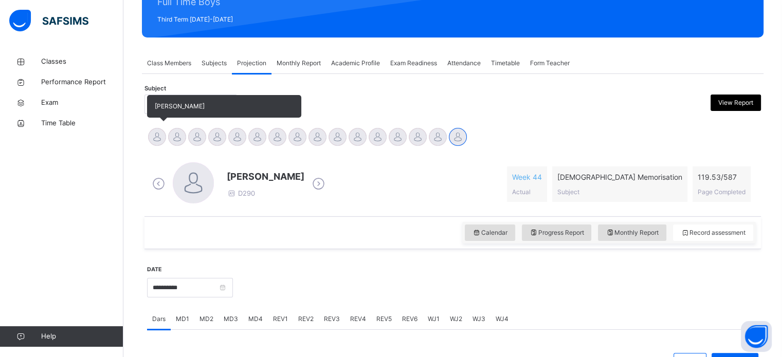
click at [150, 140] on div at bounding box center [157, 137] width 18 height 18
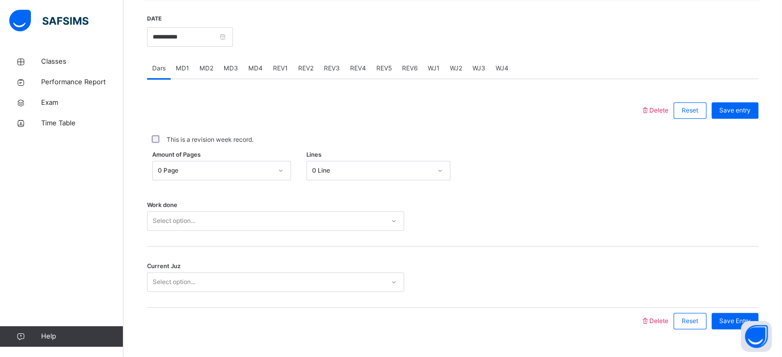
scroll to position [414, 0]
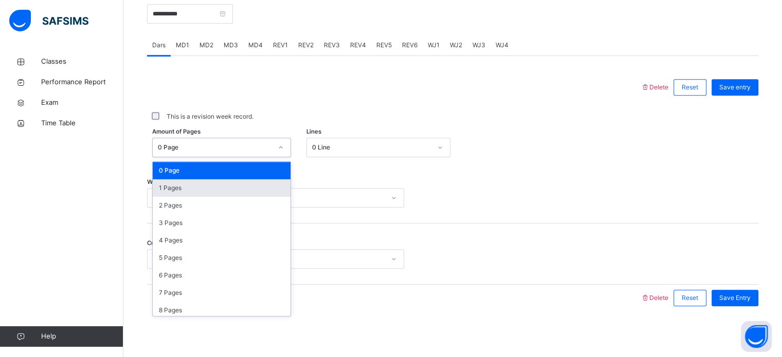
click at [169, 184] on div "1 Pages" at bounding box center [222, 187] width 138 height 17
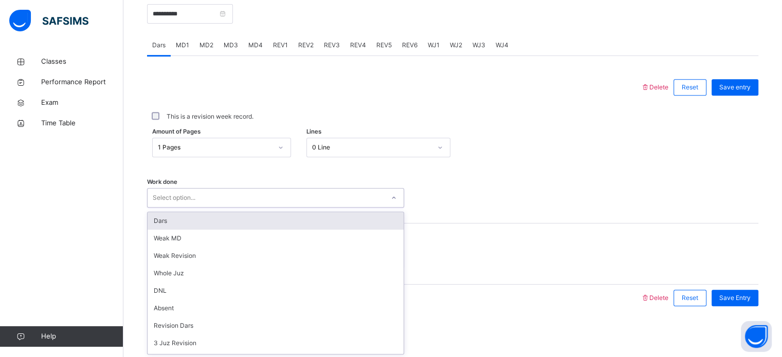
click at [149, 220] on div "Dars" at bounding box center [275, 220] width 256 height 17
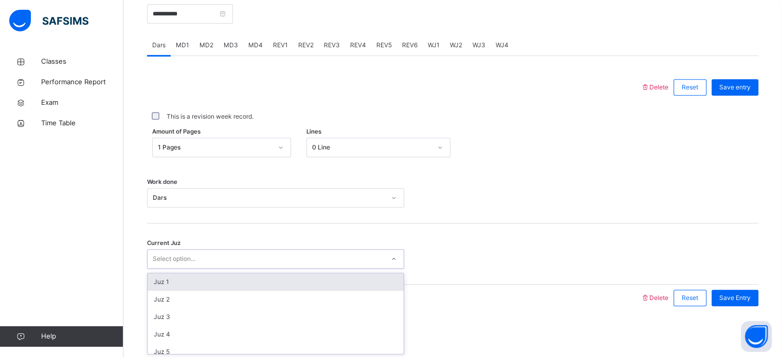
click at [165, 288] on div "Juz 1" at bounding box center [275, 281] width 256 height 17
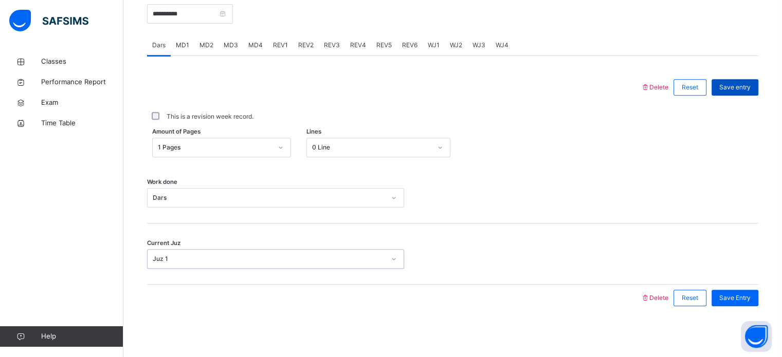
click at [740, 84] on span "Save entry" at bounding box center [734, 87] width 31 height 9
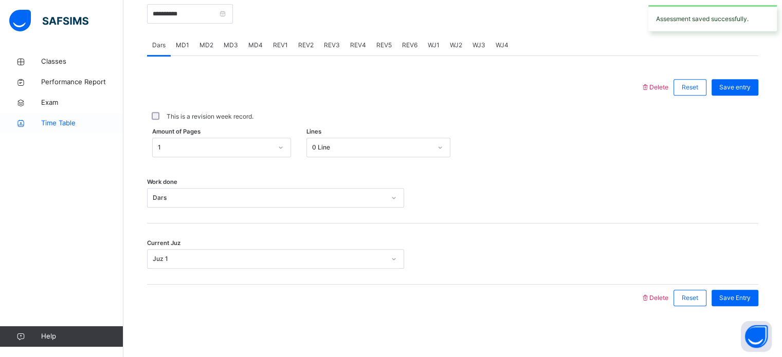
click at [0, 120] on icon at bounding box center [20, 124] width 41 height 8
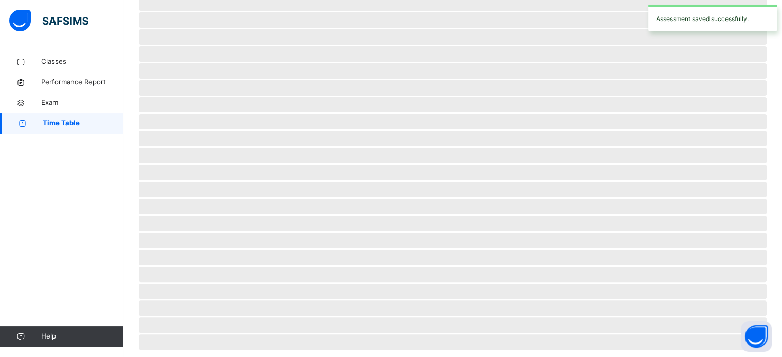
click at [0, 120] on link "Time Table" at bounding box center [61, 123] width 123 height 21
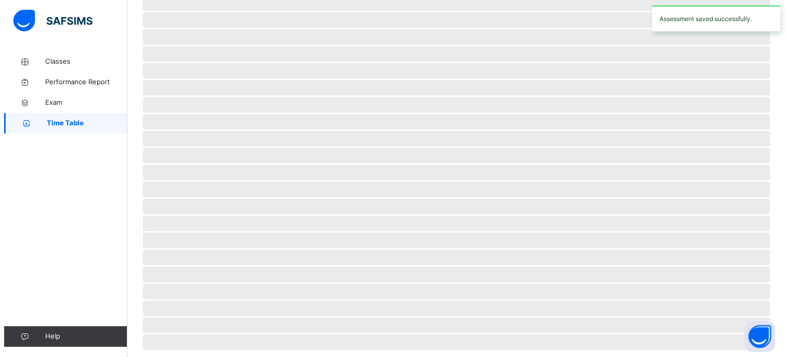
scroll to position [0, 0]
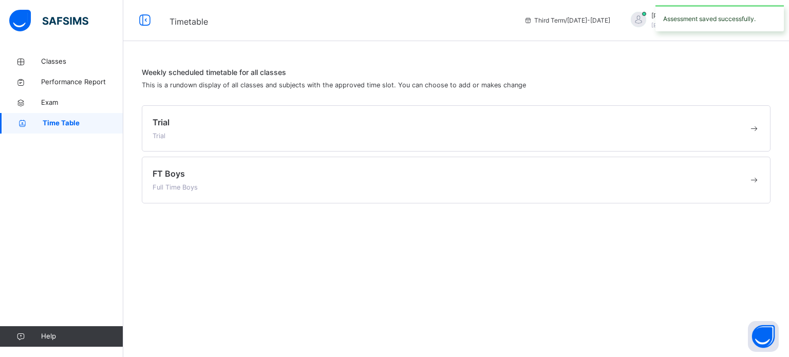
click at [191, 187] on span "Full Time Boys" at bounding box center [175, 187] width 45 height 8
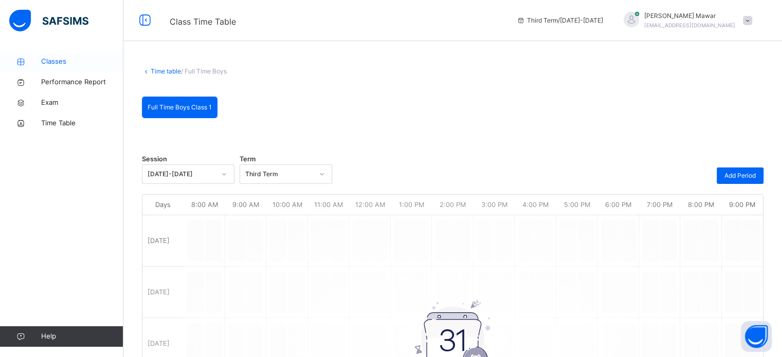
click at [44, 60] on span "Classes" at bounding box center [82, 62] width 82 height 10
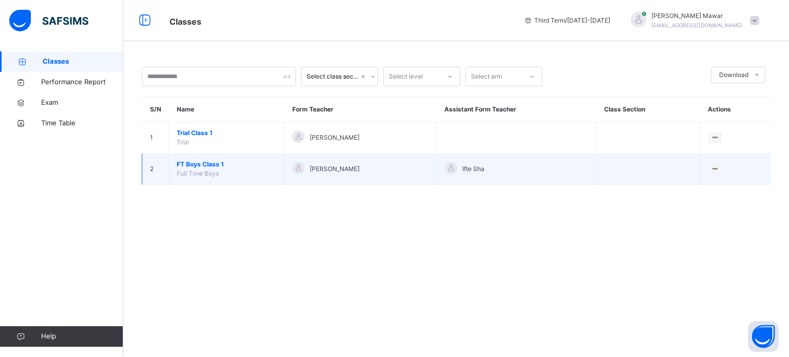
click at [204, 160] on span "FT Boys Class 1" at bounding box center [227, 164] width 100 height 9
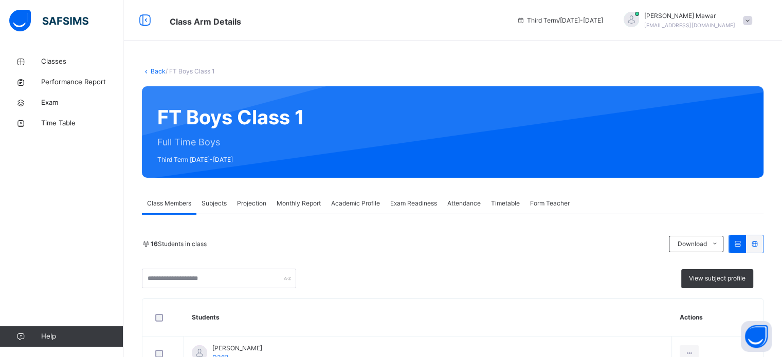
click at [251, 213] on div "Projection" at bounding box center [252, 203] width 40 height 21
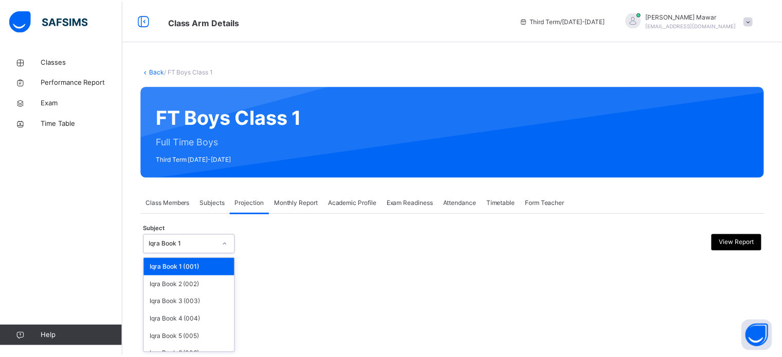
scroll to position [54, 0]
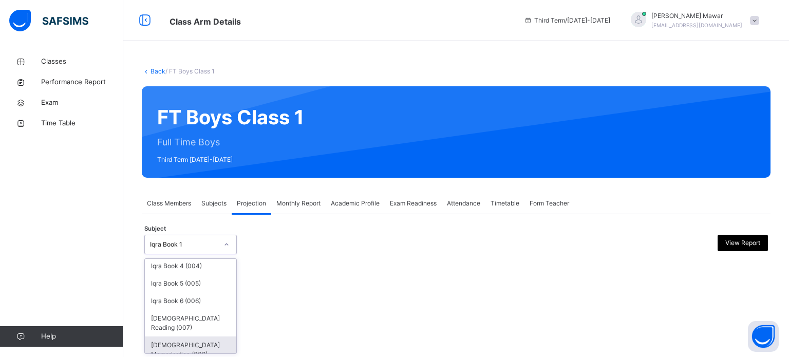
click at [171, 337] on div "[DEMOGRAPHIC_DATA] Memorisation (008)" at bounding box center [190, 350] width 91 height 27
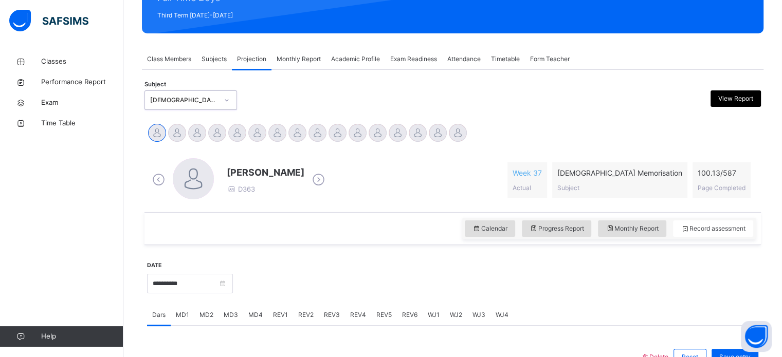
scroll to position [145, 0]
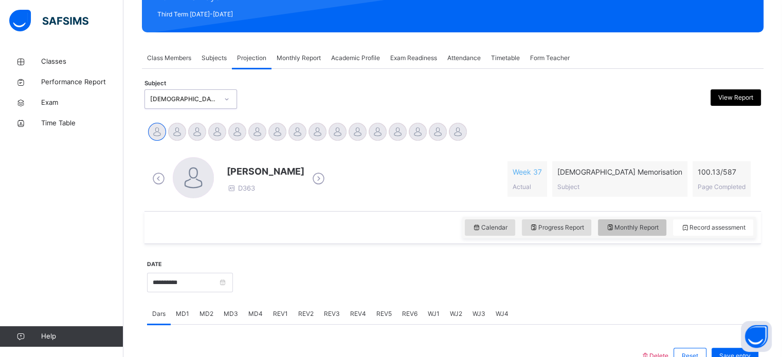
click at [639, 227] on span "Monthly Report" at bounding box center [631, 227] width 53 height 9
select select "****"
select select "*"
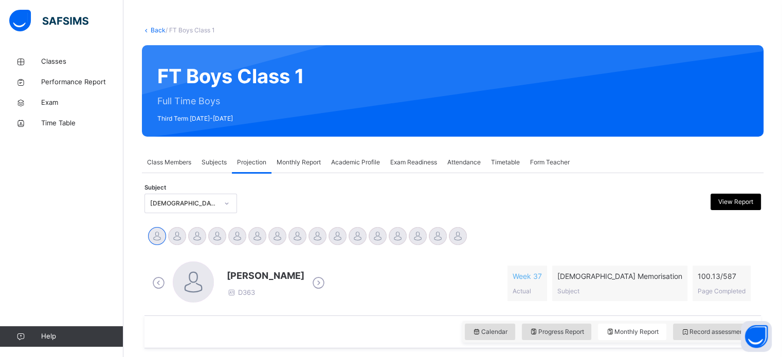
scroll to position [0, 0]
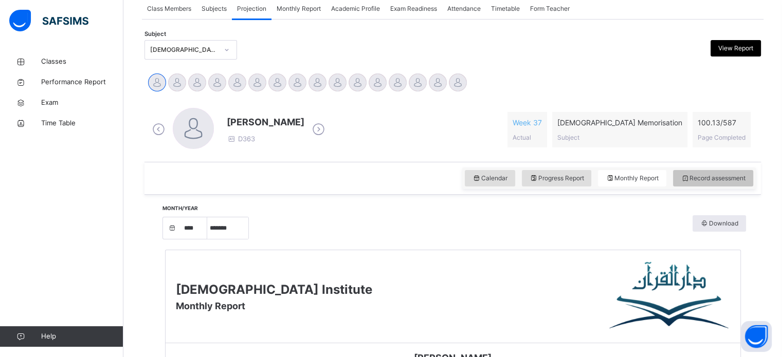
click at [697, 182] on span "Record assessment" at bounding box center [712, 178] width 65 height 9
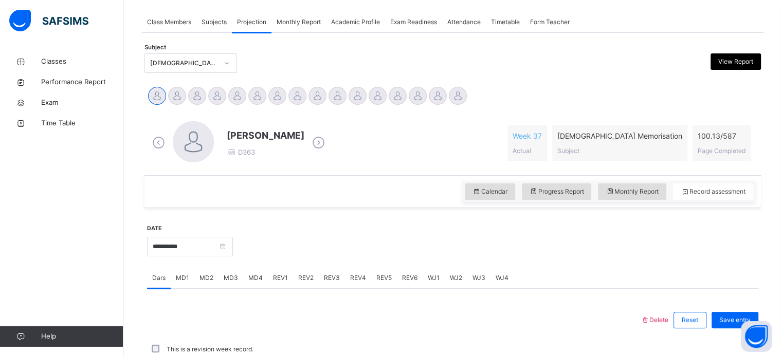
scroll to position [195, 0]
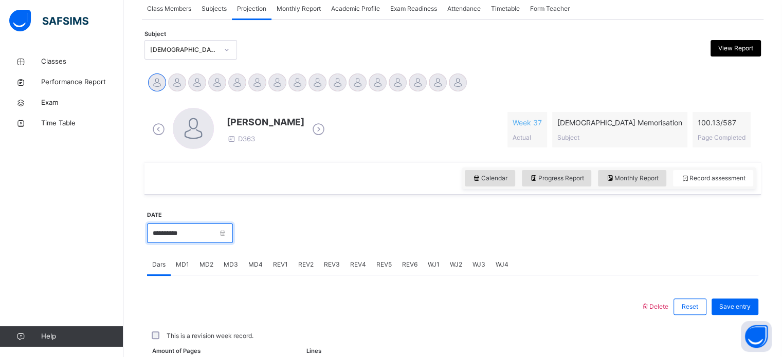
click at [177, 242] on input "**********" at bounding box center [190, 234] width 86 height 20
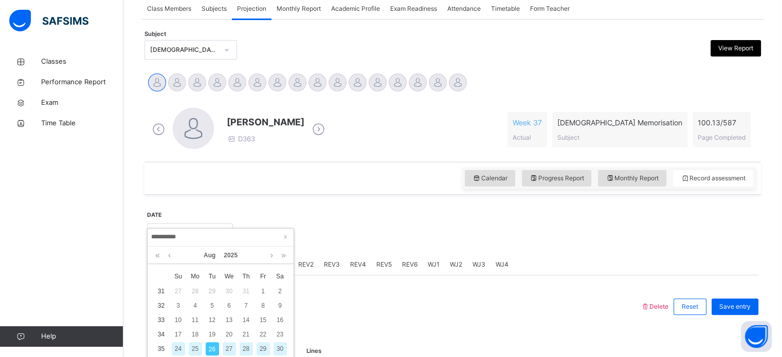
click at [195, 347] on div "25" at bounding box center [195, 348] width 13 height 13
type input "**********"
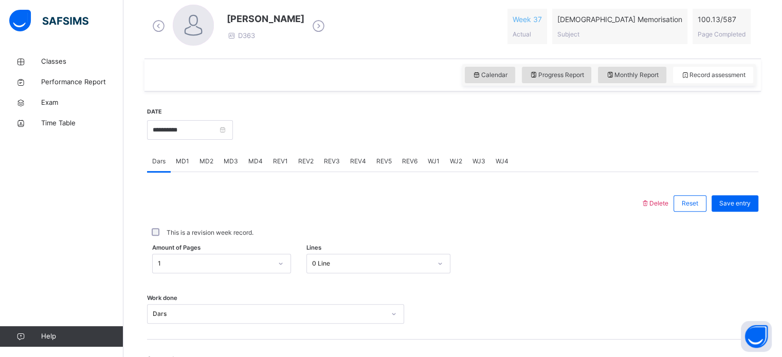
scroll to position [306, 0]
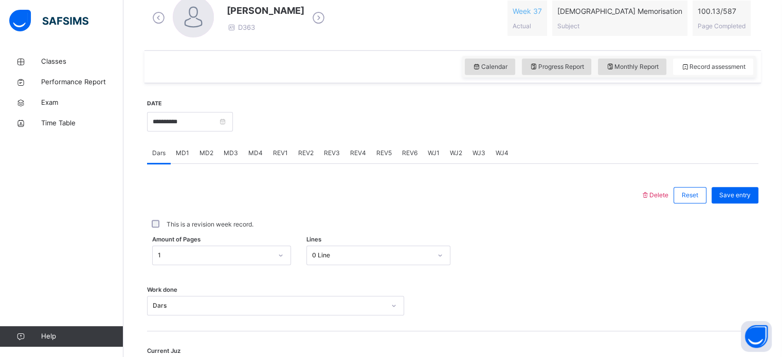
click at [227, 161] on div "MD3" at bounding box center [230, 153] width 25 height 21
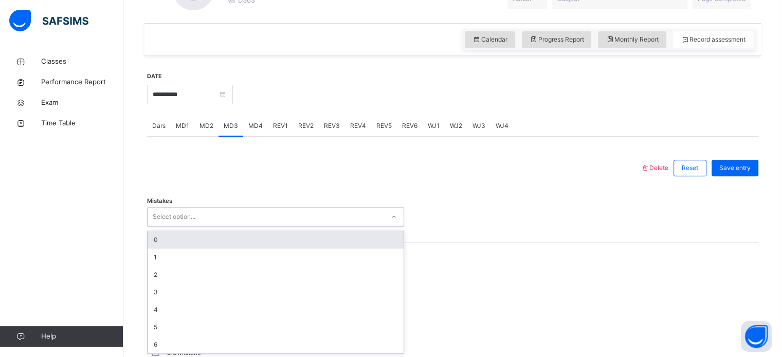
scroll to position [334, 0]
click at [166, 242] on div "0" at bounding box center [275, 239] width 256 height 17
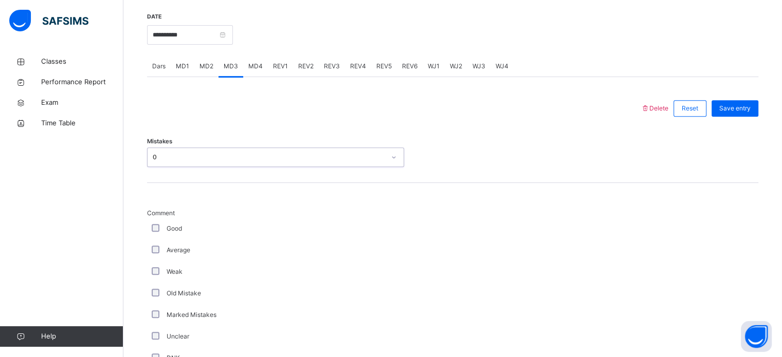
click at [153, 237] on div "Good" at bounding box center [275, 229] width 257 height 22
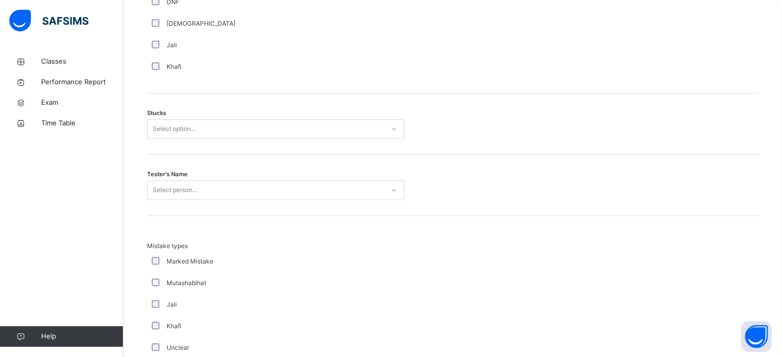
scroll to position [814, 0]
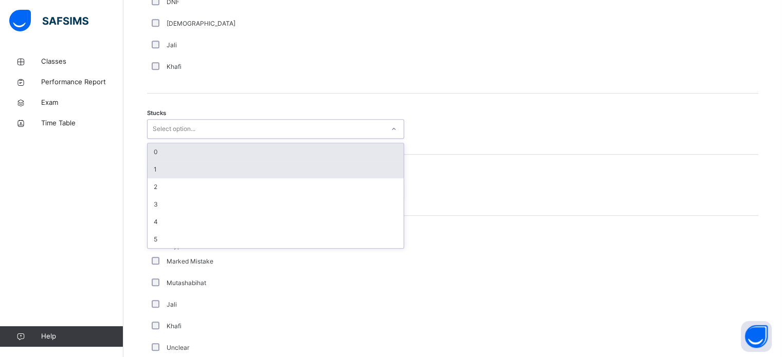
click at [168, 169] on div "1" at bounding box center [275, 169] width 256 height 17
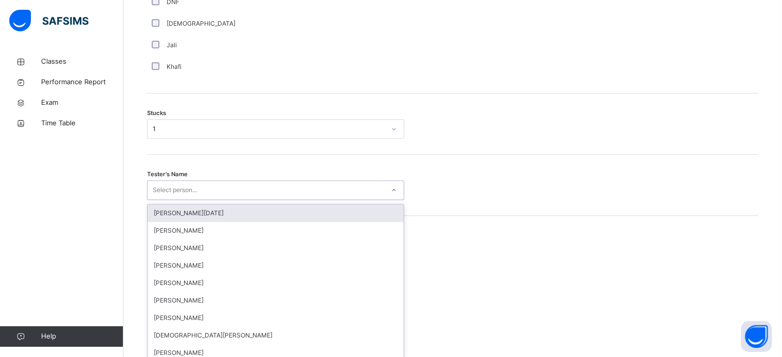
scroll to position [819, 0]
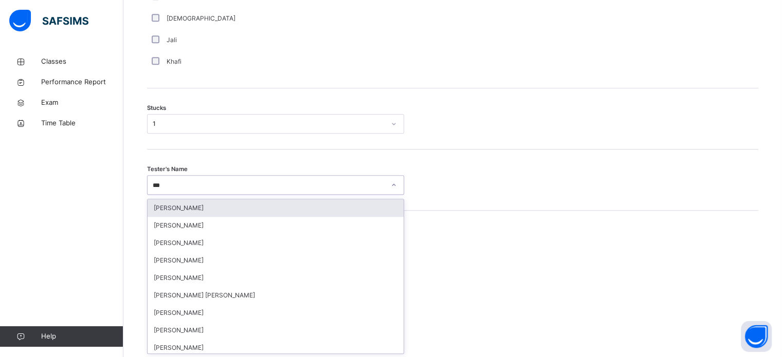
type input "****"
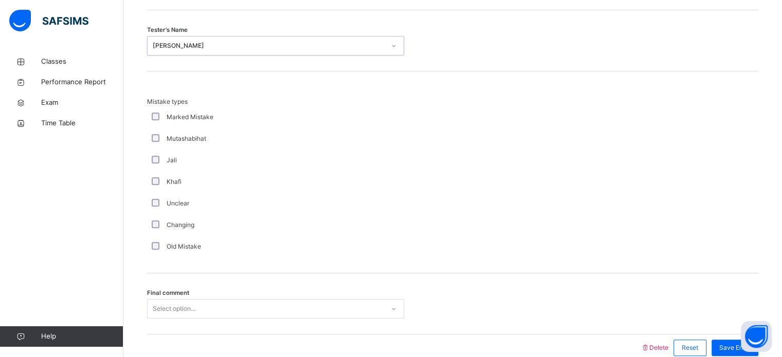
scroll to position [1008, 0]
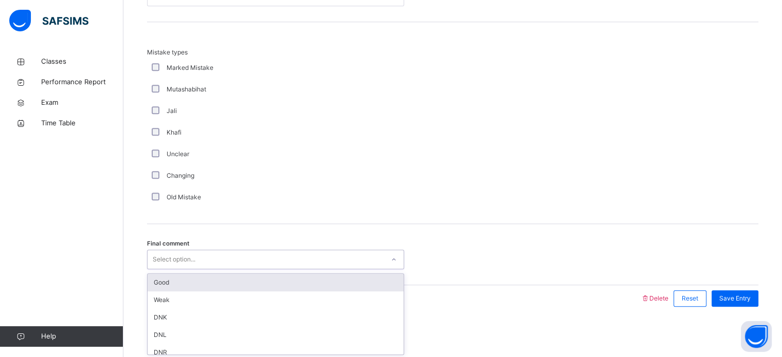
click at [280, 284] on div "Good" at bounding box center [275, 282] width 256 height 17
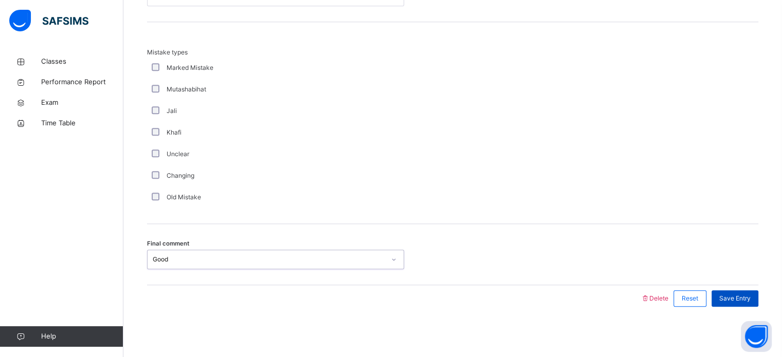
click at [748, 296] on span "Save Entry" at bounding box center [734, 298] width 31 height 9
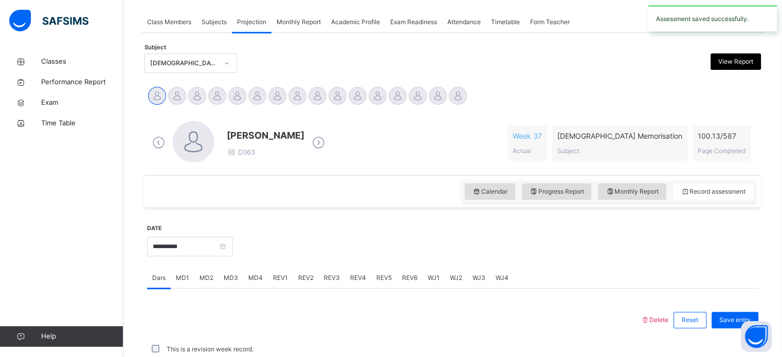
scroll to position [414, 0]
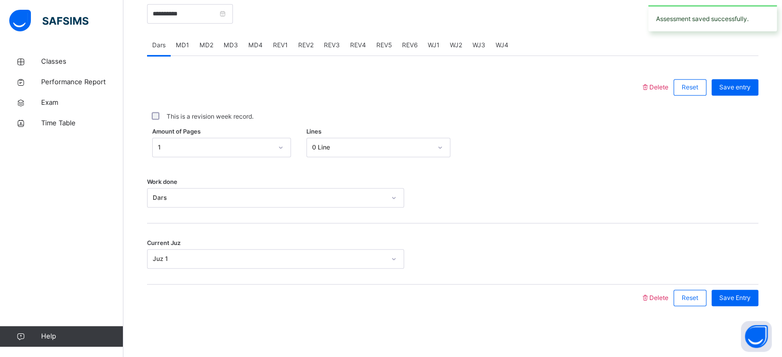
click at [249, 42] on span "MD4" at bounding box center [255, 45] width 14 height 9
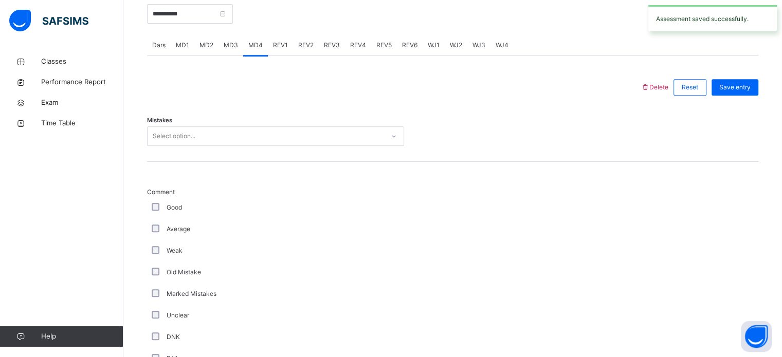
scroll to position [1008, 0]
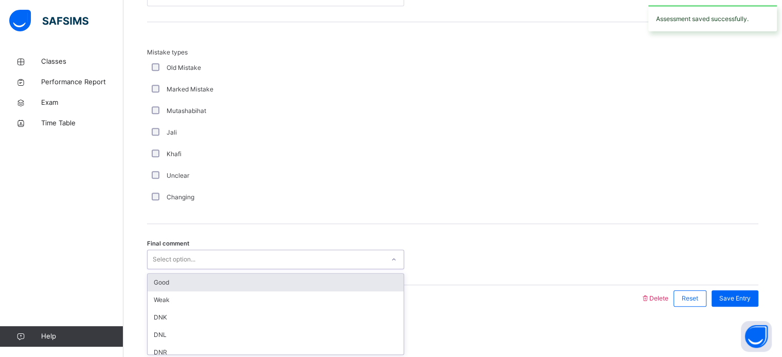
click at [222, 274] on div "Good" at bounding box center [275, 282] width 256 height 17
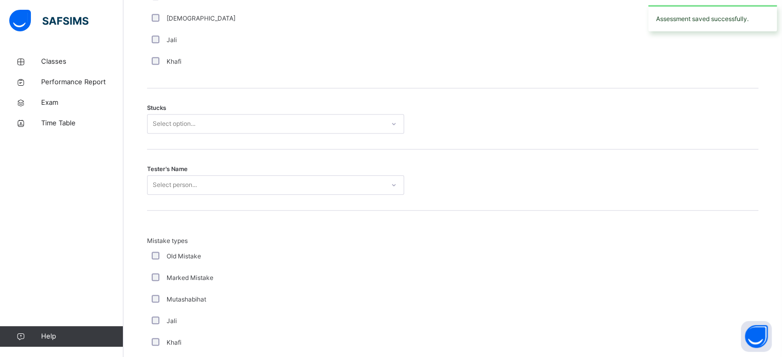
scroll to position [818, 0]
click at [282, 201] on div "Tester's Name Select person..." at bounding box center [452, 181] width 611 height 61
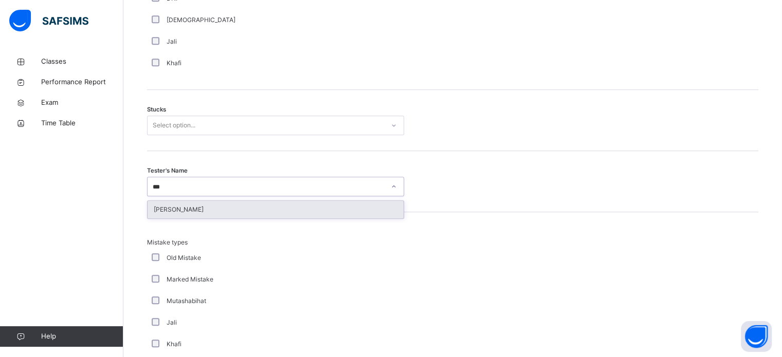
type input "****"
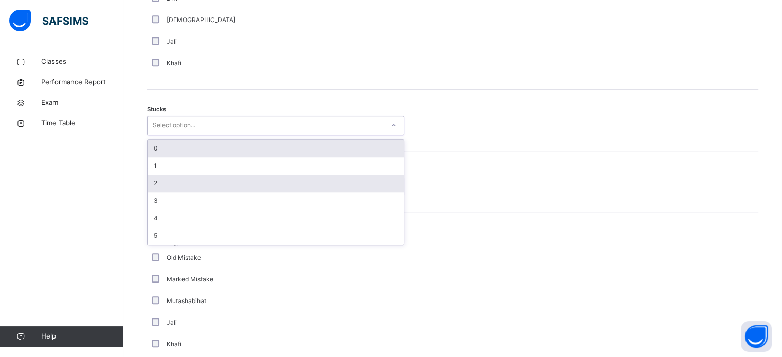
click at [245, 185] on div "2" at bounding box center [275, 183] width 256 height 17
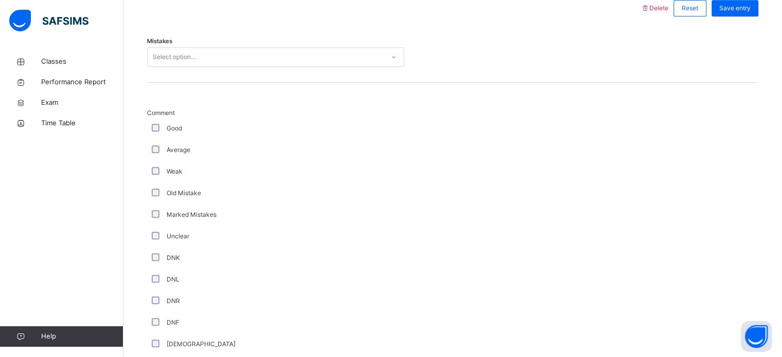
scroll to position [458, 0]
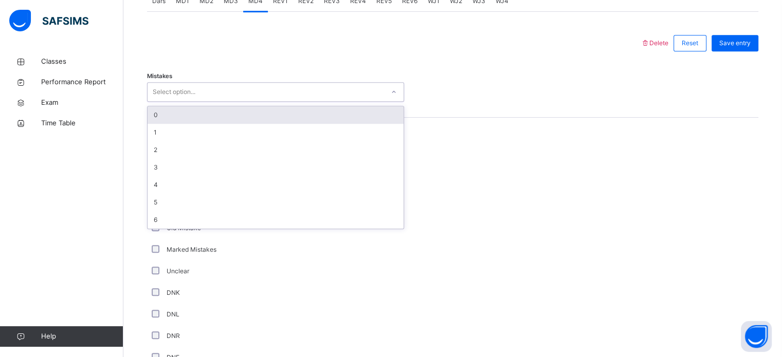
click at [196, 122] on div "0" at bounding box center [275, 114] width 256 height 17
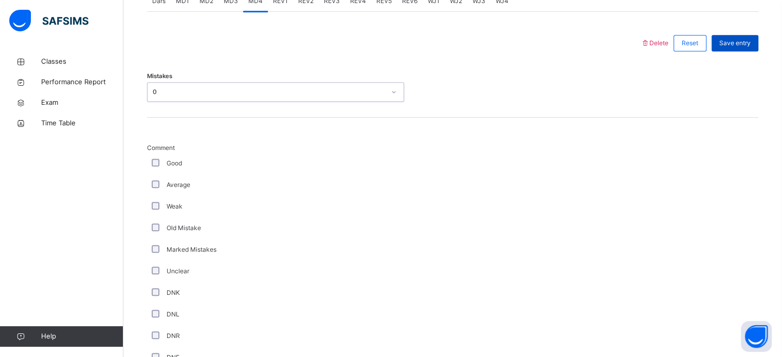
click at [726, 35] on div "Save entry" at bounding box center [734, 43] width 47 height 16
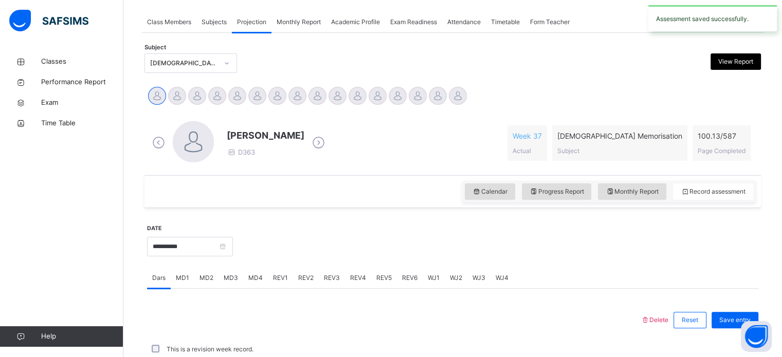
scroll to position [414, 0]
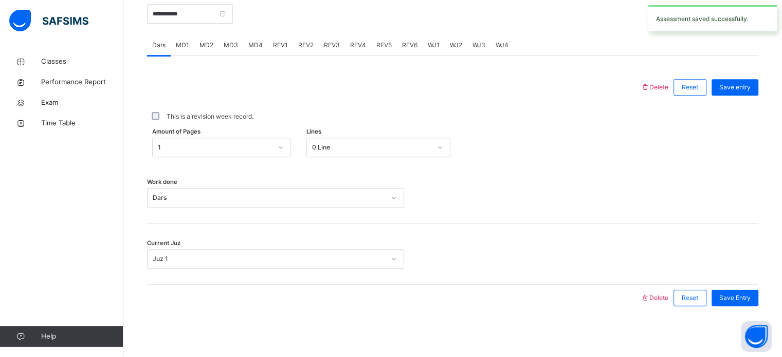
click at [276, 41] on span "REV1" at bounding box center [280, 45] width 15 height 9
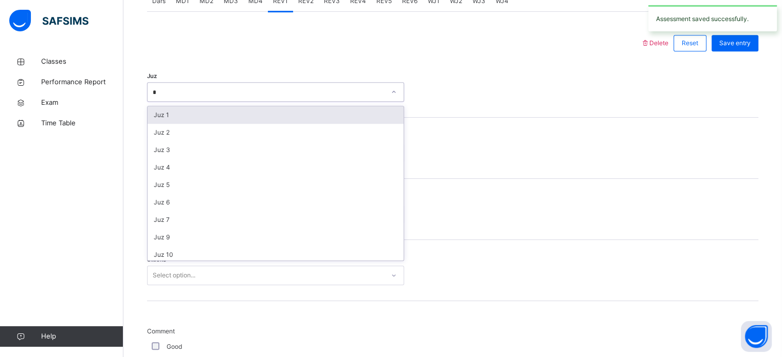
type input "**"
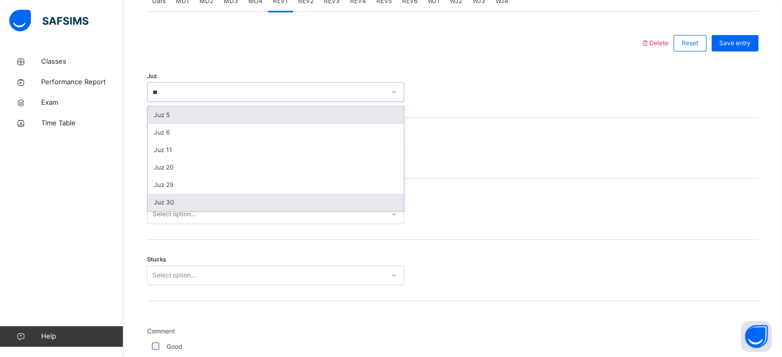
click at [177, 208] on div "Juz 30" at bounding box center [275, 202] width 256 height 17
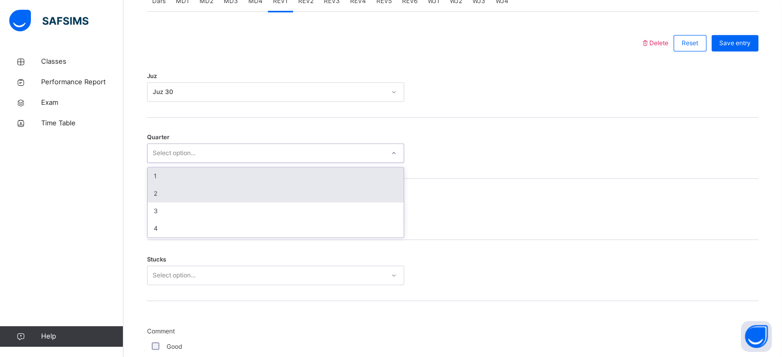
click at [162, 195] on div "2" at bounding box center [275, 193] width 256 height 17
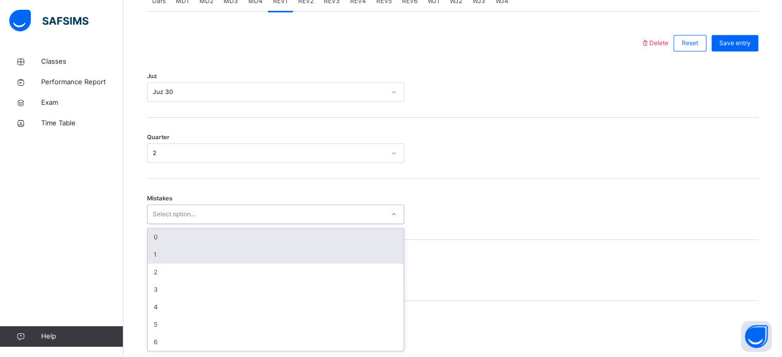
click at [169, 248] on div "1" at bounding box center [275, 254] width 256 height 17
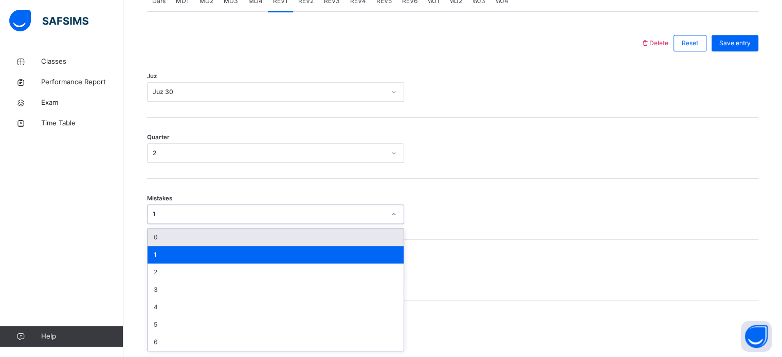
click at [154, 238] on div "0" at bounding box center [275, 237] width 256 height 17
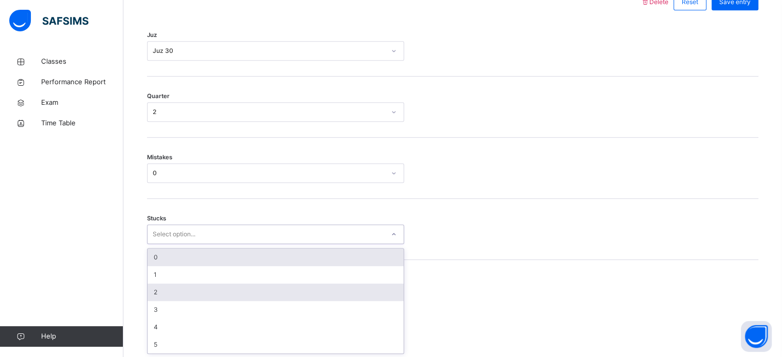
click at [161, 284] on div "2" at bounding box center [275, 292] width 256 height 17
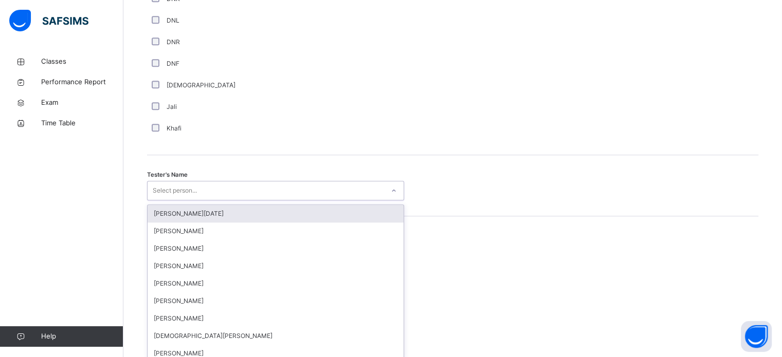
scroll to position [941, 0]
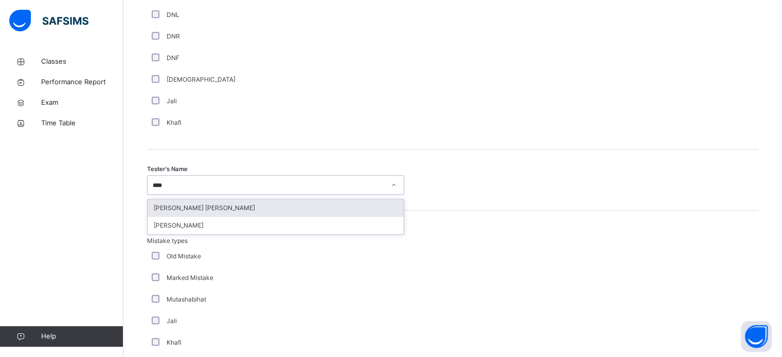
type input "*****"
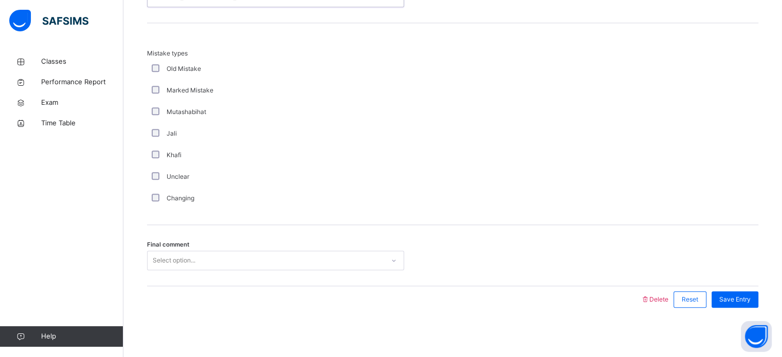
scroll to position [1130, 0]
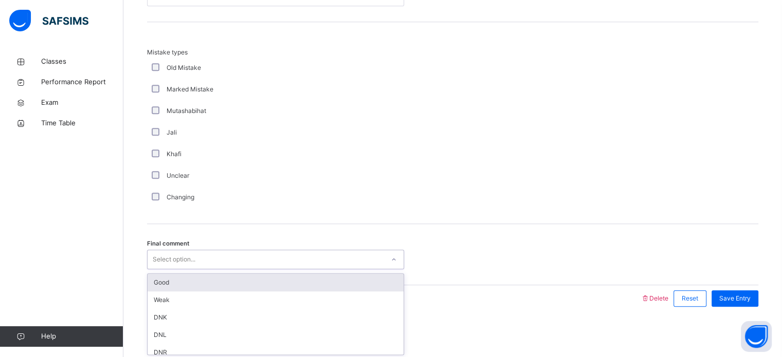
click at [159, 288] on div "Good" at bounding box center [275, 282] width 256 height 17
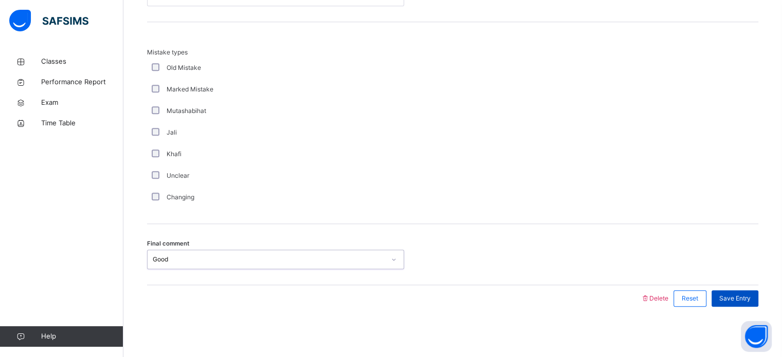
click at [745, 299] on span "Save Entry" at bounding box center [734, 298] width 31 height 9
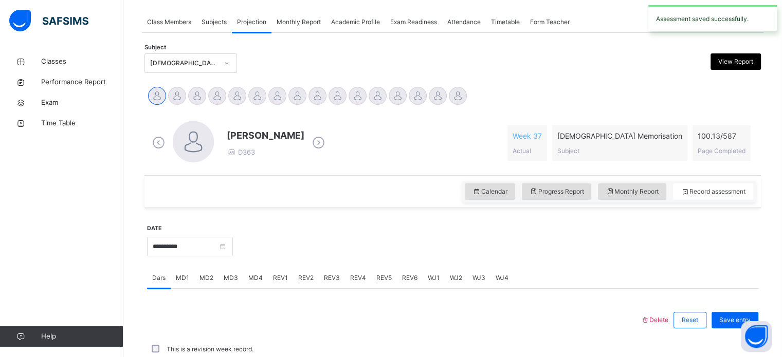
scroll to position [414, 0]
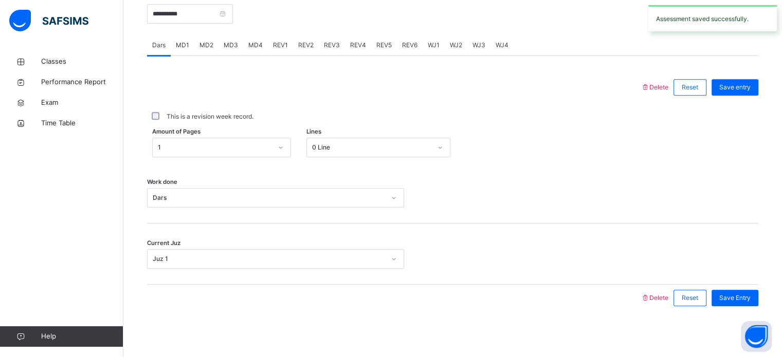
click at [303, 47] on span "REV2" at bounding box center [305, 45] width 15 height 9
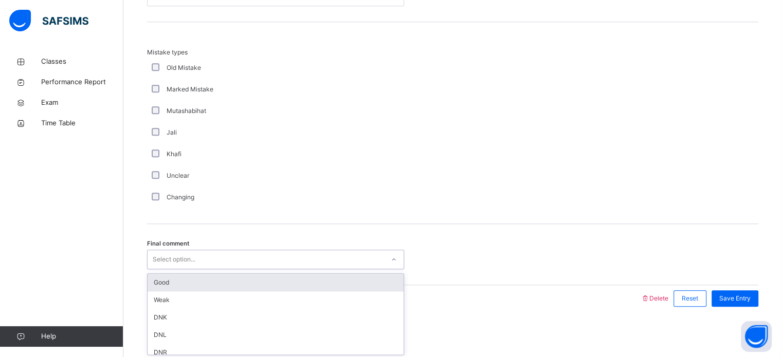
click at [173, 285] on div "Good" at bounding box center [275, 282] width 256 height 17
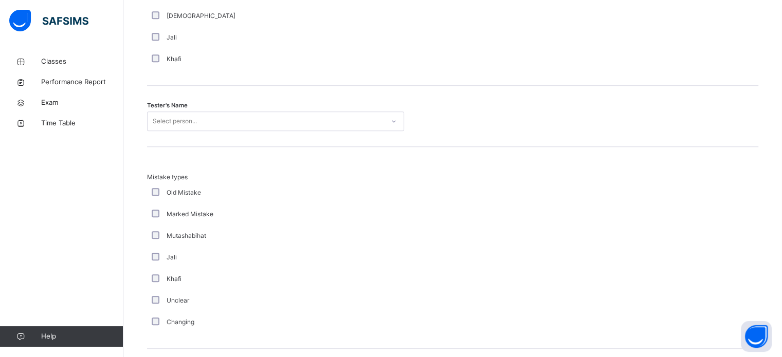
scroll to position [1001, 0]
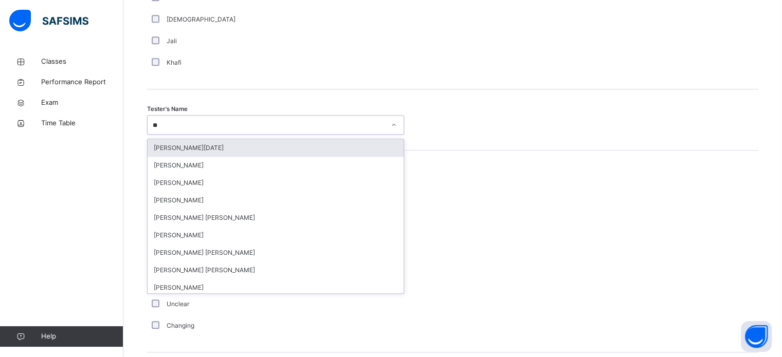
type input "***"
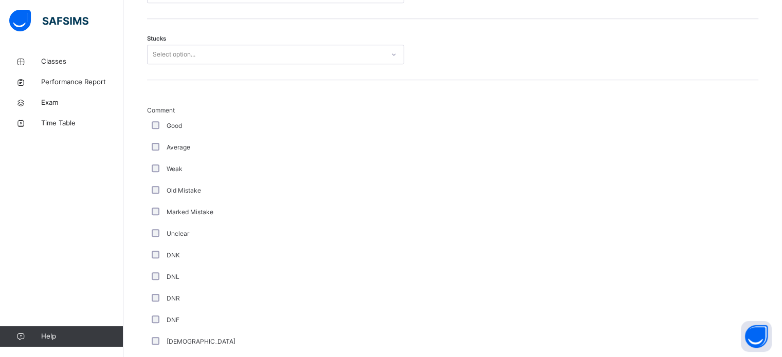
scroll to position [680, 0]
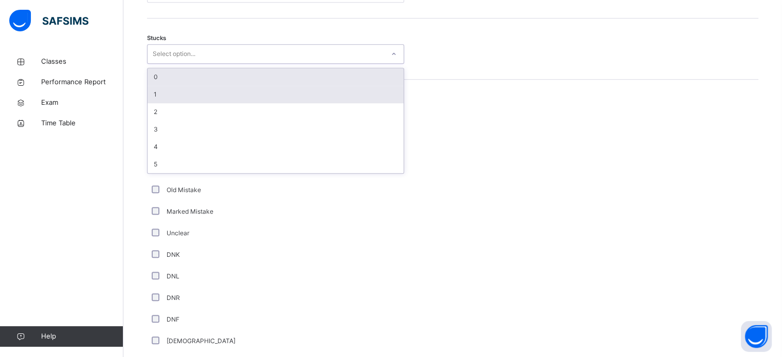
click at [165, 86] on div "1" at bounding box center [275, 94] width 256 height 17
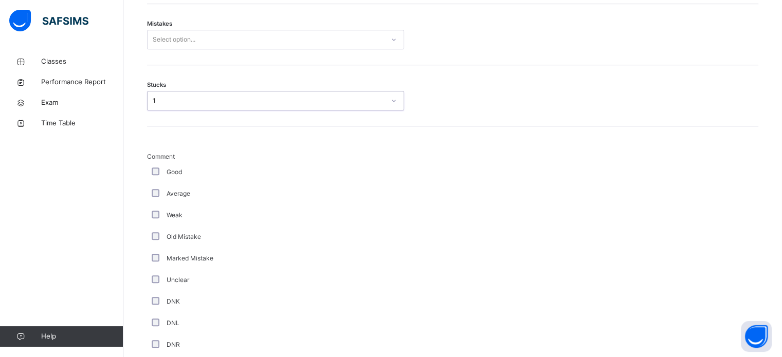
scroll to position [586, 0]
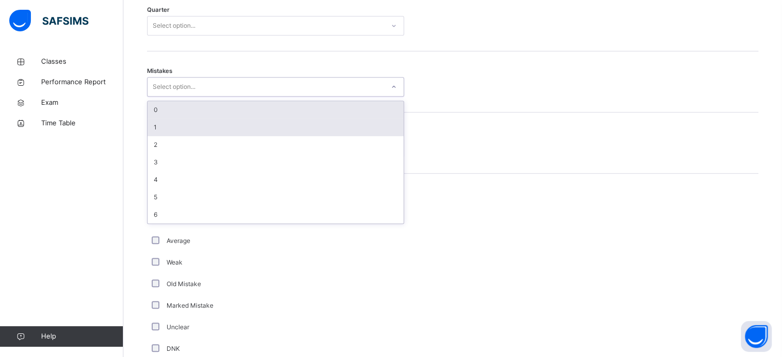
click at [158, 134] on div "1" at bounding box center [275, 127] width 256 height 17
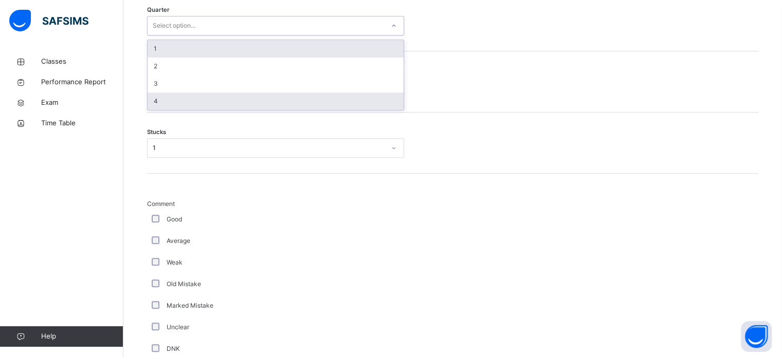
click at [156, 105] on div "4" at bounding box center [275, 100] width 256 height 17
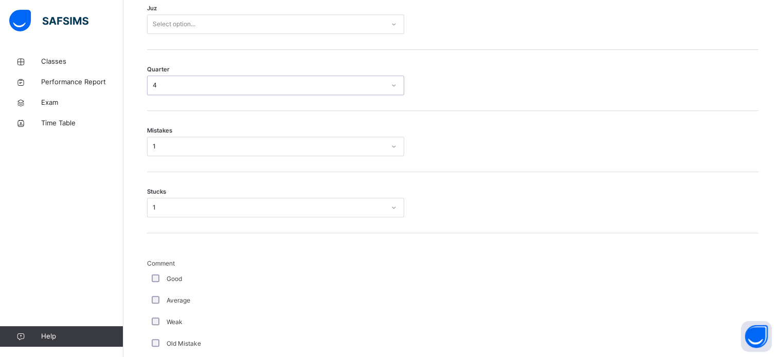
scroll to position [525, 0]
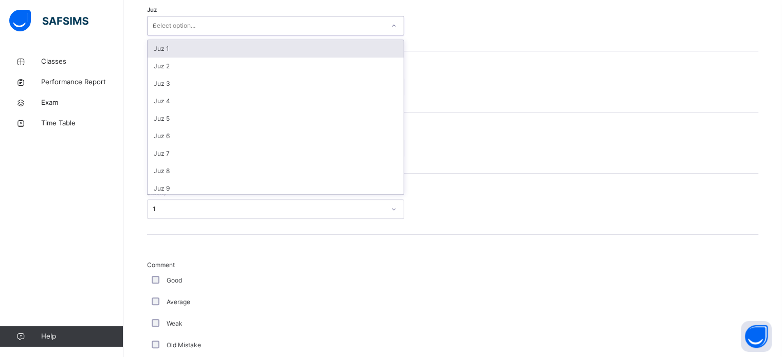
type input "**"
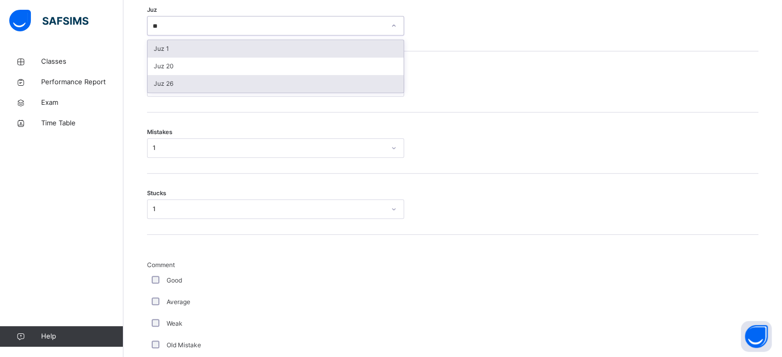
click at [164, 86] on div "Juz 26" at bounding box center [275, 83] width 256 height 17
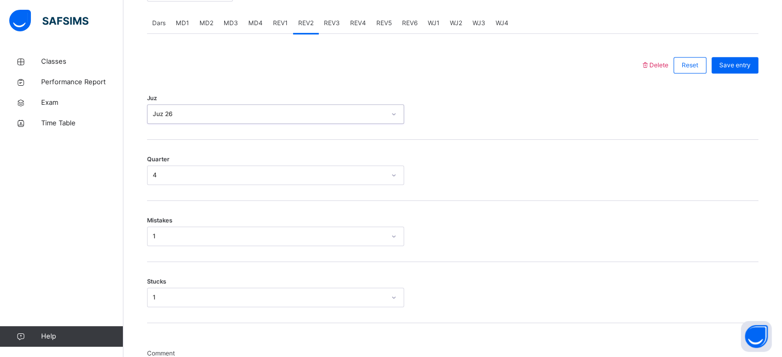
scroll to position [425, 0]
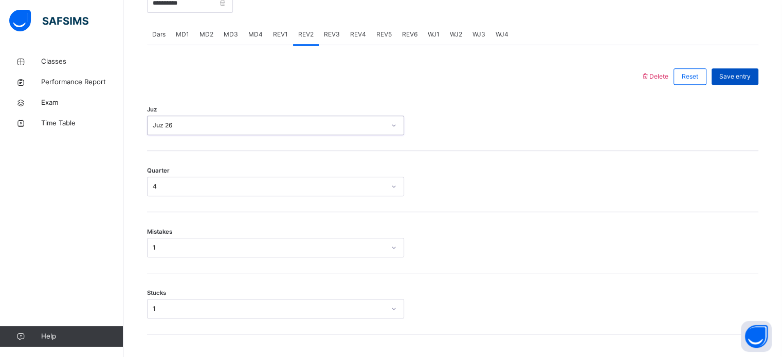
click at [748, 83] on div "Save entry" at bounding box center [734, 76] width 47 height 16
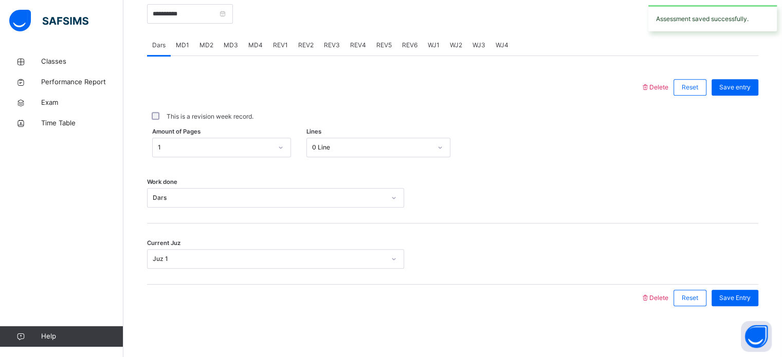
click at [333, 47] on span "REV3" at bounding box center [332, 45] width 16 height 9
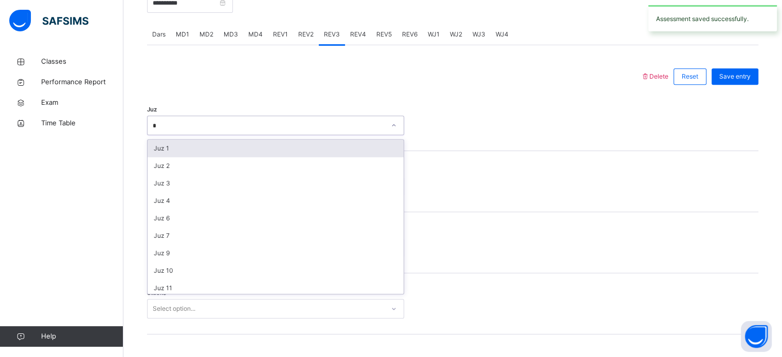
type input "**"
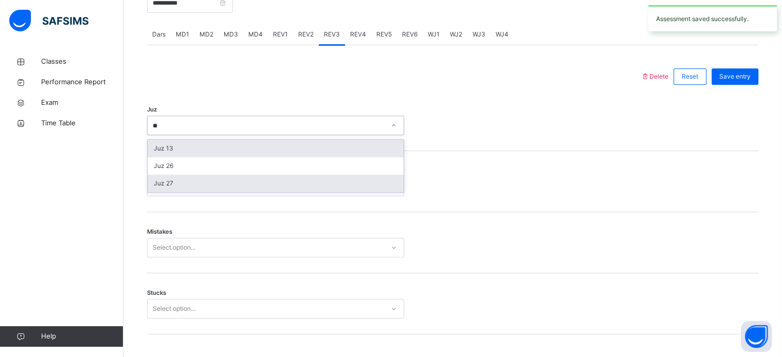
click at [170, 185] on div "Juz 27" at bounding box center [275, 183] width 256 height 17
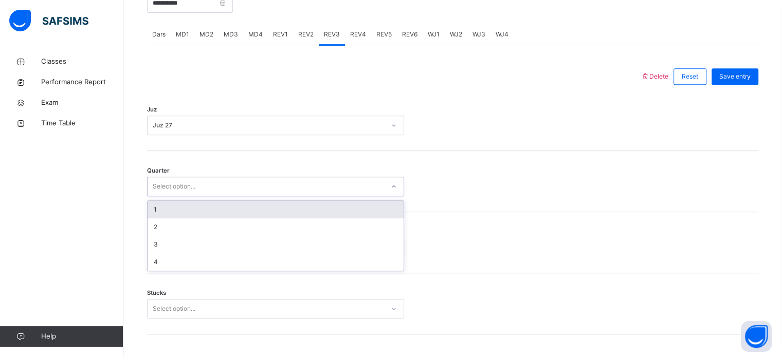
click at [158, 210] on div "1" at bounding box center [275, 209] width 256 height 17
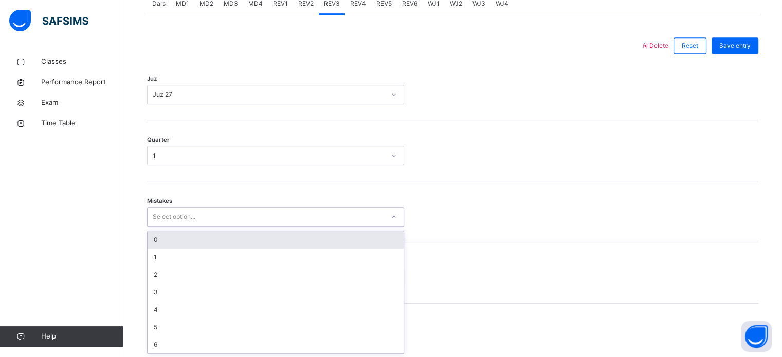
scroll to position [456, 0]
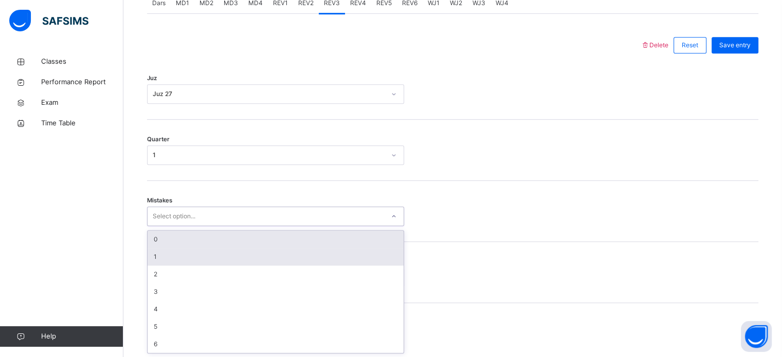
click at [156, 259] on div "1" at bounding box center [275, 256] width 256 height 17
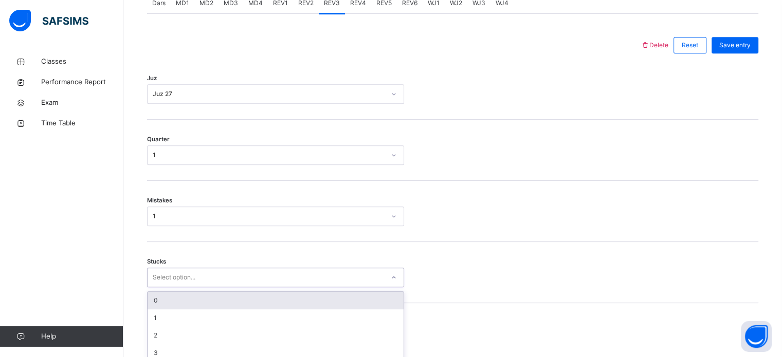
scroll to position [499, 0]
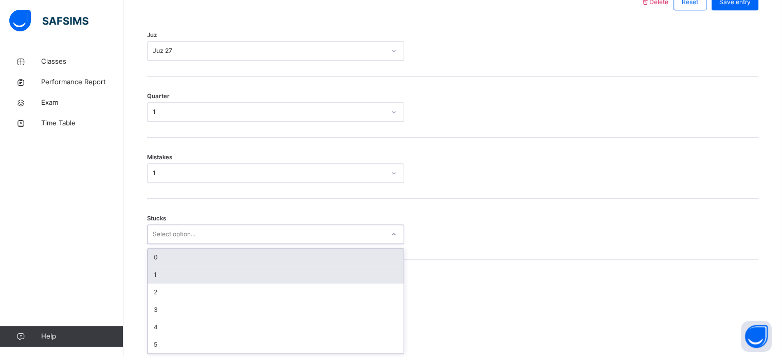
click at [157, 273] on div "1" at bounding box center [275, 274] width 256 height 17
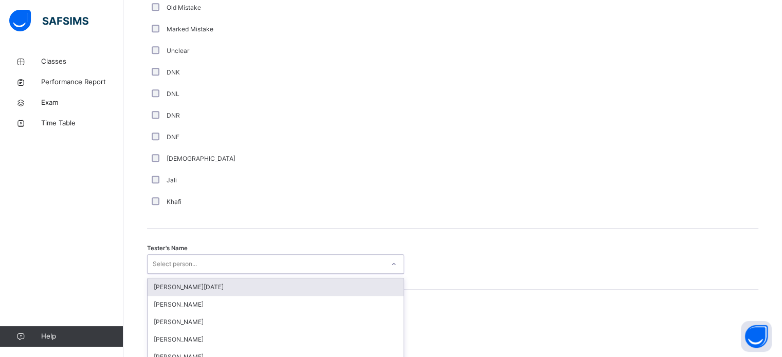
scroll to position [941, 0]
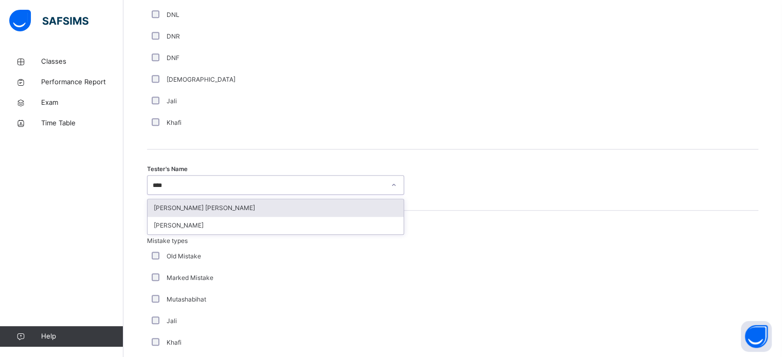
type input "*****"
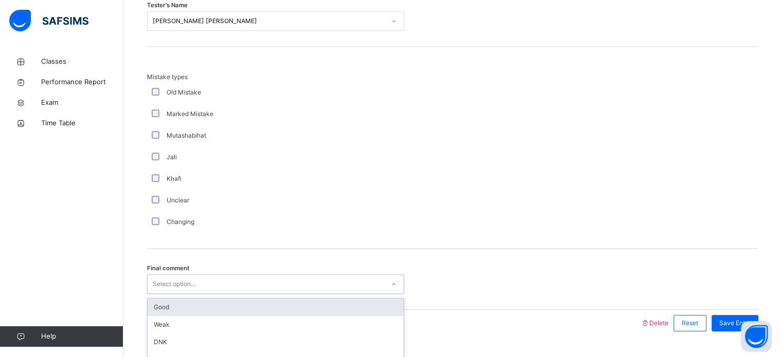
scroll to position [1130, 0]
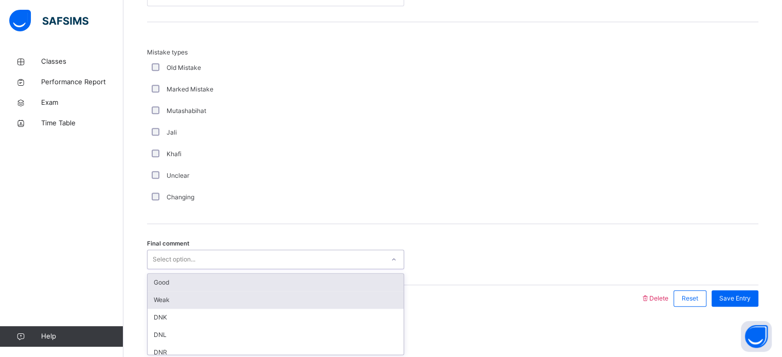
click at [208, 296] on div "Weak" at bounding box center [275, 299] width 256 height 17
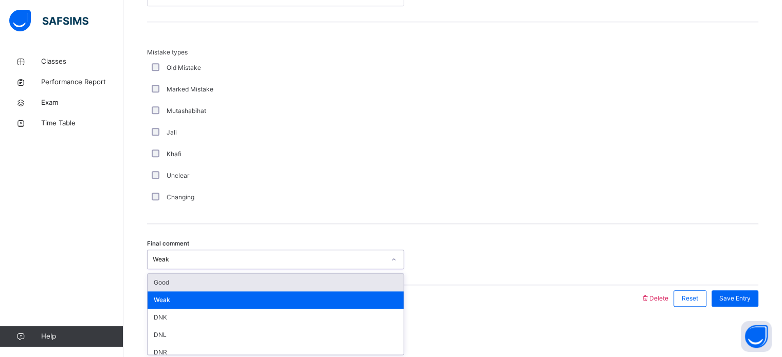
click at [230, 286] on div "Good" at bounding box center [275, 282] width 256 height 17
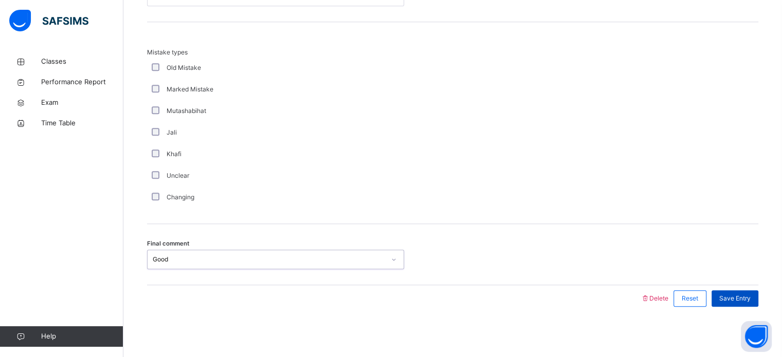
click at [739, 296] on span "Save Entry" at bounding box center [734, 298] width 31 height 9
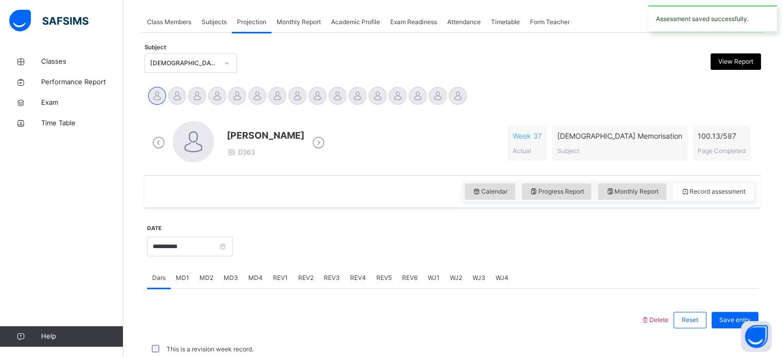
scroll to position [414, 0]
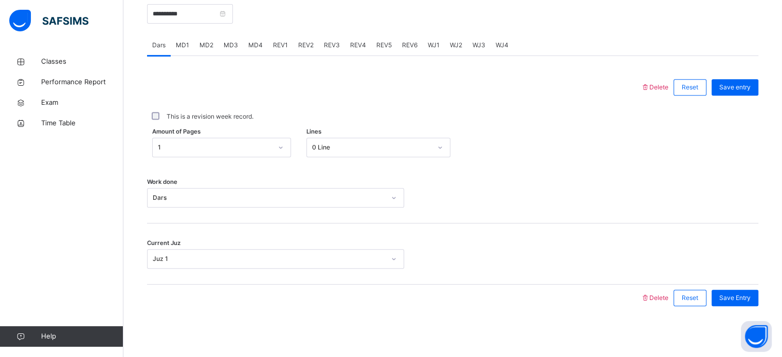
click at [354, 44] on span "REV4" at bounding box center [358, 45] width 16 height 9
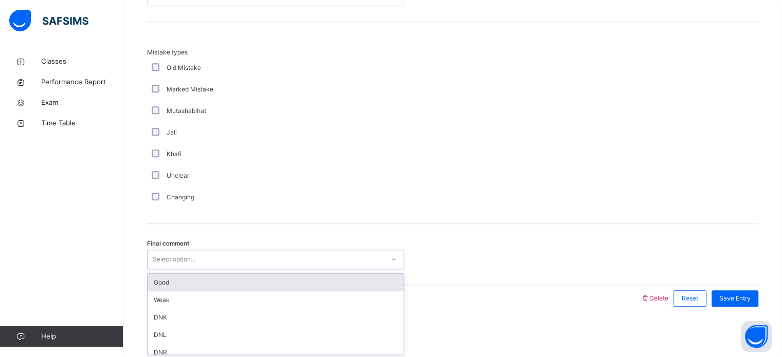
click at [226, 280] on div "Good" at bounding box center [275, 282] width 256 height 17
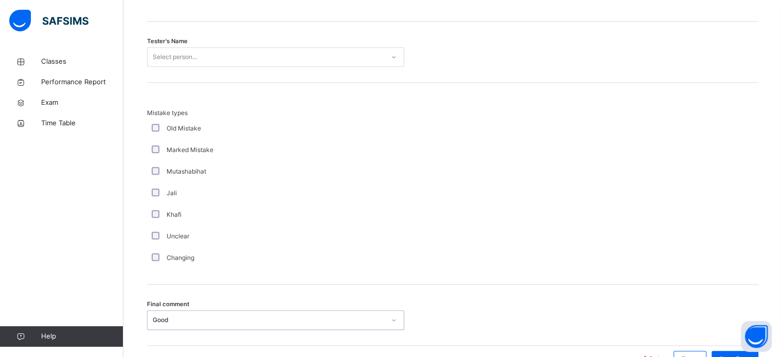
scroll to position [1033, 0]
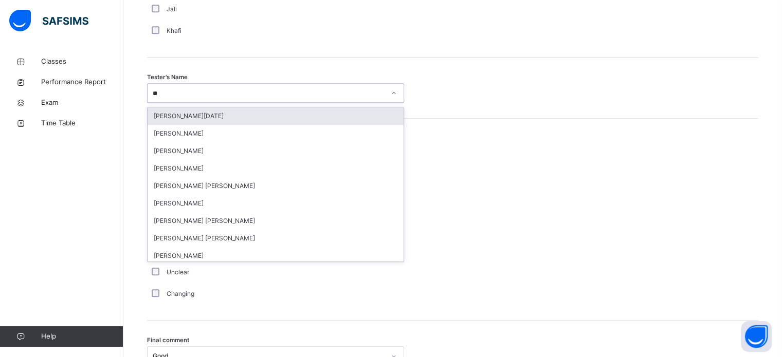
type input "***"
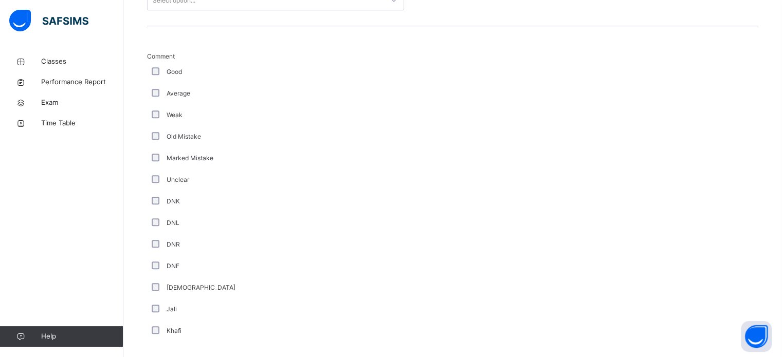
click at [165, 66] on div "Good" at bounding box center [275, 72] width 257 height 22
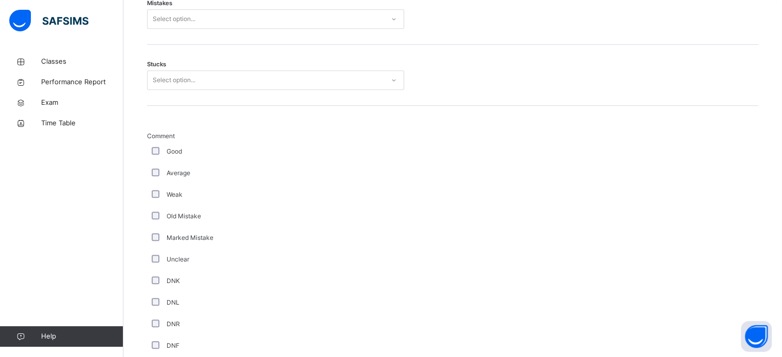
scroll to position [654, 0]
click at [138, 158] on div "Back / FT Boys Class 1 FT Boys Class 1 Full Time Boys Third Term [DATE]-[DATE] …" at bounding box center [452, 116] width 658 height 1437
click at [251, 61] on div "Stucks Select option..." at bounding box center [452, 75] width 611 height 61
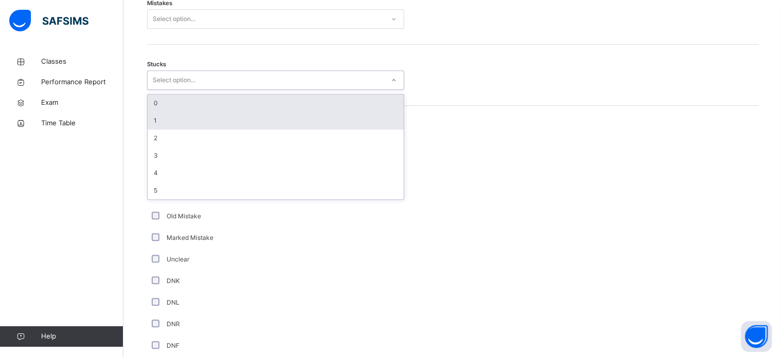
click at [224, 114] on div "1" at bounding box center [275, 120] width 256 height 17
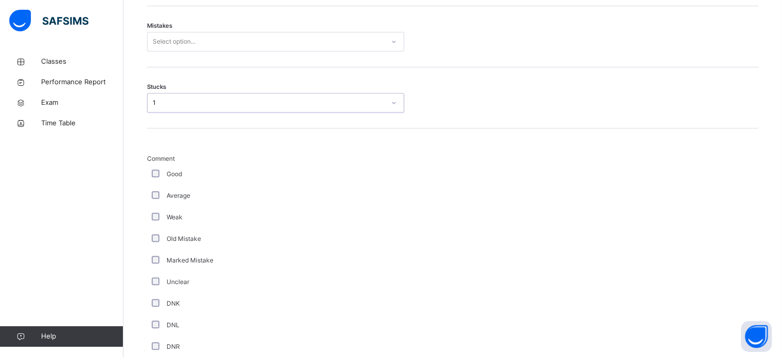
scroll to position [606, 0]
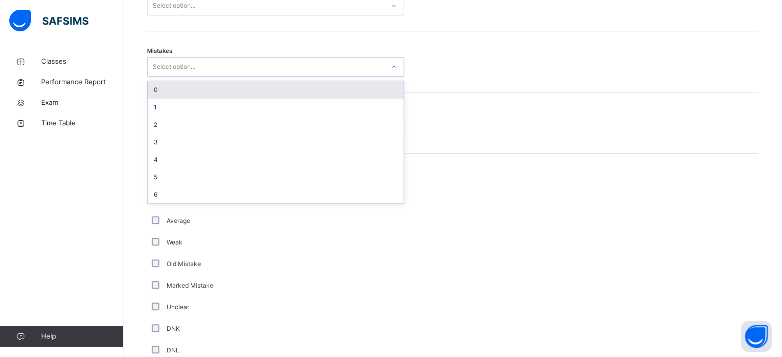
click at [263, 86] on div "0" at bounding box center [275, 89] width 256 height 17
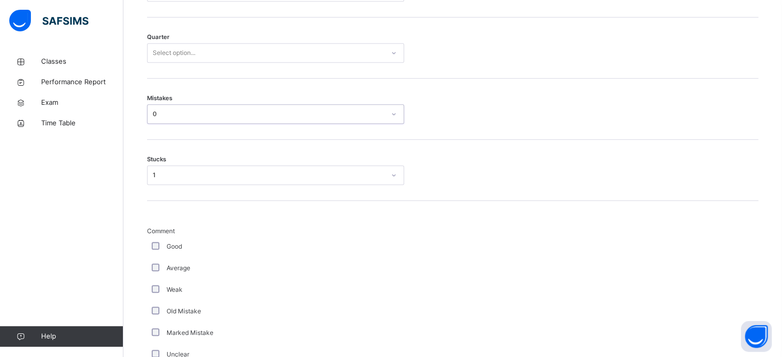
scroll to position [514, 0]
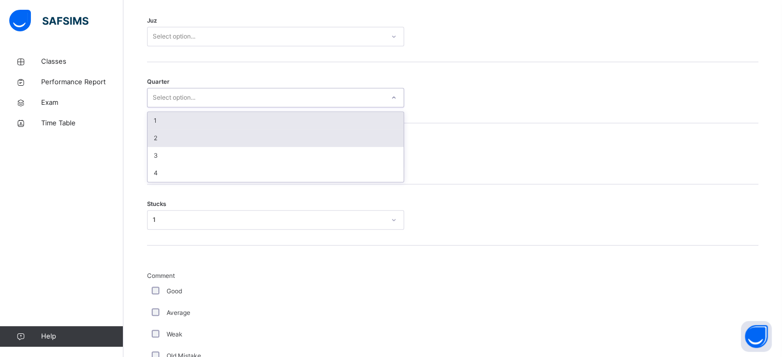
click at [235, 141] on div "2" at bounding box center [275, 137] width 256 height 17
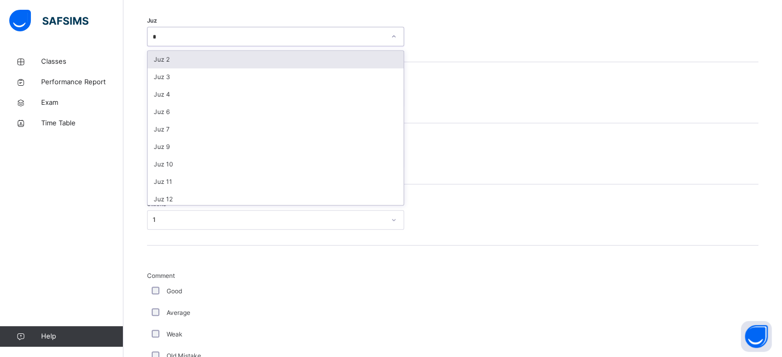
type input "**"
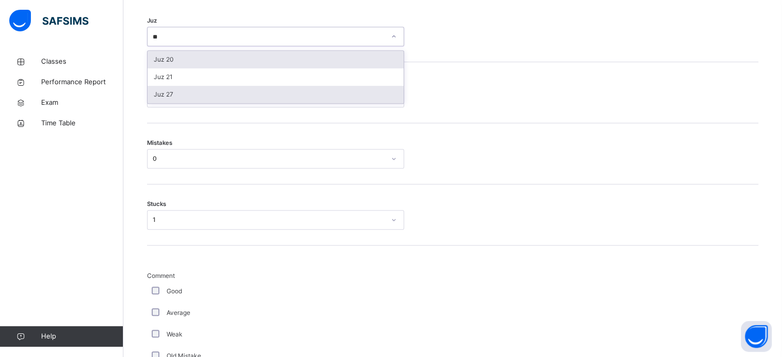
click at [238, 93] on div "Juz 27" at bounding box center [275, 94] width 256 height 17
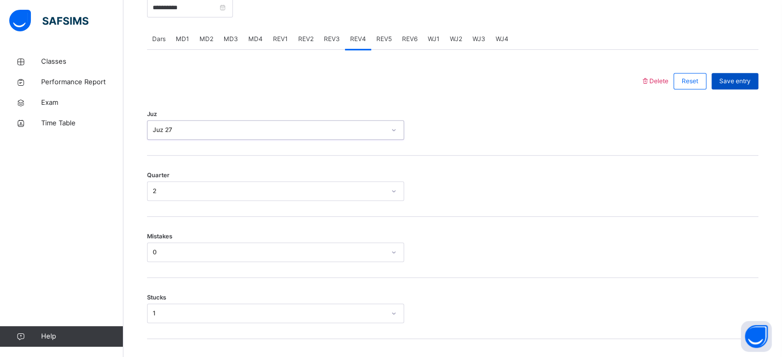
click at [744, 81] on span "Save entry" at bounding box center [734, 81] width 31 height 9
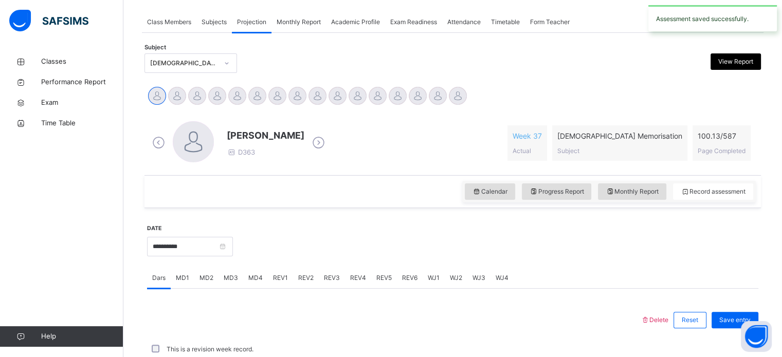
scroll to position [414, 0]
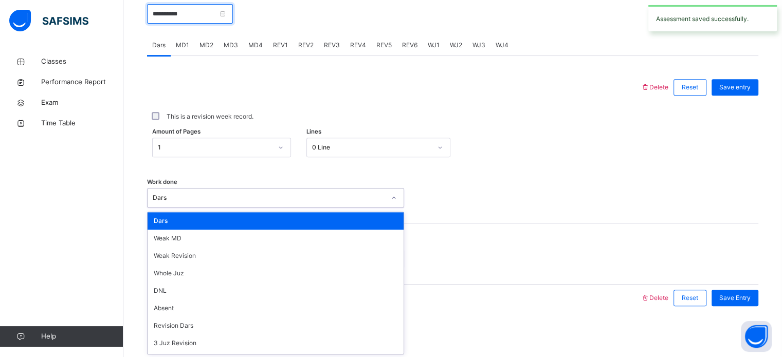
click at [226, 16] on input "**********" at bounding box center [190, 14] width 86 height 20
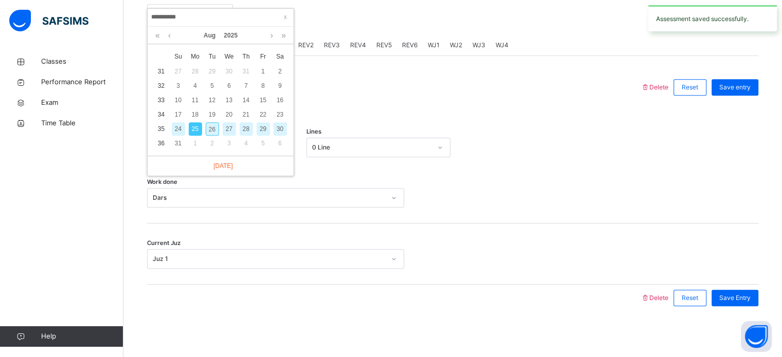
click at [208, 130] on div "26" at bounding box center [212, 128] width 13 height 13
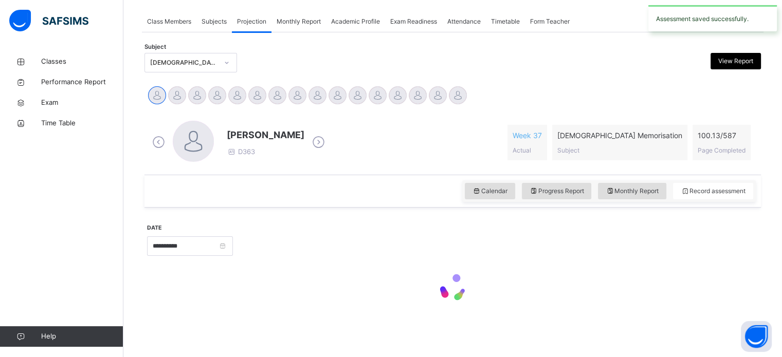
type input "**********"
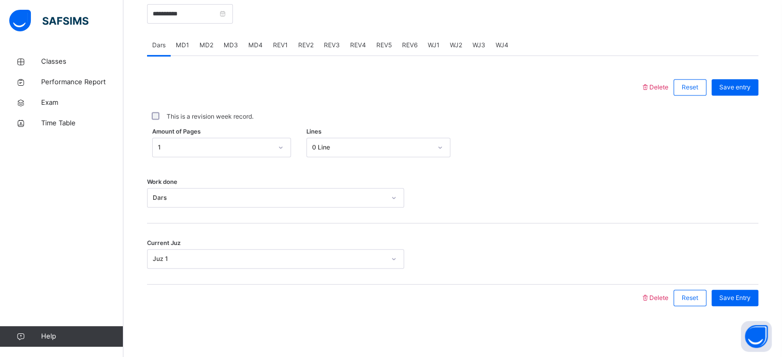
click at [251, 41] on span "MD4" at bounding box center [255, 45] width 14 height 9
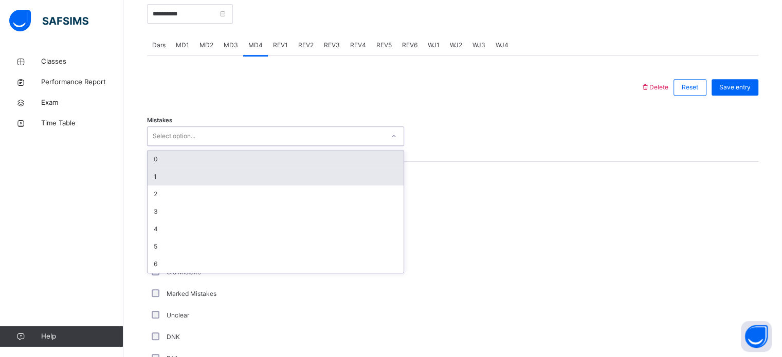
click at [204, 175] on div "1" at bounding box center [275, 176] width 256 height 17
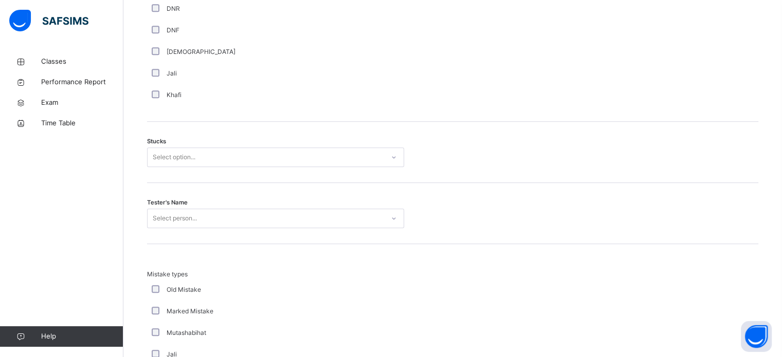
scroll to position [783, 0]
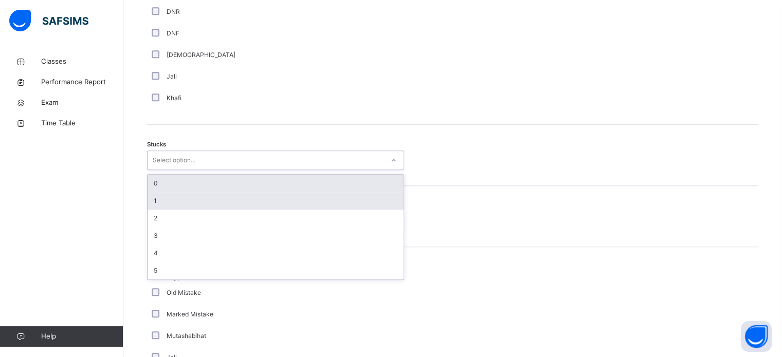
click at [210, 194] on div "1" at bounding box center [275, 200] width 256 height 17
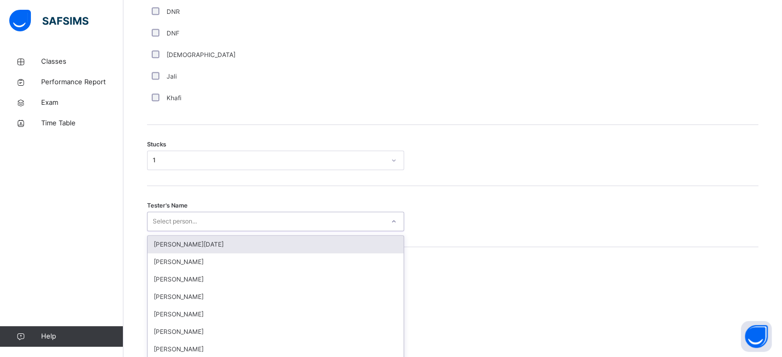
scroll to position [819, 0]
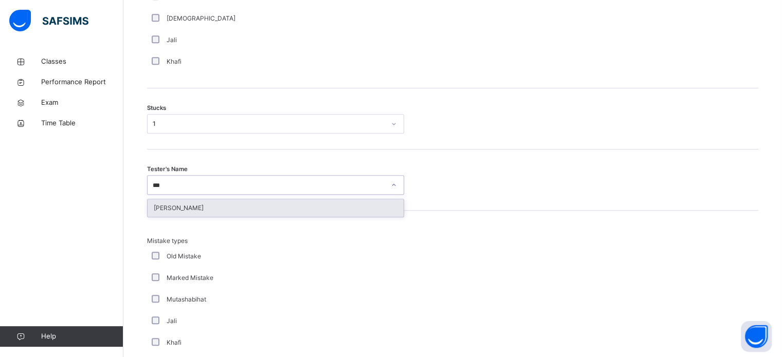
type input "****"
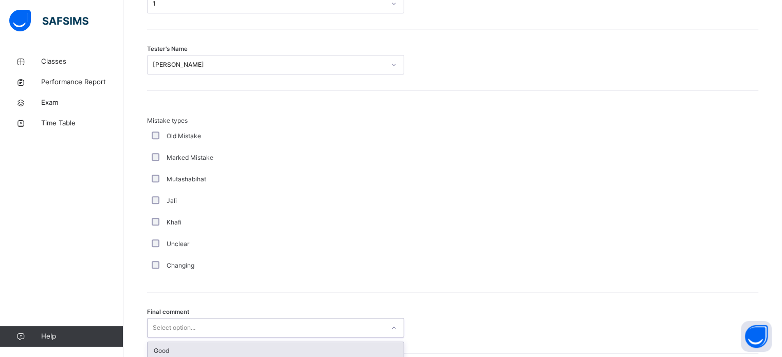
scroll to position [1008, 0]
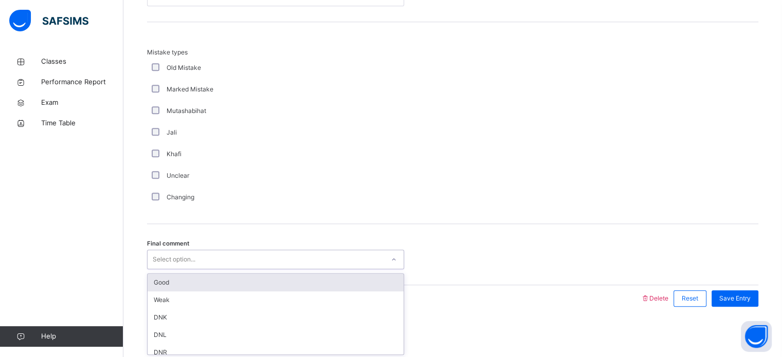
click at [303, 281] on div "Good" at bounding box center [275, 282] width 256 height 17
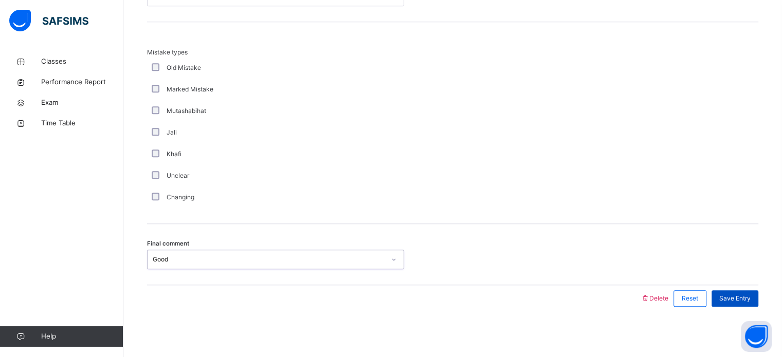
click at [732, 301] on span "Save Entry" at bounding box center [734, 298] width 31 height 9
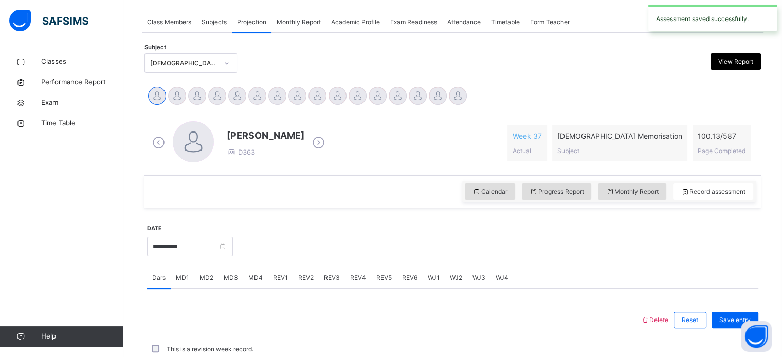
scroll to position [414, 0]
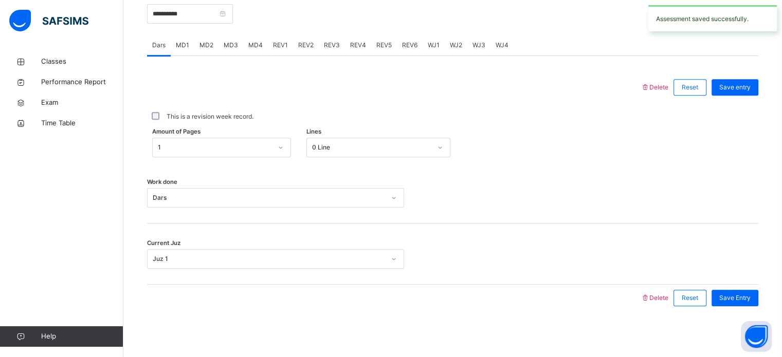
click at [197, 45] on div "MD2" at bounding box center [206, 45] width 24 height 21
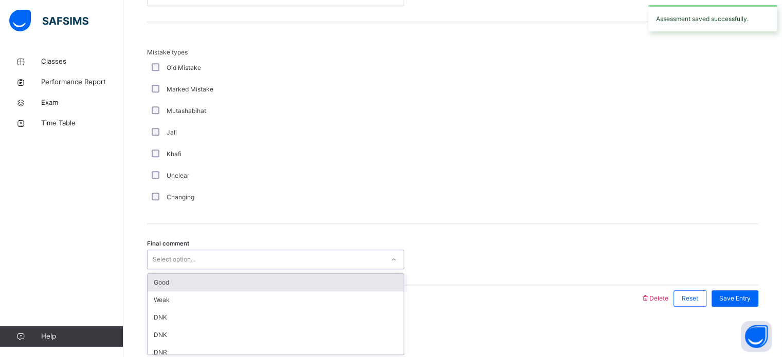
click at [187, 277] on div "Good" at bounding box center [275, 282] width 256 height 17
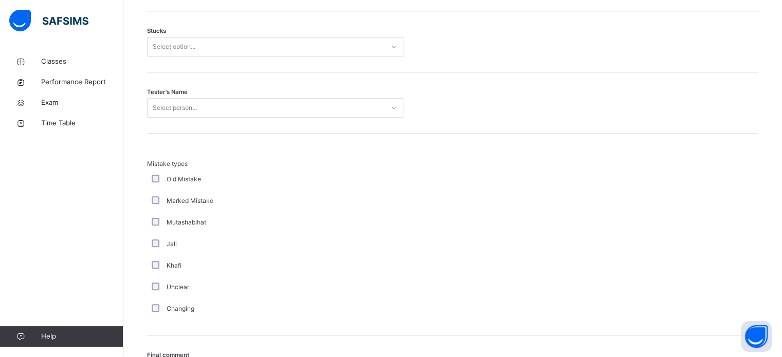
scroll to position [876, 0]
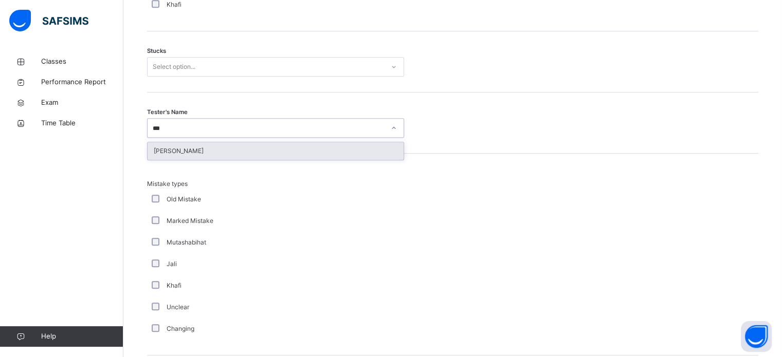
type input "****"
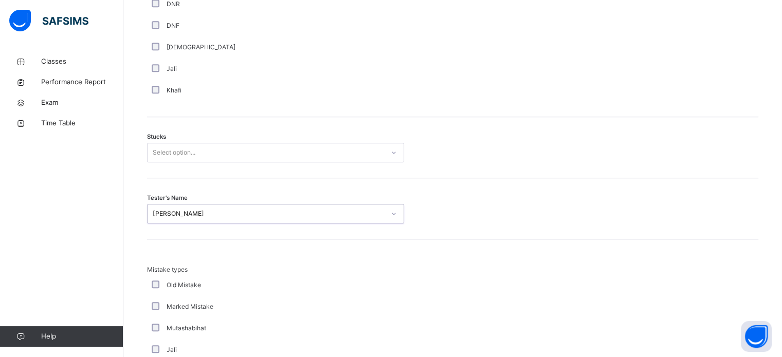
scroll to position [789, 0]
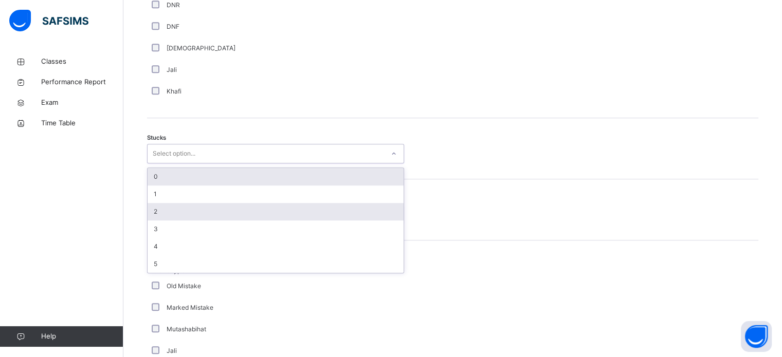
click at [274, 206] on div "2" at bounding box center [275, 211] width 256 height 17
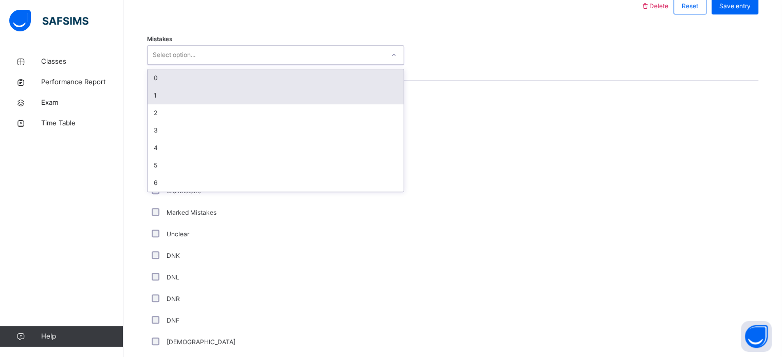
click at [225, 92] on div "1" at bounding box center [275, 95] width 256 height 17
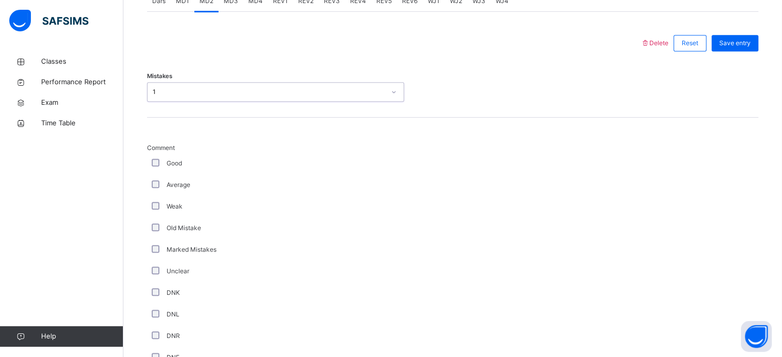
scroll to position [407, 0]
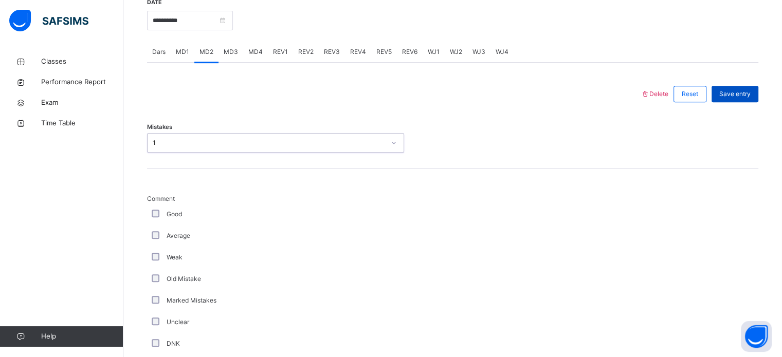
click at [741, 86] on div "Save entry" at bounding box center [734, 94] width 47 height 16
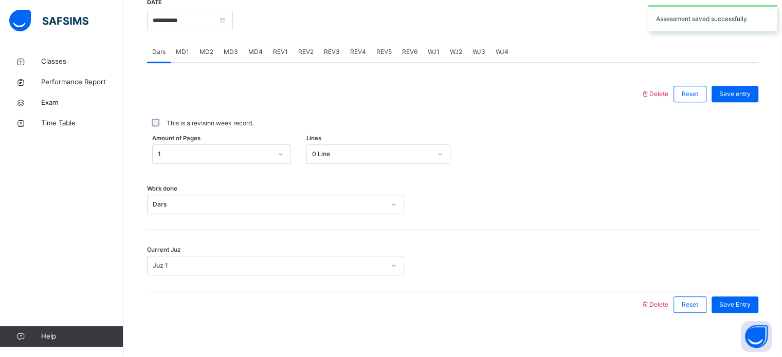
click at [281, 47] on span "REV1" at bounding box center [280, 51] width 15 height 9
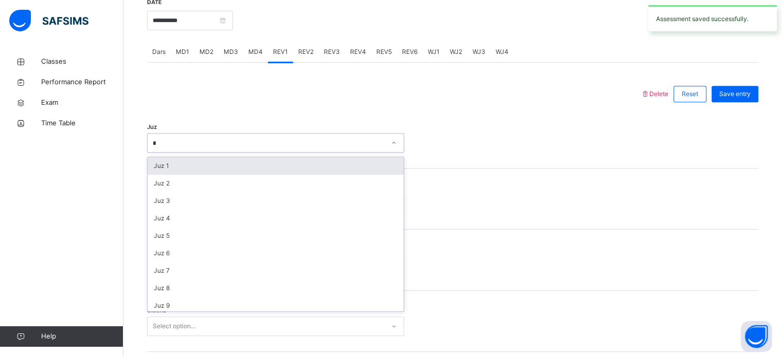
type input "**"
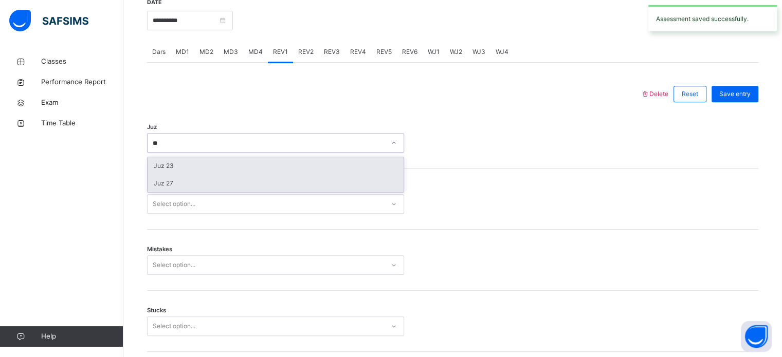
click at [231, 184] on div "Juz 27" at bounding box center [275, 183] width 256 height 17
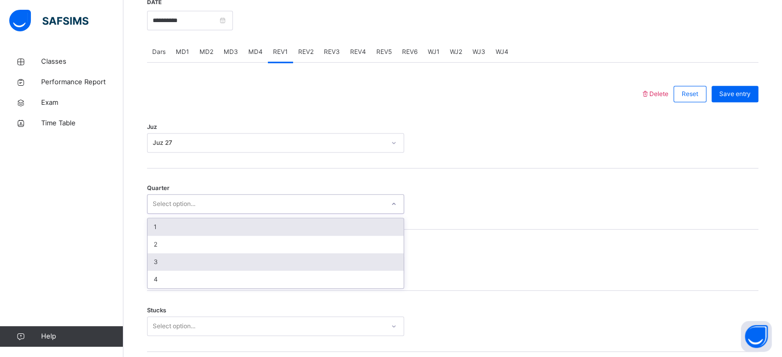
click at [206, 263] on div "3" at bounding box center [275, 261] width 256 height 17
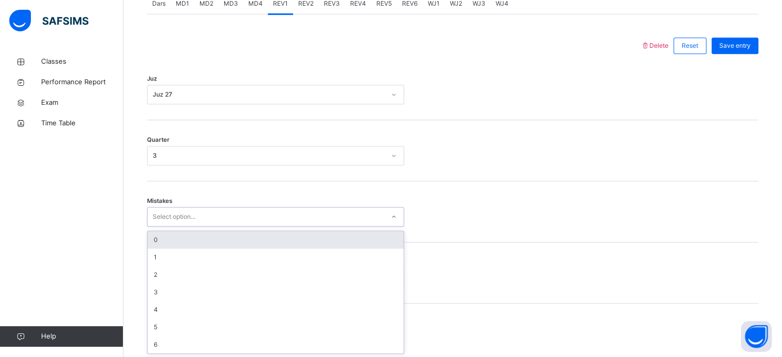
scroll to position [456, 0]
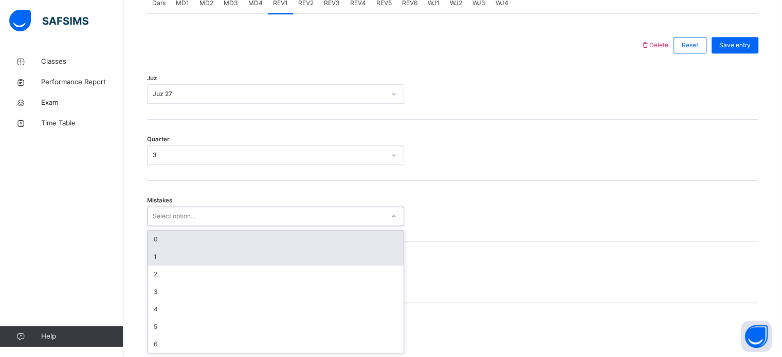
click at [200, 255] on div "1" at bounding box center [275, 256] width 256 height 17
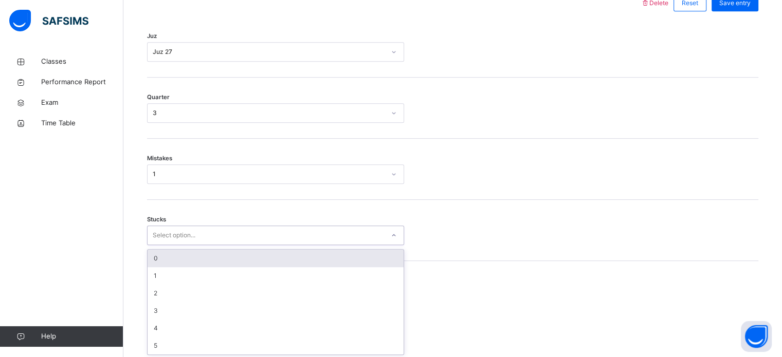
scroll to position [499, 0]
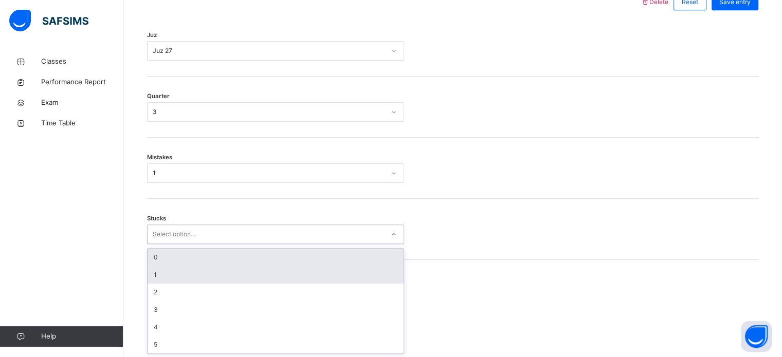
click at [198, 274] on div "1" at bounding box center [275, 274] width 256 height 17
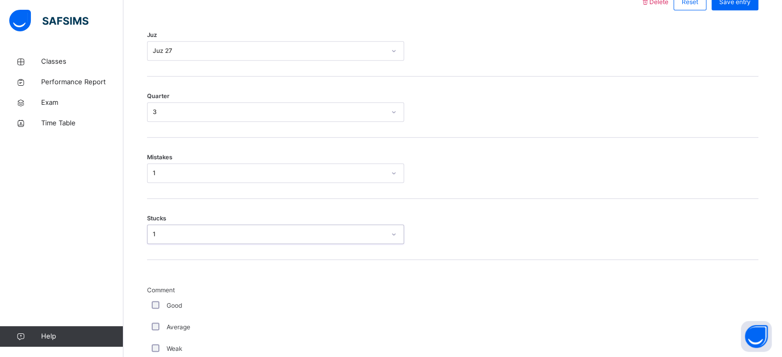
click at [157, 313] on div "Good" at bounding box center [275, 306] width 257 height 22
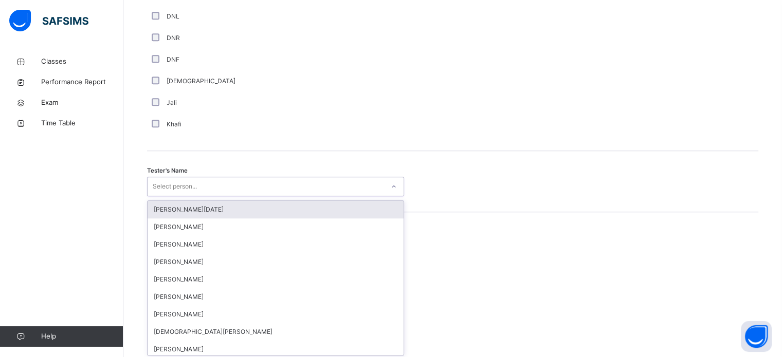
scroll to position [941, 0]
type input "***"
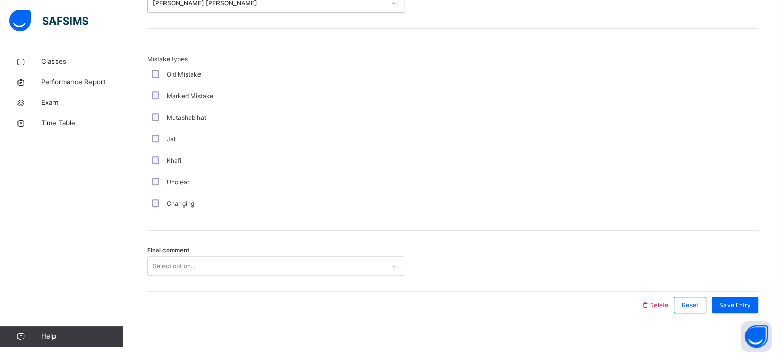
scroll to position [1130, 0]
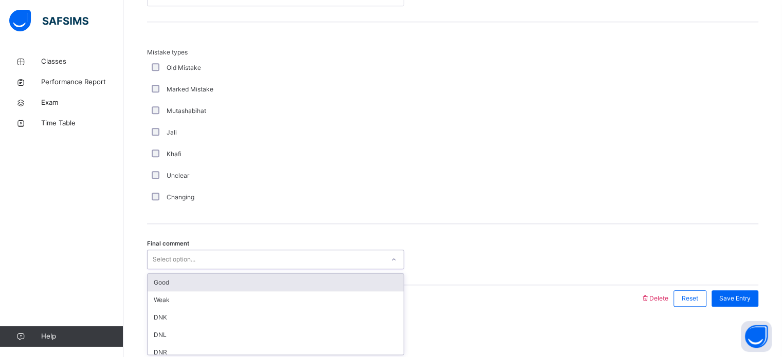
click at [228, 279] on div "Good" at bounding box center [275, 282] width 256 height 17
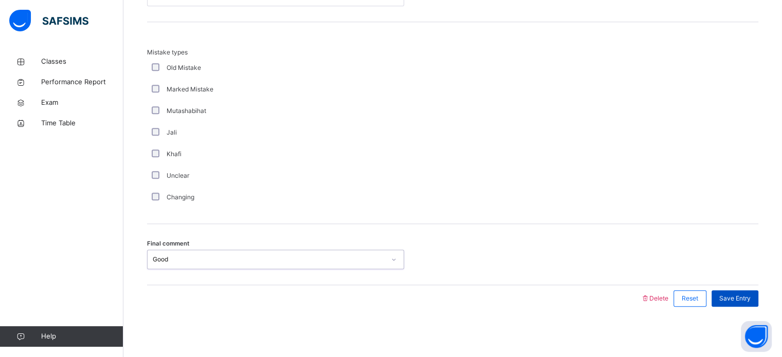
click at [741, 299] on span "Save Entry" at bounding box center [734, 298] width 31 height 9
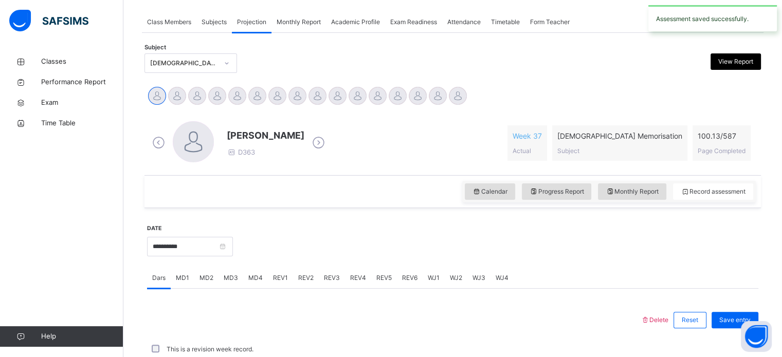
scroll to position [414, 0]
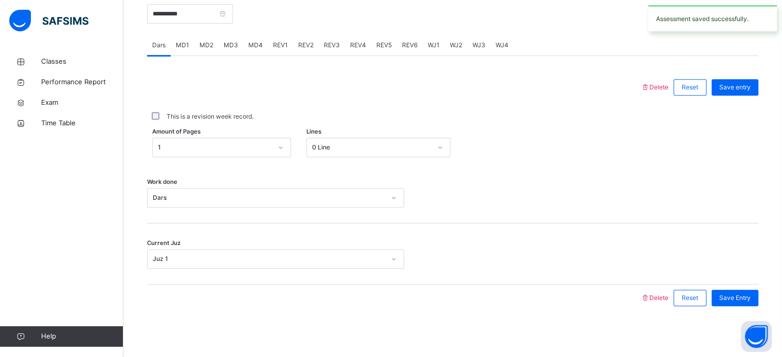
click at [308, 41] on span "REV2" at bounding box center [305, 45] width 15 height 9
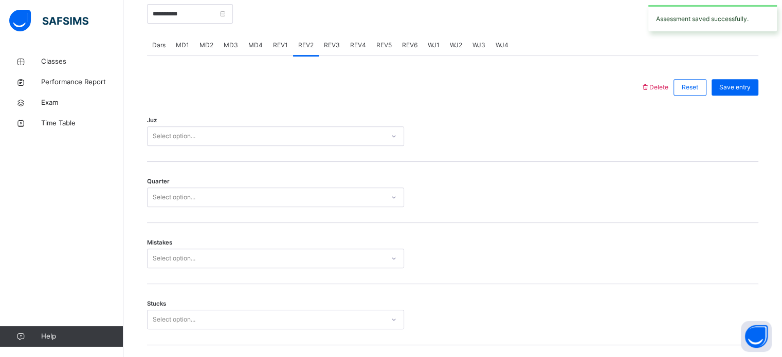
scroll to position [1130, 0]
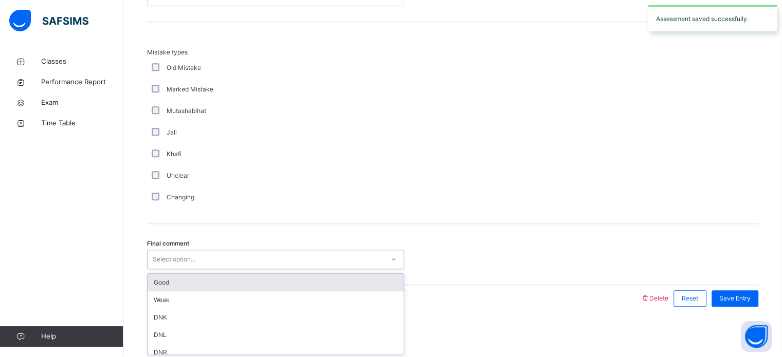
click at [181, 285] on div "Good" at bounding box center [275, 282] width 256 height 17
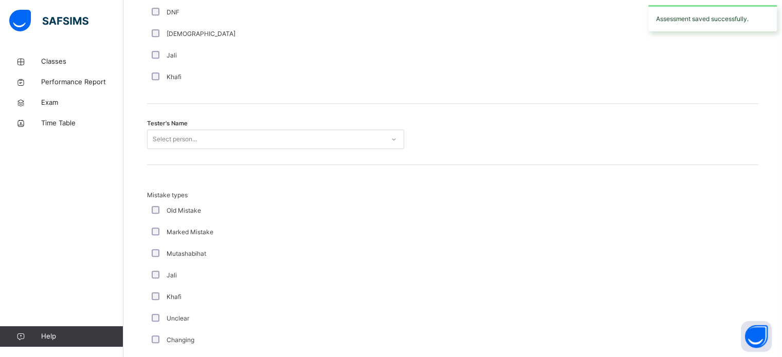
scroll to position [962, 0]
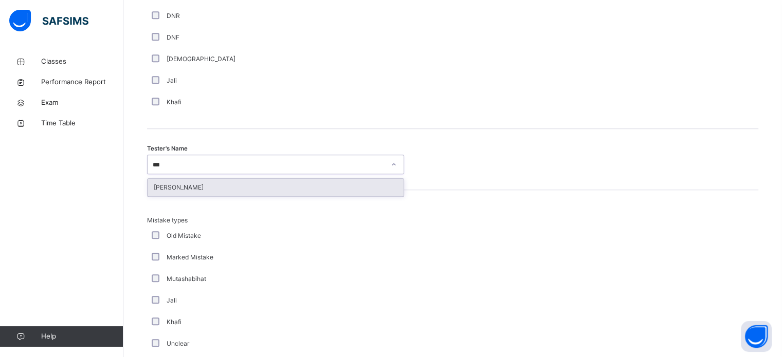
type input "****"
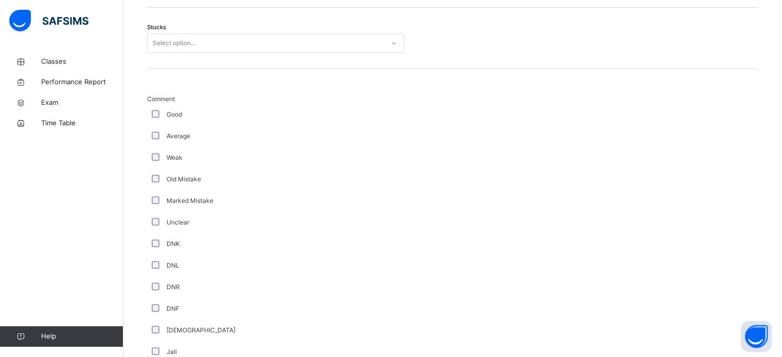
scroll to position [664, 0]
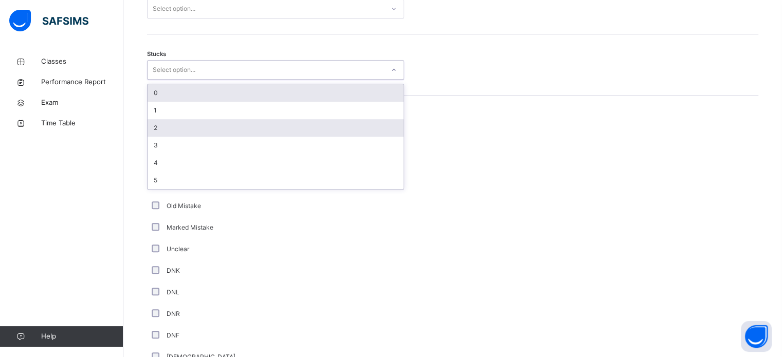
click at [227, 128] on div "2" at bounding box center [275, 127] width 256 height 17
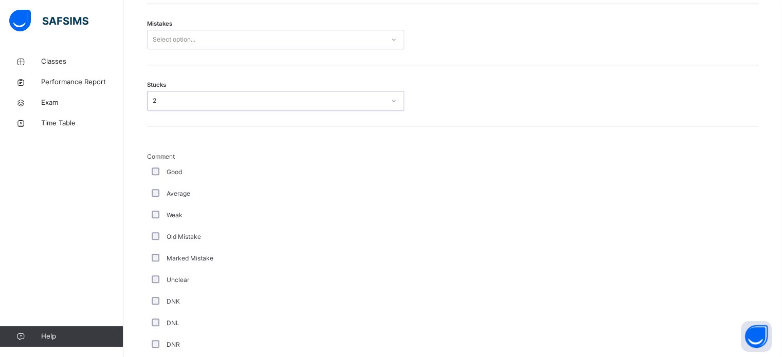
scroll to position [610, 0]
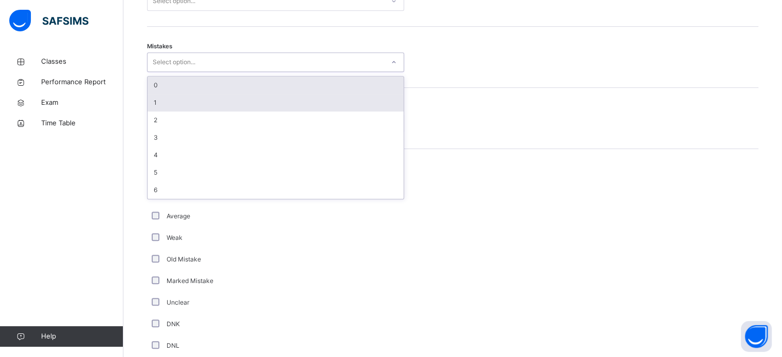
click at [261, 98] on div "1" at bounding box center [275, 102] width 256 height 17
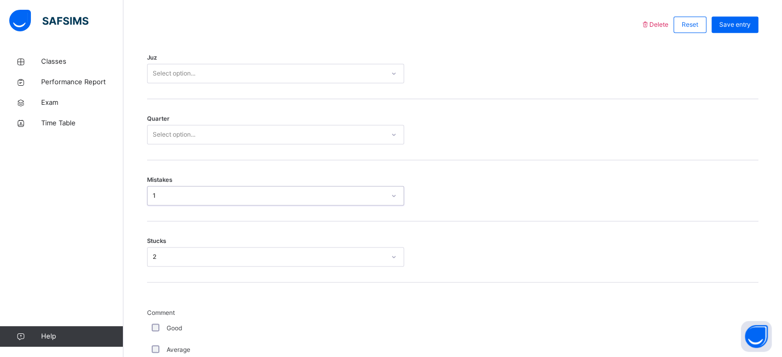
scroll to position [474, 0]
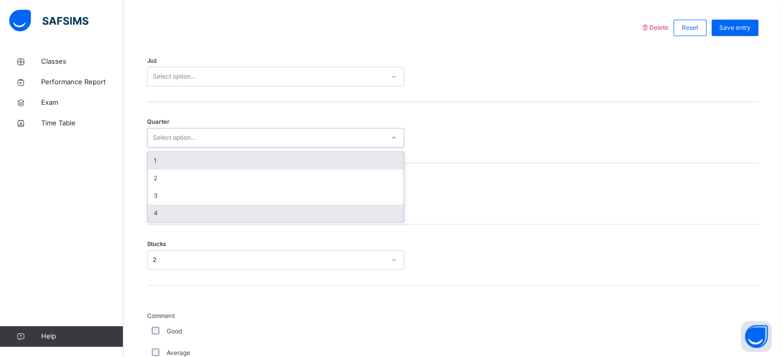
click at [207, 211] on div "4" at bounding box center [275, 213] width 256 height 17
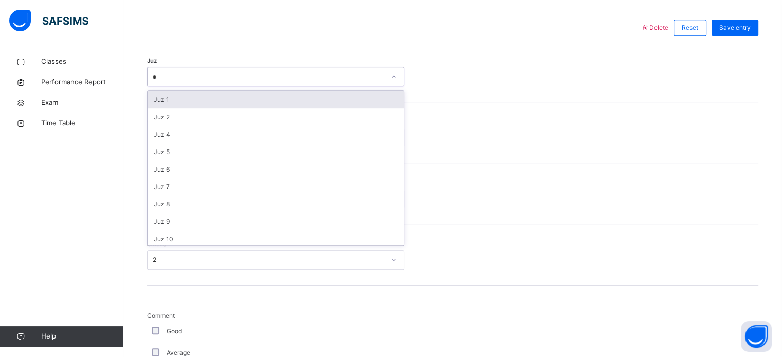
type input "**"
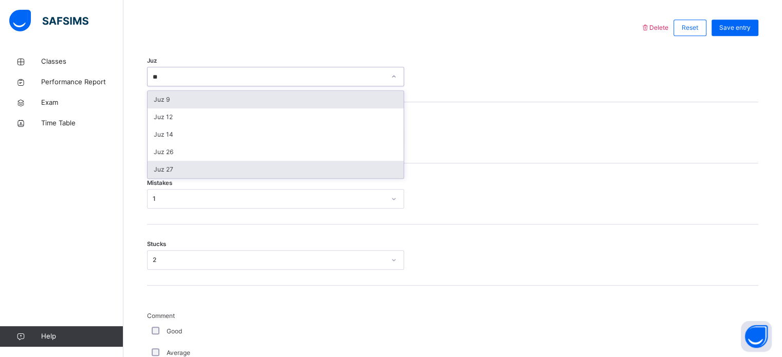
click at [259, 176] on div "Juz 27" at bounding box center [275, 169] width 256 height 17
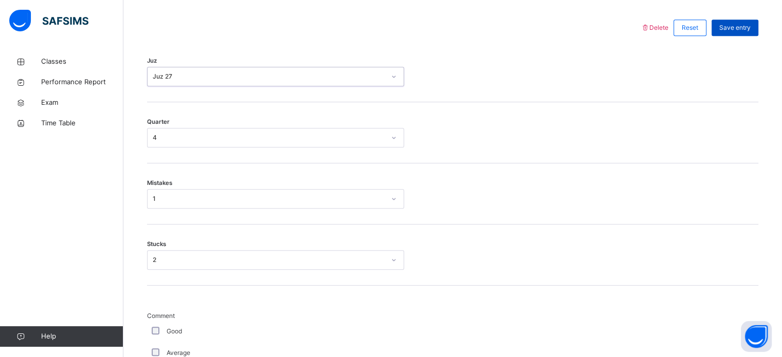
click at [730, 33] on div "Save entry" at bounding box center [734, 28] width 47 height 16
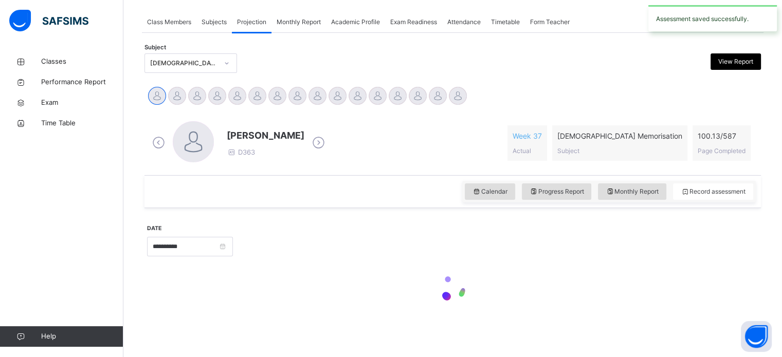
scroll to position [414, 0]
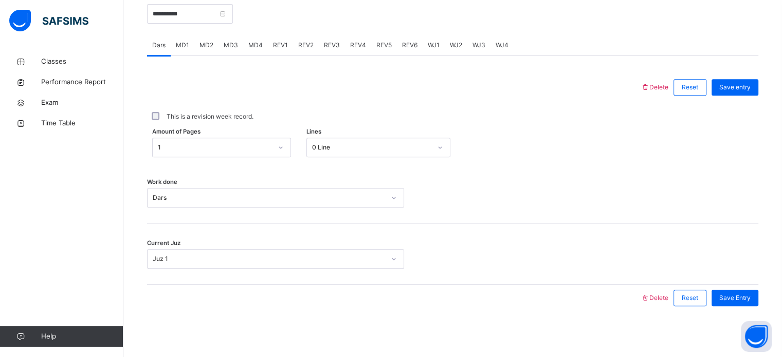
click at [338, 42] on div "REV3" at bounding box center [332, 45] width 26 height 21
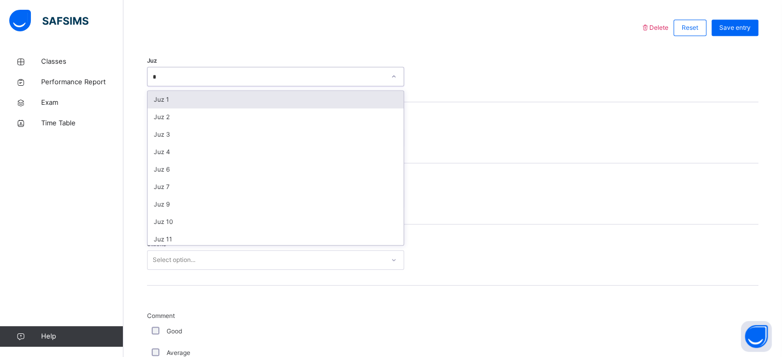
type input "**"
click at [160, 99] on div "Juz 28" at bounding box center [275, 99] width 256 height 17
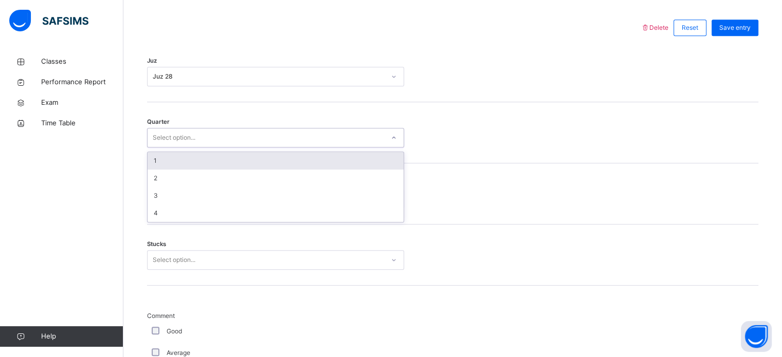
click at [156, 161] on div "1" at bounding box center [275, 160] width 256 height 17
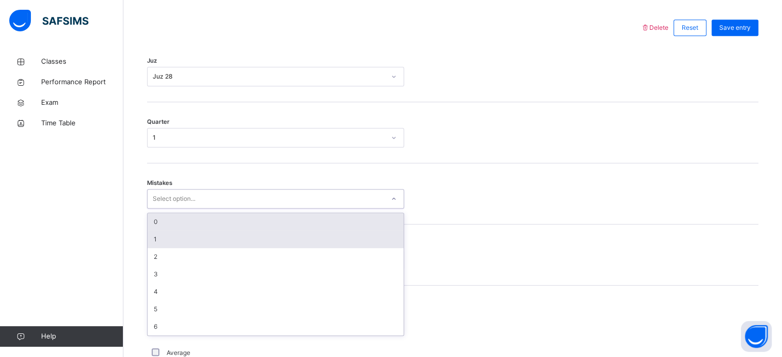
click at [156, 236] on div "1" at bounding box center [275, 239] width 256 height 17
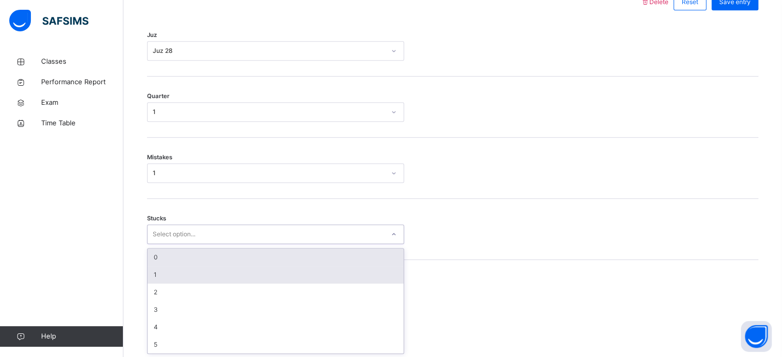
click at [159, 272] on div "1" at bounding box center [275, 274] width 256 height 17
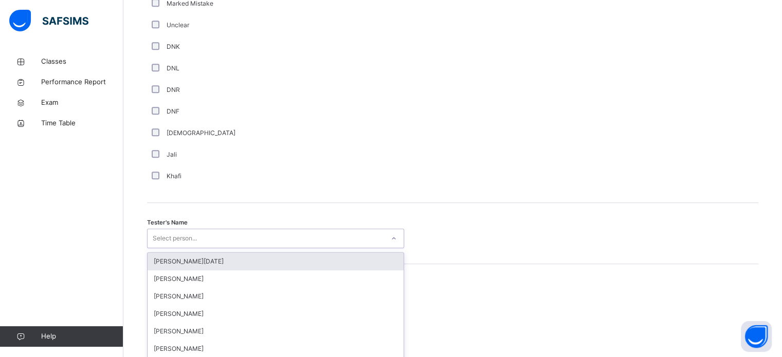
scroll to position [941, 0]
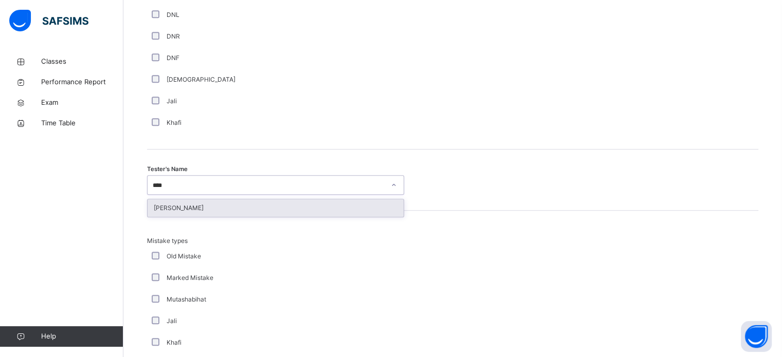
type input "*****"
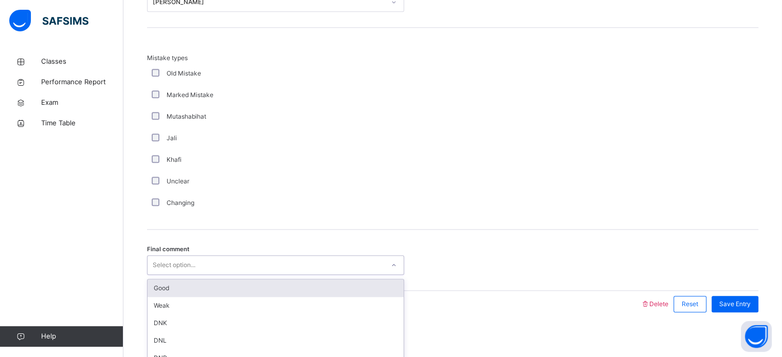
scroll to position [1130, 0]
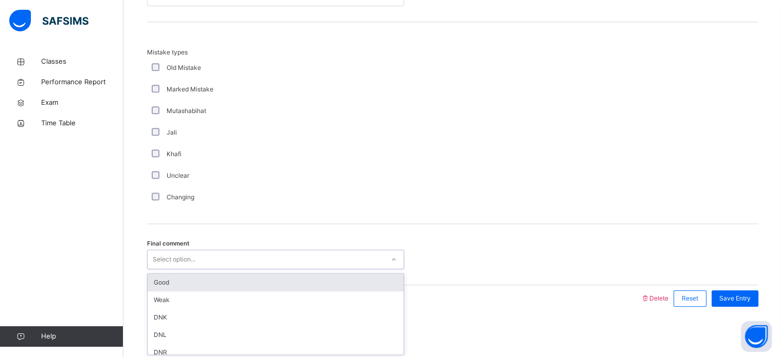
click at [169, 285] on div "Good" at bounding box center [275, 282] width 256 height 17
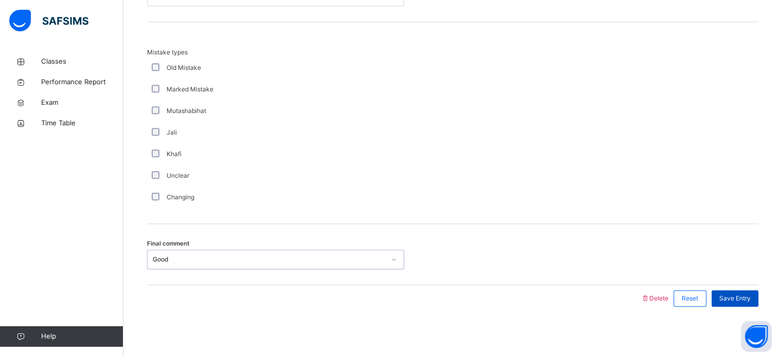
click at [745, 300] on span "Save Entry" at bounding box center [734, 298] width 31 height 9
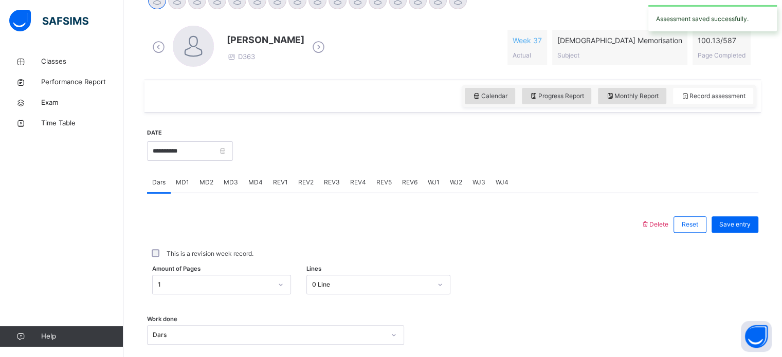
scroll to position [280, 0]
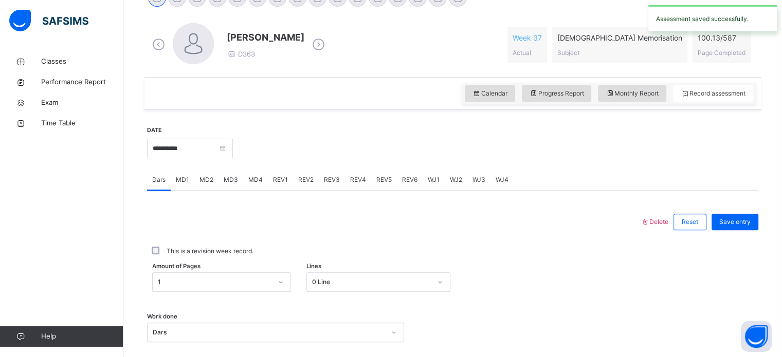
click at [307, 183] on span "REV2" at bounding box center [305, 179] width 15 height 9
click at [353, 181] on span "REV4" at bounding box center [358, 179] width 16 height 9
click at [304, 179] on span "REV2" at bounding box center [305, 179] width 15 height 9
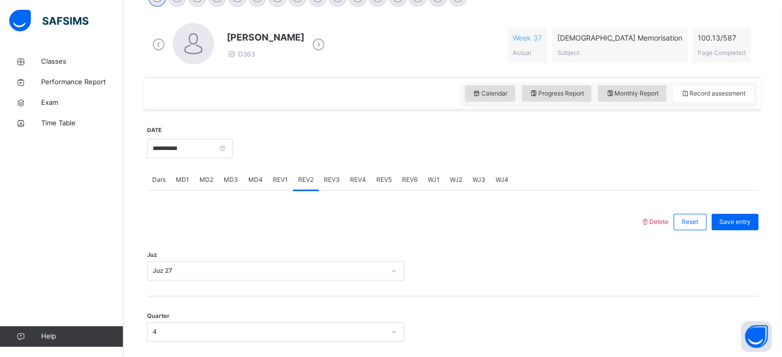
click at [331, 176] on span "REV3" at bounding box center [332, 179] width 16 height 9
click at [274, 180] on span "REV1" at bounding box center [280, 179] width 15 height 9
click at [336, 183] on span "REV3" at bounding box center [332, 179] width 16 height 9
click at [360, 187] on div "REV4" at bounding box center [358, 180] width 26 height 21
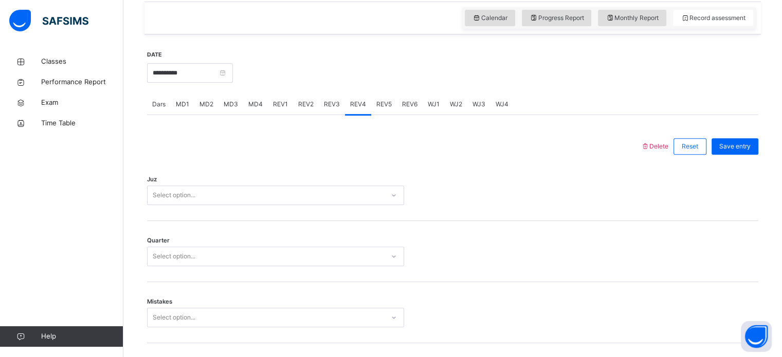
scroll to position [366, 0]
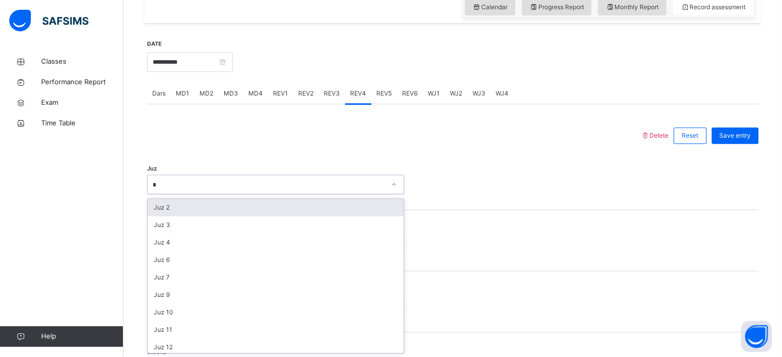
type input "**"
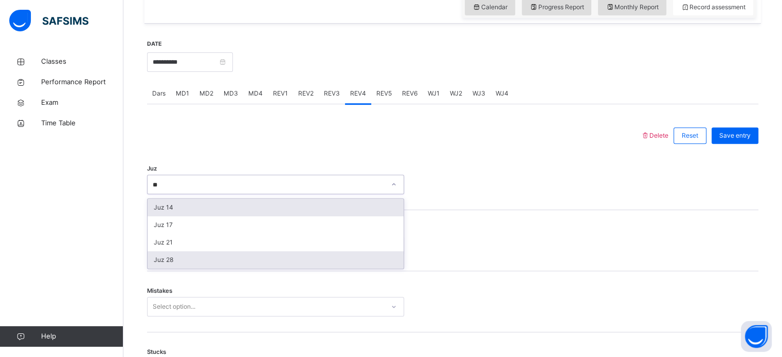
click at [163, 267] on div "Juz 28" at bounding box center [275, 259] width 256 height 17
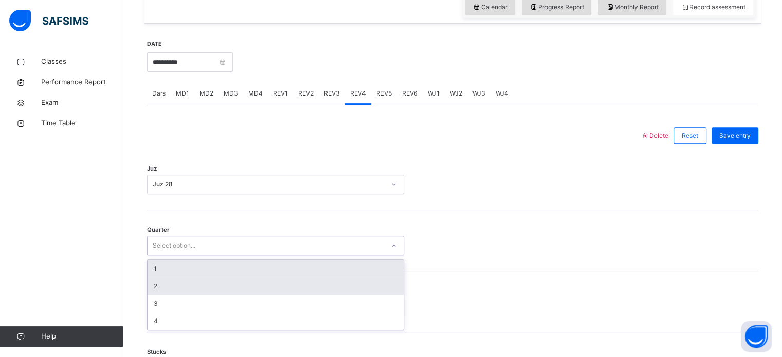
click at [153, 283] on div "2" at bounding box center [275, 285] width 256 height 17
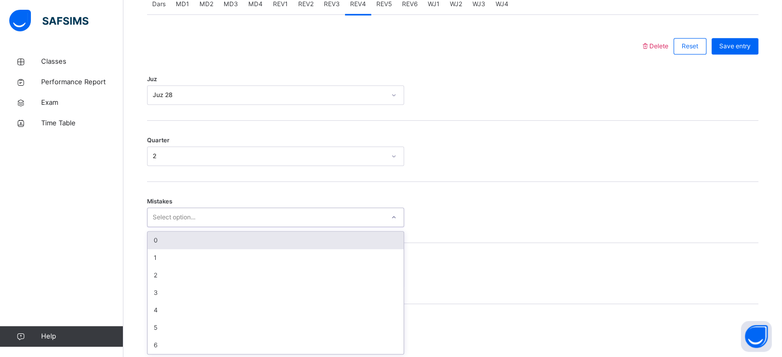
scroll to position [456, 0]
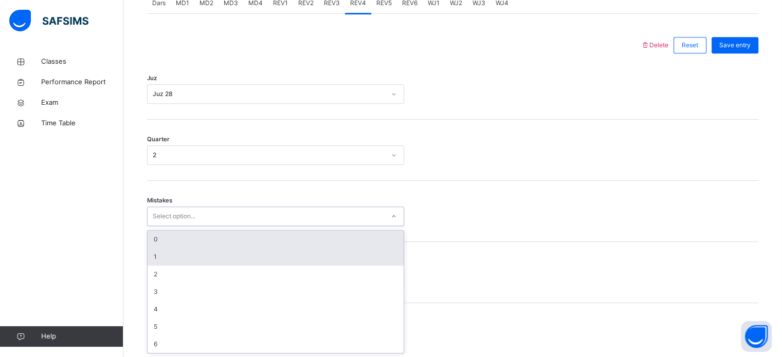
click at [161, 257] on div "1" at bounding box center [275, 256] width 256 height 17
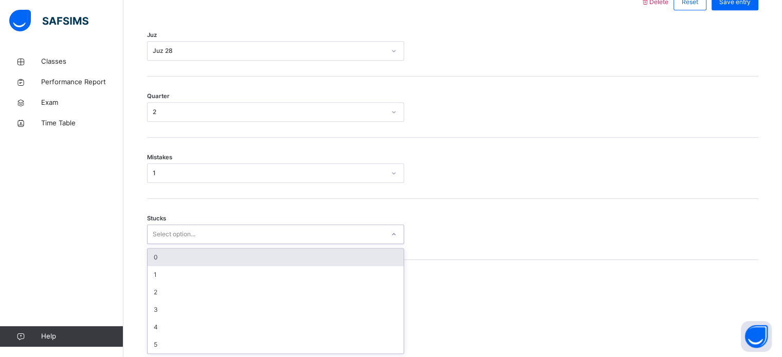
scroll to position [499, 0]
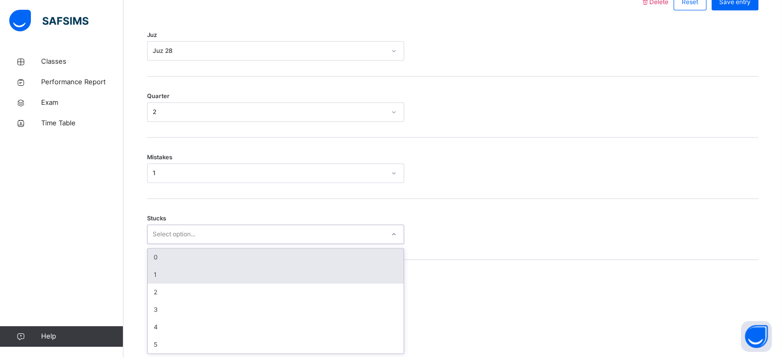
click at [155, 276] on div "1" at bounding box center [275, 274] width 256 height 17
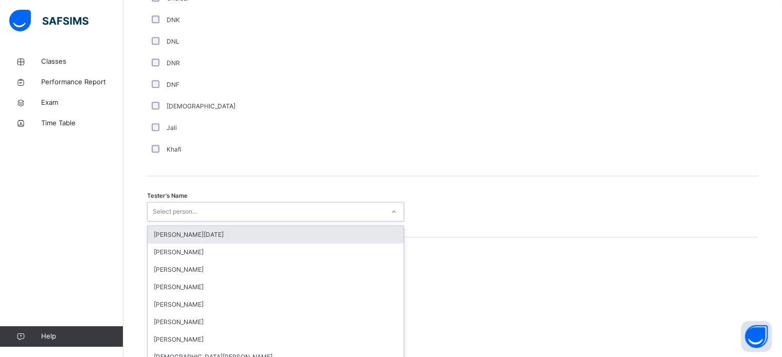
scroll to position [941, 0]
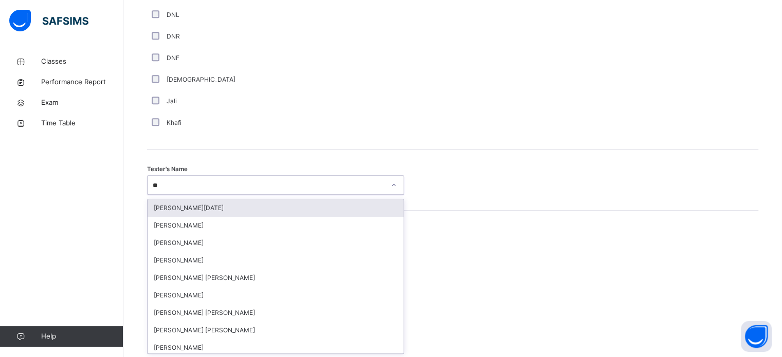
type input "***"
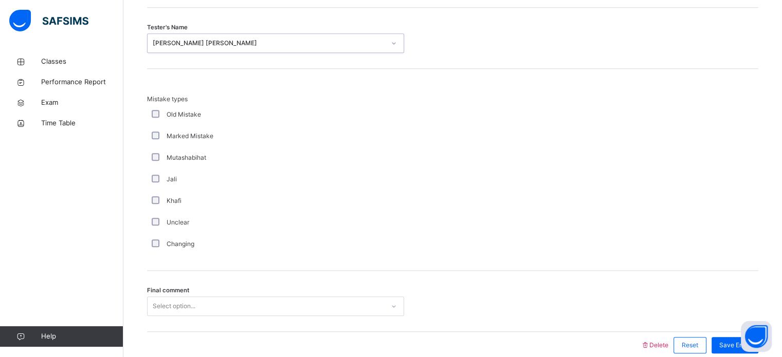
scroll to position [1130, 0]
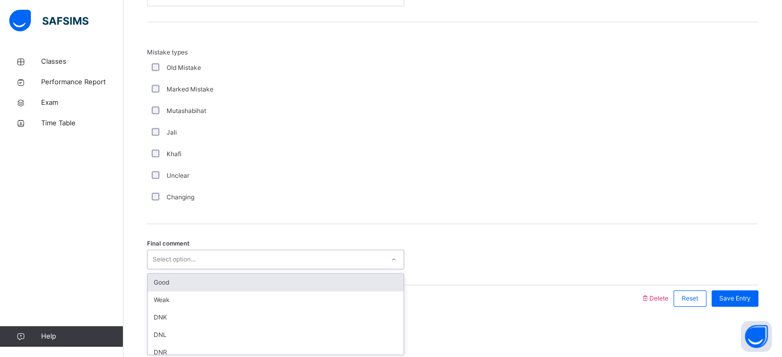
click at [166, 284] on div "Good" at bounding box center [275, 282] width 256 height 17
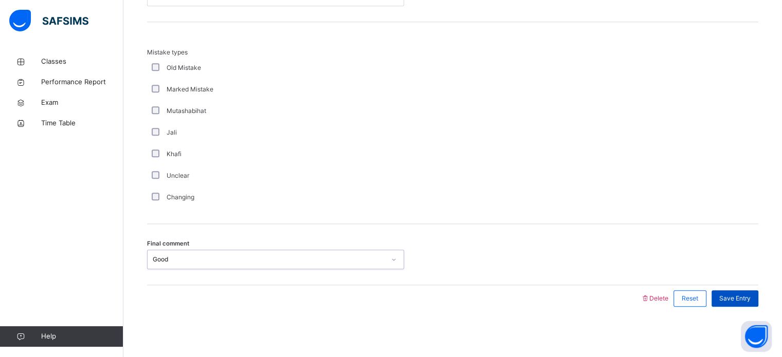
click at [738, 303] on div "Save Entry" at bounding box center [734, 298] width 47 height 16
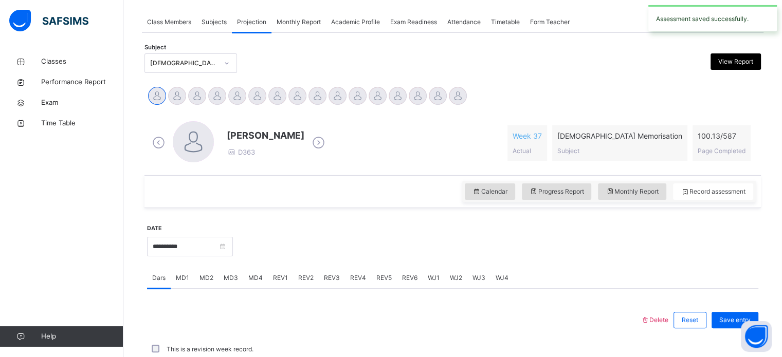
scroll to position [414, 0]
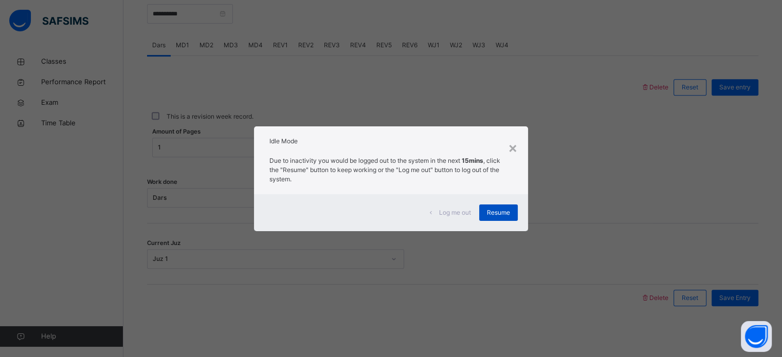
click at [505, 207] on div "Resume" at bounding box center [498, 213] width 39 height 16
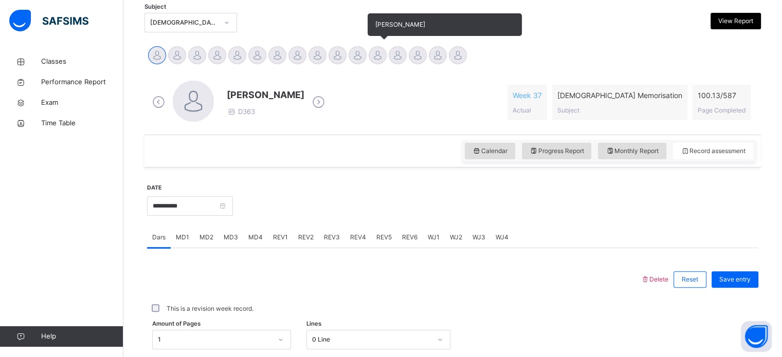
click at [370, 61] on div at bounding box center [377, 55] width 18 height 18
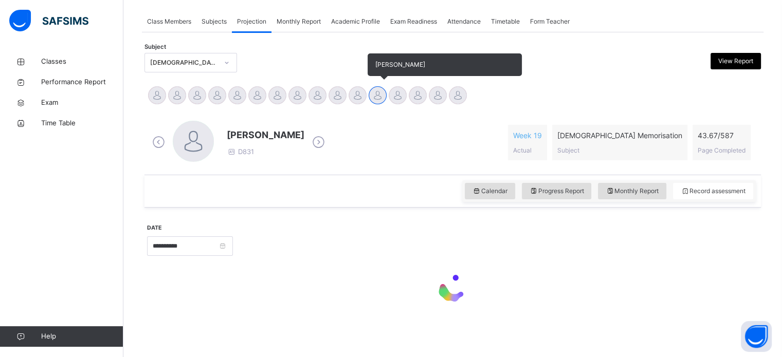
scroll to position [181, 0]
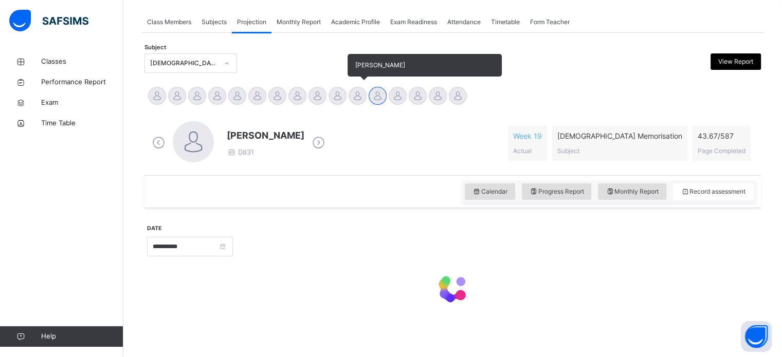
click at [358, 97] on div at bounding box center [357, 96] width 18 height 18
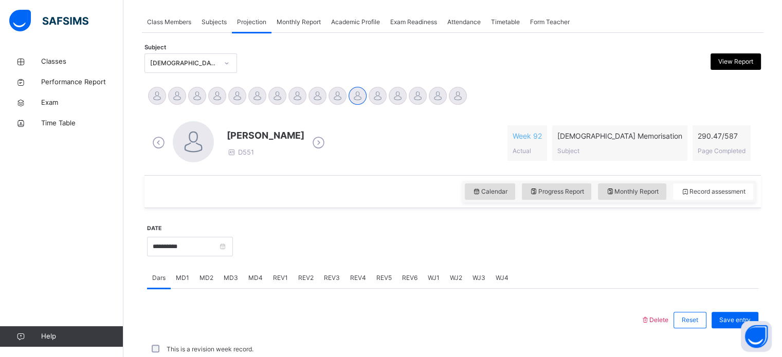
click at [348, 121] on div "[PERSON_NAME] D551 Week 92 Actual [DEMOGRAPHIC_DATA] Memorisation Subject 290.4…" at bounding box center [453, 143] width 606 height 44
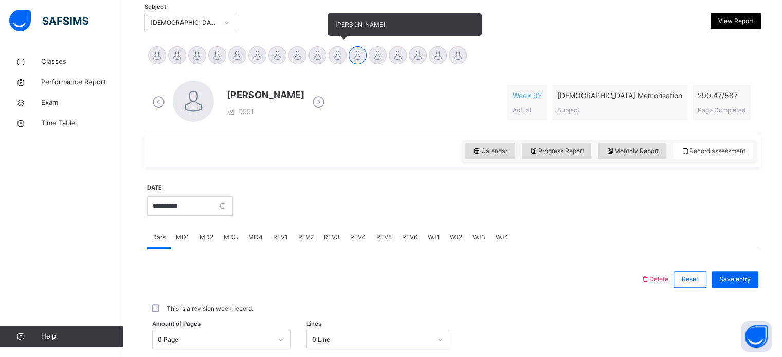
click at [338, 59] on div at bounding box center [337, 55] width 18 height 18
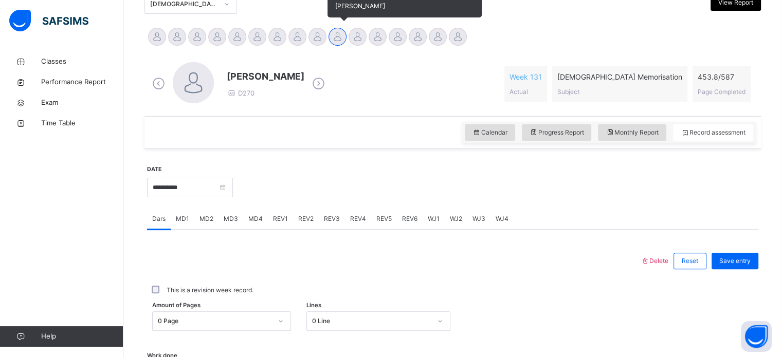
scroll to position [245, 0]
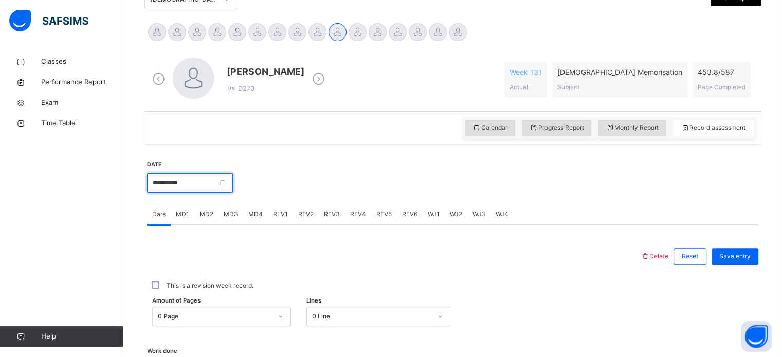
click at [162, 181] on input "**********" at bounding box center [190, 183] width 86 height 20
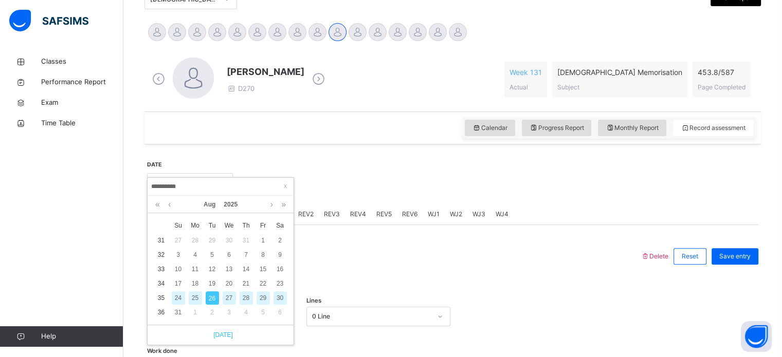
click at [220, 335] on link "[DATE]" at bounding box center [220, 334] width 25 height 9
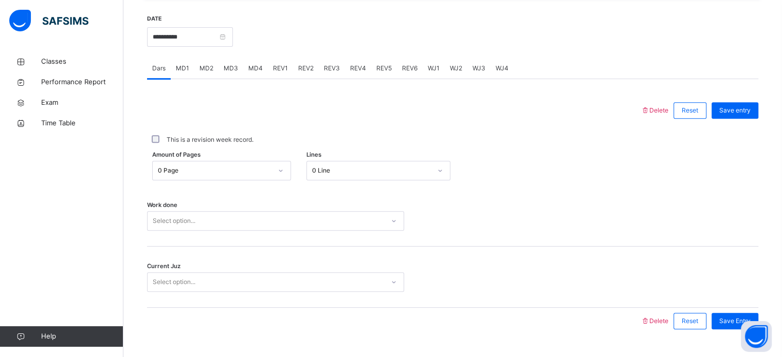
scroll to position [414, 0]
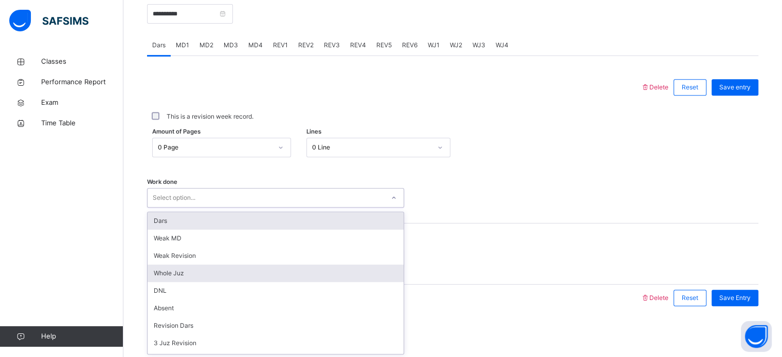
click at [157, 275] on div "Whole Juz" at bounding box center [275, 273] width 256 height 17
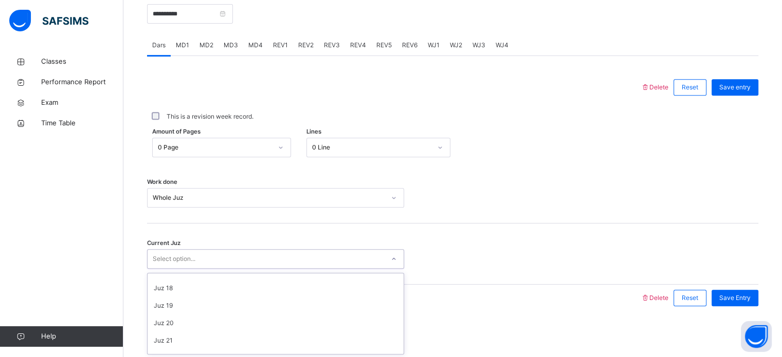
scroll to position [282, 0]
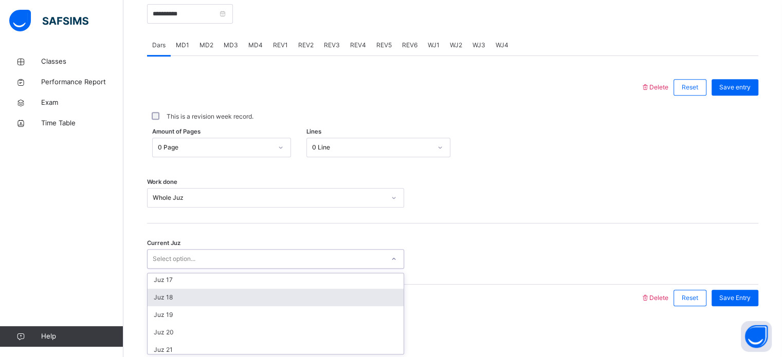
click at [156, 300] on div "Juz 18" at bounding box center [275, 297] width 256 height 17
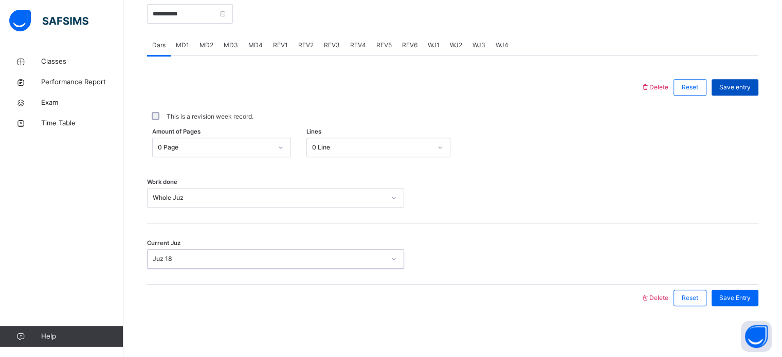
click at [745, 81] on div "Save entry" at bounding box center [734, 87] width 47 height 16
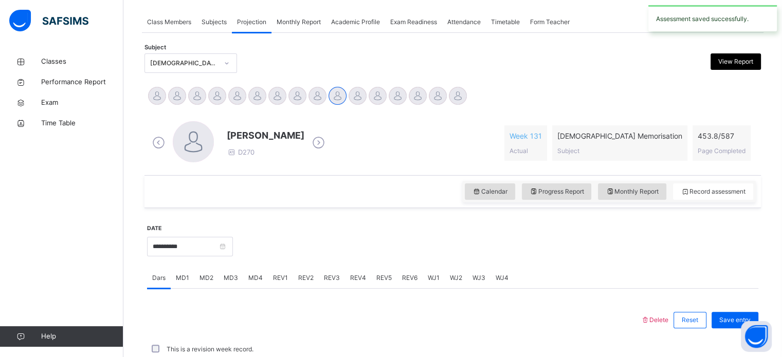
scroll to position [414, 0]
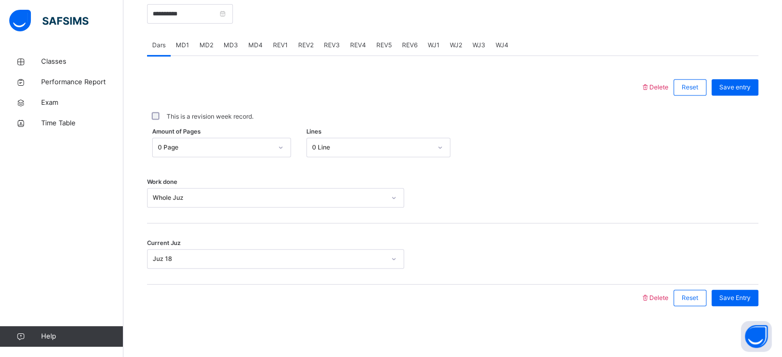
click at [275, 47] on span "REV1" at bounding box center [280, 45] width 15 height 9
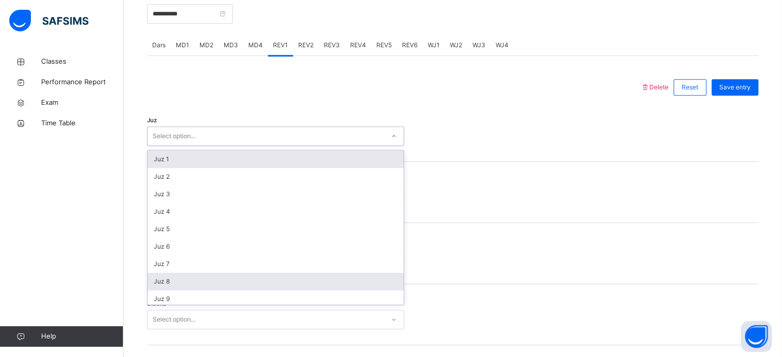
click at [162, 284] on div "Juz 8" at bounding box center [275, 281] width 256 height 17
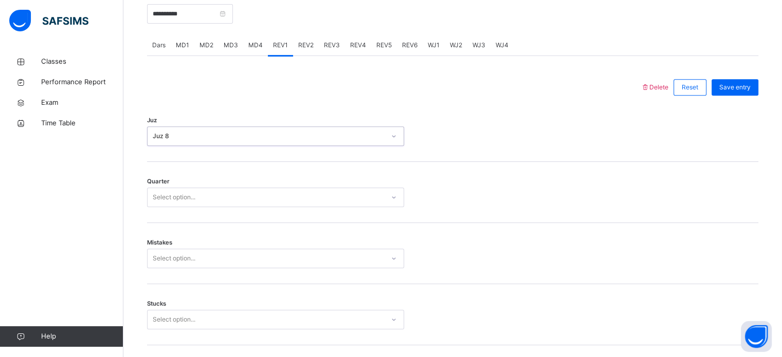
click at [157, 219] on div "Quarter Select option..." at bounding box center [452, 192] width 611 height 61
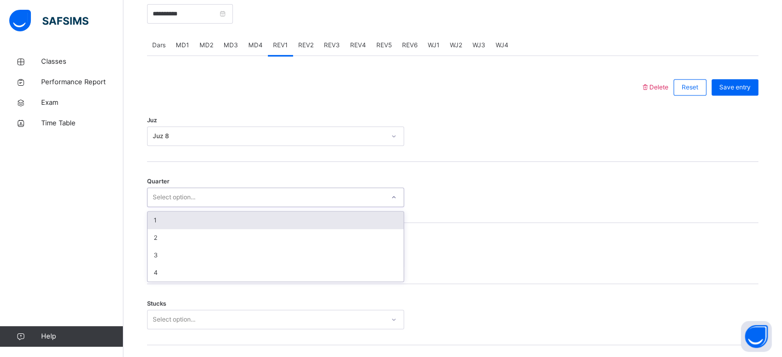
click at [150, 220] on div "1" at bounding box center [275, 220] width 256 height 17
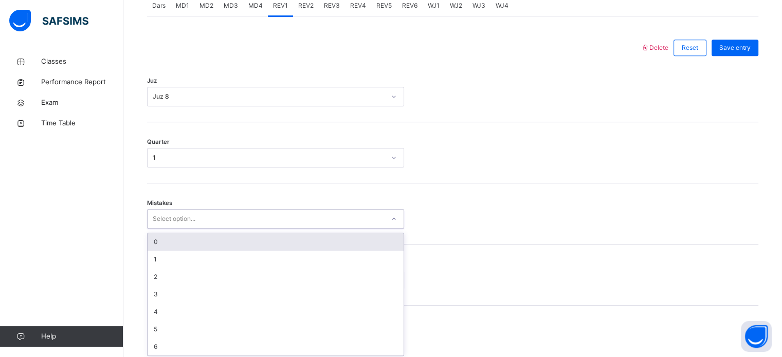
scroll to position [456, 0]
click at [155, 237] on div "0" at bounding box center [275, 239] width 256 height 17
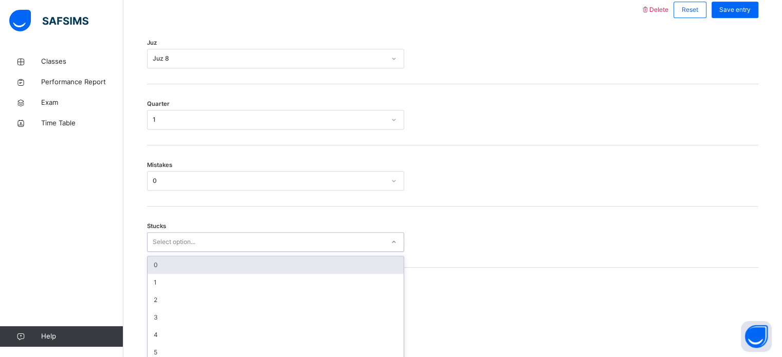
scroll to position [499, 0]
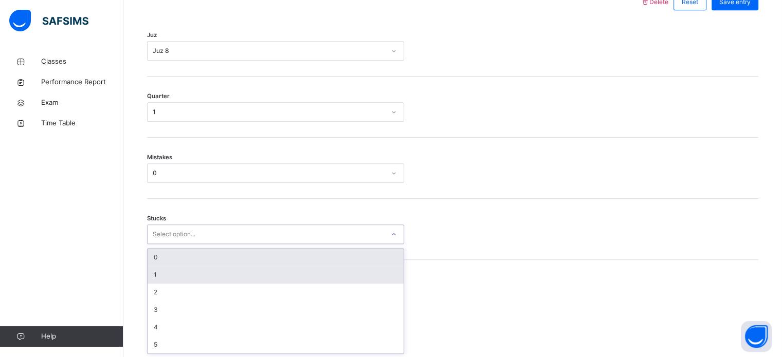
click at [153, 271] on div "1" at bounding box center [275, 274] width 256 height 17
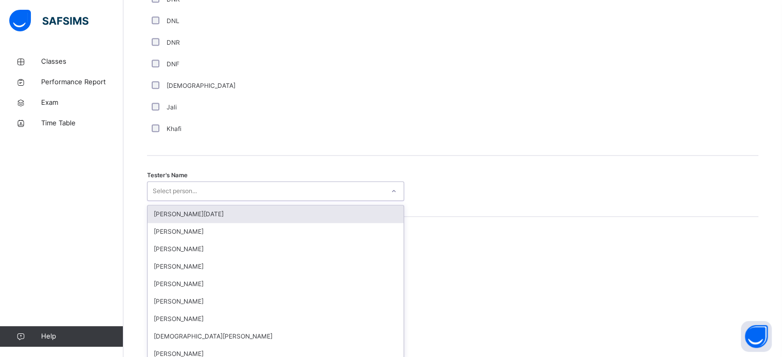
scroll to position [941, 0]
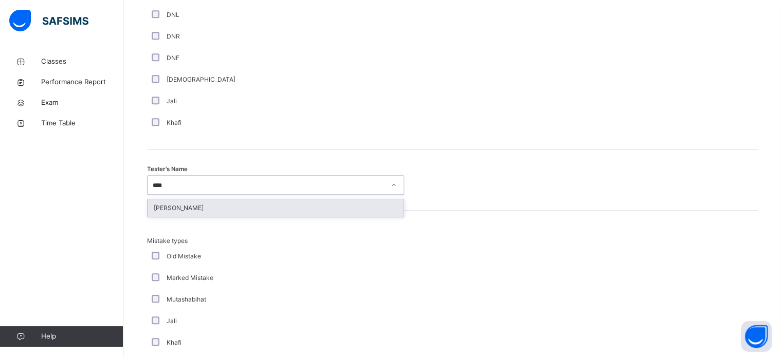
type input "*****"
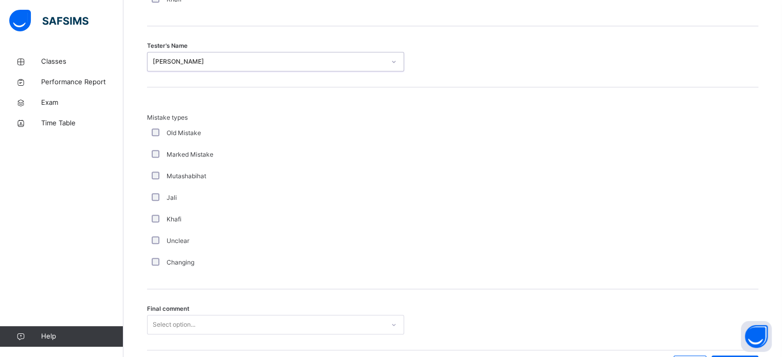
scroll to position [1130, 0]
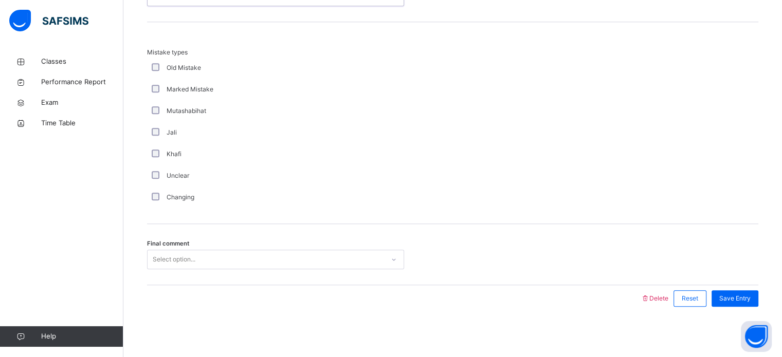
click at [270, 279] on div "Final comment Select option..." at bounding box center [452, 254] width 611 height 61
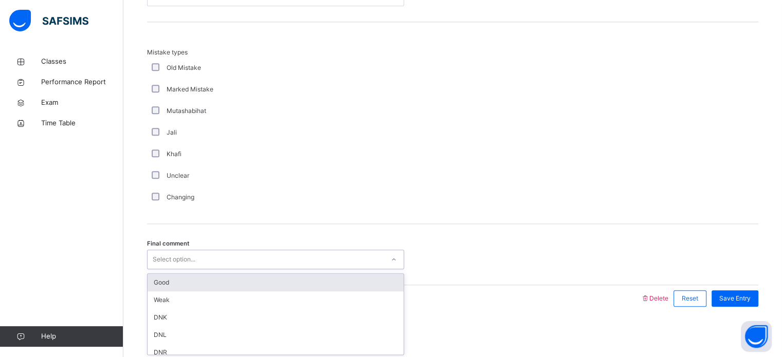
click at [223, 283] on div "Good" at bounding box center [275, 282] width 256 height 17
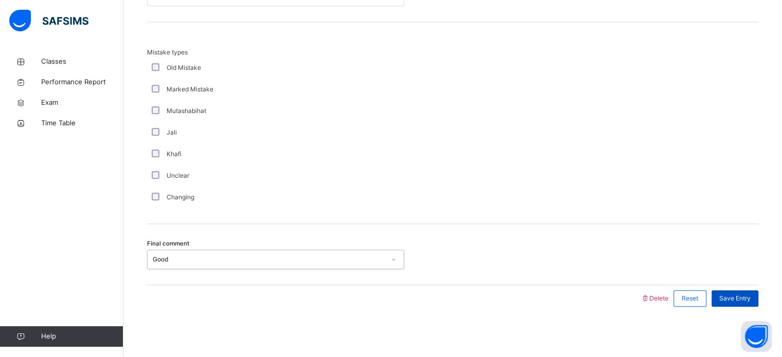
click at [745, 303] on div "Save Entry" at bounding box center [734, 298] width 47 height 16
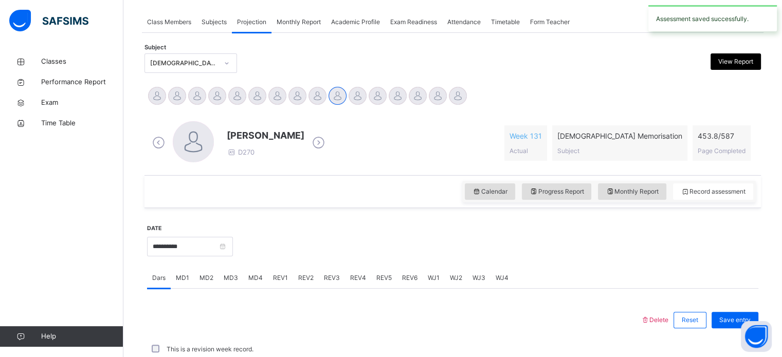
scroll to position [414, 0]
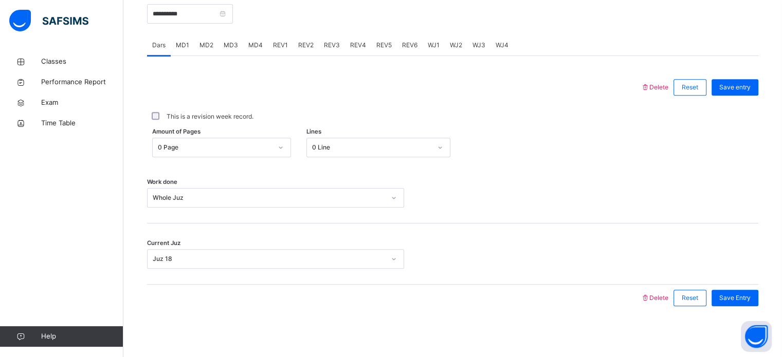
click at [311, 53] on div "REV2" at bounding box center [306, 45] width 26 height 21
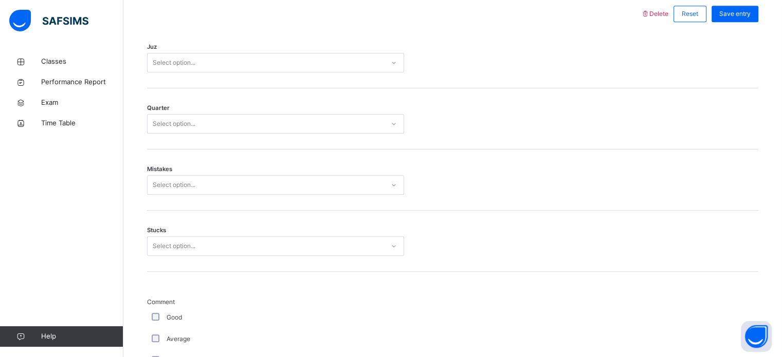
scroll to position [475, 0]
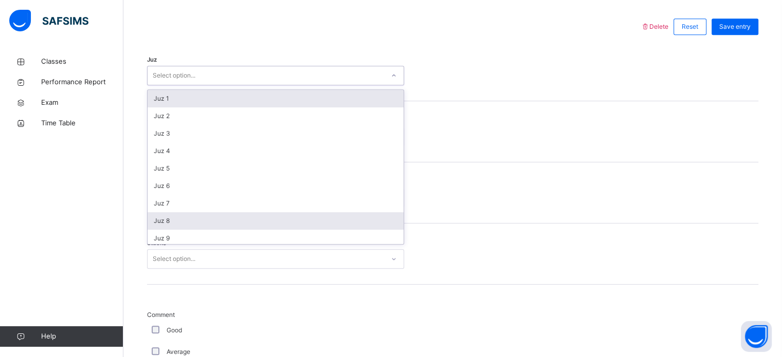
click at [169, 228] on div "Juz 8" at bounding box center [275, 220] width 256 height 17
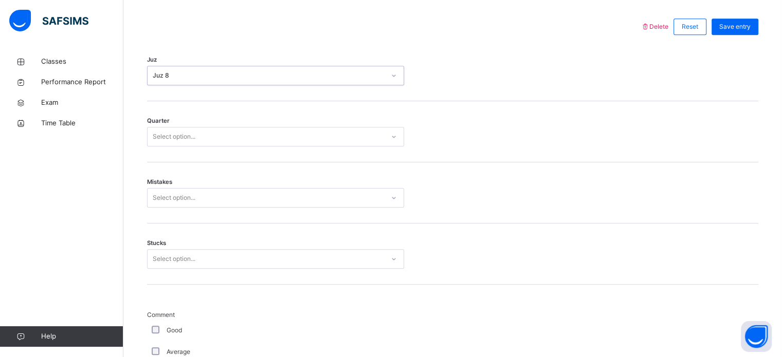
click at [209, 154] on div "Quarter Select option..." at bounding box center [452, 131] width 611 height 61
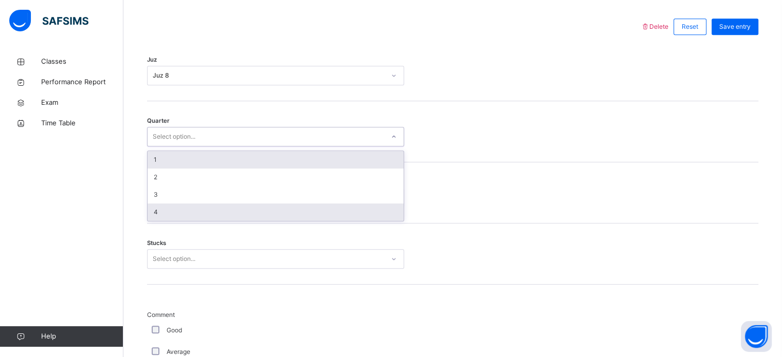
click at [178, 212] on div "4" at bounding box center [275, 211] width 256 height 17
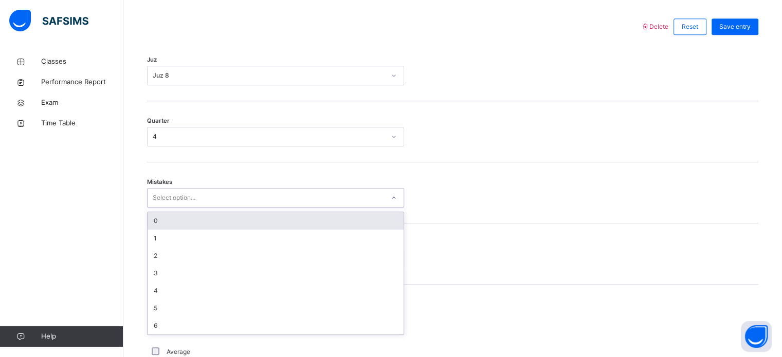
click at [186, 221] on div "0" at bounding box center [275, 220] width 256 height 17
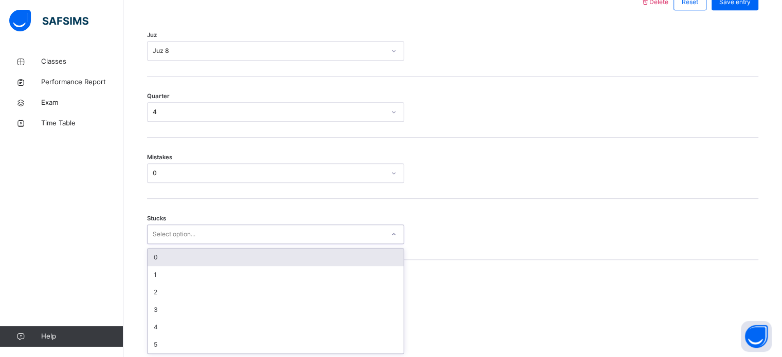
scroll to position [499, 0]
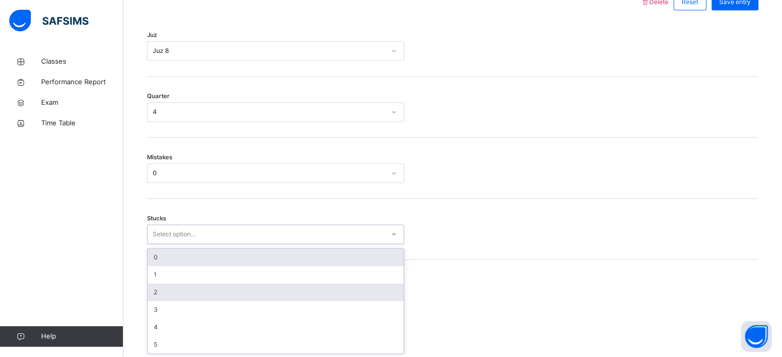
click at [164, 292] on div "2" at bounding box center [275, 292] width 256 height 17
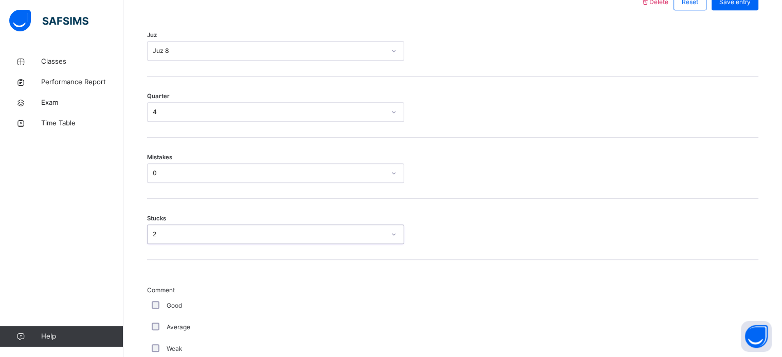
click at [184, 296] on div "Good" at bounding box center [275, 306] width 257 height 22
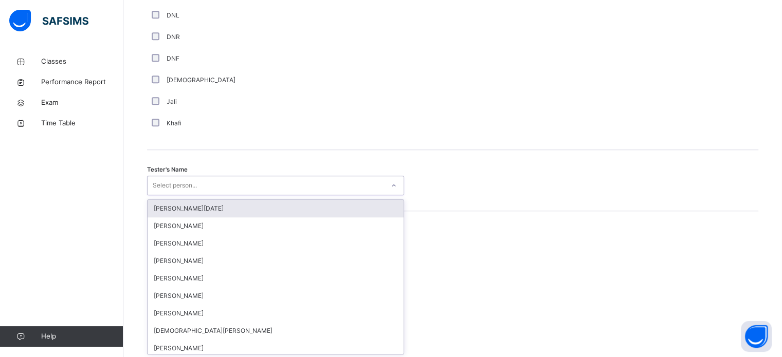
scroll to position [941, 0]
type input "****"
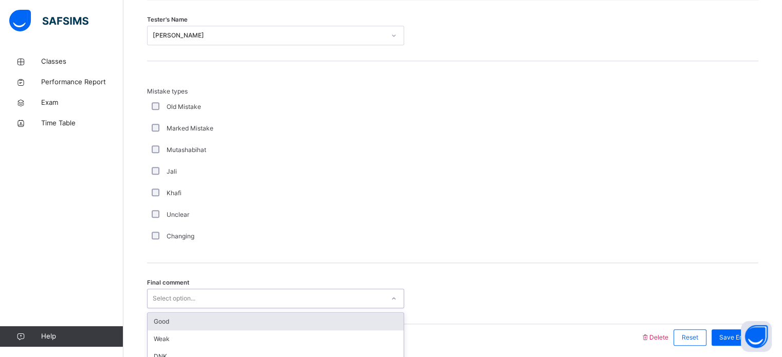
scroll to position [1130, 0]
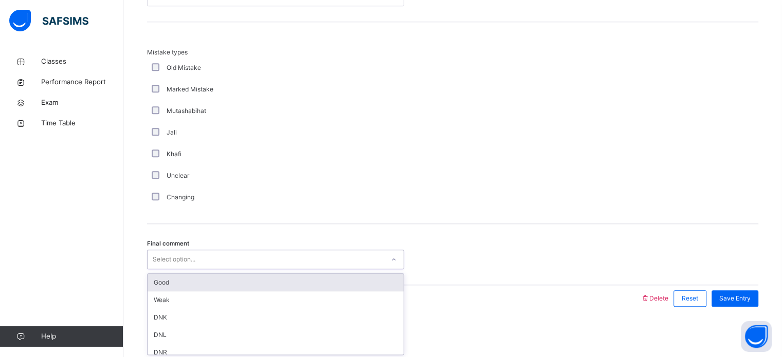
click at [159, 274] on div "Good" at bounding box center [275, 282] width 256 height 17
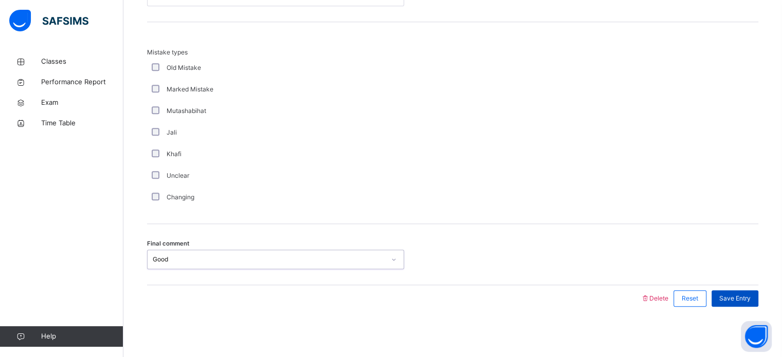
click at [737, 297] on span "Save Entry" at bounding box center [734, 298] width 31 height 9
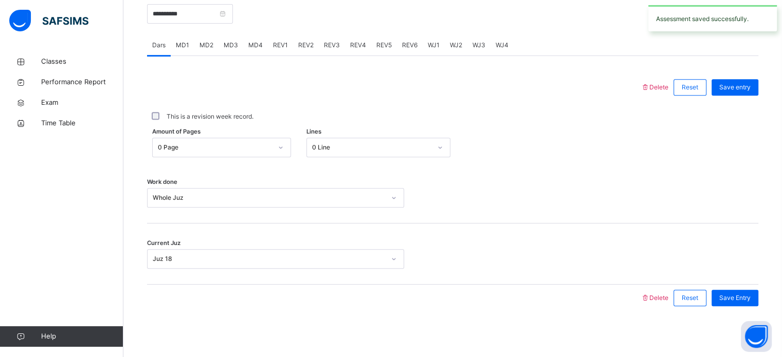
click at [335, 46] on span "REV3" at bounding box center [332, 45] width 16 height 9
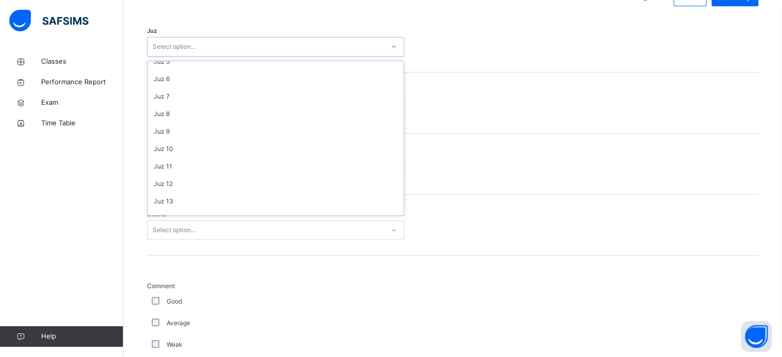
scroll to position [108, 0]
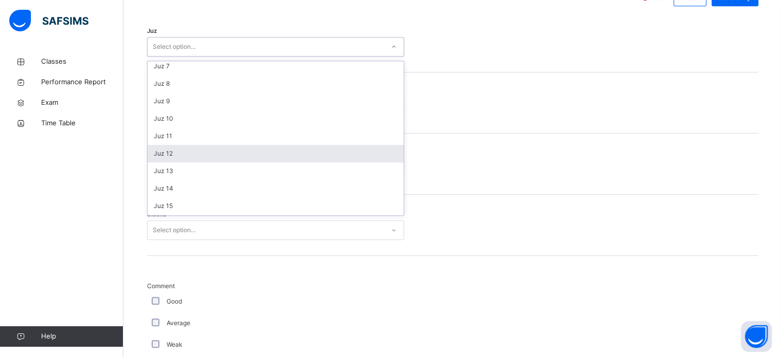
click at [177, 153] on div "Juz 12" at bounding box center [275, 153] width 256 height 17
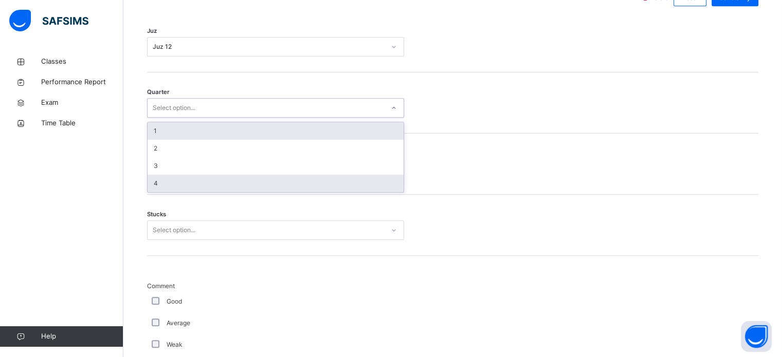
click at [173, 182] on div "4" at bounding box center [275, 183] width 256 height 17
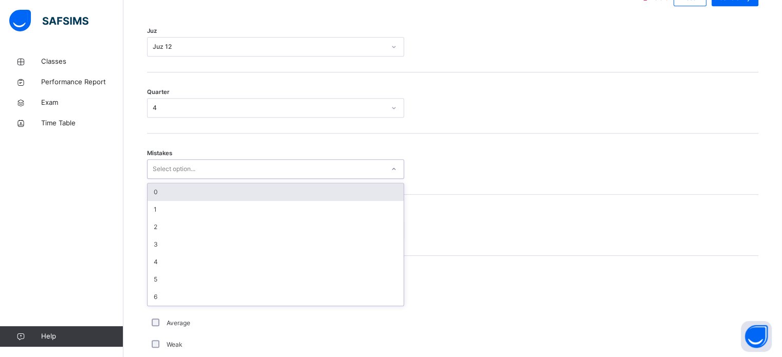
click at [198, 185] on div "0" at bounding box center [275, 191] width 256 height 17
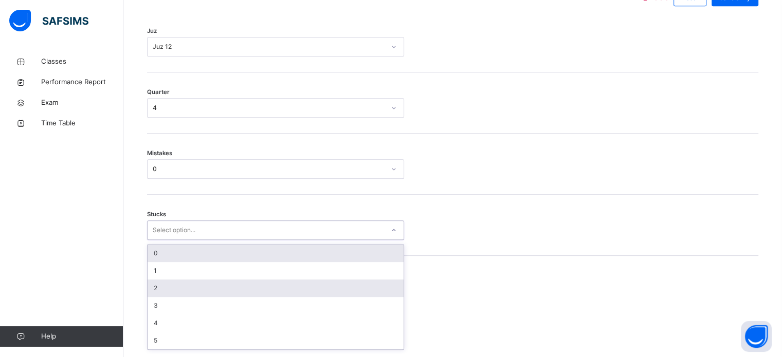
click at [162, 282] on div "2" at bounding box center [275, 288] width 256 height 17
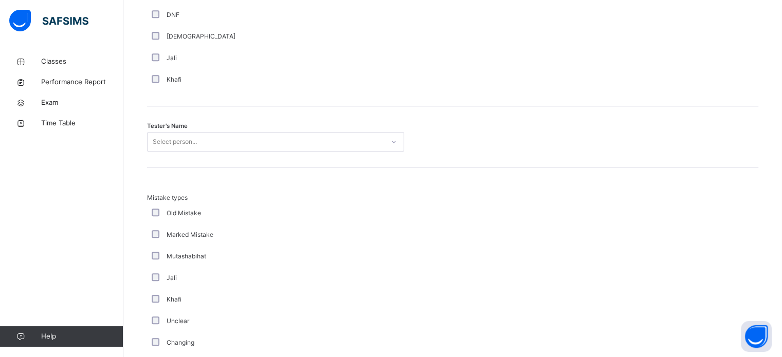
scroll to position [999, 0]
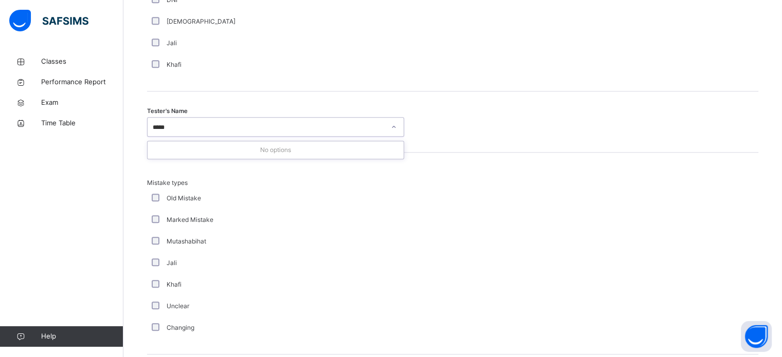
type input "****"
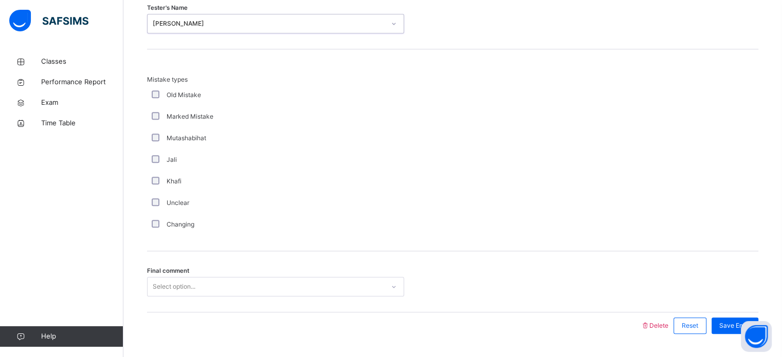
scroll to position [1130, 0]
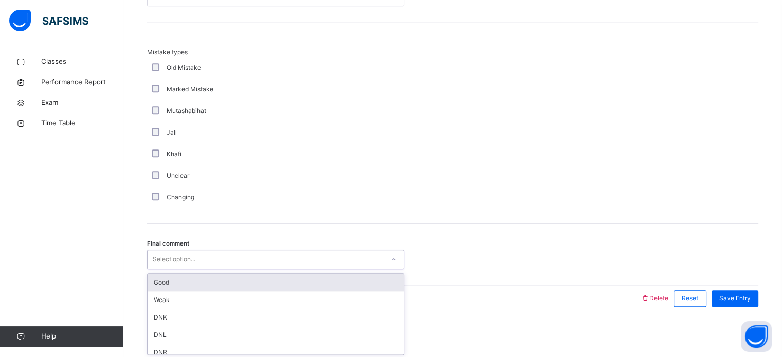
click at [253, 287] on div "Good" at bounding box center [275, 282] width 256 height 17
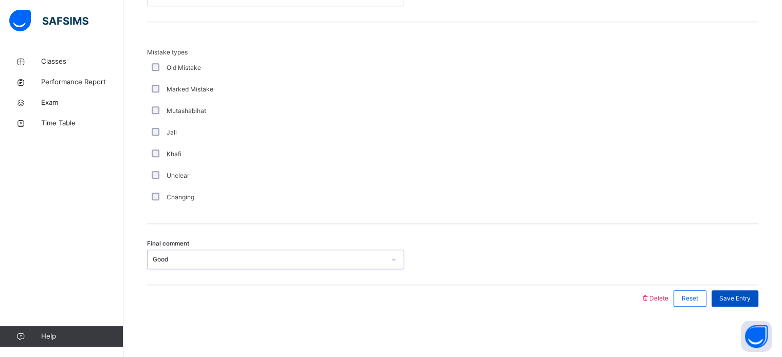
click at [743, 294] on span "Save Entry" at bounding box center [734, 298] width 31 height 9
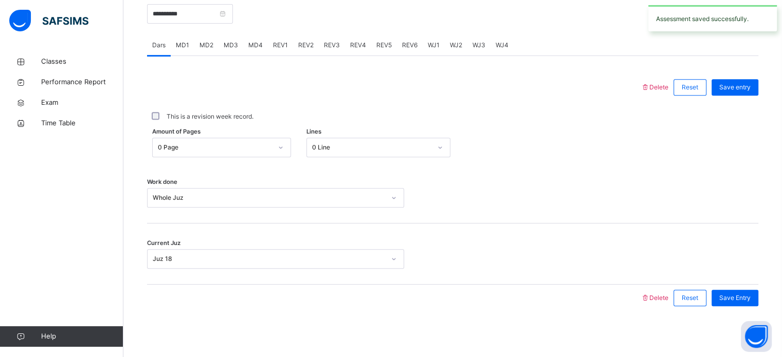
click at [432, 49] on div "WJ1" at bounding box center [433, 45] width 22 height 21
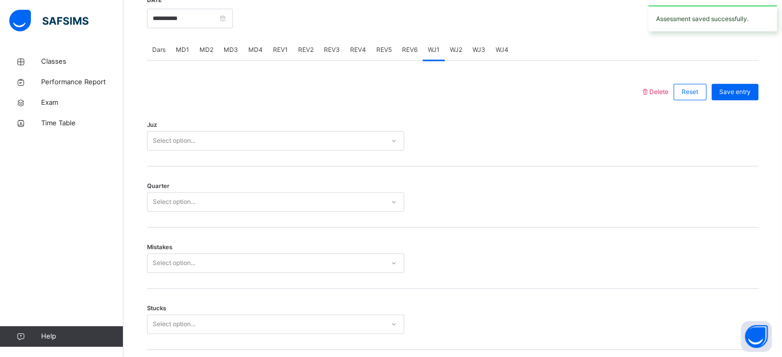
scroll to position [485, 0]
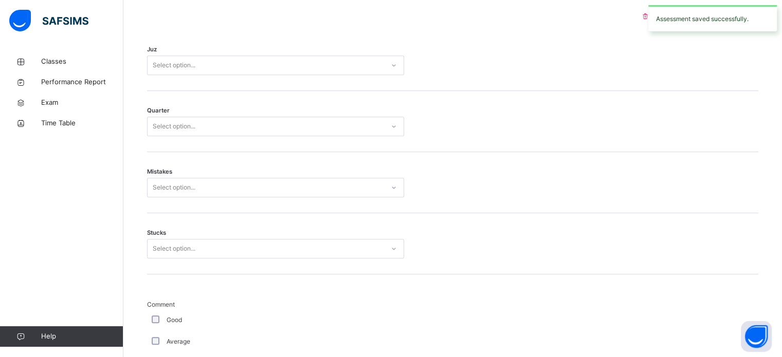
click at [683, 251] on div "Stucks Select option..." at bounding box center [452, 249] width 611 height 20
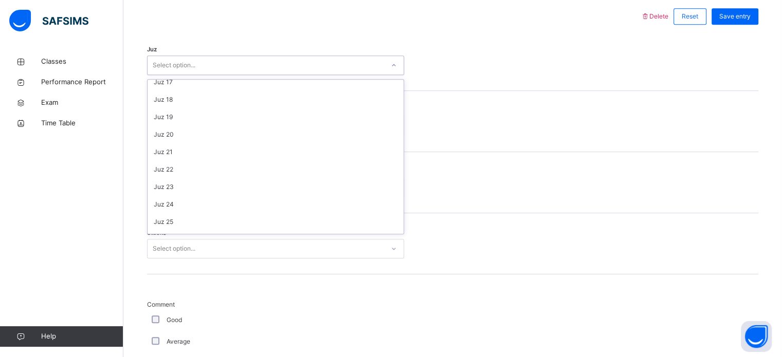
scroll to position [282, 0]
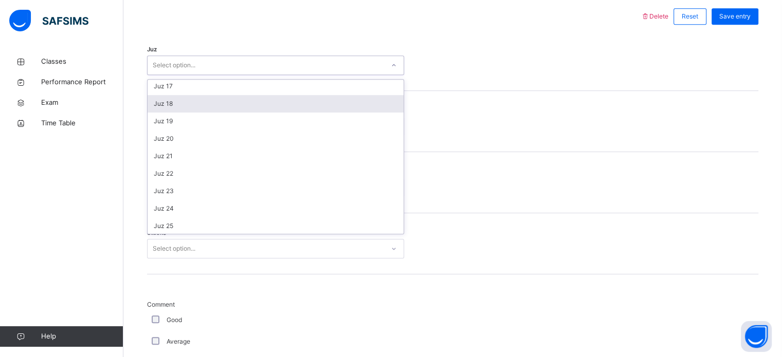
click at [160, 103] on div "Juz 18" at bounding box center [275, 103] width 256 height 17
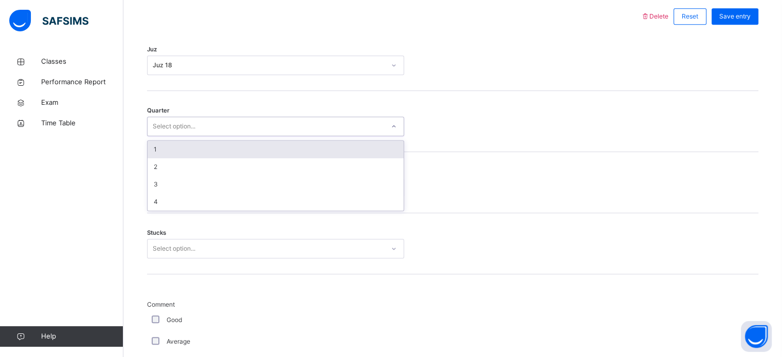
click at [150, 144] on div "1" at bounding box center [275, 149] width 256 height 17
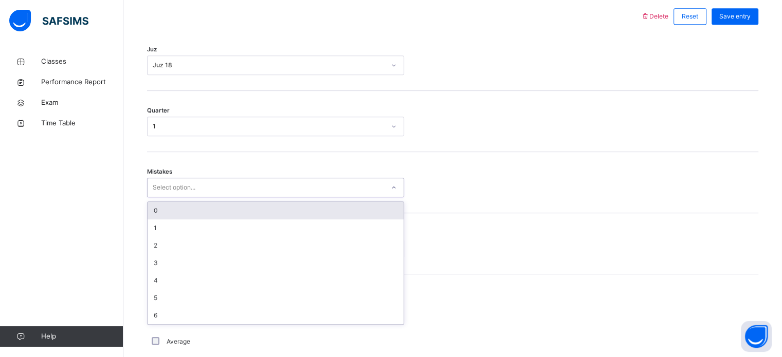
click at [159, 212] on div "0" at bounding box center [275, 210] width 256 height 17
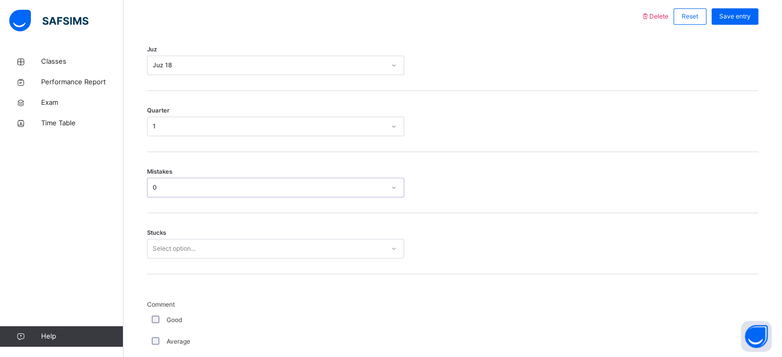
scroll to position [499, 0]
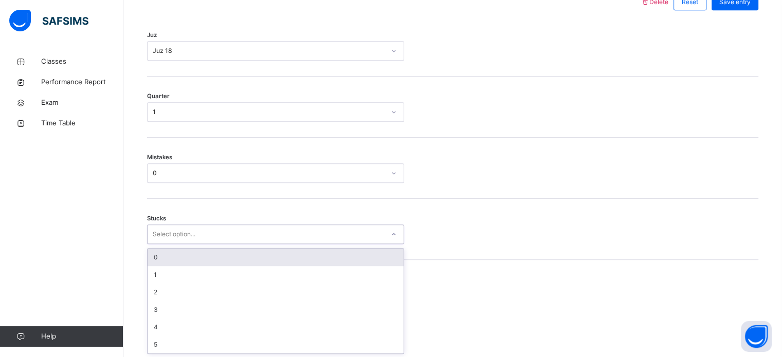
click at [157, 257] on div "0" at bounding box center [275, 257] width 256 height 17
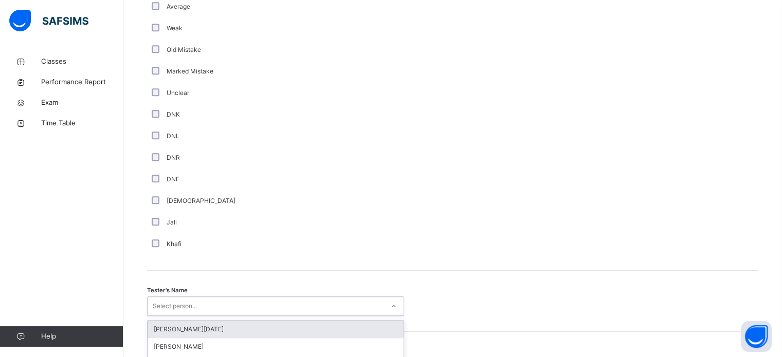
scroll to position [928, 0]
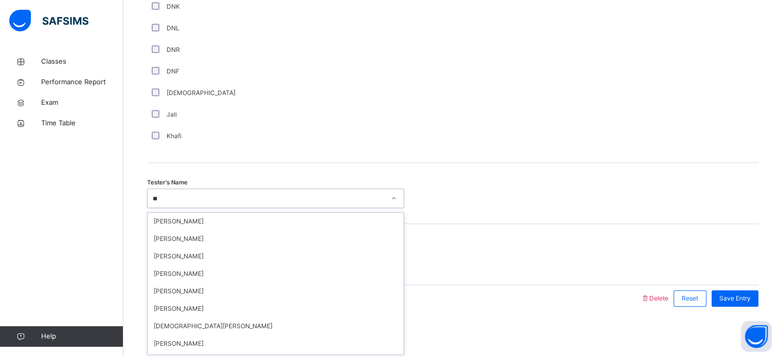
type input "*"
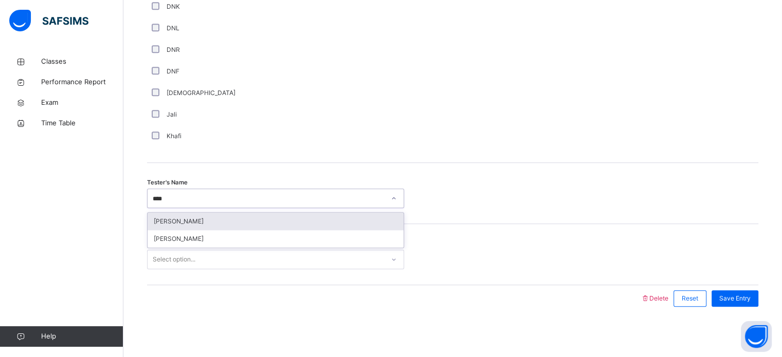
type input "*****"
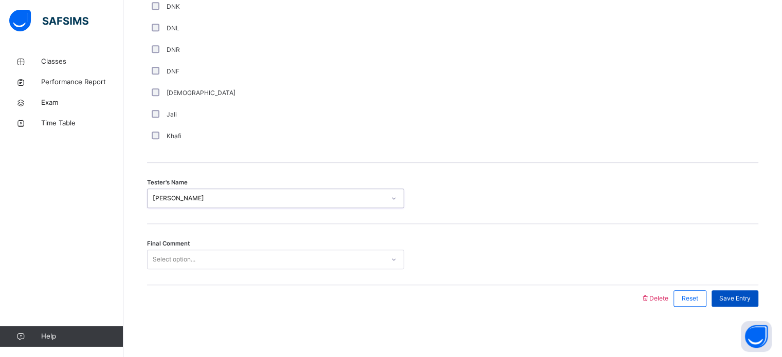
click at [738, 295] on span "Save Entry" at bounding box center [734, 298] width 31 height 9
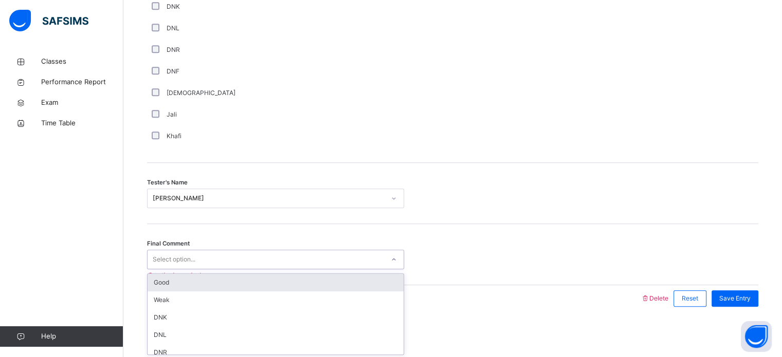
click at [152, 284] on div "Good" at bounding box center [275, 282] width 256 height 17
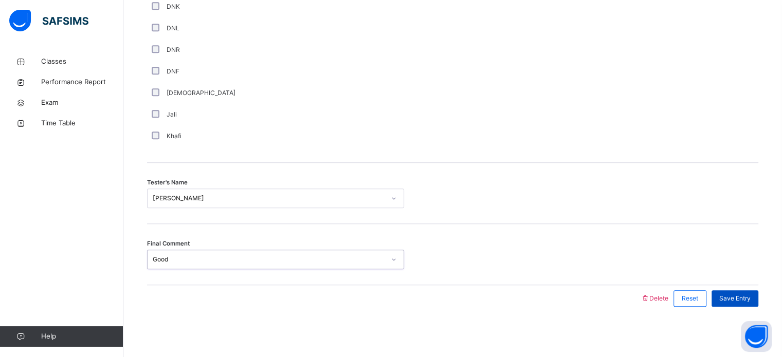
click at [731, 290] on div "Save Entry" at bounding box center [734, 298] width 47 height 16
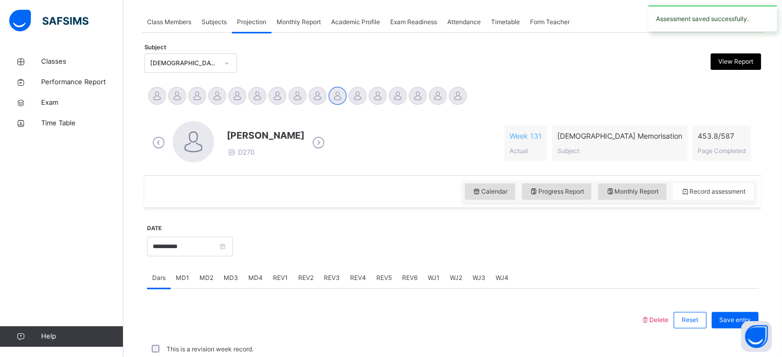
scroll to position [414, 0]
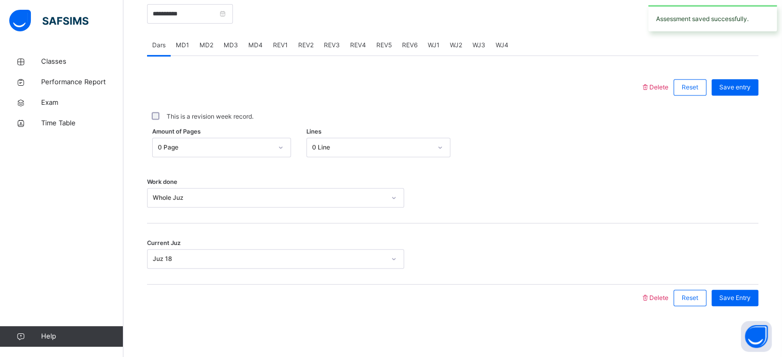
click at [461, 49] on div "WJ2" at bounding box center [455, 45] width 23 height 21
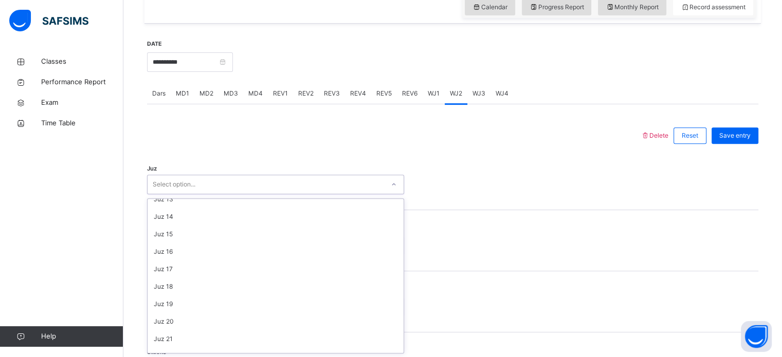
scroll to position [218, 0]
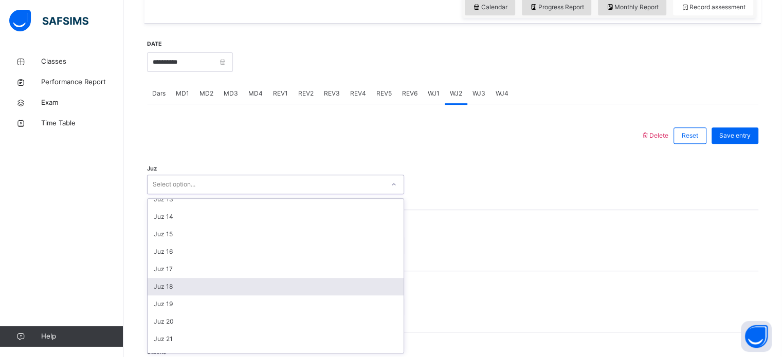
click at [176, 288] on div "Juz 18" at bounding box center [275, 286] width 256 height 17
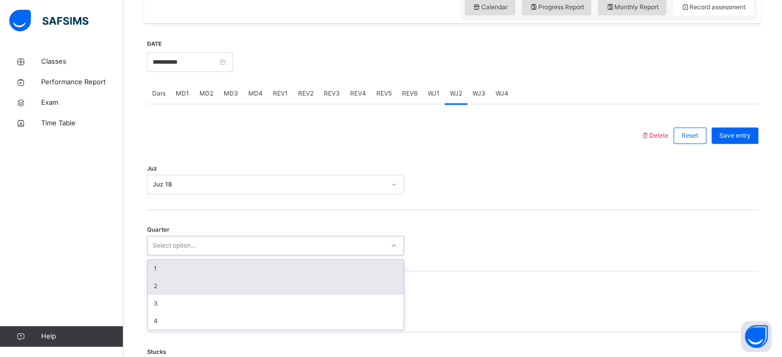
click at [166, 283] on div "2" at bounding box center [275, 285] width 256 height 17
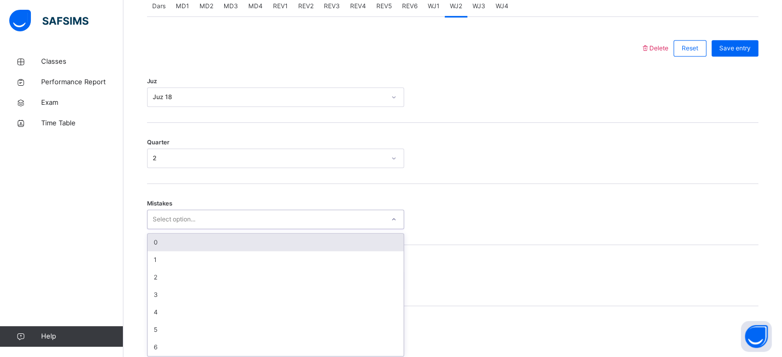
scroll to position [456, 0]
click at [191, 236] on div "0" at bounding box center [275, 239] width 256 height 17
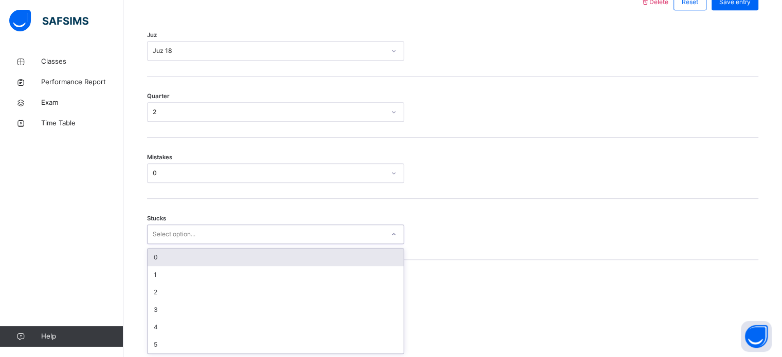
scroll to position [499, 0]
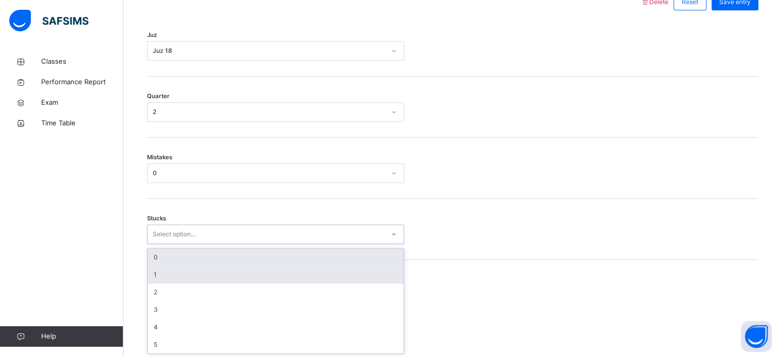
click at [177, 271] on div "1" at bounding box center [275, 274] width 256 height 17
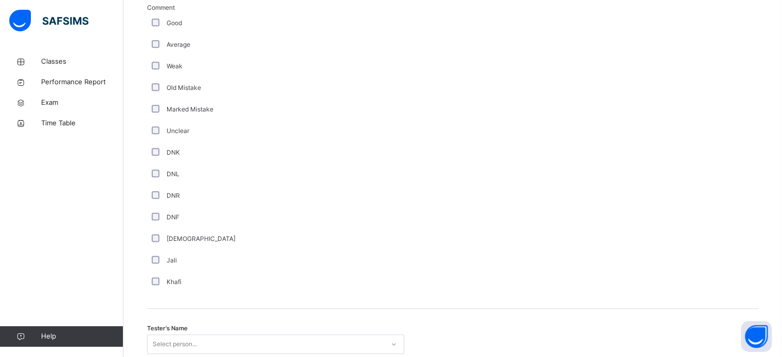
click at [232, 325] on div "Tester's Name Select person..." at bounding box center [452, 339] width 611 height 61
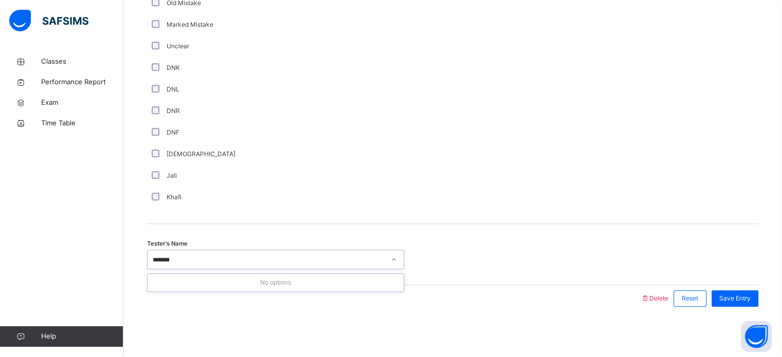
type input "*****"
click at [736, 301] on span "Save Entry" at bounding box center [734, 298] width 31 height 9
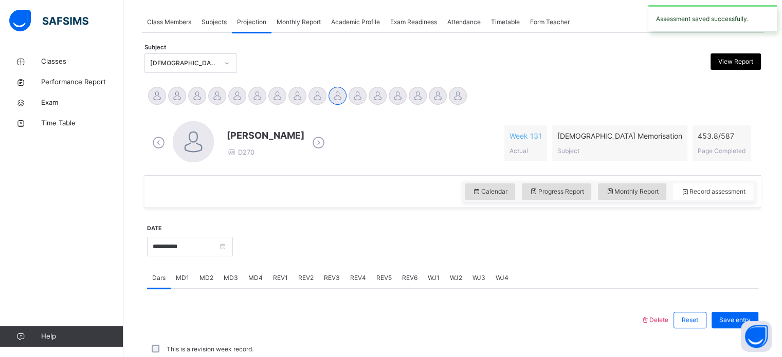
scroll to position [414, 0]
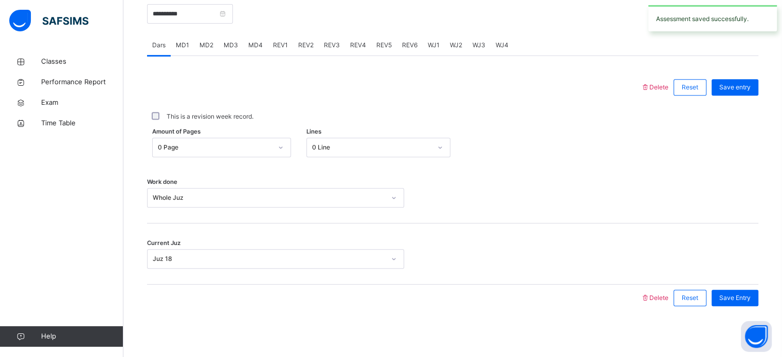
click at [484, 46] on div "WJ3" at bounding box center [478, 45] width 23 height 21
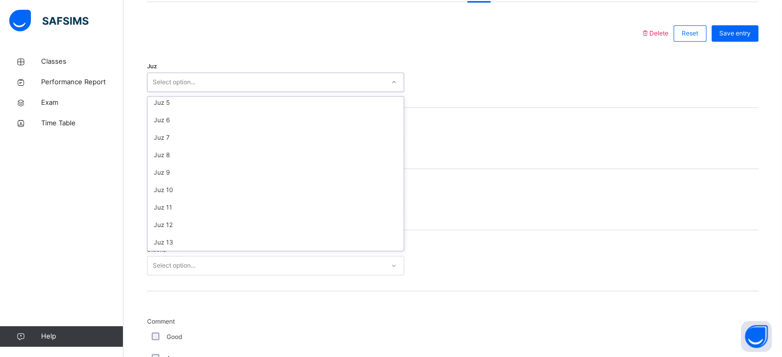
scroll to position [60, 0]
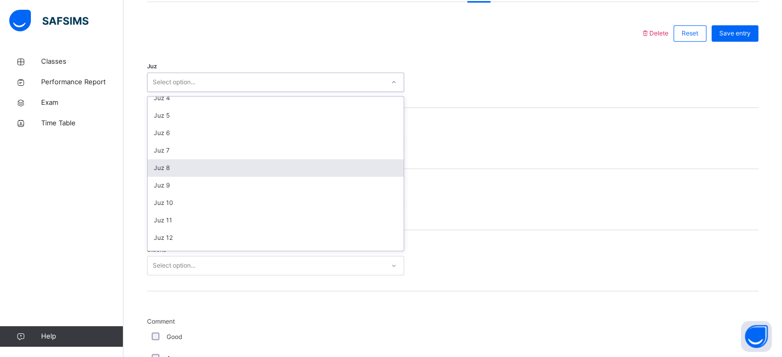
click at [189, 168] on div "Juz 8" at bounding box center [275, 167] width 256 height 17
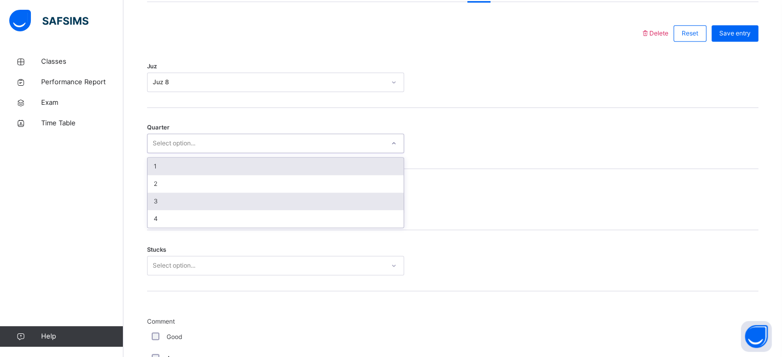
click at [183, 200] on div "3" at bounding box center [275, 201] width 256 height 17
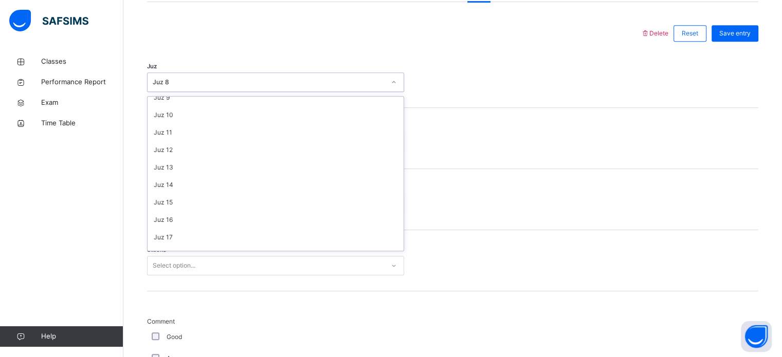
scroll to position [164, 0]
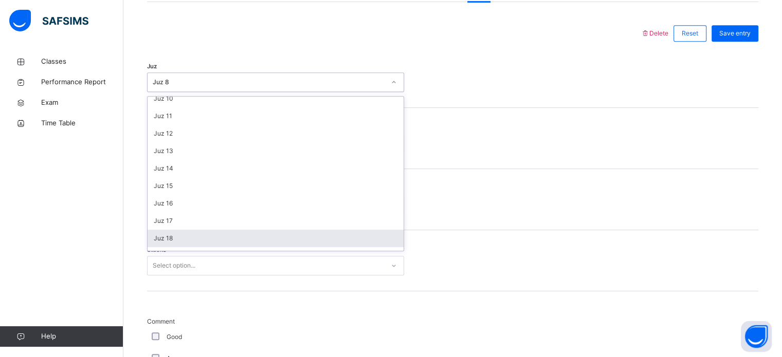
click at [180, 237] on div "Juz 18" at bounding box center [275, 238] width 256 height 17
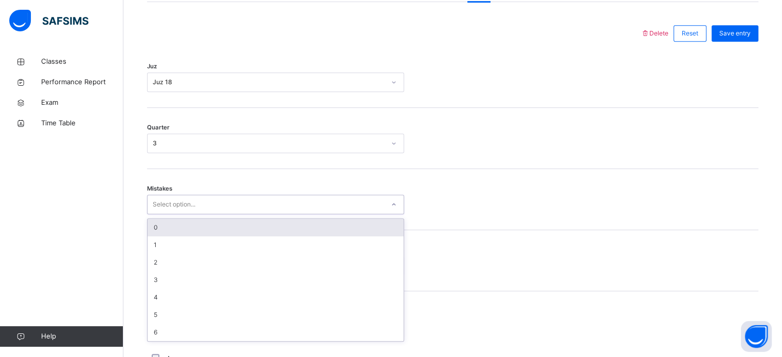
click at [185, 228] on div "0" at bounding box center [275, 227] width 256 height 17
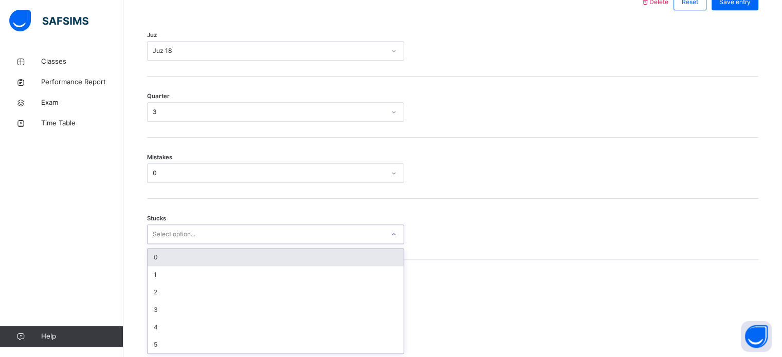
scroll to position [499, 0]
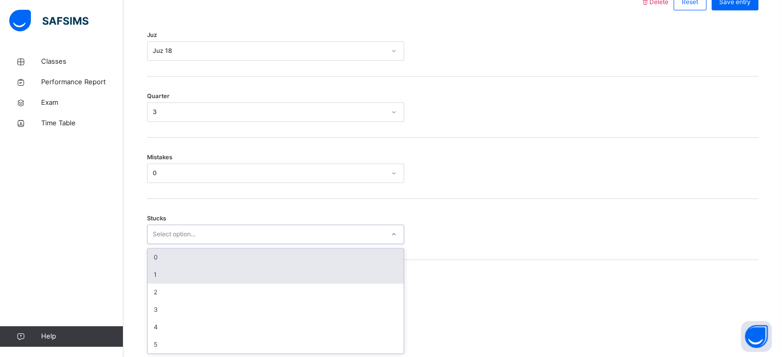
click at [165, 267] on div "1" at bounding box center [275, 274] width 256 height 17
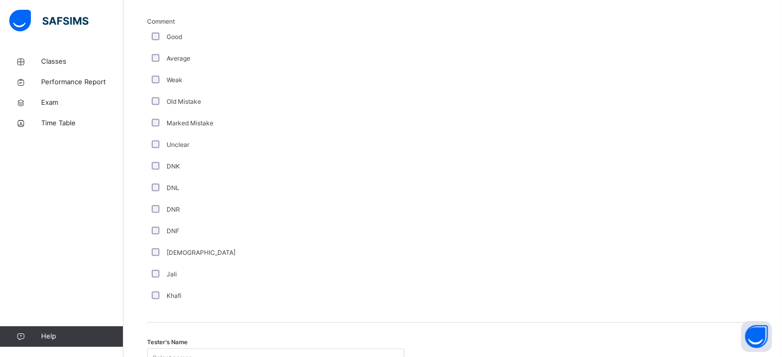
scroll to position [867, 0]
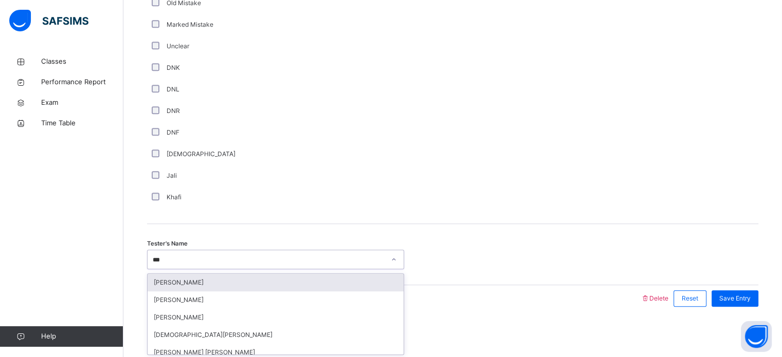
type input "****"
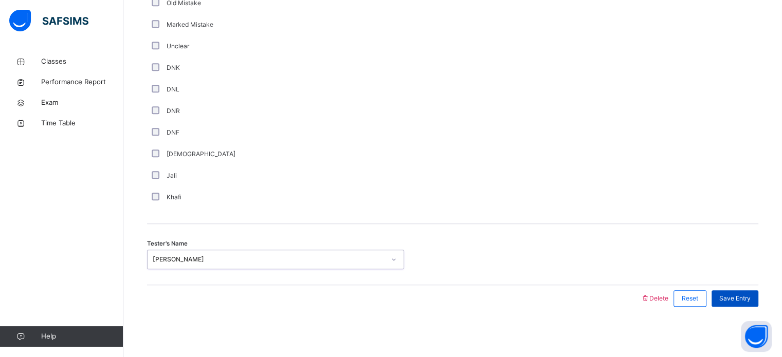
click at [737, 296] on span "Save Entry" at bounding box center [734, 298] width 31 height 9
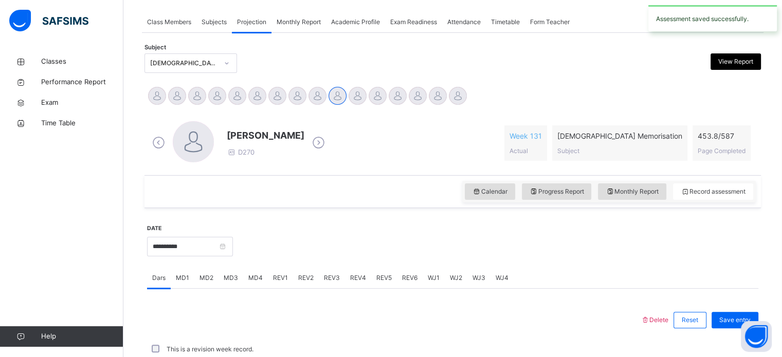
scroll to position [414, 0]
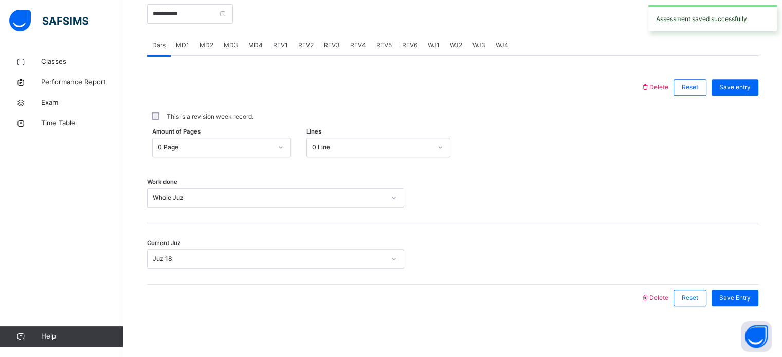
click at [497, 48] on span "WJ4" at bounding box center [501, 45] width 13 height 9
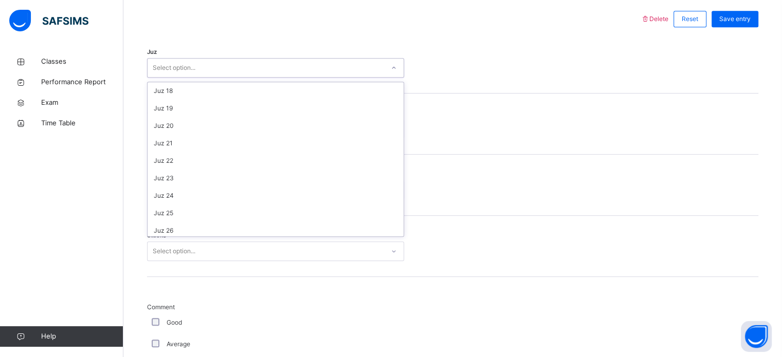
scroll to position [293, 0]
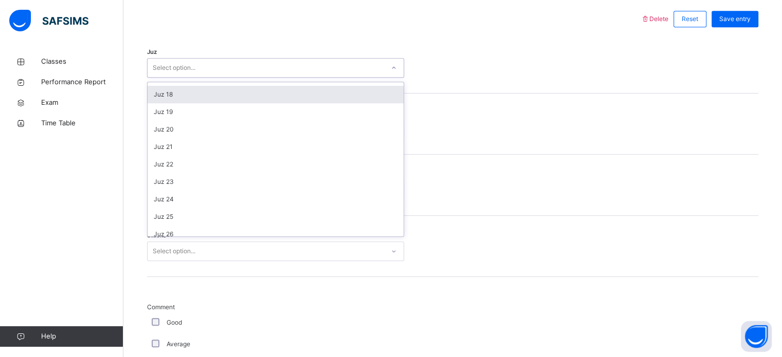
click at [173, 96] on div "Juz 18" at bounding box center [275, 94] width 256 height 17
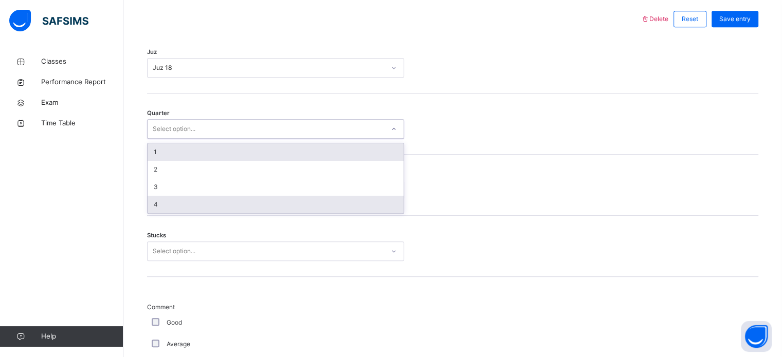
click at [168, 201] on div "4" at bounding box center [275, 204] width 256 height 17
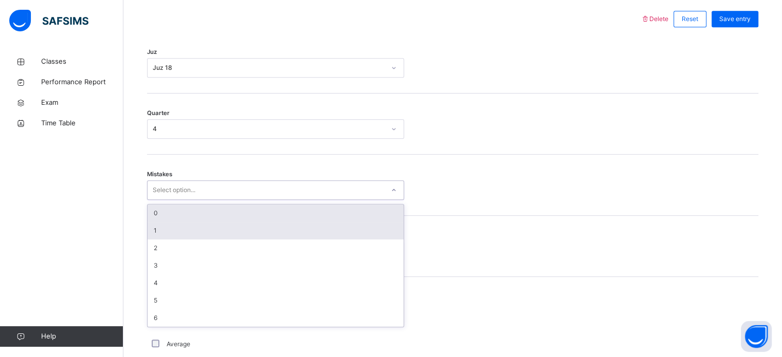
click at [159, 226] on div "1" at bounding box center [275, 230] width 256 height 17
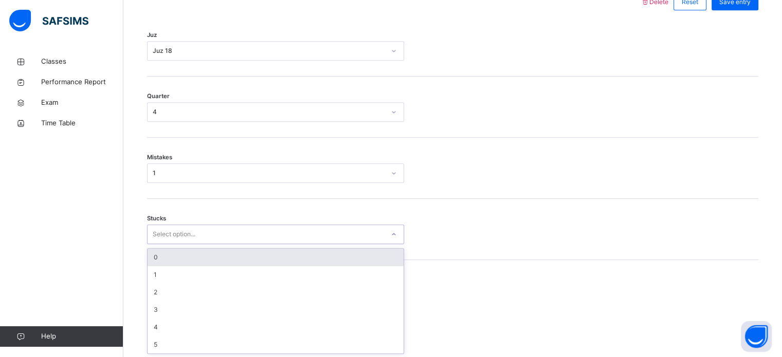
scroll to position [499, 0]
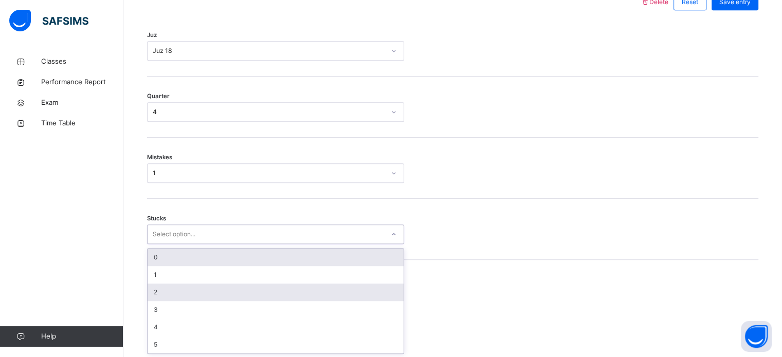
click at [150, 292] on div "2" at bounding box center [275, 292] width 256 height 17
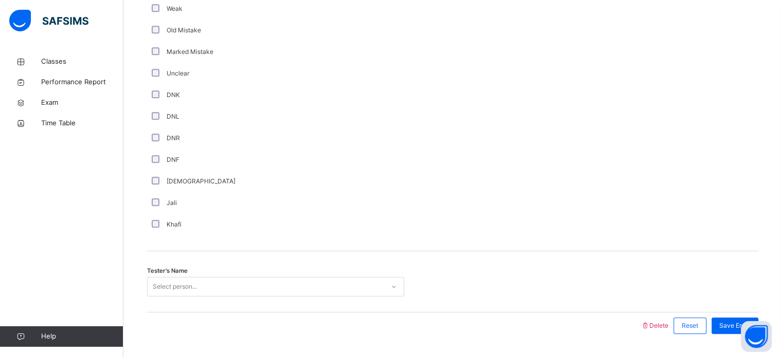
scroll to position [867, 0]
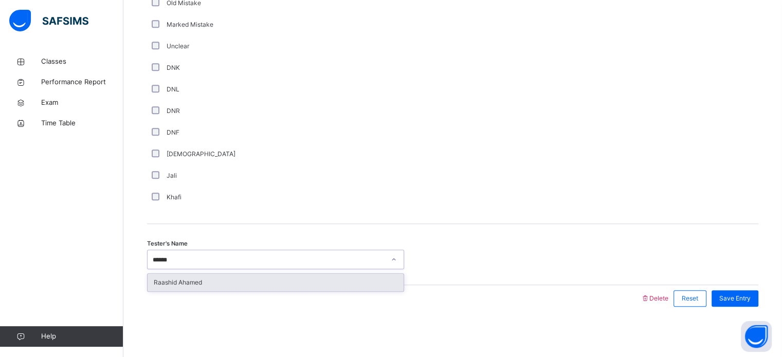
type input "*******"
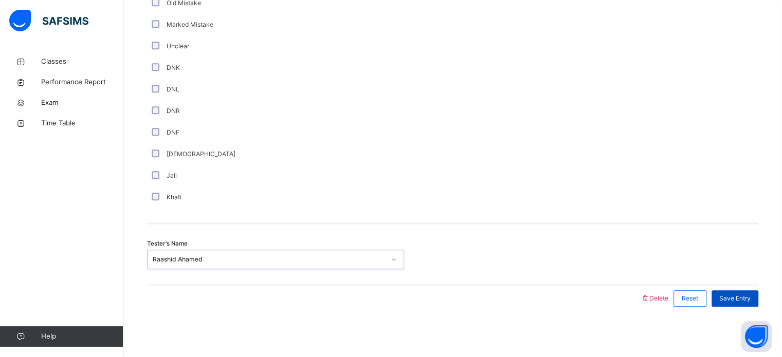
click at [743, 295] on span "Save Entry" at bounding box center [734, 298] width 31 height 9
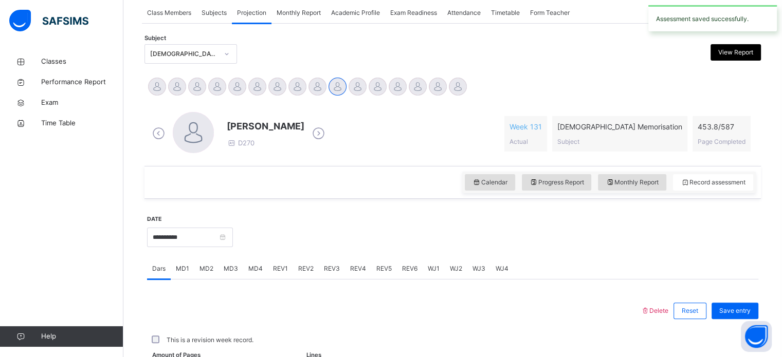
scroll to position [190, 0]
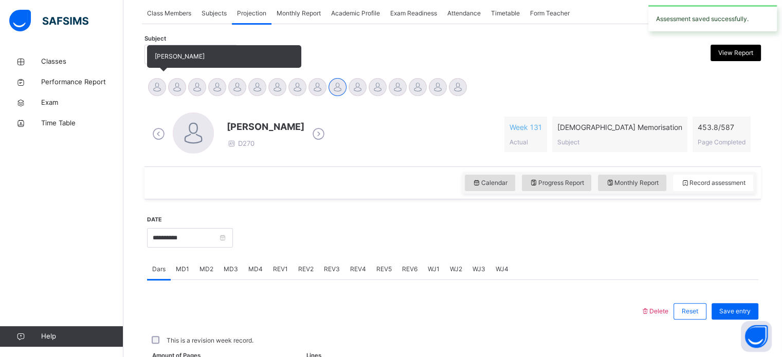
click at [164, 94] on div "[PERSON_NAME]" at bounding box center [157, 88] width 20 height 23
click at [153, 85] on div at bounding box center [157, 87] width 18 height 18
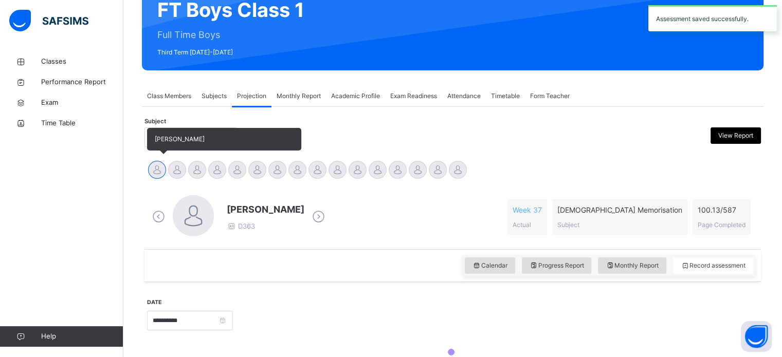
scroll to position [0, 0]
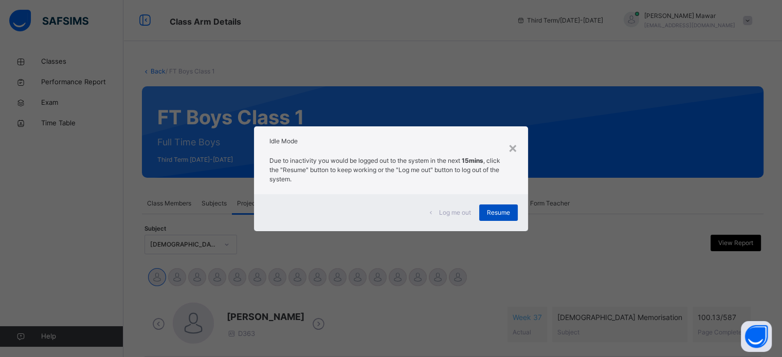
click at [498, 212] on span "Resume" at bounding box center [498, 212] width 23 height 9
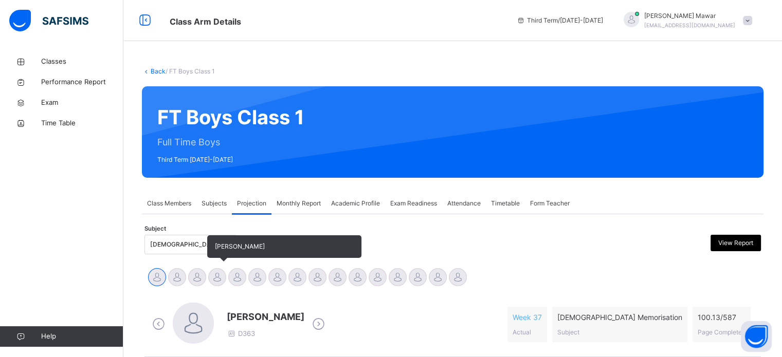
click at [213, 285] on div at bounding box center [217, 277] width 18 height 18
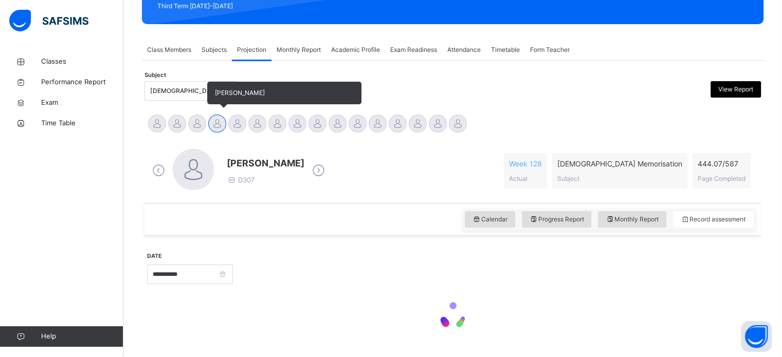
scroll to position [156, 0]
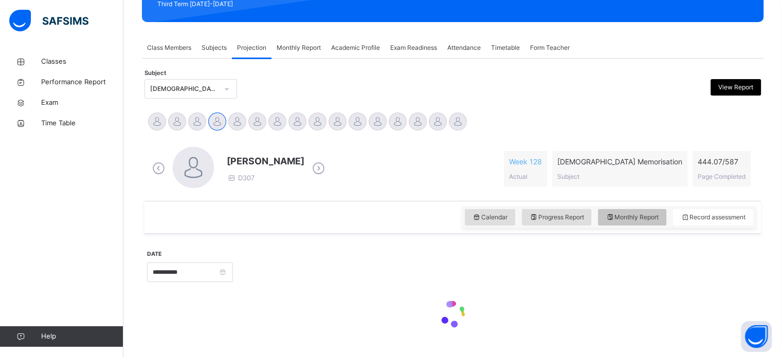
click at [640, 210] on div "Monthly Report" at bounding box center [632, 217] width 68 height 16
select select "****"
select select "*"
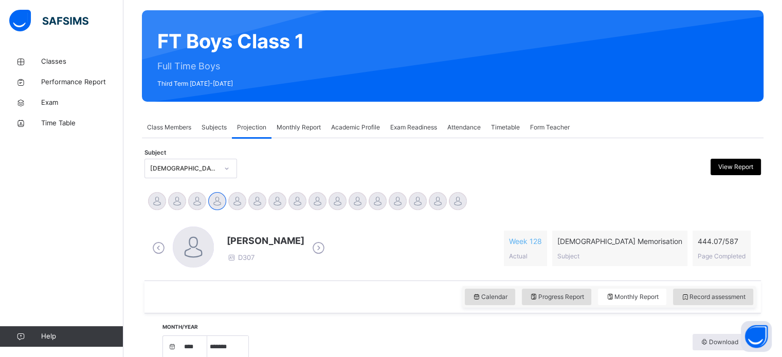
scroll to position [77, 0]
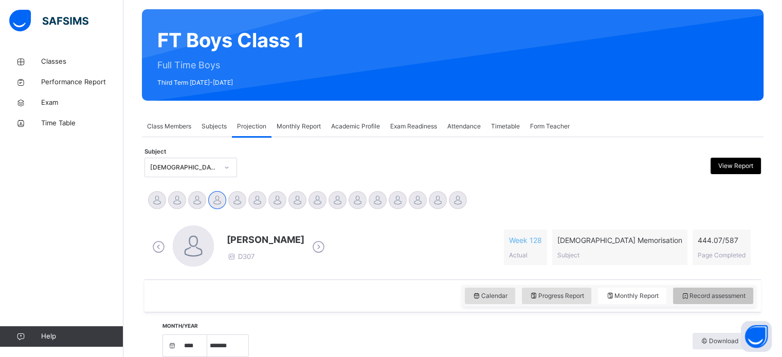
click at [712, 302] on div "Record assessment" at bounding box center [713, 296] width 80 height 16
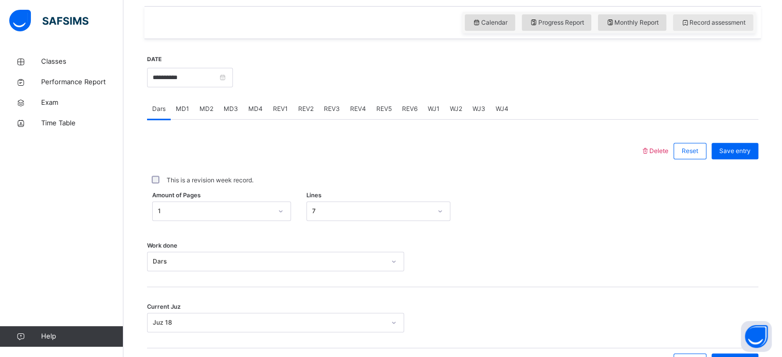
scroll to position [414, 0]
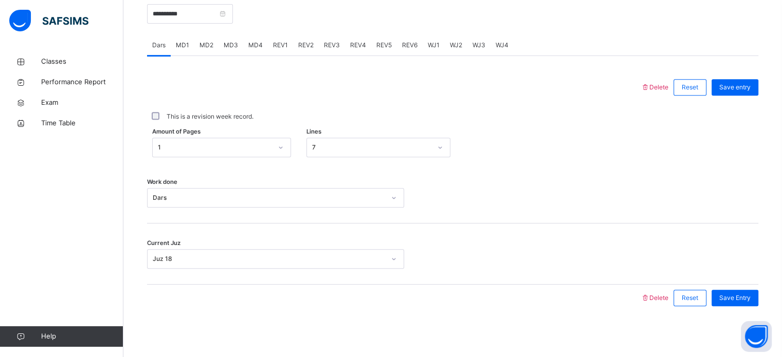
click at [224, 44] on span "MD3" at bounding box center [231, 45] width 14 height 9
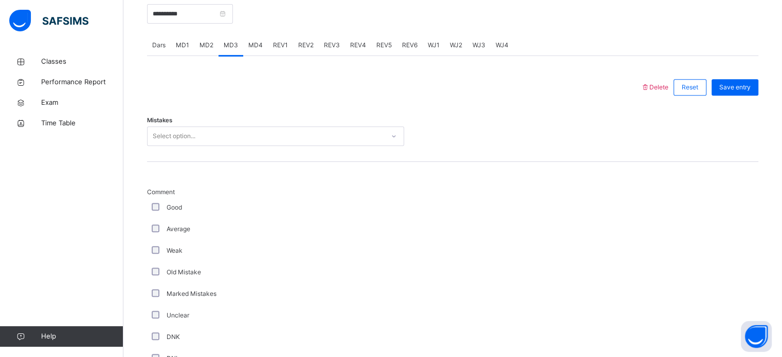
click at [202, 45] on span "MD2" at bounding box center [206, 45] width 14 height 9
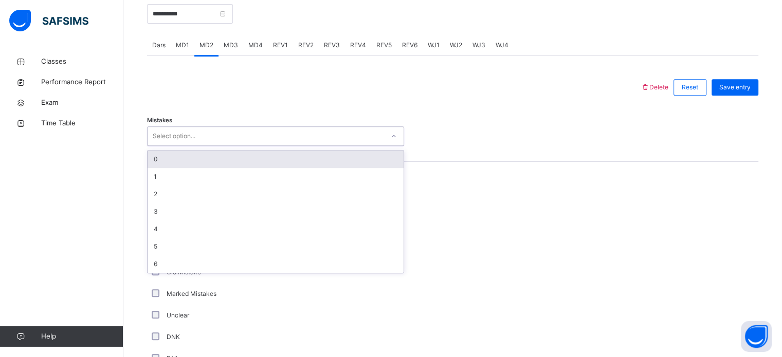
click at [189, 159] on div "0" at bounding box center [275, 159] width 256 height 17
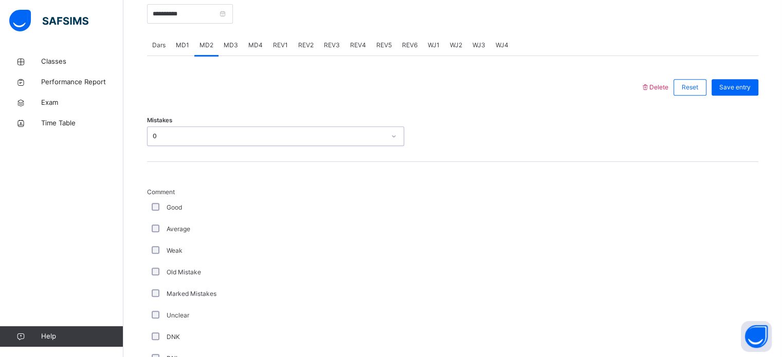
click at [153, 192] on span "Comment" at bounding box center [275, 192] width 257 height 9
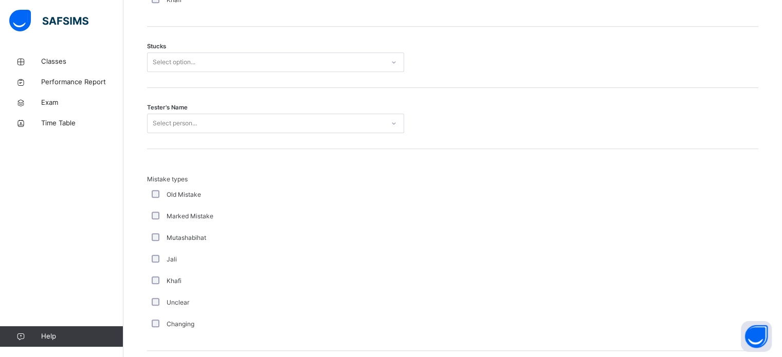
scroll to position [882, 0]
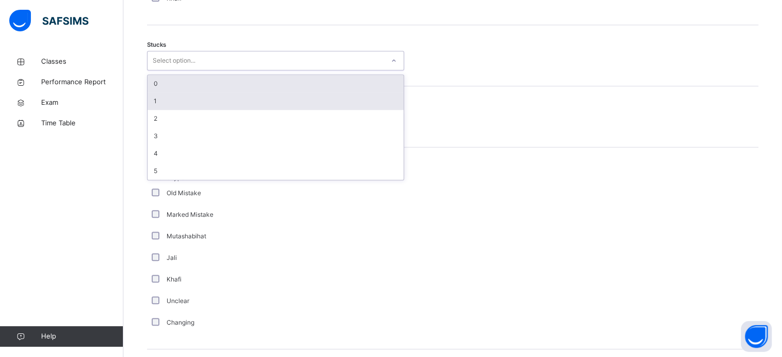
click at [166, 99] on div "1" at bounding box center [275, 100] width 256 height 17
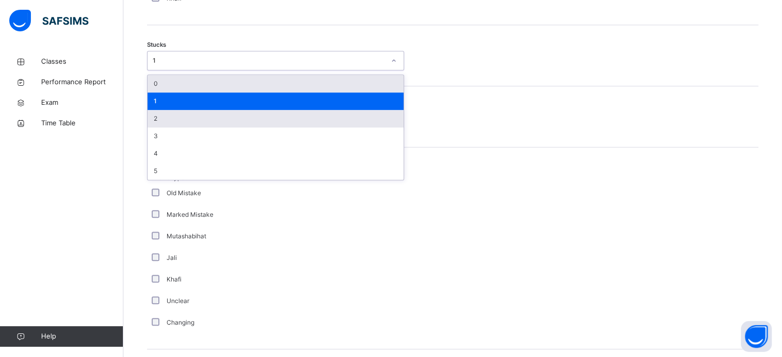
click at [168, 117] on div "2" at bounding box center [275, 118] width 256 height 17
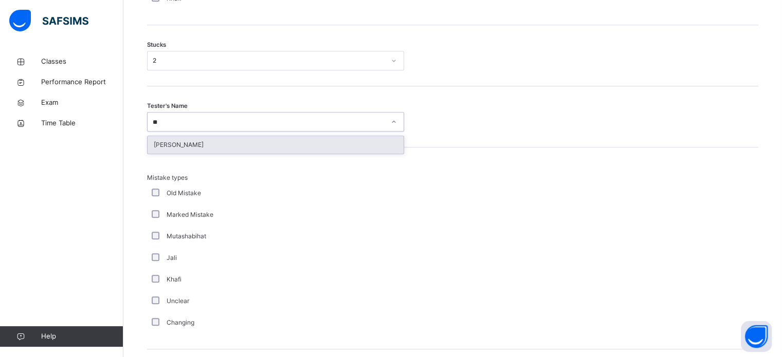
type input "***"
click at [201, 149] on div "[PERSON_NAME]" at bounding box center [275, 144] width 256 height 17
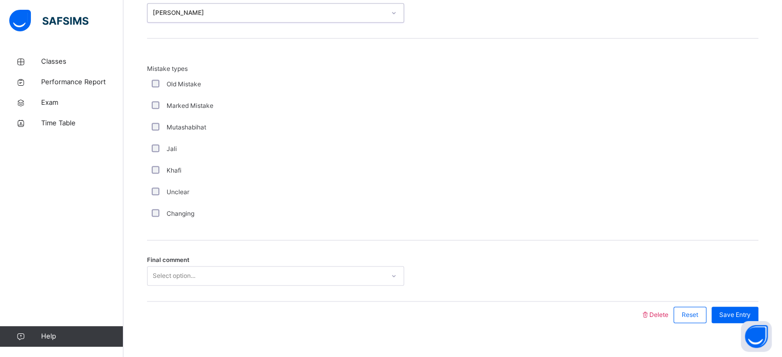
scroll to position [1008, 0]
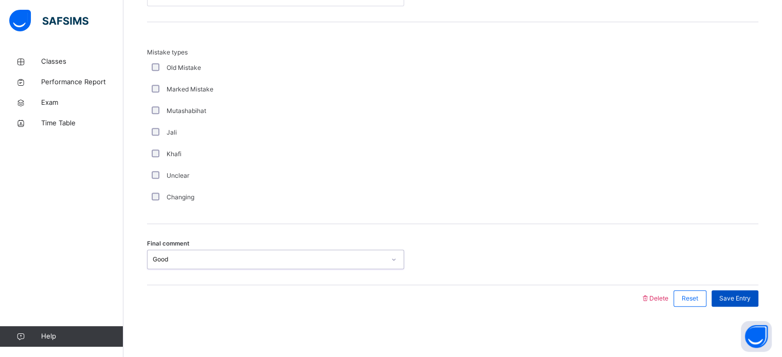
click at [743, 298] on span "Save Entry" at bounding box center [734, 298] width 31 height 9
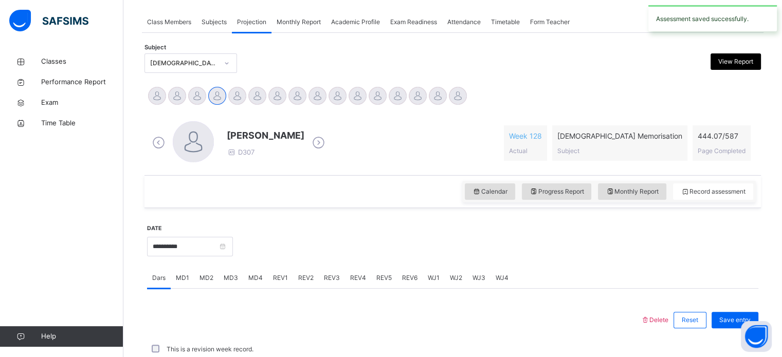
scroll to position [414, 0]
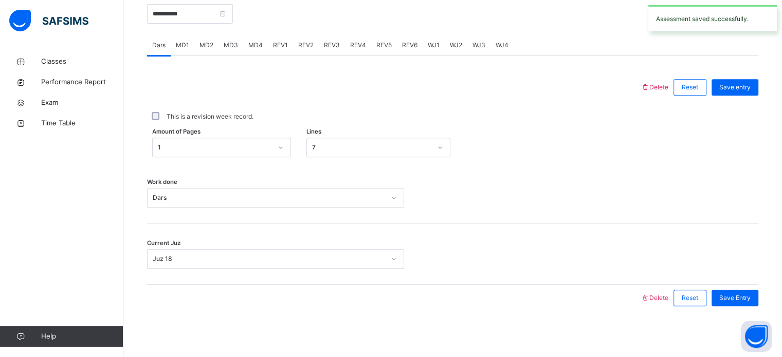
click at [259, 44] on span "MD4" at bounding box center [255, 45] width 14 height 9
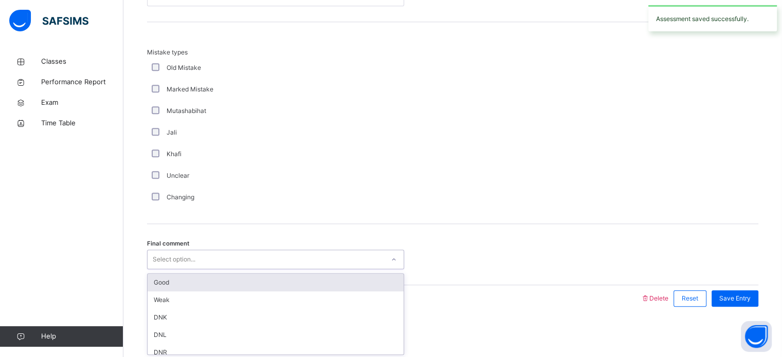
click at [178, 281] on div "Good" at bounding box center [275, 282] width 256 height 17
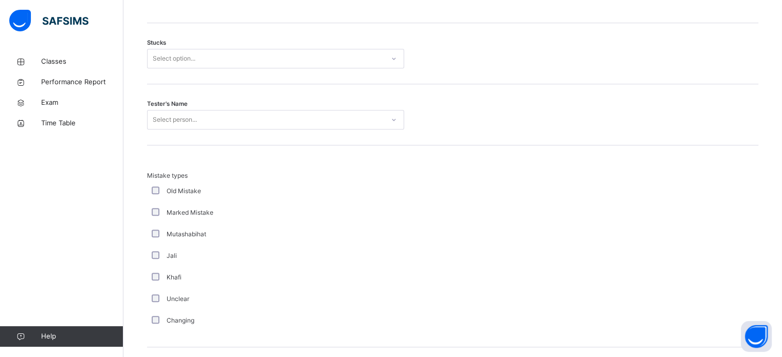
scroll to position [878, 0]
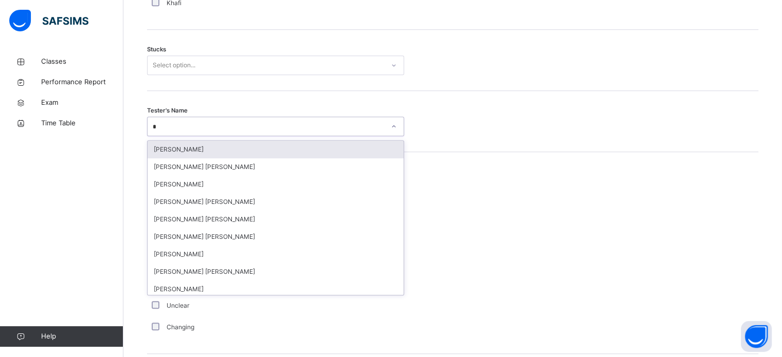
type input "**"
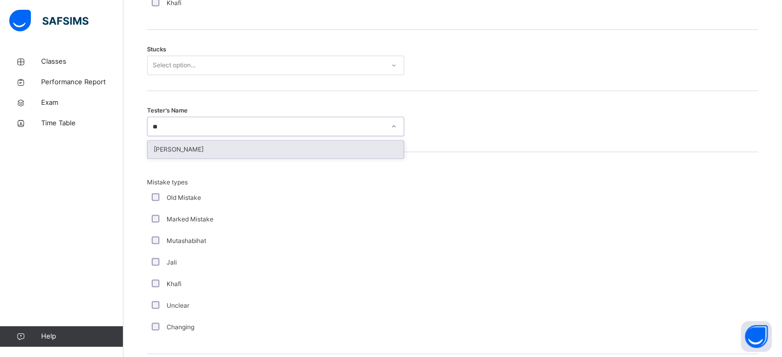
click at [212, 145] on div "[PERSON_NAME]" at bounding box center [275, 149] width 256 height 17
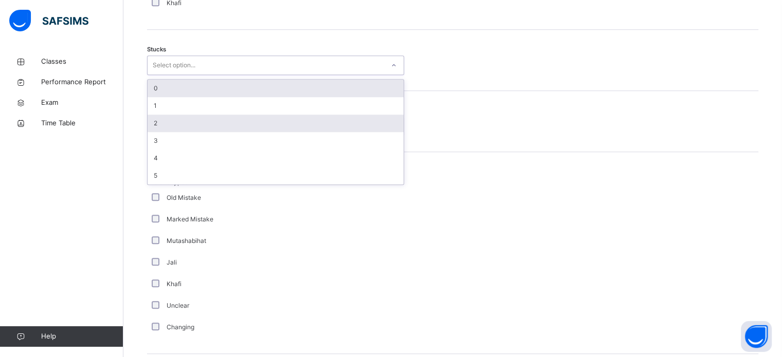
click at [177, 125] on div "2" at bounding box center [275, 123] width 256 height 17
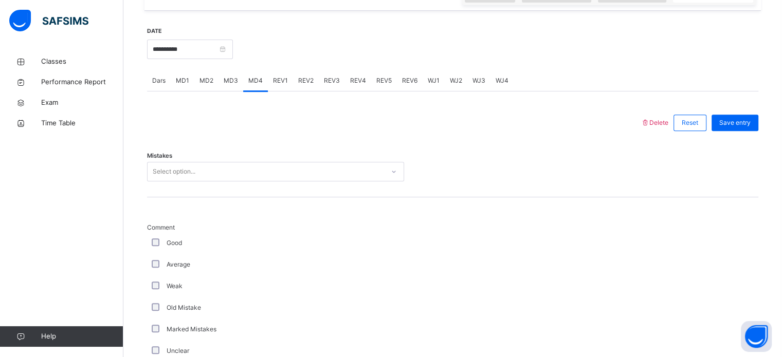
scroll to position [376, 0]
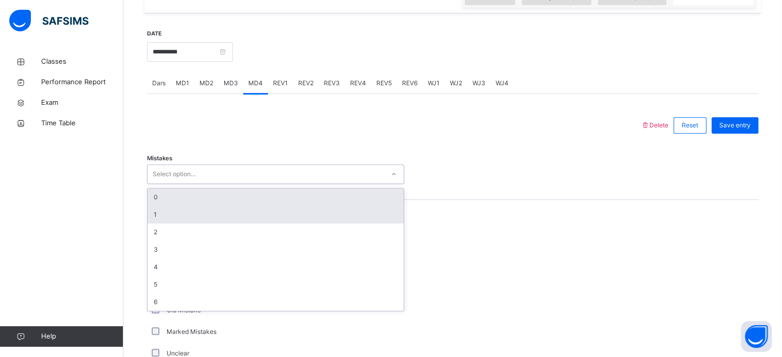
click at [154, 212] on div "1" at bounding box center [275, 214] width 256 height 17
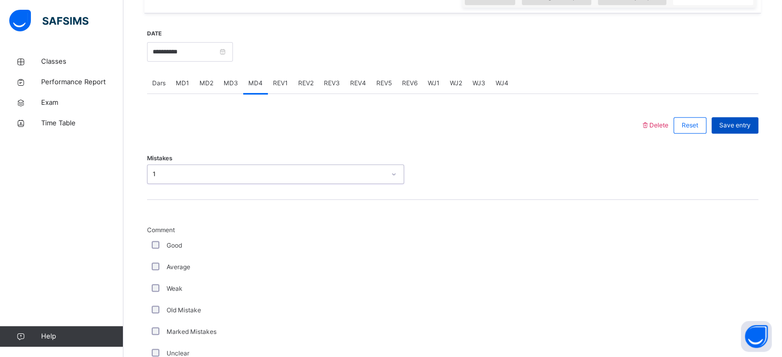
click at [736, 127] on span "Save entry" at bounding box center [734, 125] width 31 height 9
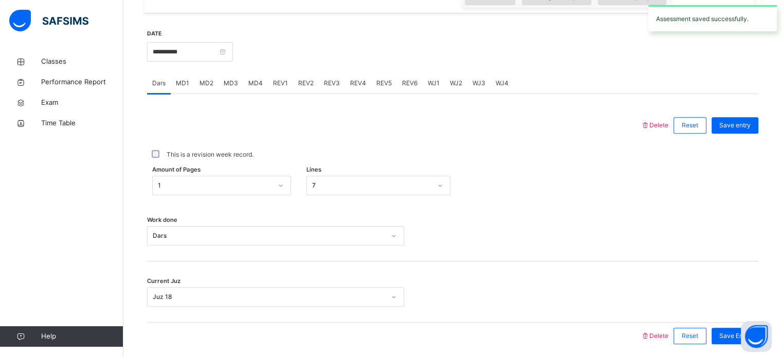
click at [280, 84] on span "REV1" at bounding box center [280, 83] width 15 height 9
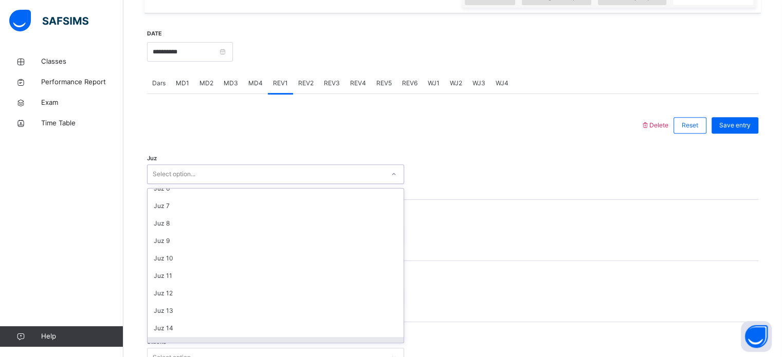
scroll to position [114, 0]
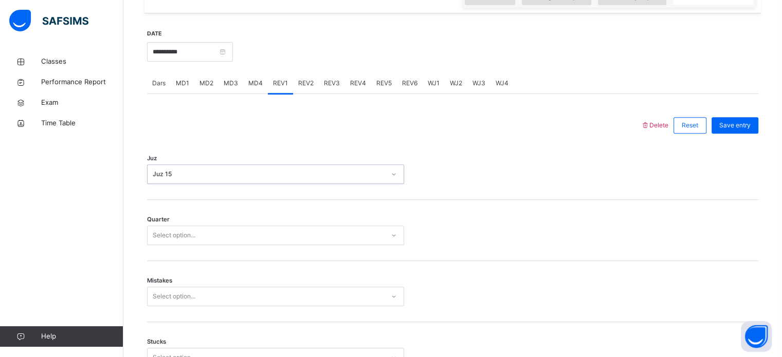
click at [177, 214] on div "Quarter Select option..." at bounding box center [452, 230] width 611 height 61
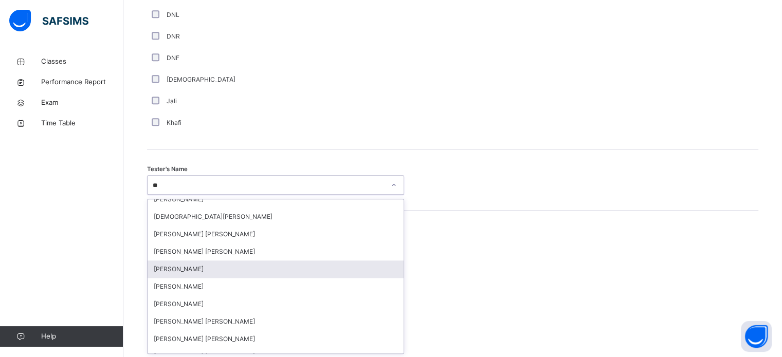
scroll to position [43, 0]
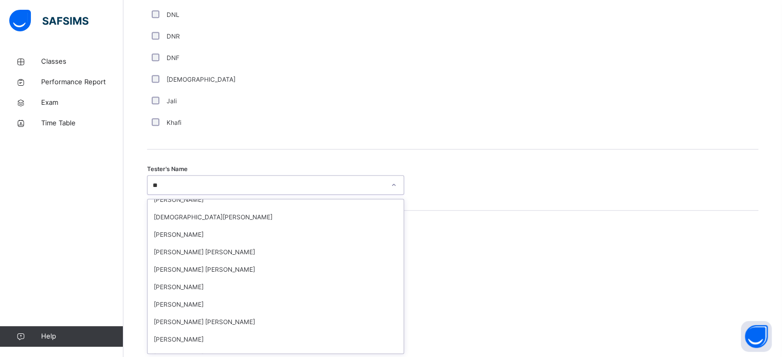
type input "***"
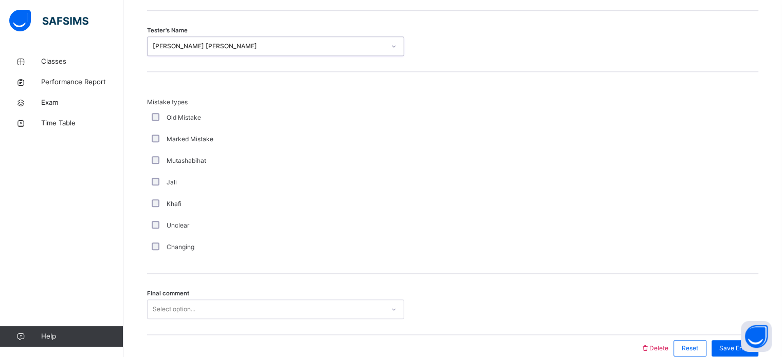
scroll to position [1130, 0]
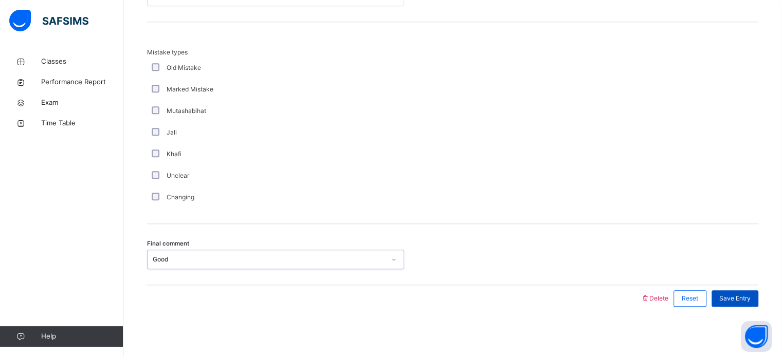
click at [746, 295] on span "Save Entry" at bounding box center [734, 298] width 31 height 9
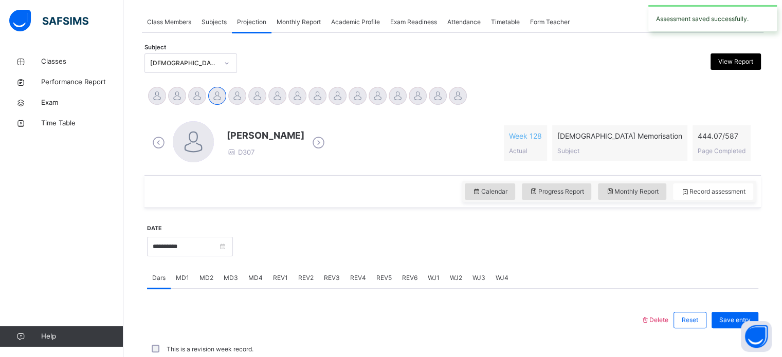
scroll to position [414, 0]
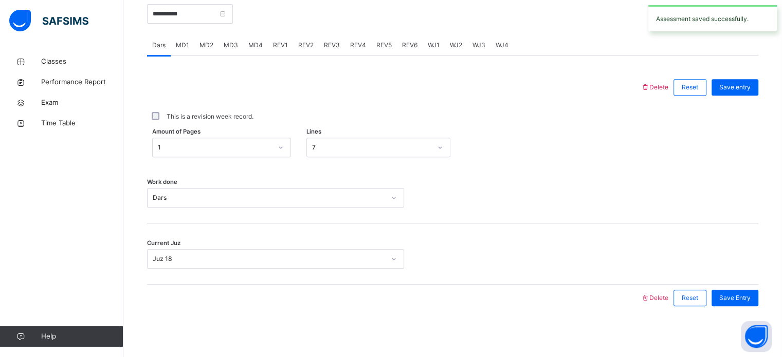
click at [298, 44] on span "REV2" at bounding box center [305, 45] width 15 height 9
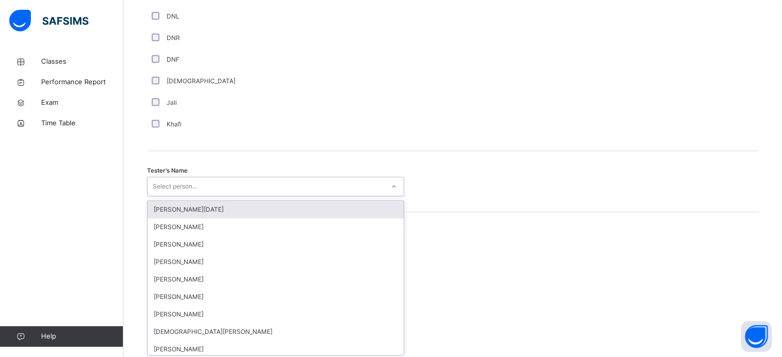
scroll to position [941, 0]
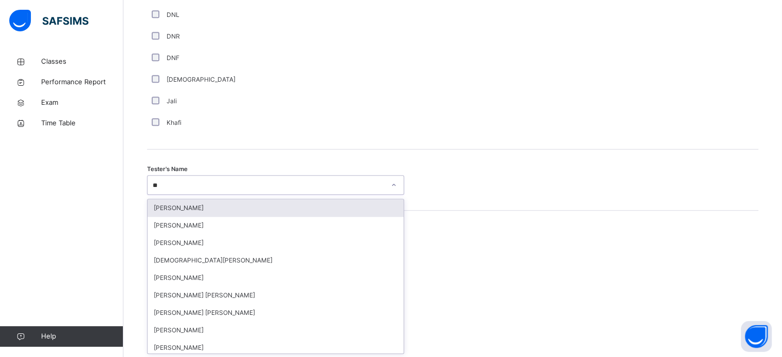
type input "***"
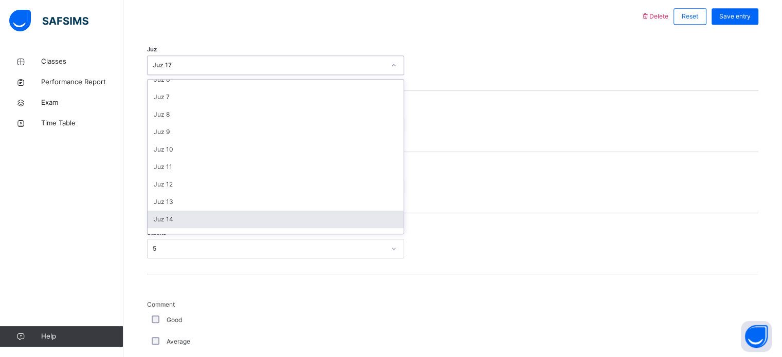
scroll to position [114, 0]
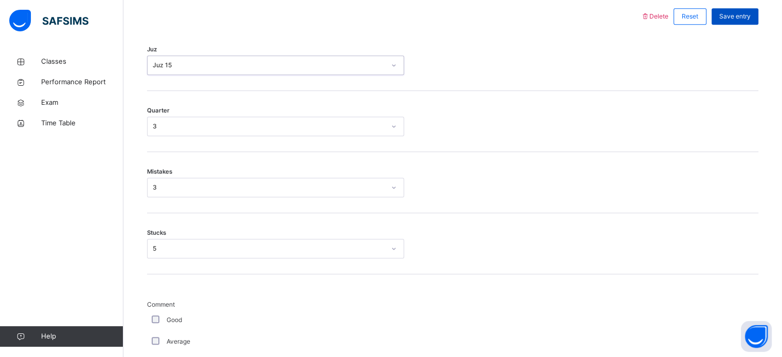
click at [738, 22] on div "Save entry" at bounding box center [734, 16] width 47 height 16
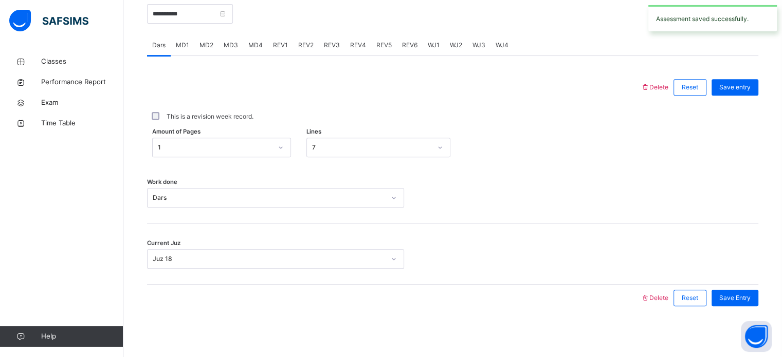
click at [326, 44] on span "REV3" at bounding box center [332, 45] width 16 height 9
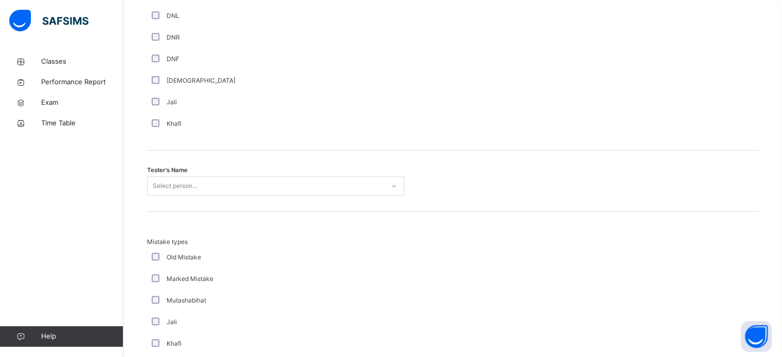
scroll to position [941, 0]
type input "**"
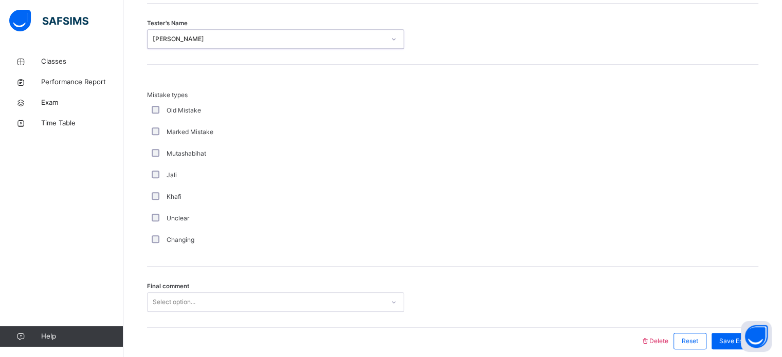
scroll to position [1130, 0]
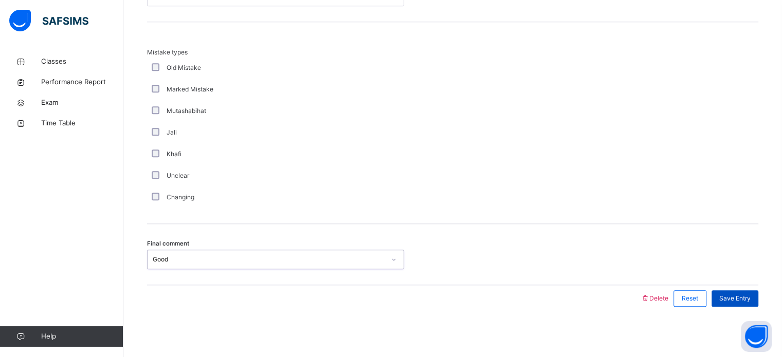
click at [746, 295] on span "Save Entry" at bounding box center [734, 298] width 31 height 9
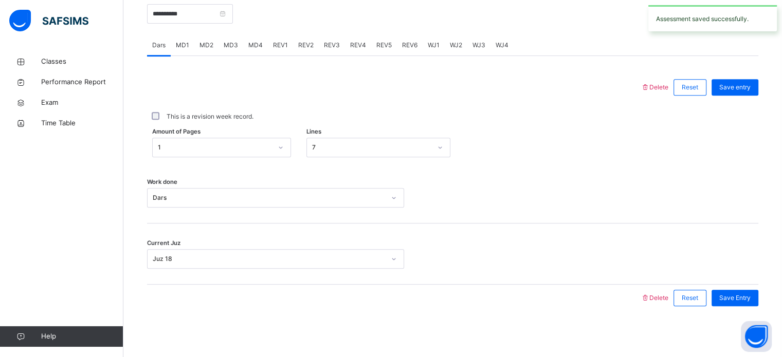
click at [354, 50] on div "REV4" at bounding box center [358, 45] width 26 height 21
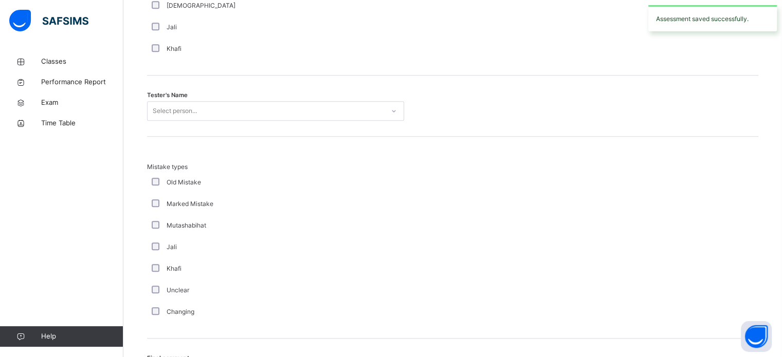
scroll to position [1014, 0]
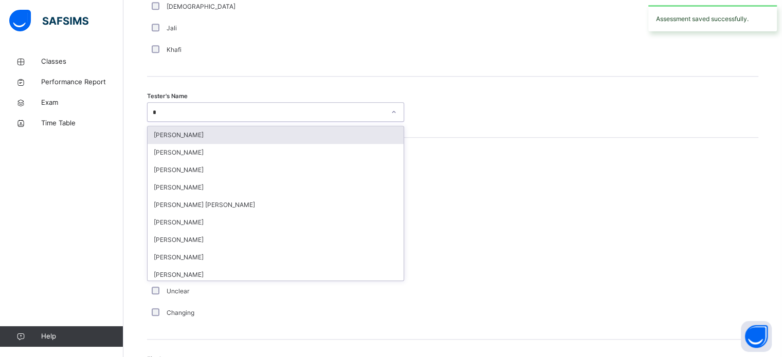
type input "**"
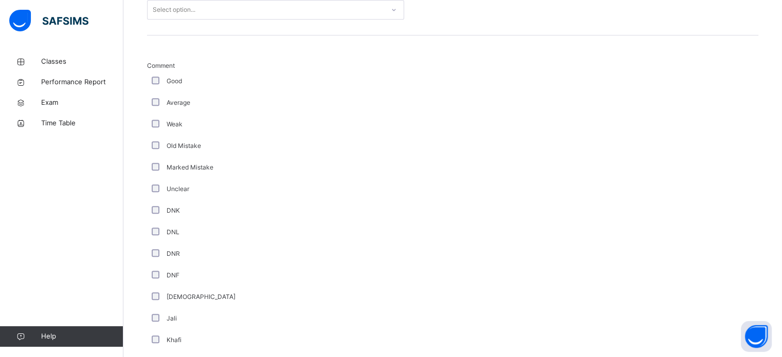
scroll to position [675, 0]
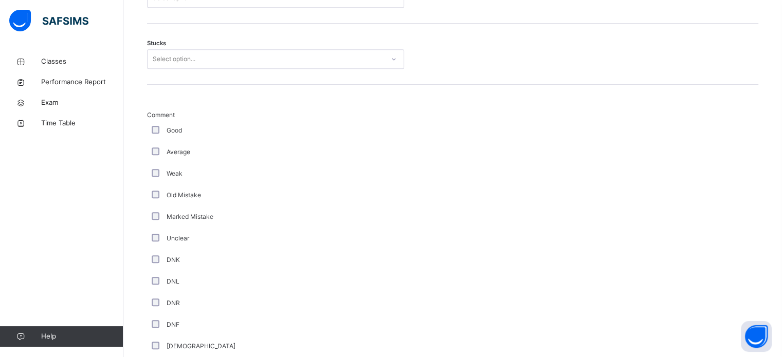
click at [155, 333] on div "DNF" at bounding box center [275, 325] width 257 height 22
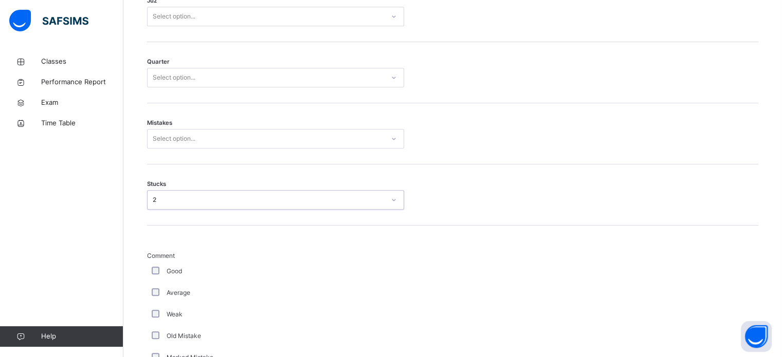
scroll to position [528, 0]
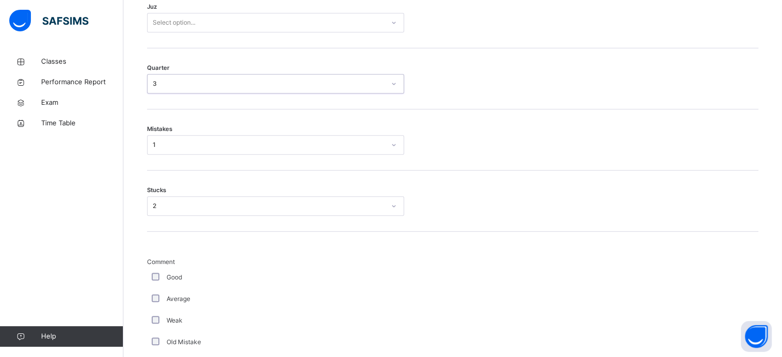
click at [154, 68] on span "Quarter" at bounding box center [158, 68] width 23 height 9
click at [153, 86] on div "3" at bounding box center [269, 83] width 232 height 9
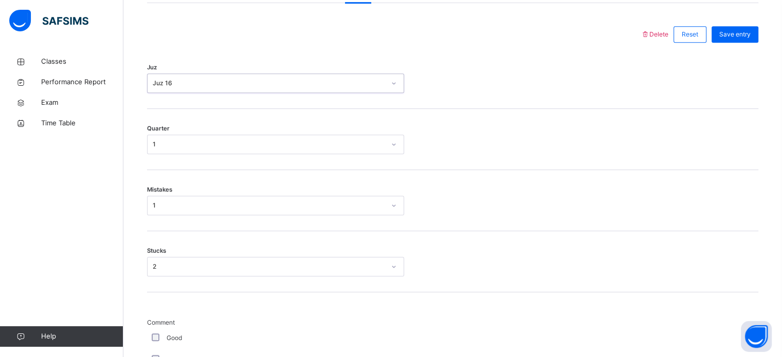
scroll to position [398, 0]
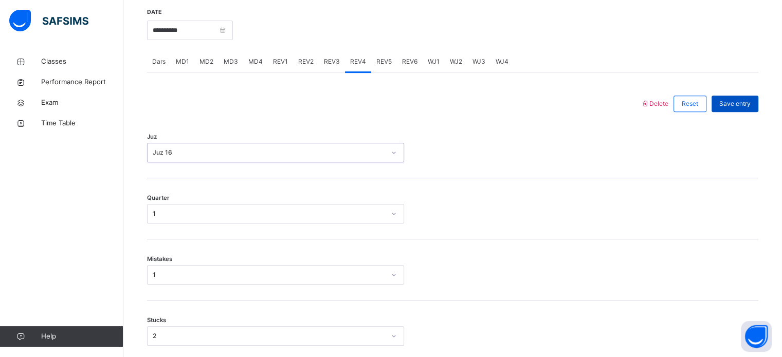
click at [735, 105] on span "Save entry" at bounding box center [734, 103] width 31 height 9
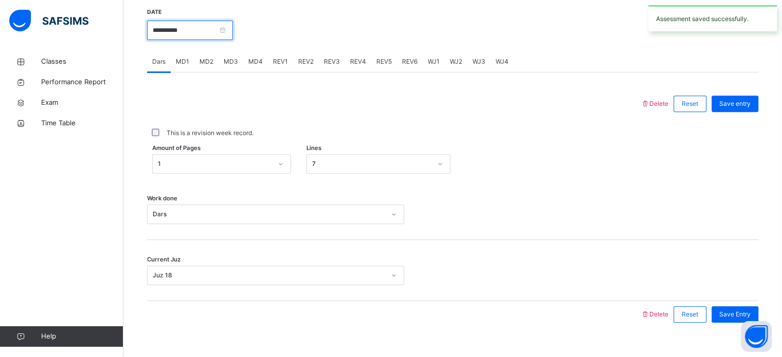
click at [190, 24] on input "**********" at bounding box center [190, 31] width 86 height 20
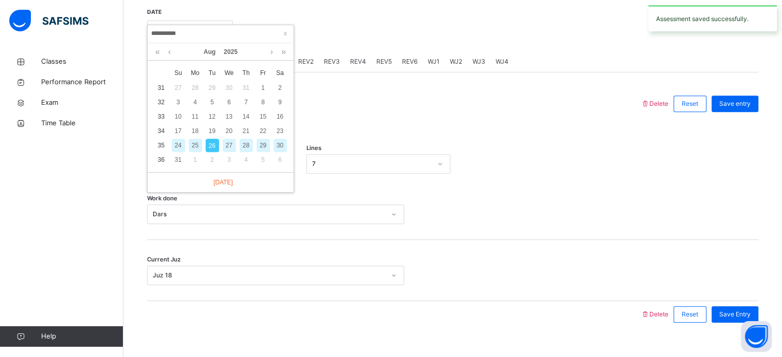
click at [199, 146] on div "25" at bounding box center [195, 145] width 13 height 13
type input "**********"
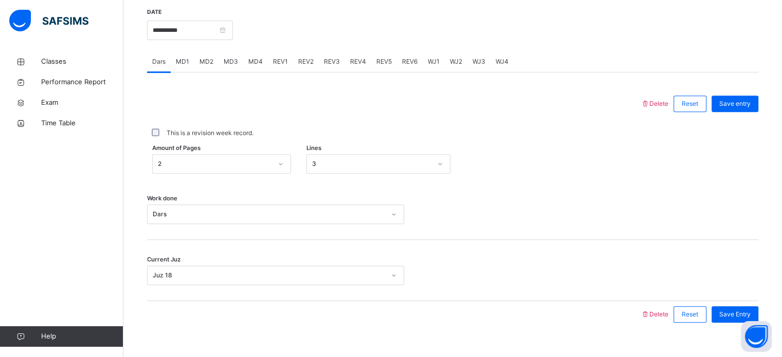
click at [224, 64] on span "MD3" at bounding box center [231, 61] width 14 height 9
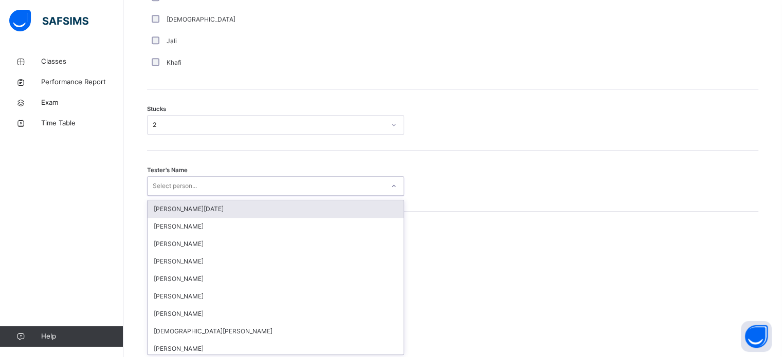
scroll to position [819, 0]
type input "**"
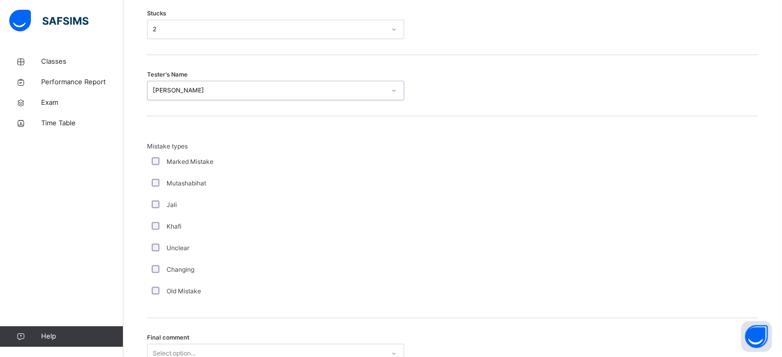
scroll to position [1008, 0]
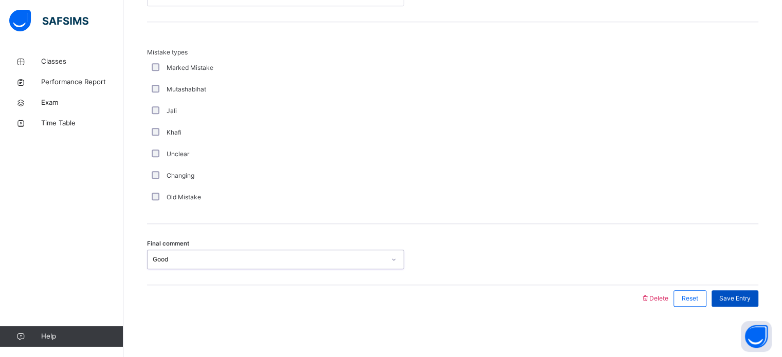
click at [750, 296] on span "Save Entry" at bounding box center [734, 298] width 31 height 9
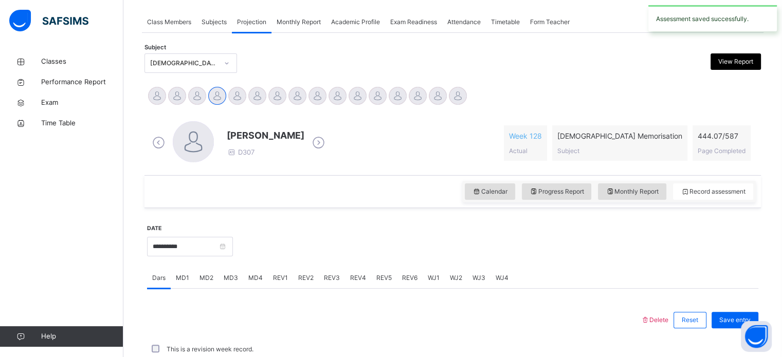
scroll to position [414, 0]
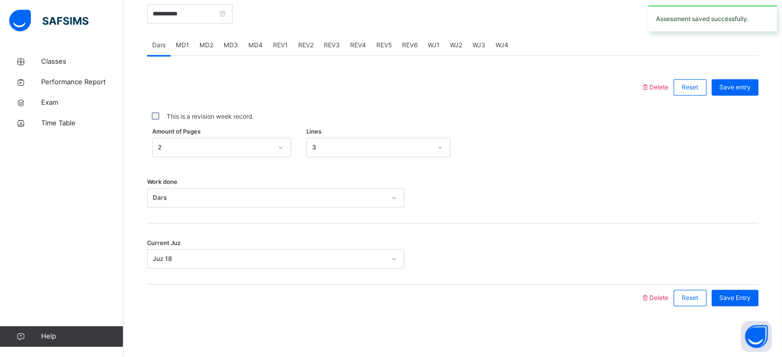
click at [268, 48] on div "REV1" at bounding box center [280, 45] width 25 height 21
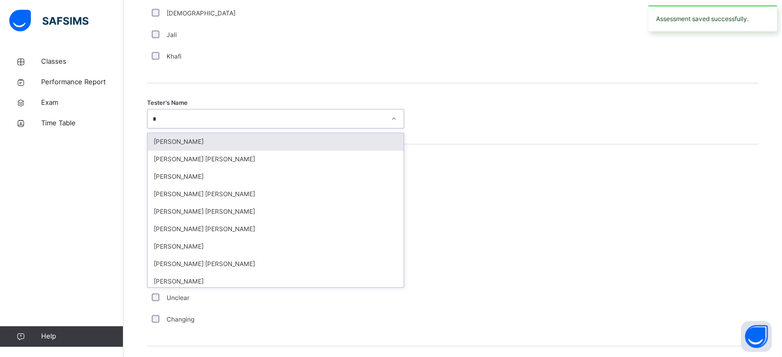
type input "**"
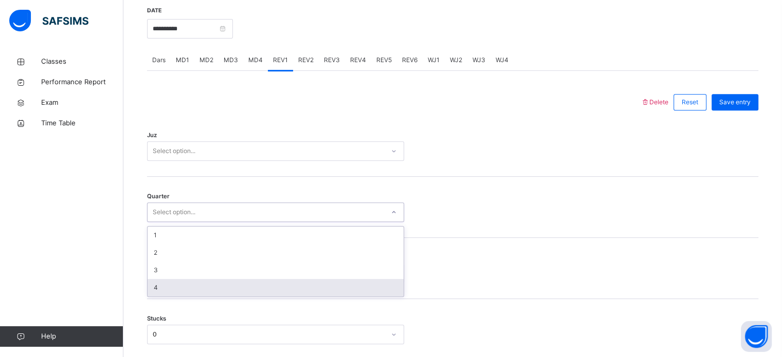
scroll to position [399, 0]
click at [248, 58] on span "MD4" at bounding box center [255, 60] width 14 height 9
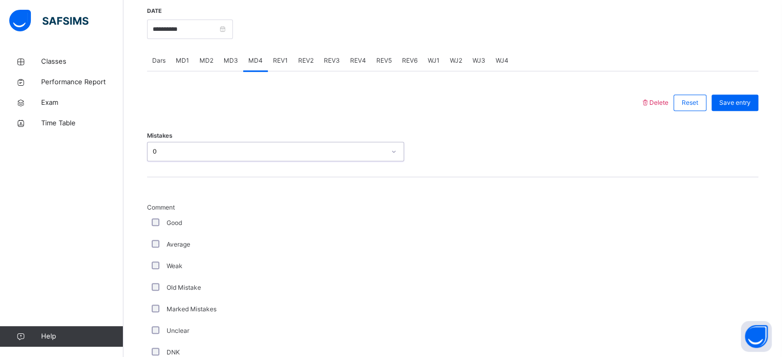
click at [122, 203] on div "Classes Performance Report Exam Time Table Help" at bounding box center [61, 199] width 123 height 316
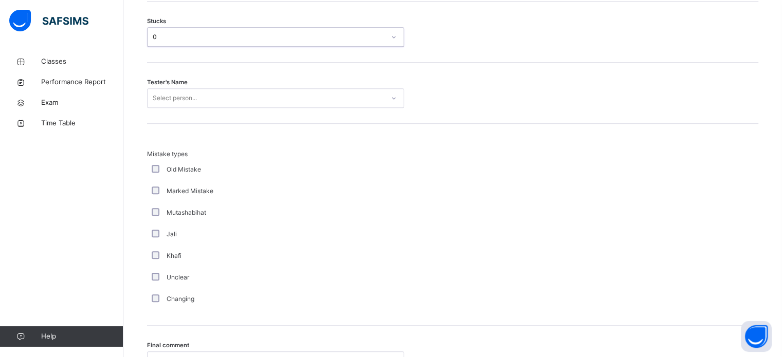
scroll to position [922, 0]
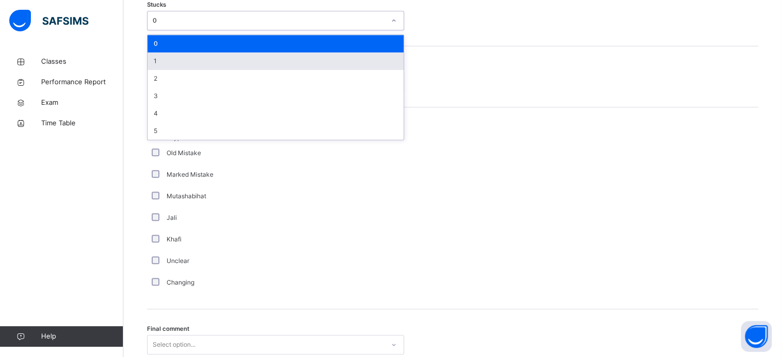
click at [154, 64] on div "1" at bounding box center [275, 60] width 256 height 17
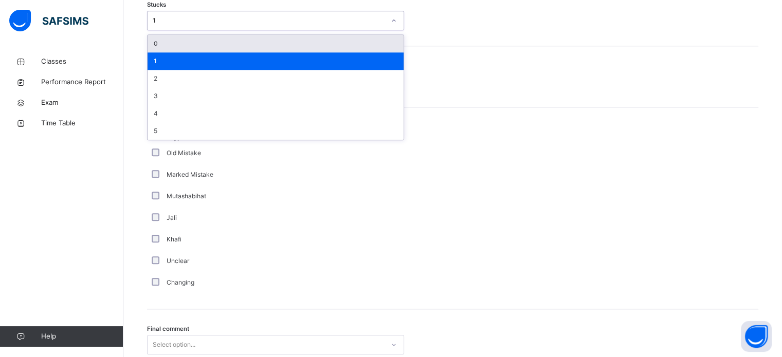
click at [159, 55] on div "1" at bounding box center [275, 60] width 256 height 17
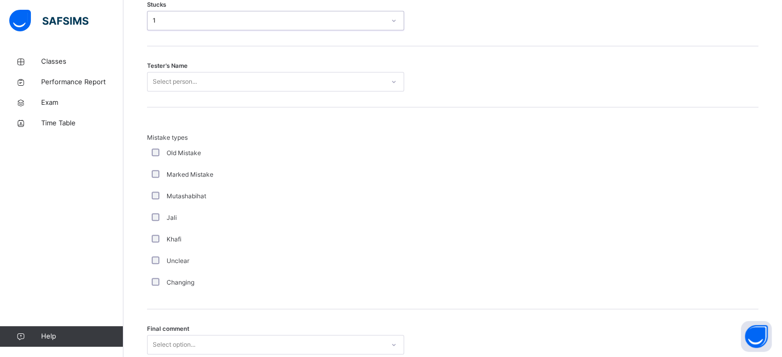
click at [153, 21] on div "1" at bounding box center [269, 20] width 232 height 9
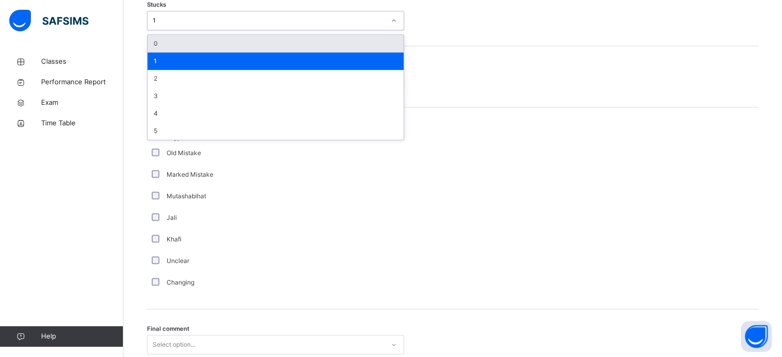
click at [154, 38] on div "0" at bounding box center [275, 43] width 256 height 17
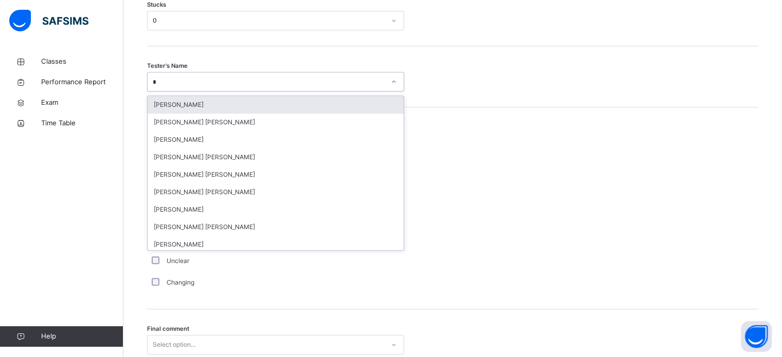
type input "**"
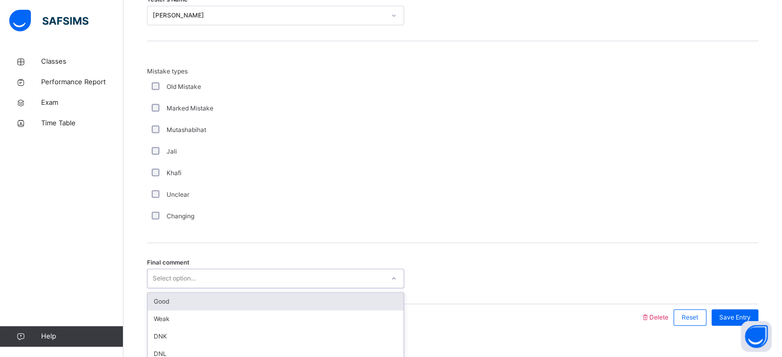
scroll to position [1008, 0]
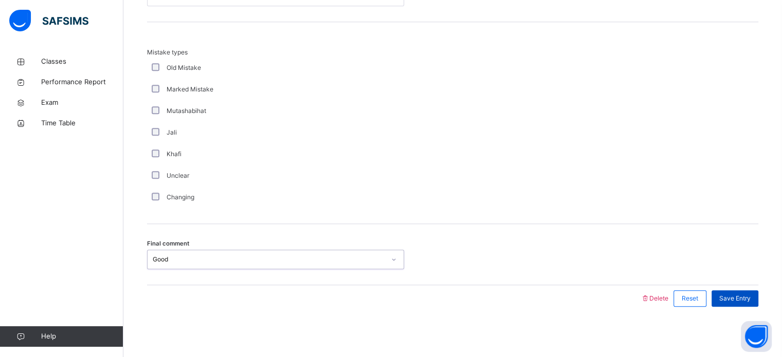
click at [740, 290] on div "Save Entry" at bounding box center [734, 298] width 47 height 16
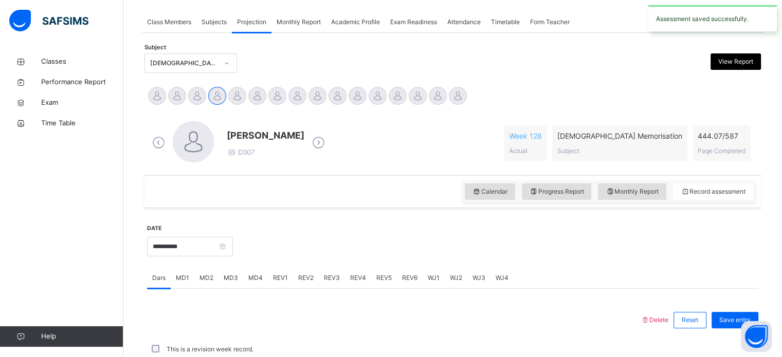
scroll to position [414, 0]
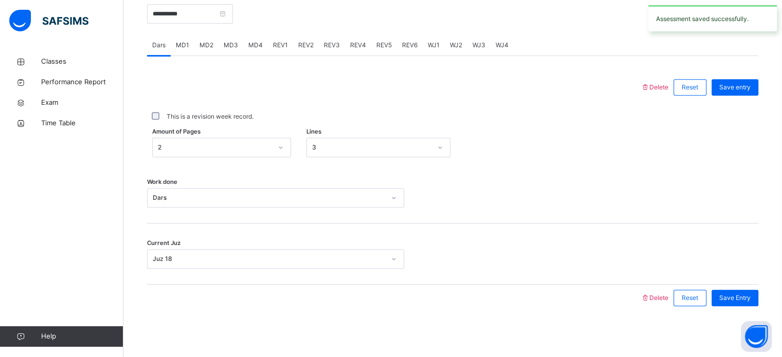
click at [277, 48] on span "REV1" at bounding box center [280, 45] width 15 height 9
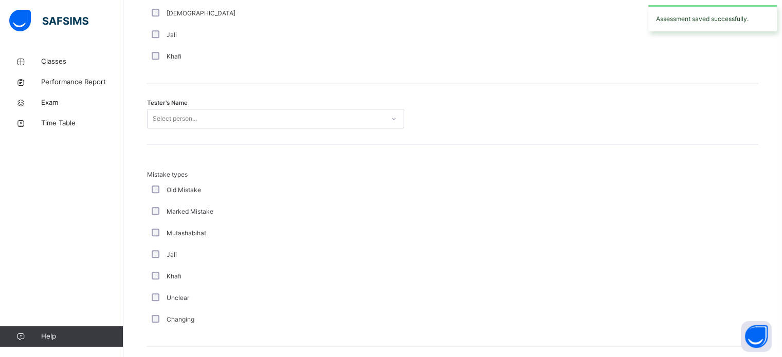
click at [260, 136] on div "Tester's Name Select person..." at bounding box center [452, 113] width 611 height 61
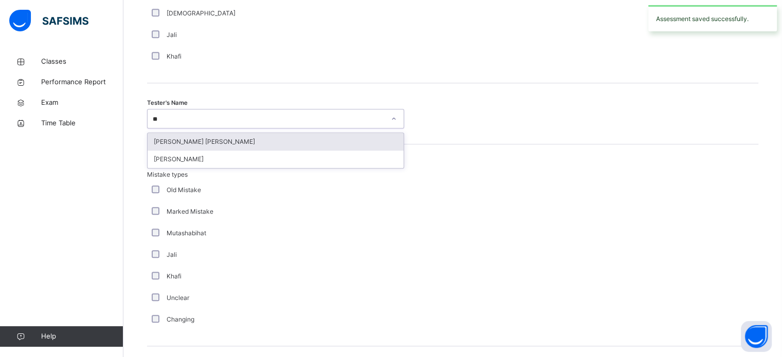
type input "***"
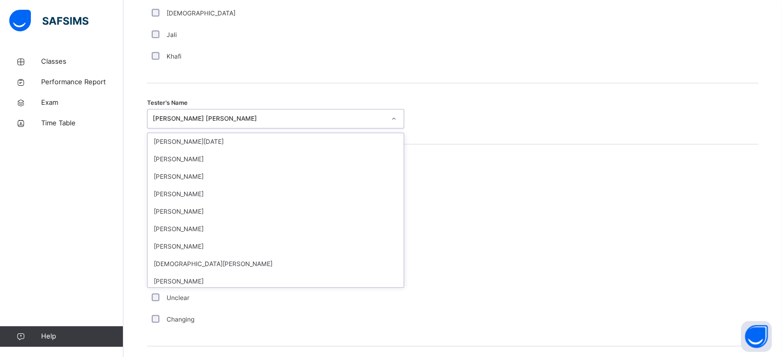
scroll to position [44, 0]
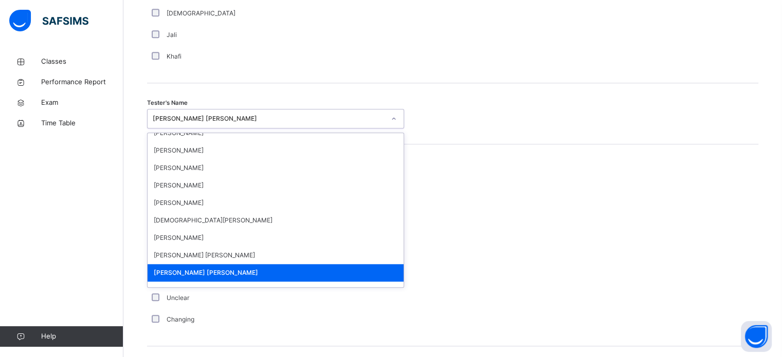
click at [512, 214] on div "Mistake types Old Mistake Marked Mistake Mutashabihat [PERSON_NAME] Unclear Cha…" at bounding box center [452, 250] width 611 height 160
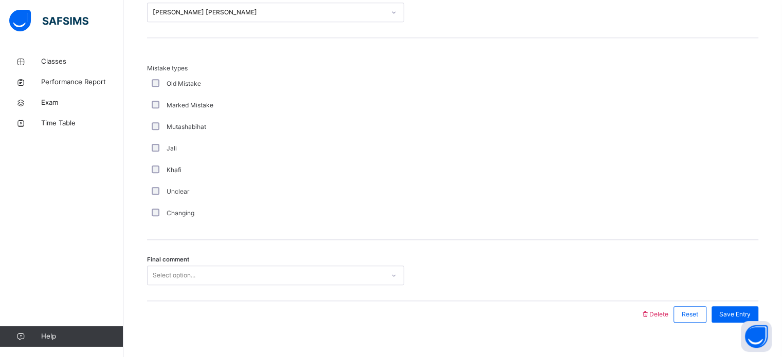
scroll to position [1130, 0]
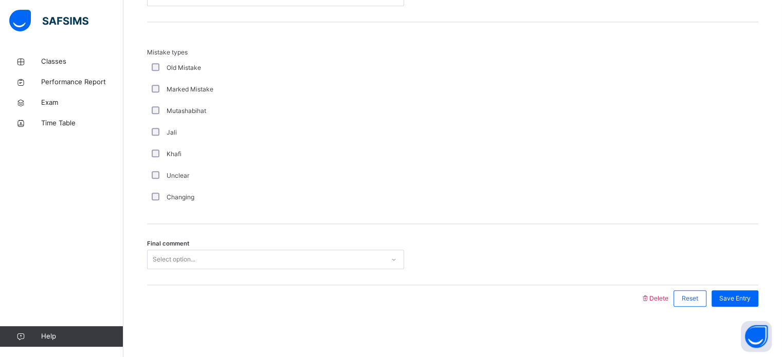
click at [280, 275] on div "Final comment Select option..." at bounding box center [452, 254] width 611 height 61
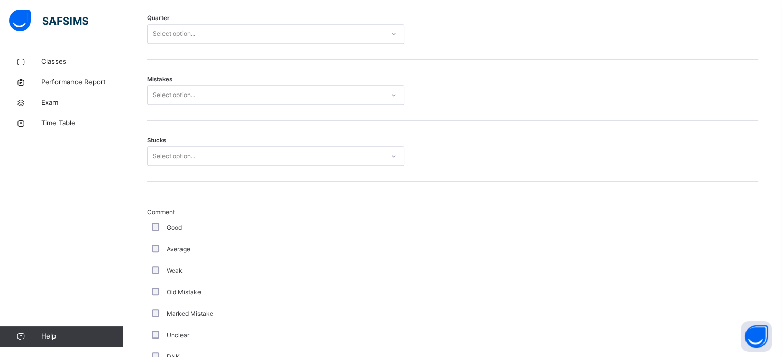
scroll to position [535, 0]
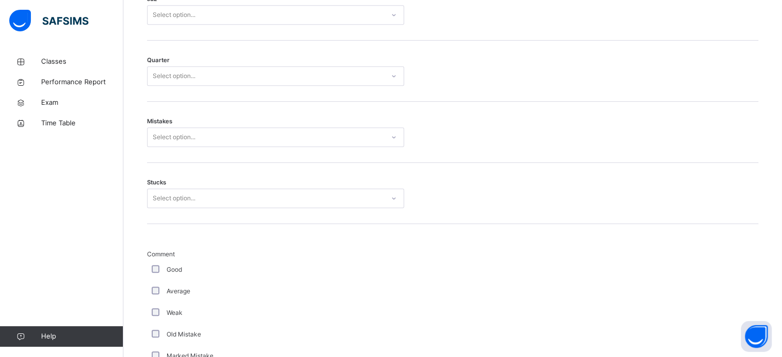
click at [195, 214] on div "Stucks Select option..." at bounding box center [452, 193] width 611 height 61
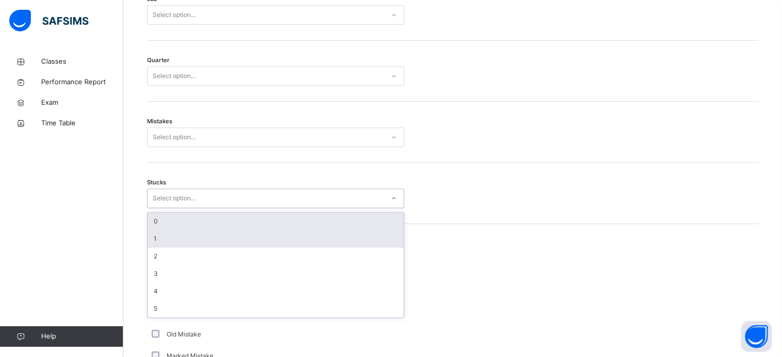
click at [179, 233] on div "1" at bounding box center [275, 238] width 256 height 17
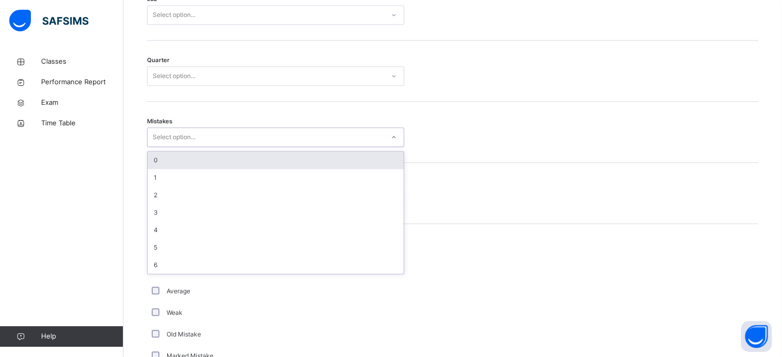
click at [186, 164] on div "0" at bounding box center [275, 160] width 256 height 17
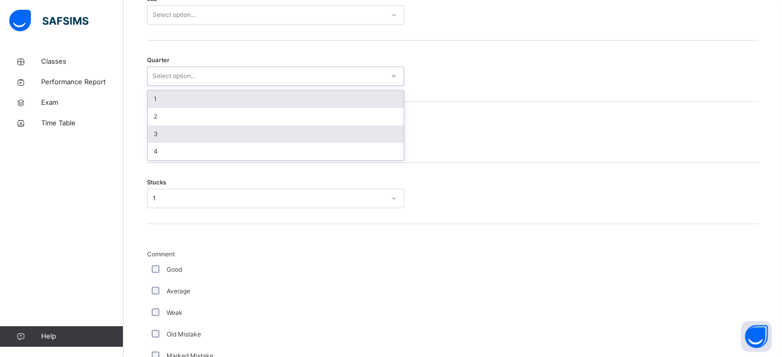
click at [175, 141] on div "3" at bounding box center [275, 133] width 256 height 17
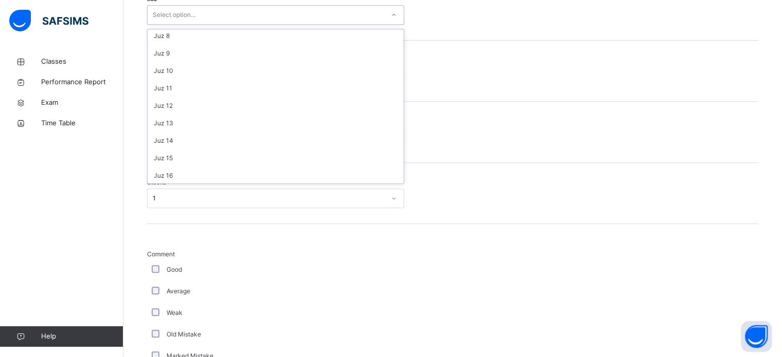
scroll to position [125, 0]
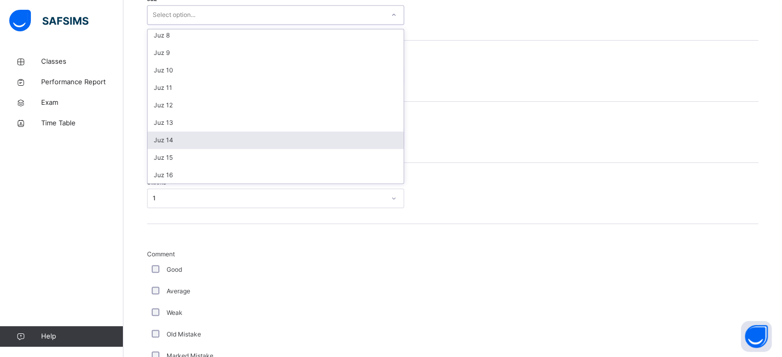
click at [183, 136] on div "Juz 14" at bounding box center [275, 140] width 256 height 17
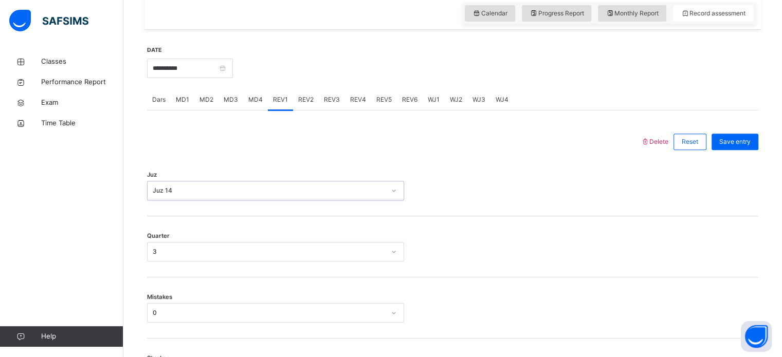
scroll to position [345, 0]
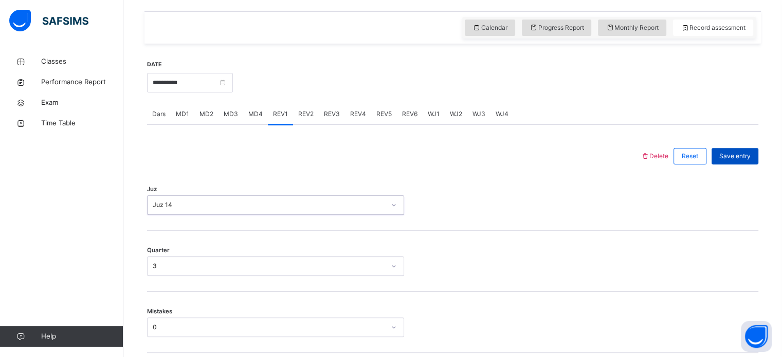
click at [733, 162] on div "Save entry" at bounding box center [734, 156] width 47 height 16
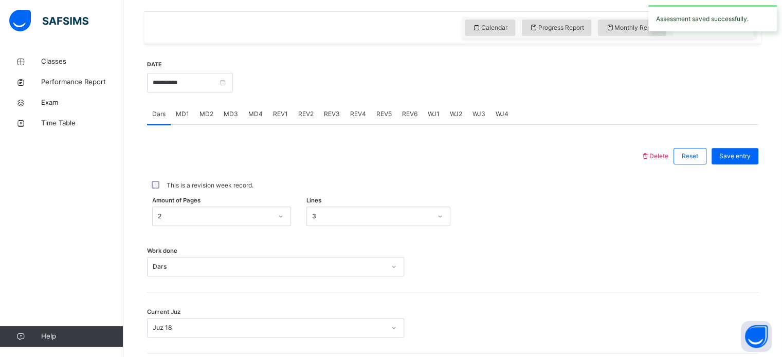
click at [303, 115] on span "REV2" at bounding box center [305, 113] width 15 height 9
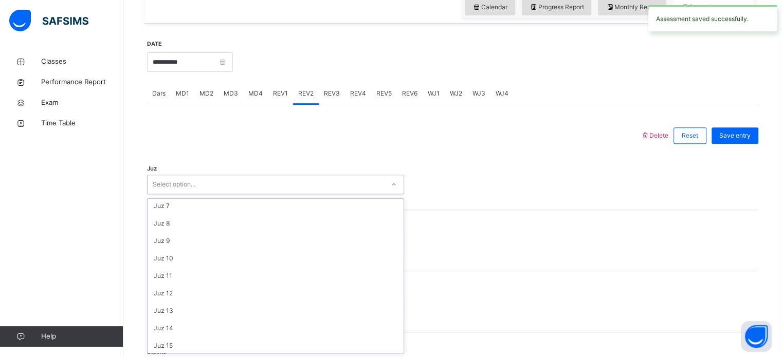
scroll to position [109, 0]
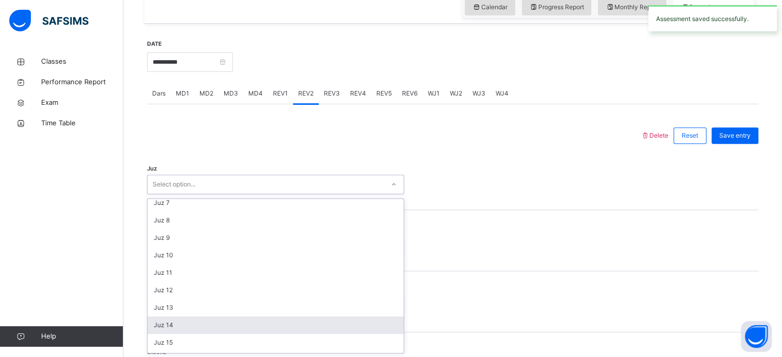
click at [185, 325] on div "Juz 14" at bounding box center [275, 325] width 256 height 17
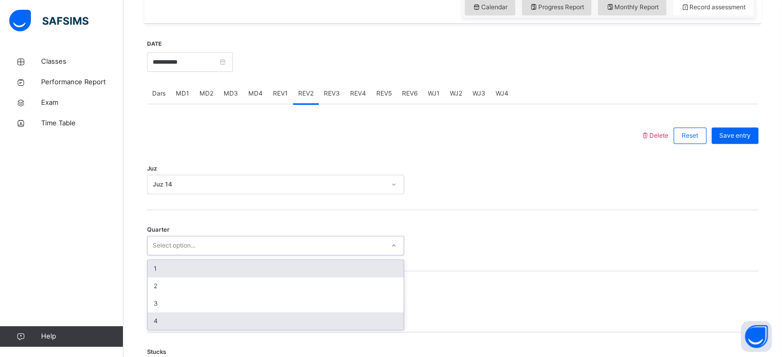
click at [187, 323] on div "4" at bounding box center [275, 320] width 256 height 17
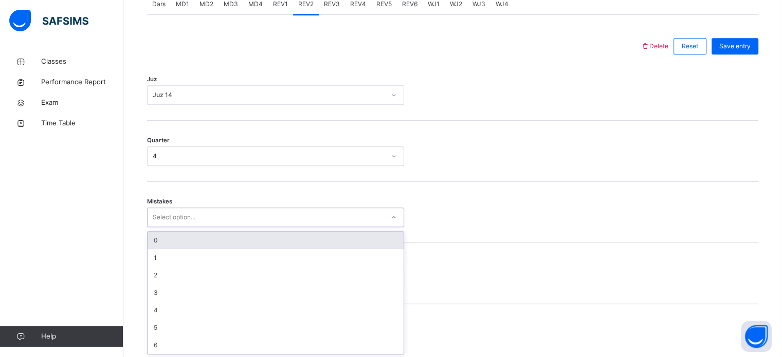
scroll to position [456, 0]
click at [198, 244] on div "0" at bounding box center [275, 239] width 256 height 17
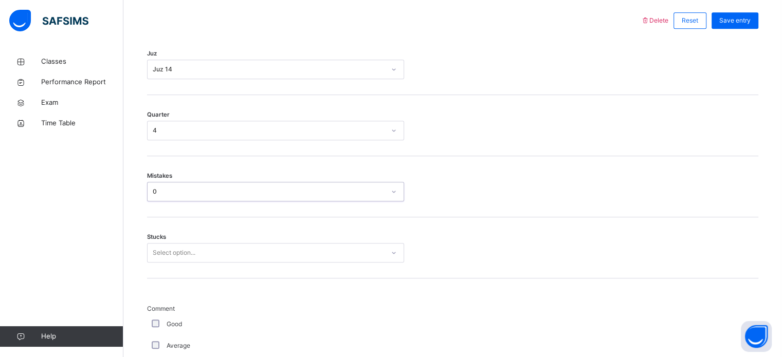
scroll to position [551, 0]
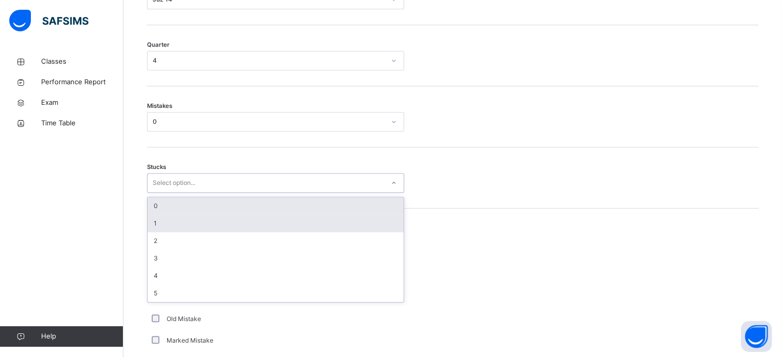
click at [179, 228] on div "1" at bounding box center [275, 223] width 256 height 17
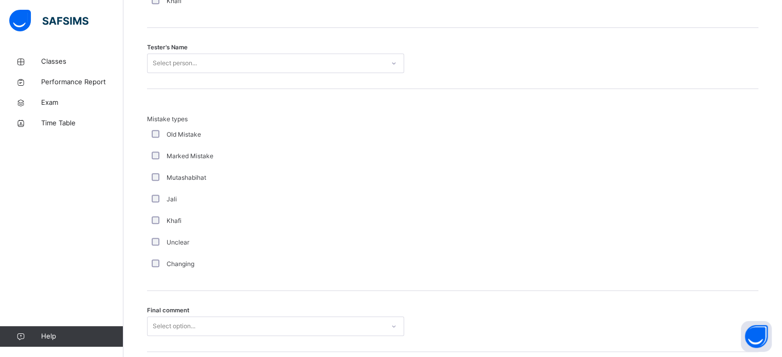
scroll to position [1088, 0]
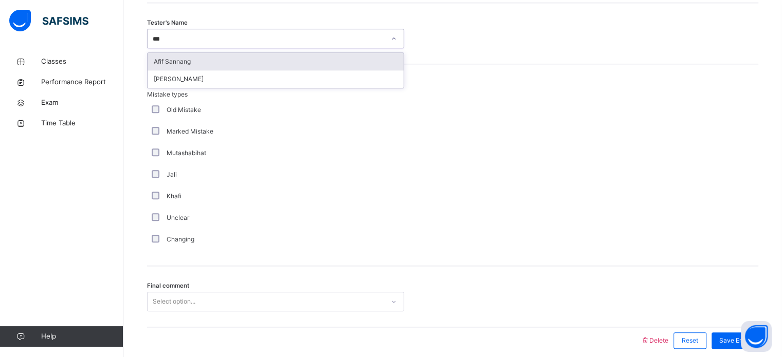
type input "****"
click at [198, 67] on div "Afif Sannang" at bounding box center [275, 61] width 256 height 17
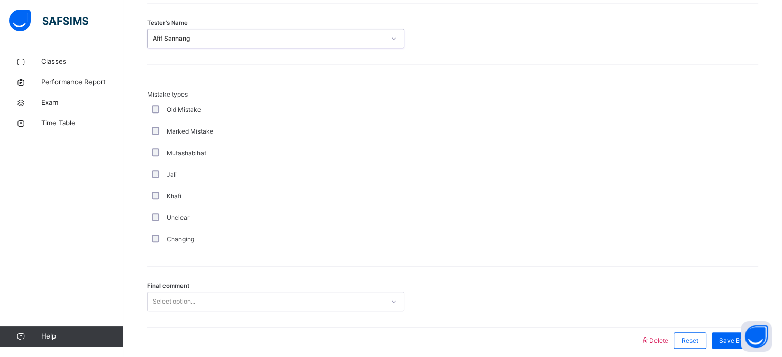
scroll to position [1130, 0]
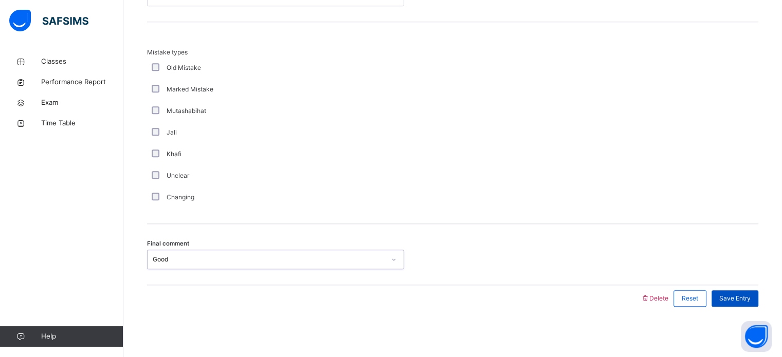
click at [739, 290] on div "Save Entry" at bounding box center [734, 298] width 47 height 16
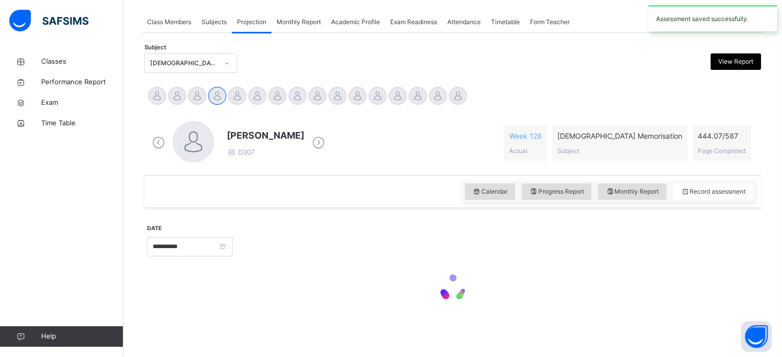
scroll to position [414, 0]
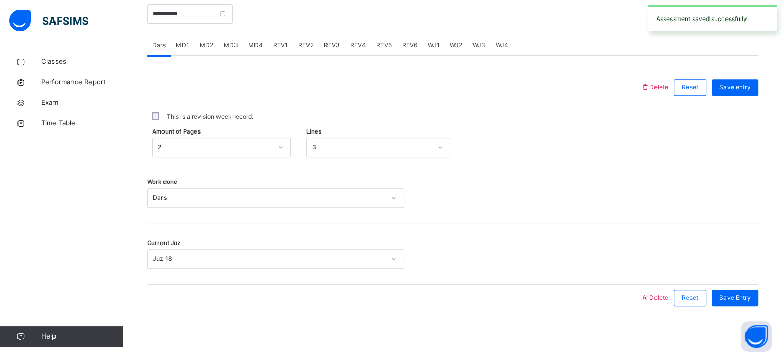
click at [333, 39] on div "REV3" at bounding box center [332, 45] width 26 height 21
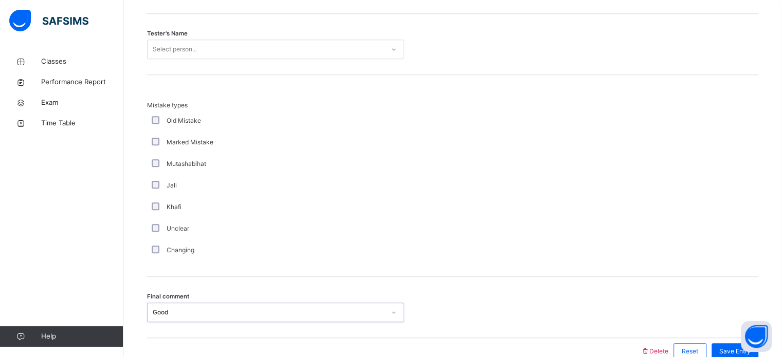
scroll to position [1076, 0]
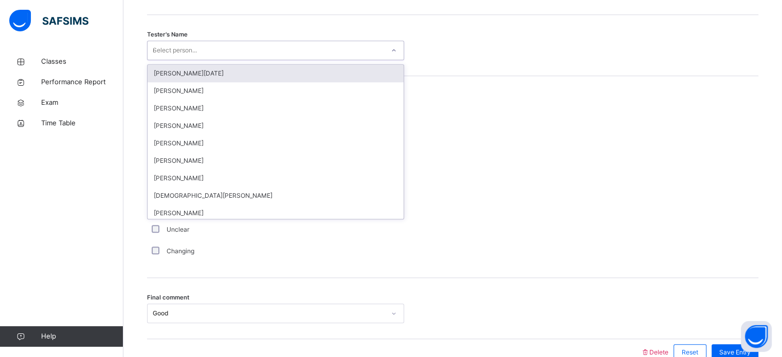
type input "**"
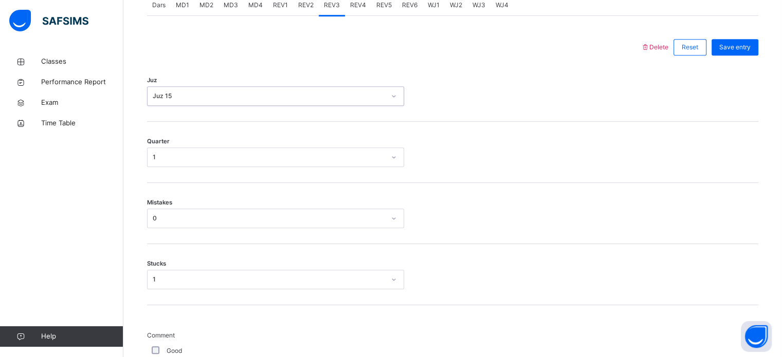
scroll to position [454, 0]
click at [744, 62] on div "Juz option Juz 15, selected. 0 results available. Select is focused ,type to re…" at bounding box center [452, 91] width 611 height 61
click at [739, 52] on div "Save entry" at bounding box center [734, 48] width 47 height 16
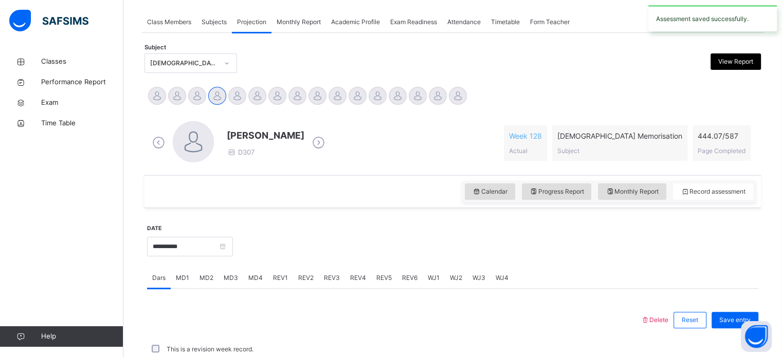
scroll to position [414, 0]
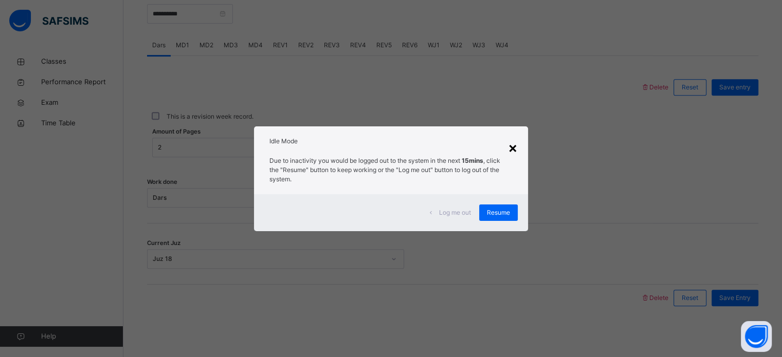
click at [512, 152] on div "×" at bounding box center [513, 148] width 10 height 22
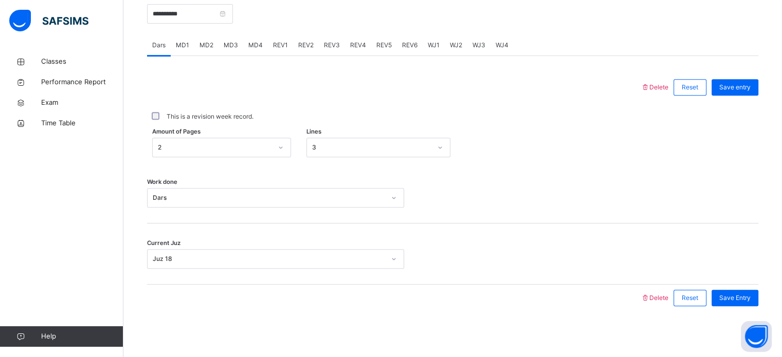
scroll to position [102, 0]
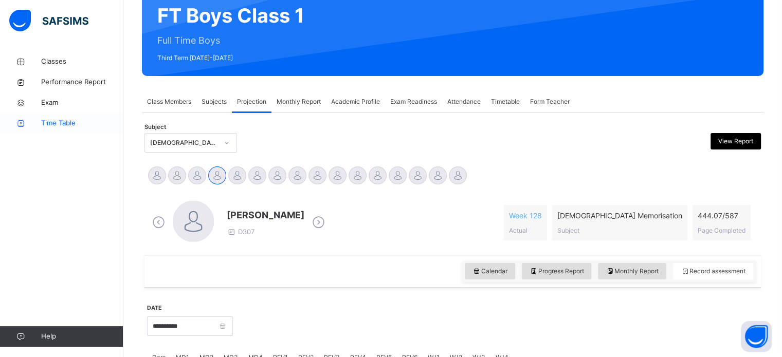
click at [2, 132] on link "Time Table" at bounding box center [61, 123] width 123 height 21
click at [0, 132] on link "Time Table" at bounding box center [61, 123] width 123 height 21
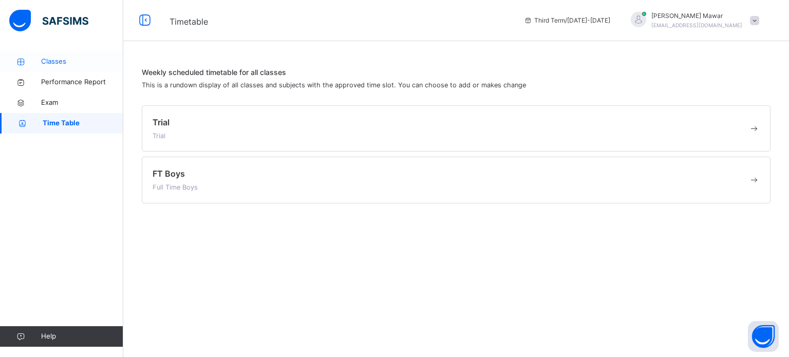
click at [53, 62] on span "Classes" at bounding box center [82, 62] width 82 height 10
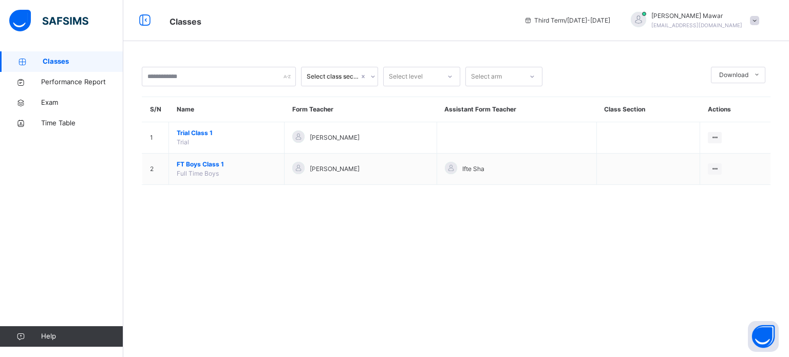
click at [245, 121] on th "Name" at bounding box center [227, 109] width 116 height 25
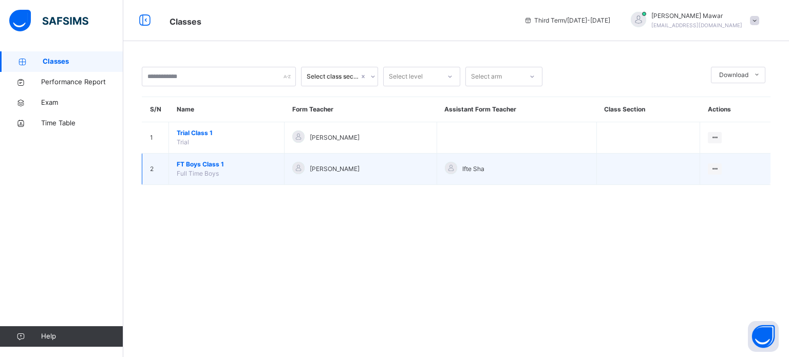
click at [219, 168] on span "FT Boys Class 1" at bounding box center [227, 164] width 100 height 9
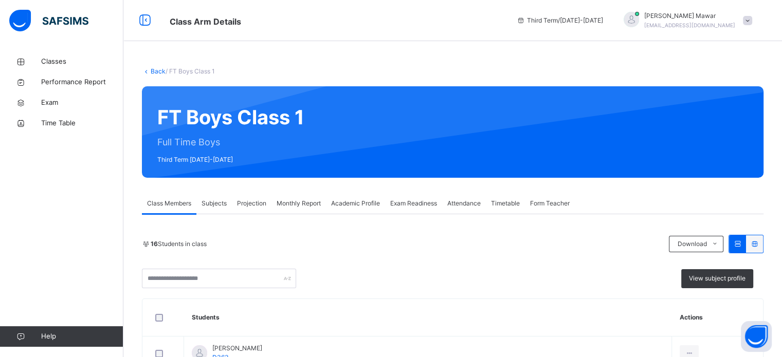
click at [251, 203] on span "Projection" at bounding box center [251, 203] width 29 height 9
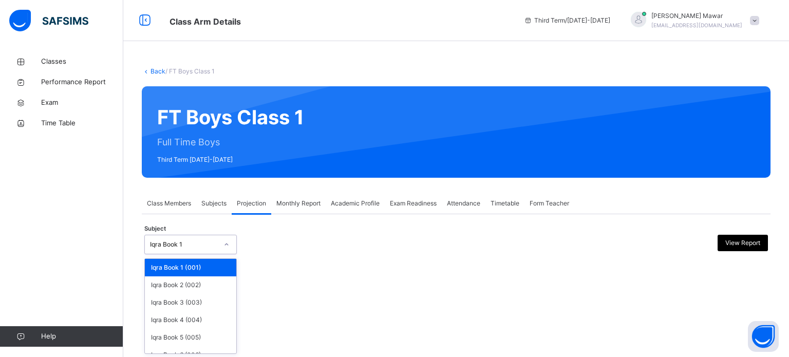
click at [206, 252] on div "Iqra Book 1" at bounding box center [181, 245] width 72 height 16
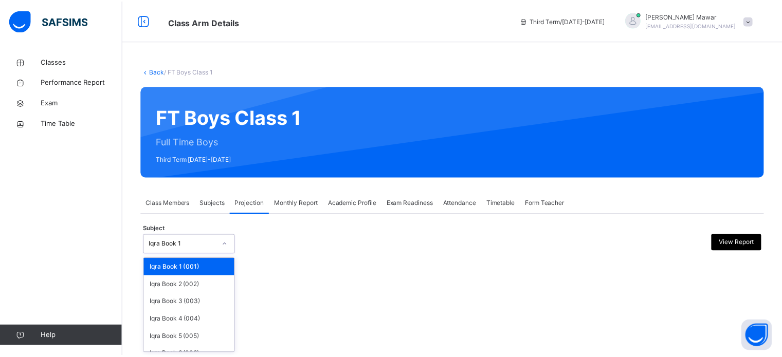
scroll to position [54, 0]
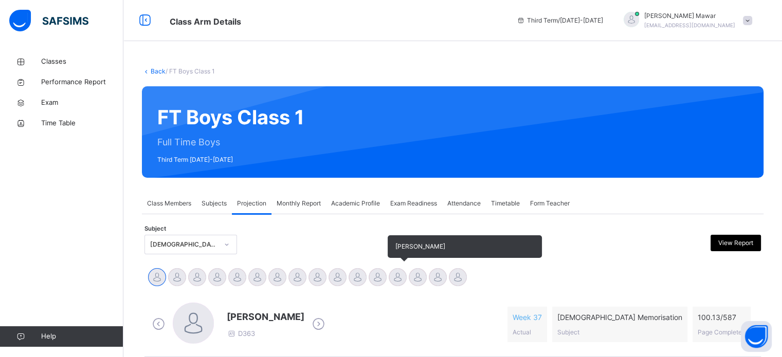
click at [399, 279] on div at bounding box center [397, 277] width 18 height 18
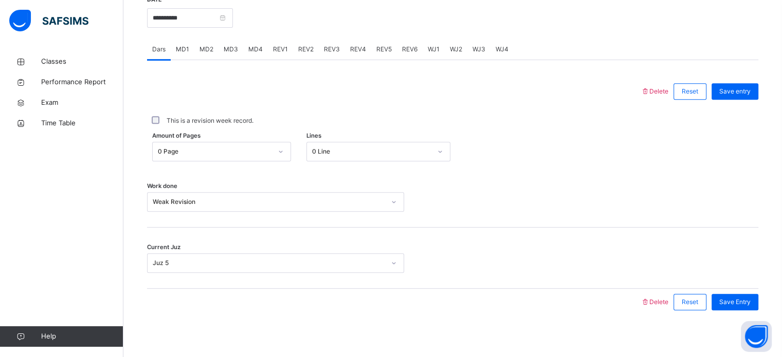
scroll to position [414, 0]
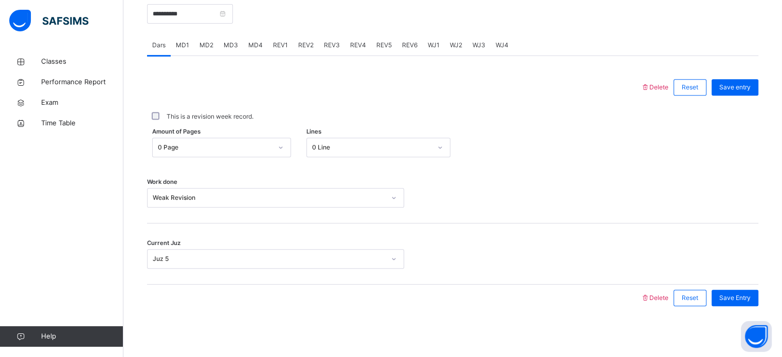
click at [197, 46] on div "MD2" at bounding box center [206, 45] width 24 height 21
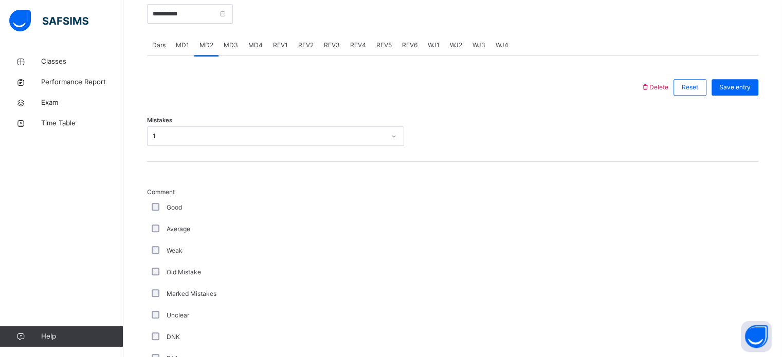
click at [257, 44] on span "MD4" at bounding box center [255, 45] width 14 height 9
click at [225, 49] on span "MD3" at bounding box center [231, 45] width 14 height 9
click at [261, 48] on div "MD4" at bounding box center [255, 45] width 25 height 21
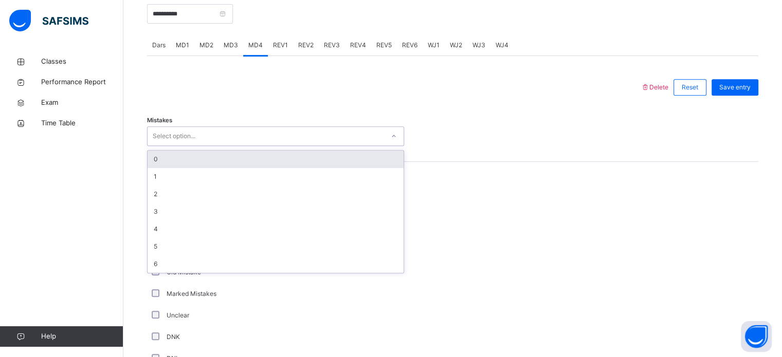
click at [247, 139] on div "Select option..." at bounding box center [265, 136] width 236 height 16
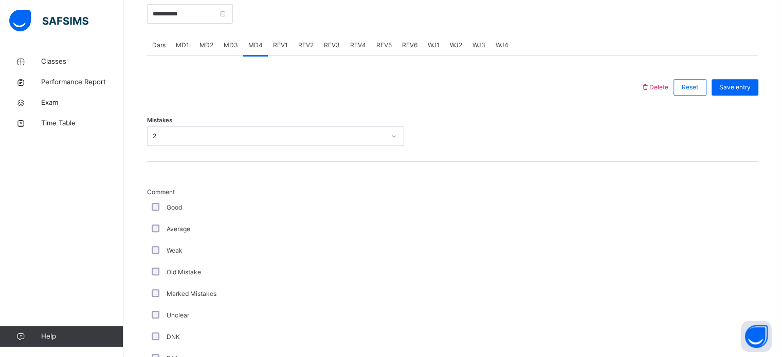
click at [152, 211] on div "Good" at bounding box center [276, 207] width 252 height 9
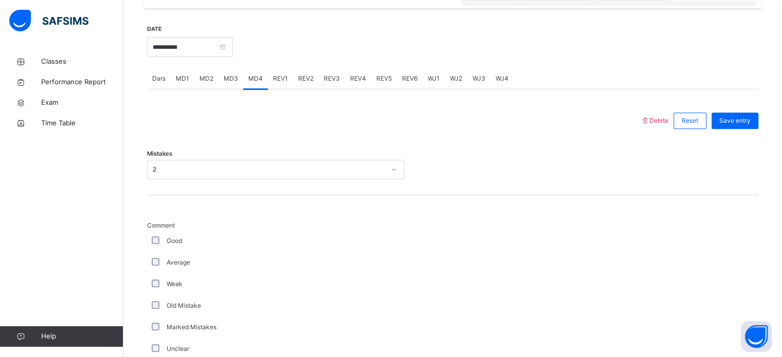
scroll to position [379, 0]
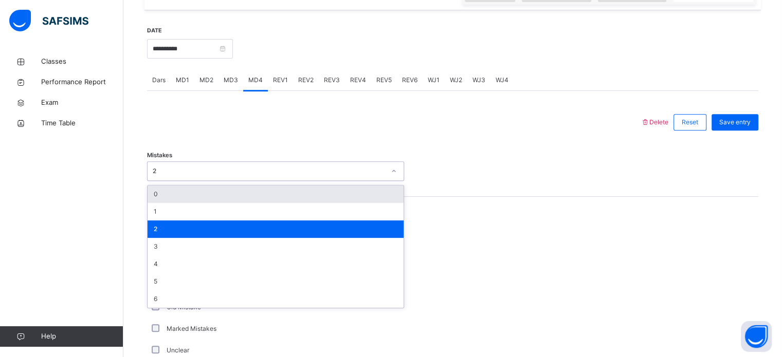
click at [176, 175] on div "2" at bounding box center [269, 170] width 232 height 9
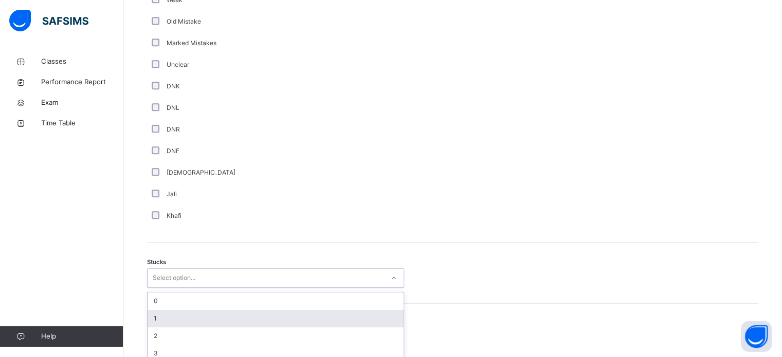
scroll to position [709, 0]
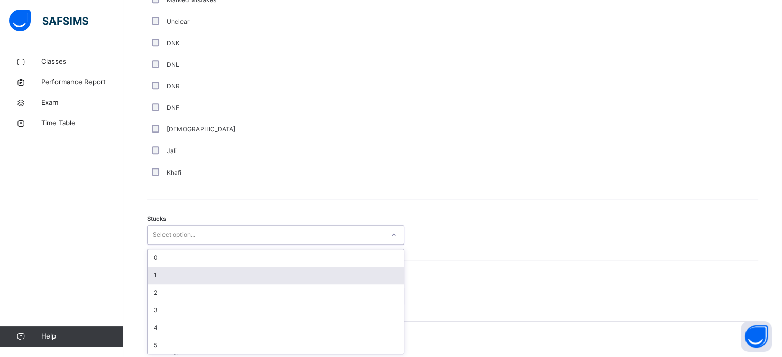
click at [168, 245] on div "option 1 focused, 2 of 6. 6 results available. Use Up and Down to choose option…" at bounding box center [275, 235] width 257 height 20
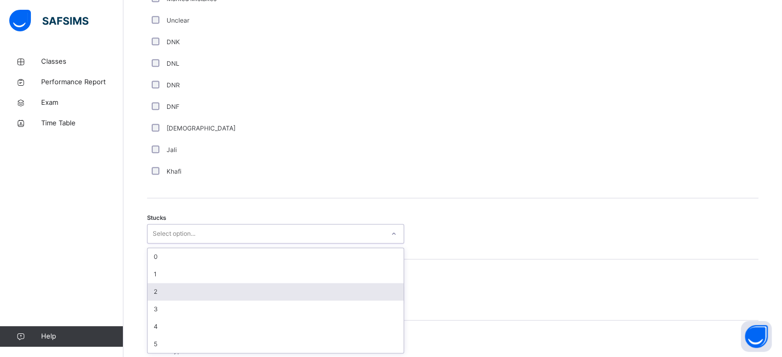
click at [169, 289] on div "2" at bounding box center [275, 291] width 256 height 17
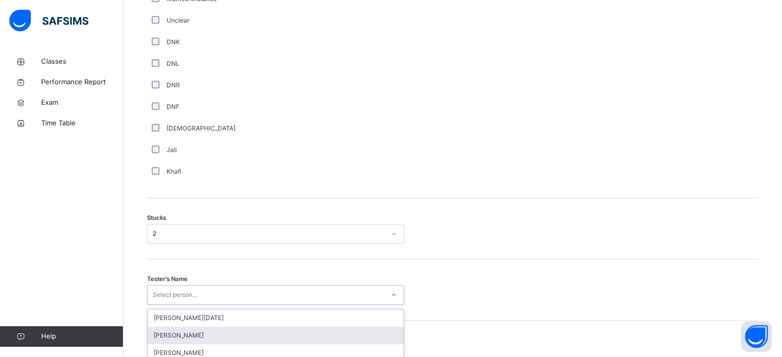
scroll to position [819, 0]
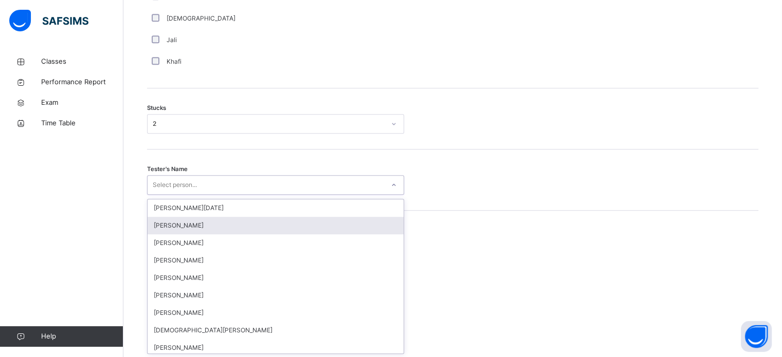
click at [169, 195] on div "option [PERSON_NAME] focused, 2 of 88. 88 results available. Use Up and Down to…" at bounding box center [275, 185] width 257 height 20
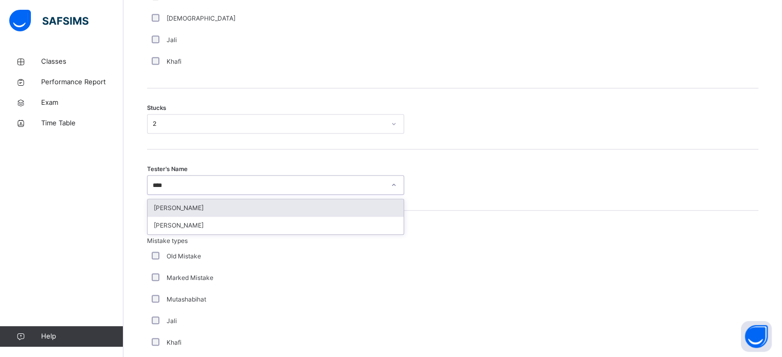
type input "****"
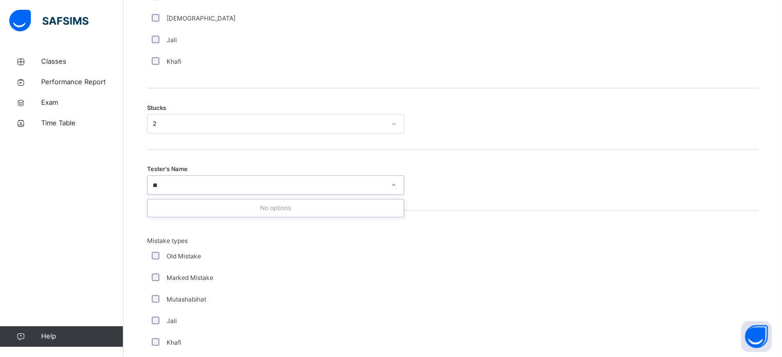
type input "*"
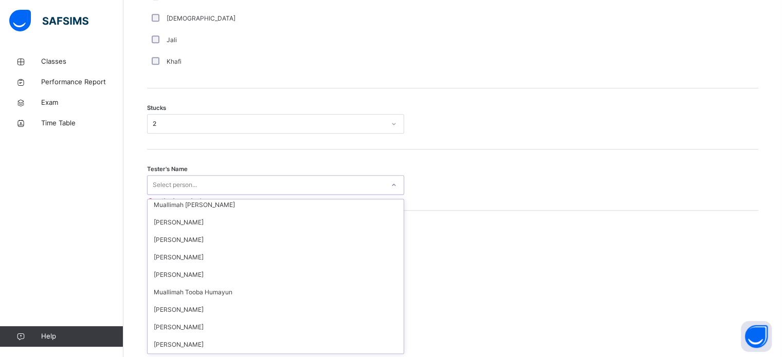
scroll to position [0, 0]
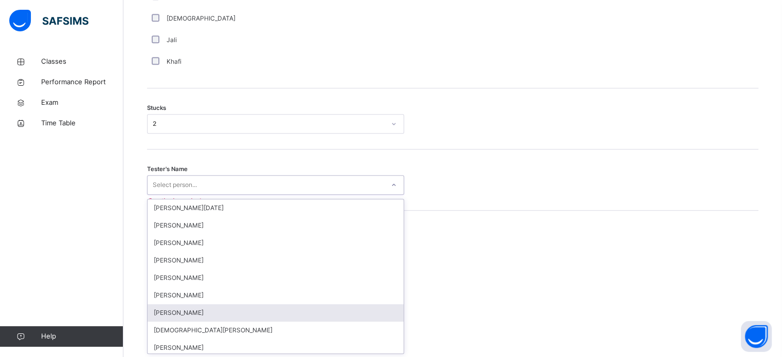
type input "*"
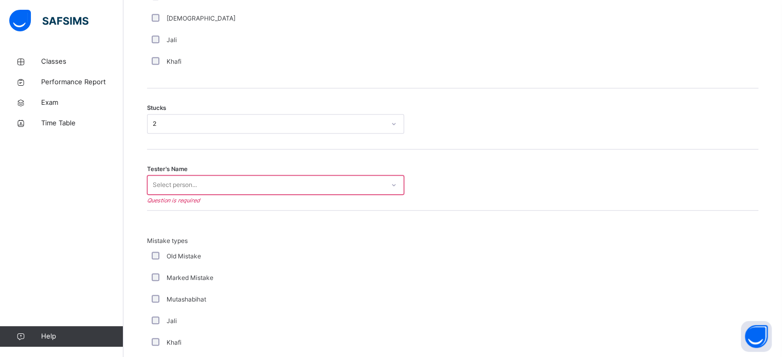
click at [117, 256] on div "Classes Performance Report Exam Time Table Help" at bounding box center [61, 199] width 123 height 316
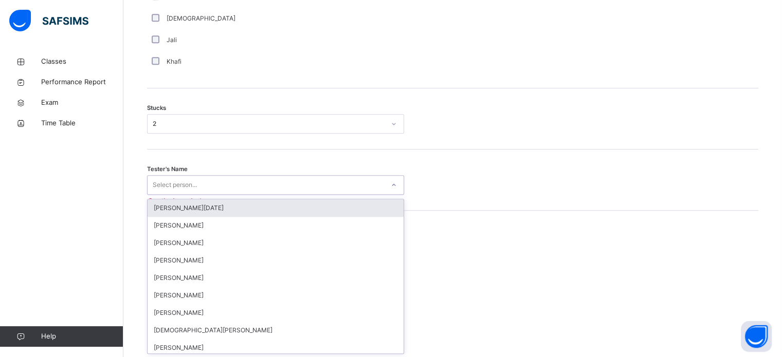
click at [227, 182] on div "Select person..." at bounding box center [265, 185] width 236 height 16
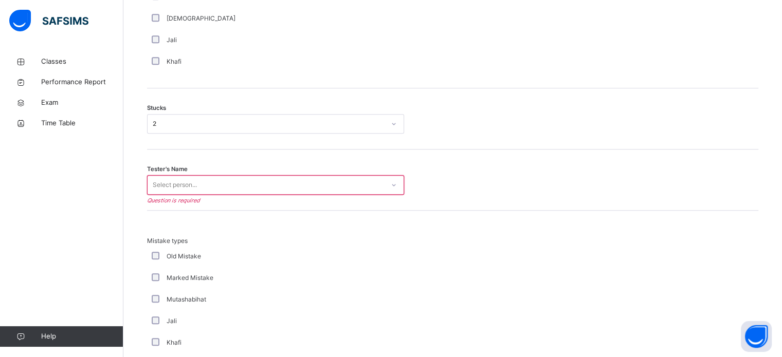
click at [215, 196] on div "Tester's Name Select person... Question is required" at bounding box center [452, 180] width 611 height 61
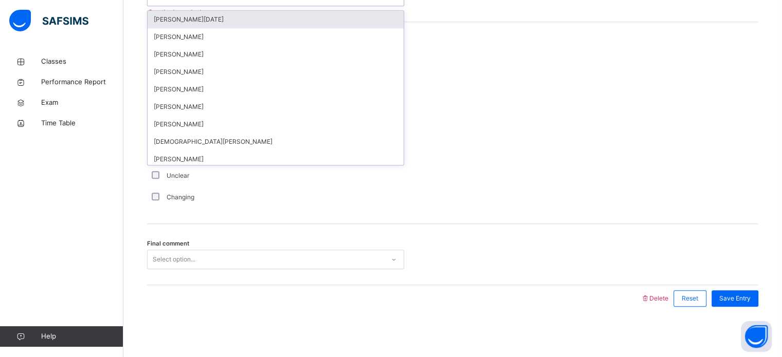
scroll to position [999, 0]
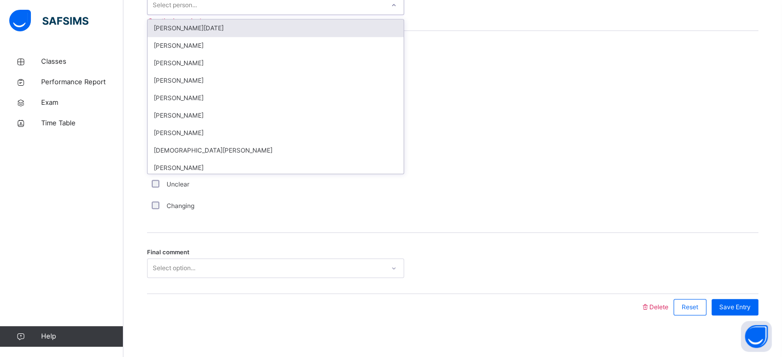
click at [210, 3] on div "Select person..." at bounding box center [265, 5] width 236 height 16
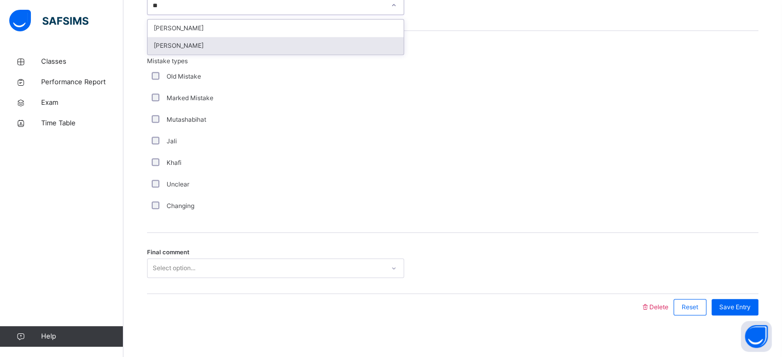
type input "*"
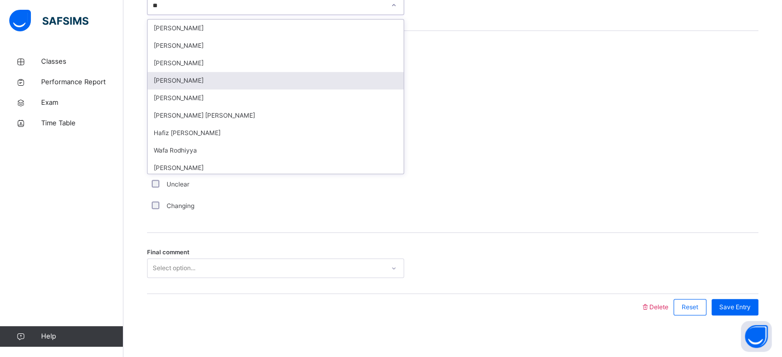
type input "*"
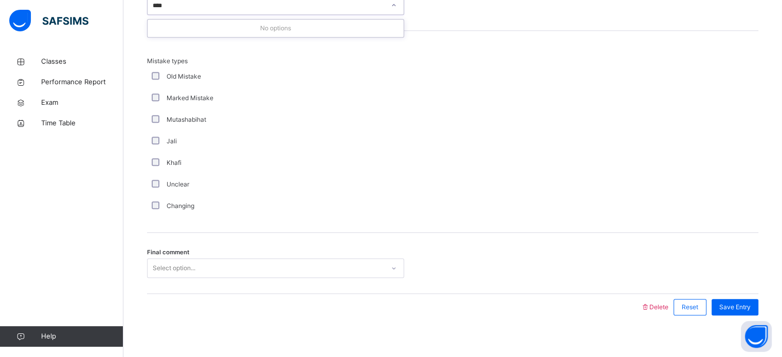
type input "***"
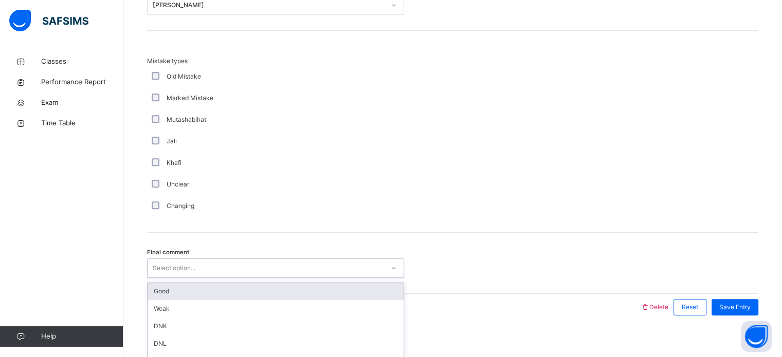
scroll to position [1008, 0]
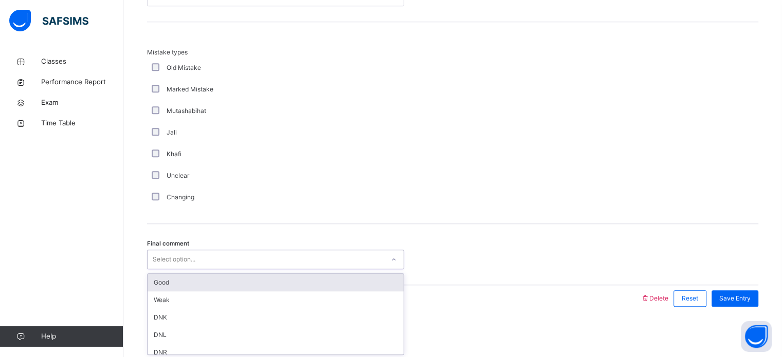
click at [172, 269] on div "option Good focused, 1 of 6. 6 results available. Use Up and Down to choose opt…" at bounding box center [275, 260] width 257 height 20
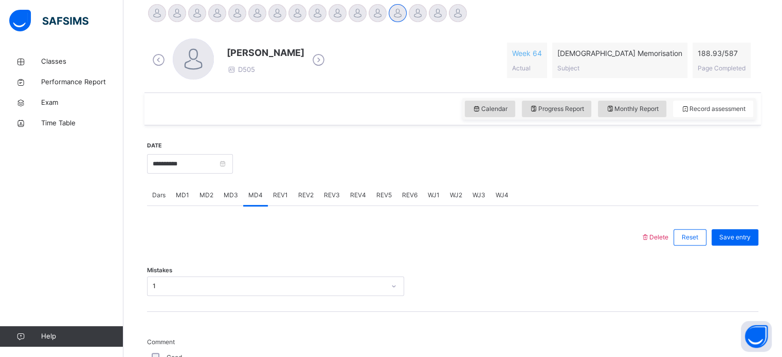
scroll to position [271, 0]
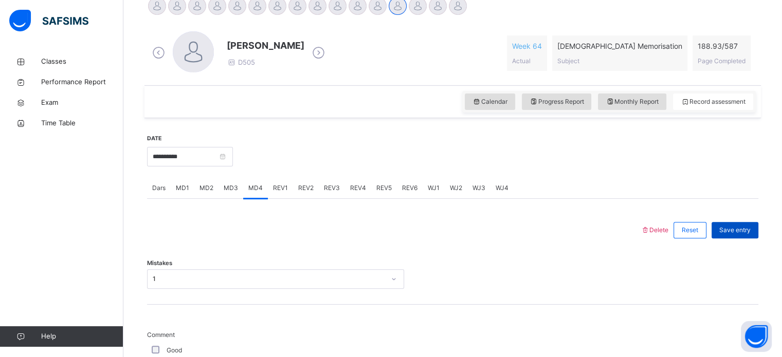
click at [736, 227] on span "Save entry" at bounding box center [734, 230] width 31 height 9
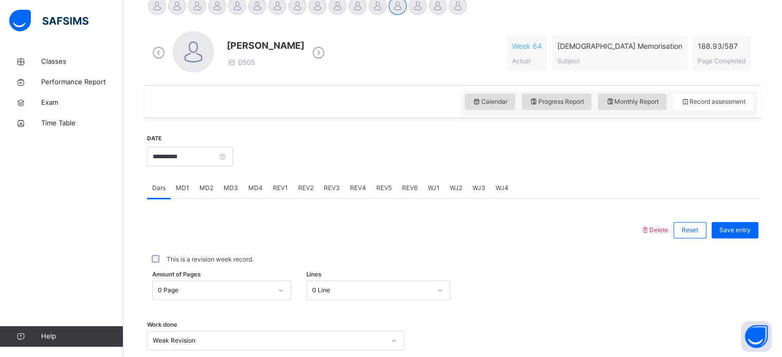
click at [273, 189] on span "REV1" at bounding box center [280, 187] width 15 height 9
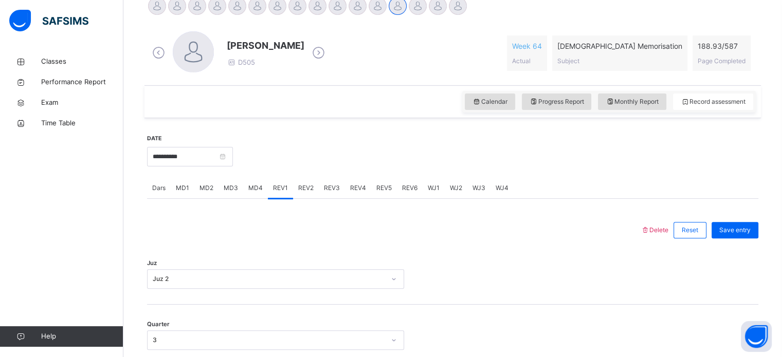
click at [304, 190] on span "REV2" at bounding box center [305, 187] width 15 height 9
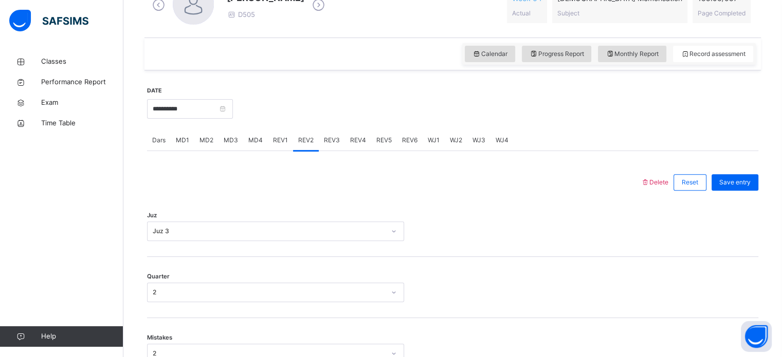
scroll to position [321, 0]
click at [336, 146] on div "REV3" at bounding box center [332, 138] width 26 height 21
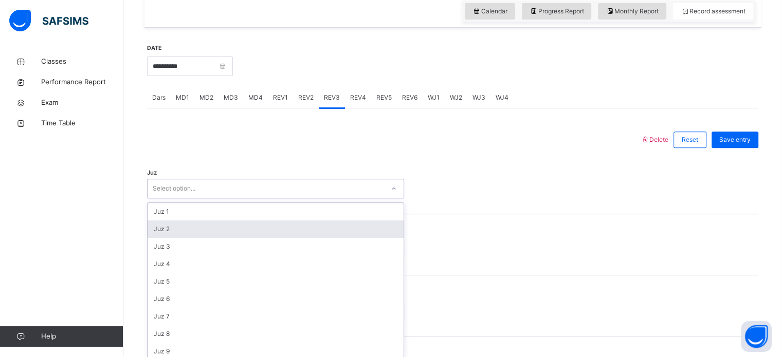
click at [227, 198] on div "option Juz 2 focused, 2 of 30. 30 results available. Use Up and Down to choose …" at bounding box center [275, 189] width 257 height 20
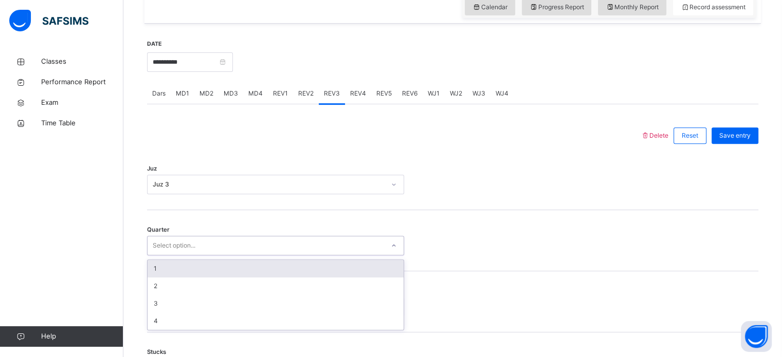
click at [226, 245] on div "Select option..." at bounding box center [265, 246] width 236 height 16
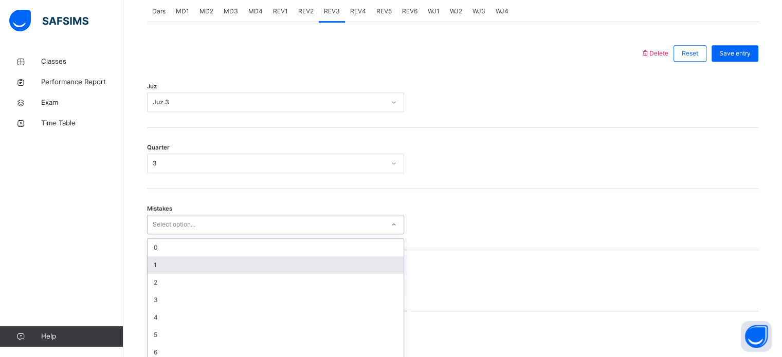
click at [199, 234] on div "option 1 focused, 2 of 7. 7 results available. Use Up and Down to choose option…" at bounding box center [275, 225] width 257 height 20
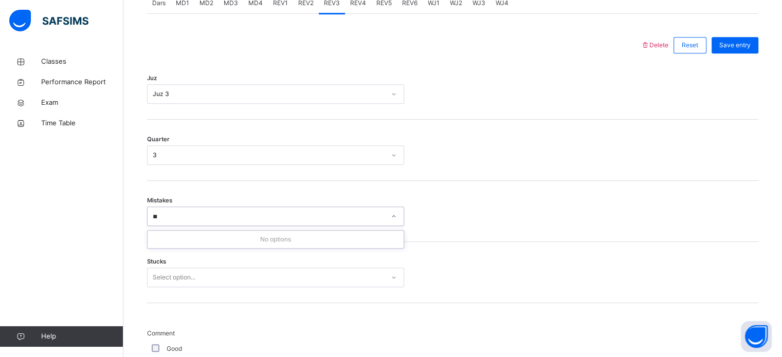
type input "*"
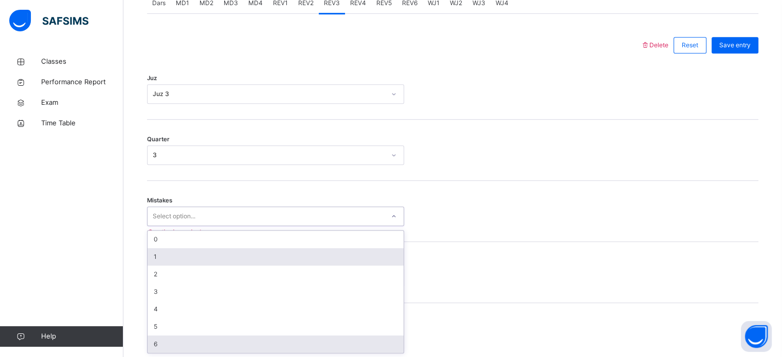
type input "*"
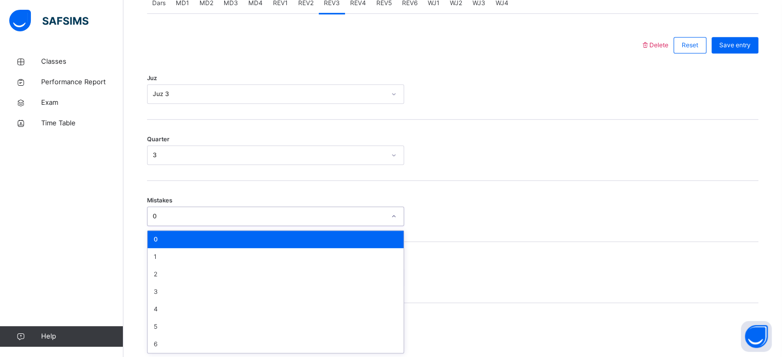
click at [313, 220] on div "0" at bounding box center [265, 217] width 236 height 16
click at [311, 218] on div "0" at bounding box center [269, 216] width 232 height 9
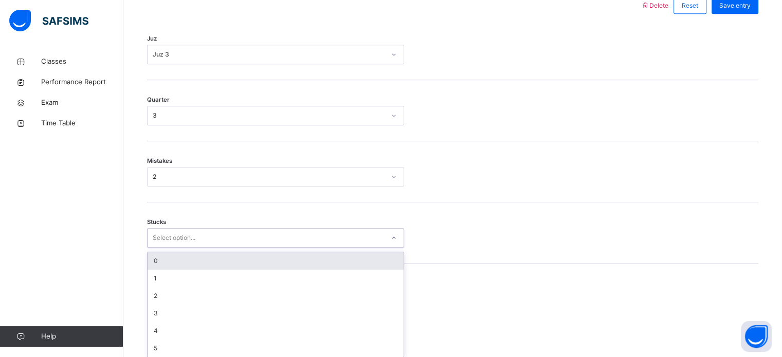
click at [286, 248] on div "option 0 focused, 1 of 6. 6 results available. Use Up and Down to choose option…" at bounding box center [275, 238] width 257 height 20
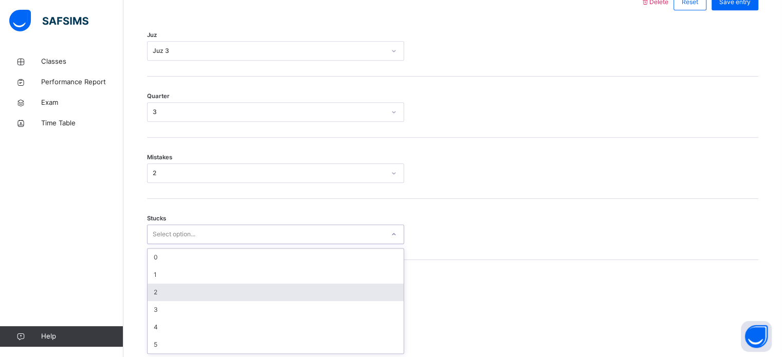
click at [271, 289] on div "2" at bounding box center [275, 292] width 256 height 17
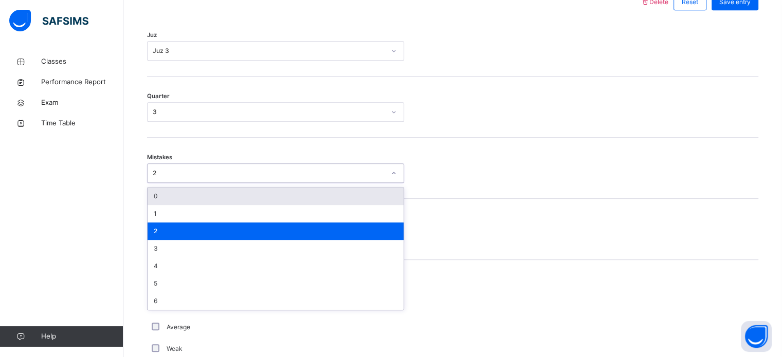
click at [228, 179] on div "2" at bounding box center [265, 173] width 236 height 16
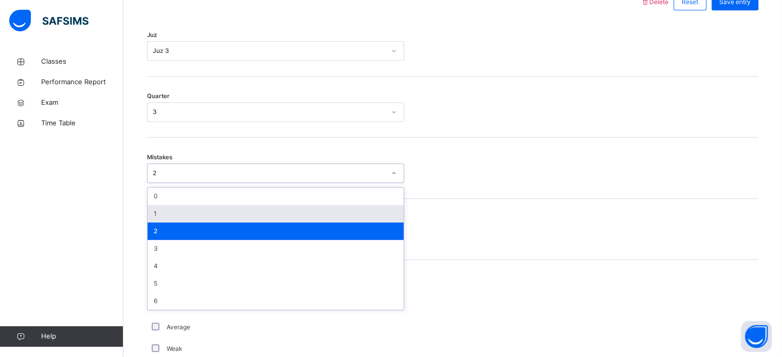
click at [231, 206] on div "1" at bounding box center [275, 213] width 256 height 17
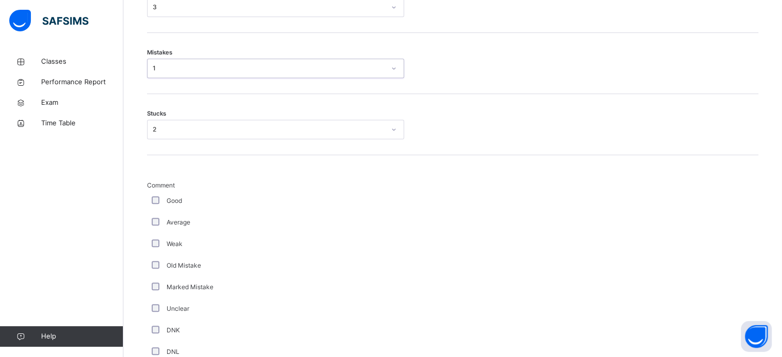
scroll to position [621, 0]
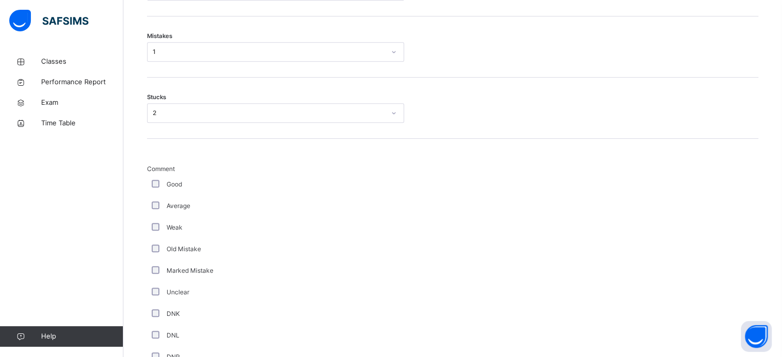
click at [155, 187] on div "Good" at bounding box center [276, 184] width 252 height 9
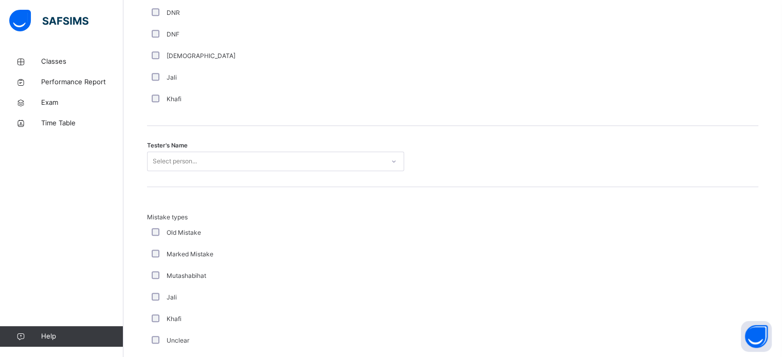
scroll to position [969, 0]
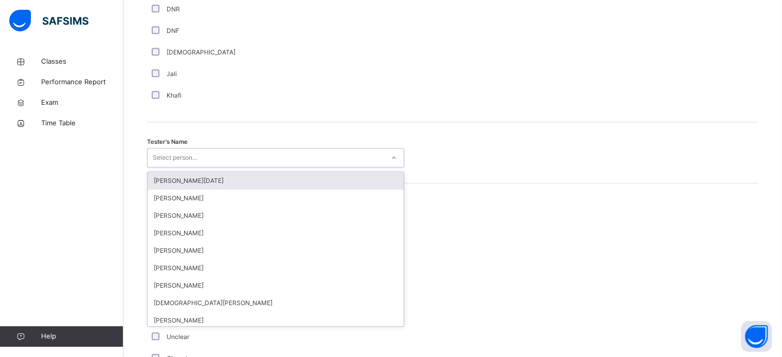
click at [189, 158] on div "Select person..." at bounding box center [175, 158] width 44 height 20
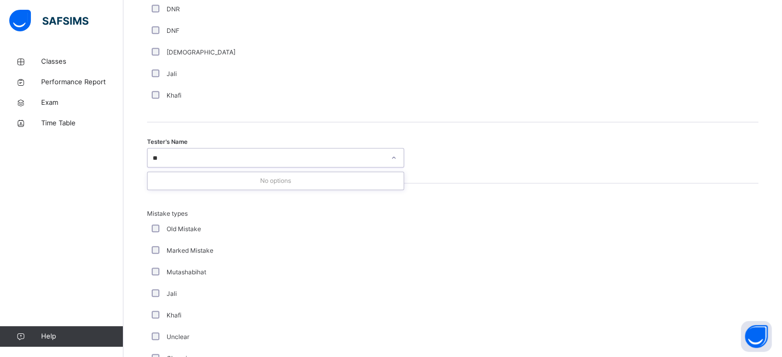
type input "*"
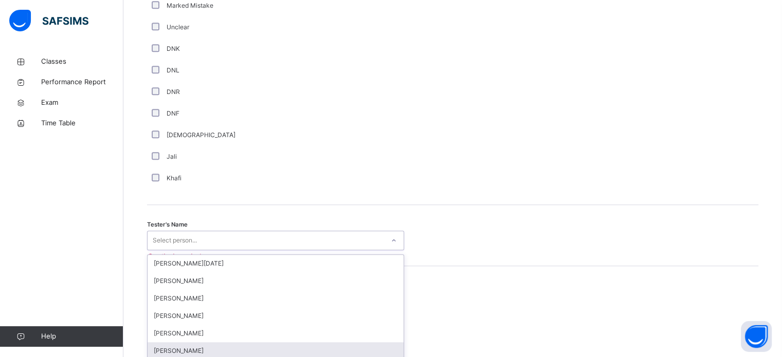
scroll to position [886, 0]
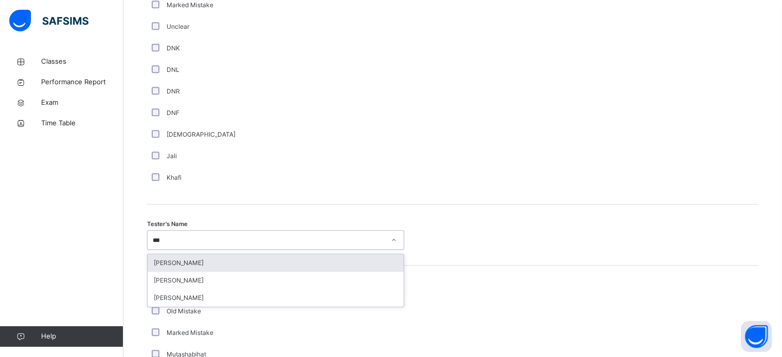
type input "****"
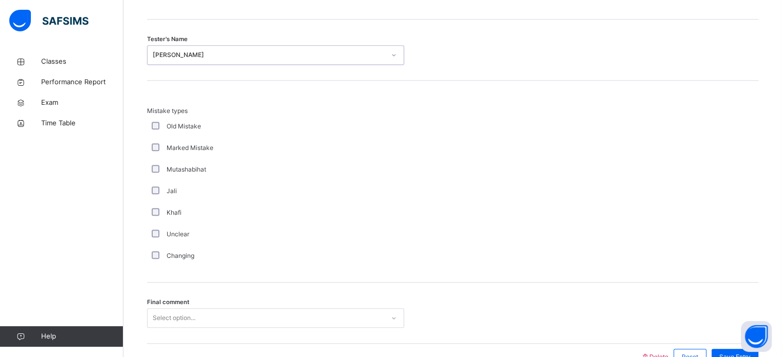
scroll to position [1130, 0]
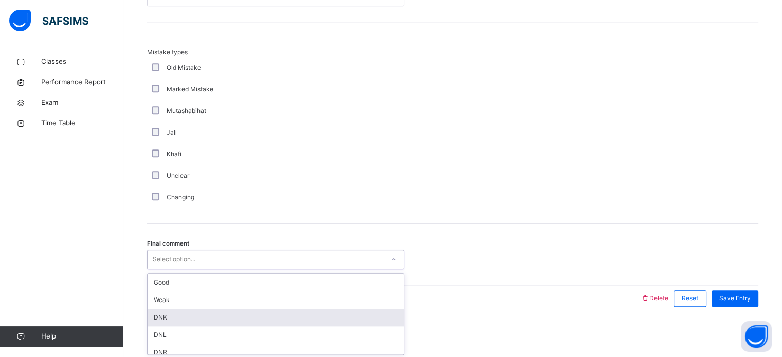
click at [210, 269] on div "option DNK focused, 3 of 6. 6 results available. Use Up and Down to choose opti…" at bounding box center [275, 260] width 257 height 20
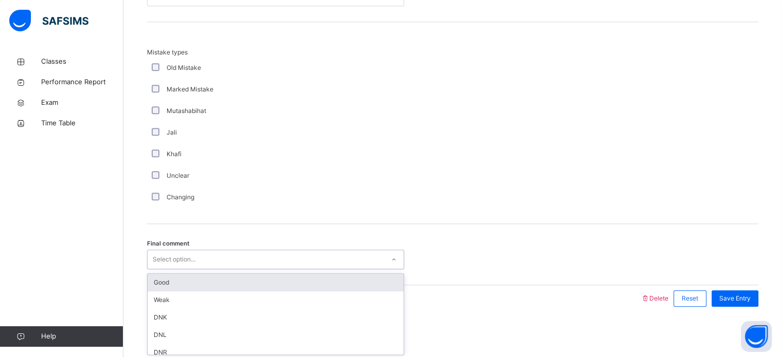
click at [201, 285] on div "Good" at bounding box center [275, 282] width 256 height 17
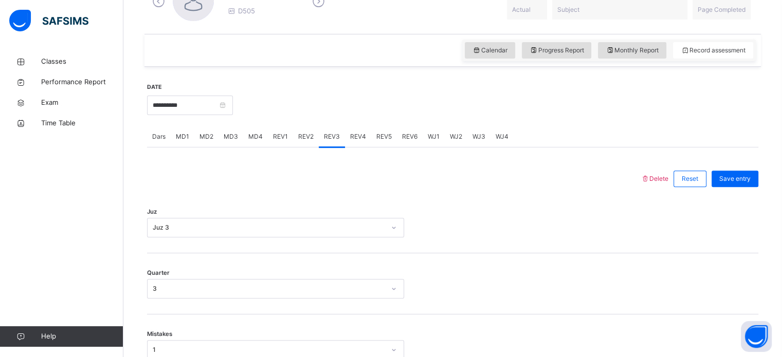
scroll to position [327, 0]
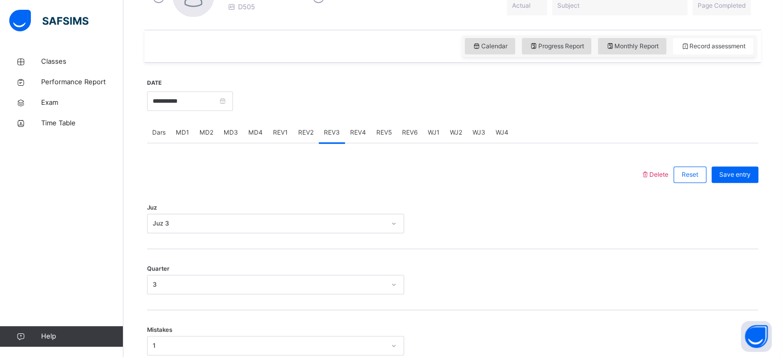
click at [730, 172] on span "Save entry" at bounding box center [734, 174] width 31 height 9
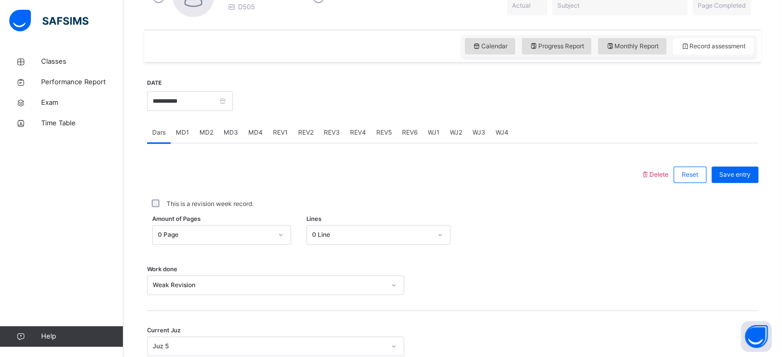
click at [376, 133] on span "REV5" at bounding box center [383, 132] width 15 height 9
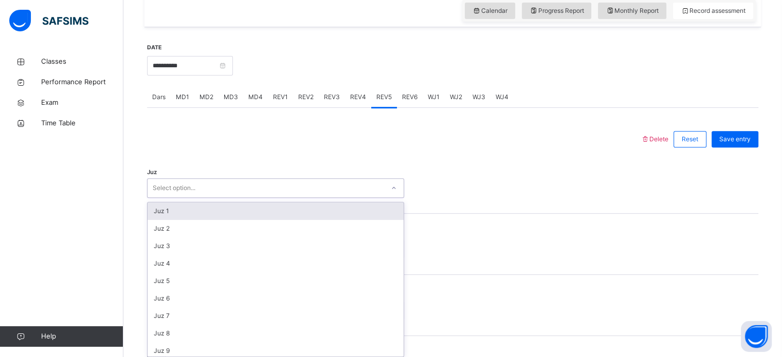
click at [288, 198] on div "option Juz 1 focused, 1 of 30. 30 results available. Use Up and Down to choose …" at bounding box center [275, 188] width 257 height 20
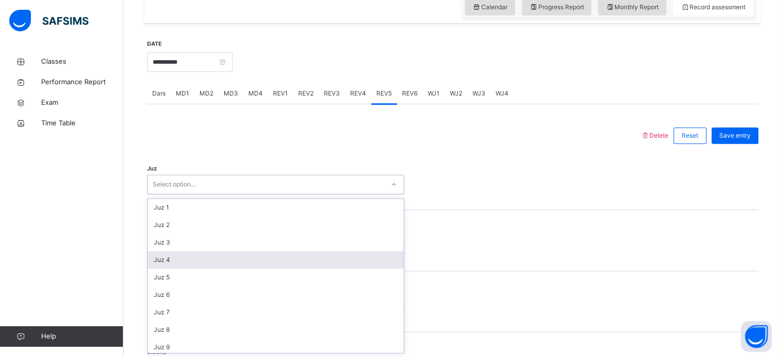
click at [271, 258] on div "Juz 4" at bounding box center [275, 259] width 256 height 17
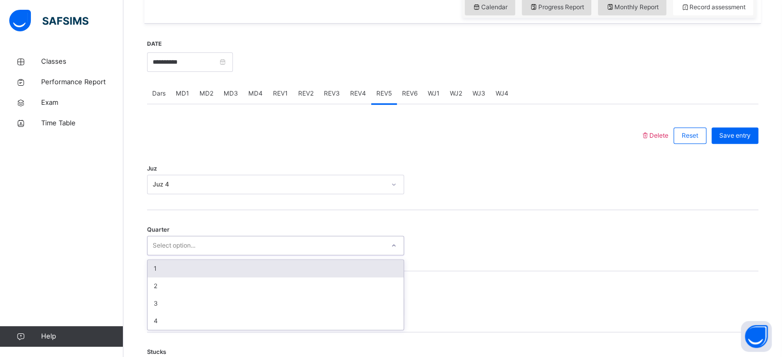
drag, startPoint x: 252, startPoint y: 249, endPoint x: 252, endPoint y: 269, distance: 20.0
click at [252, 255] on div "option 1 focused, 1 of 4. 4 results available. Use Up and Down to choose option…" at bounding box center [275, 246] width 257 height 20
click at [252, 269] on div "1" at bounding box center [275, 268] width 256 height 17
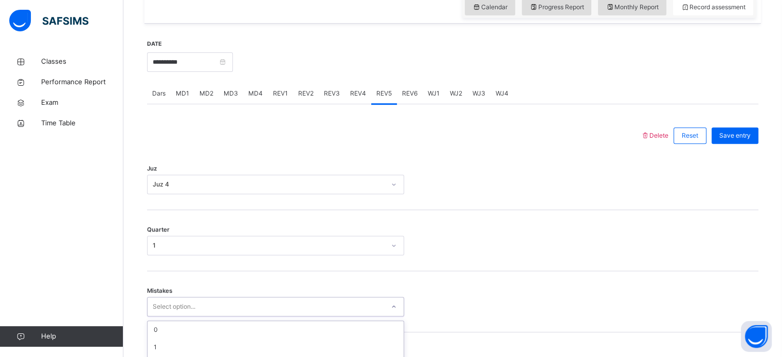
scroll to position [456, 0]
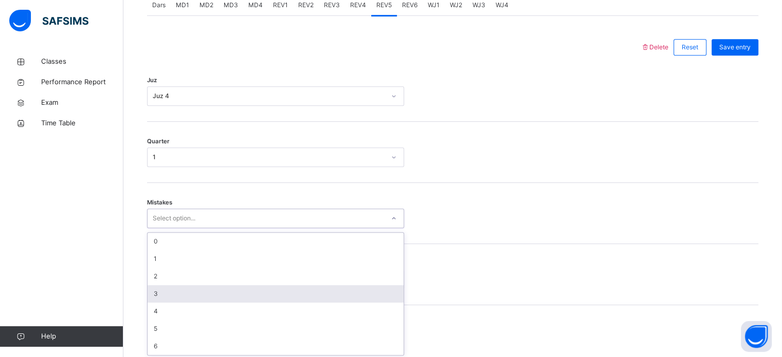
click at [237, 228] on div "option 3 focused, 4 of 7. 7 results available. Use Up and Down to choose option…" at bounding box center [275, 219] width 257 height 20
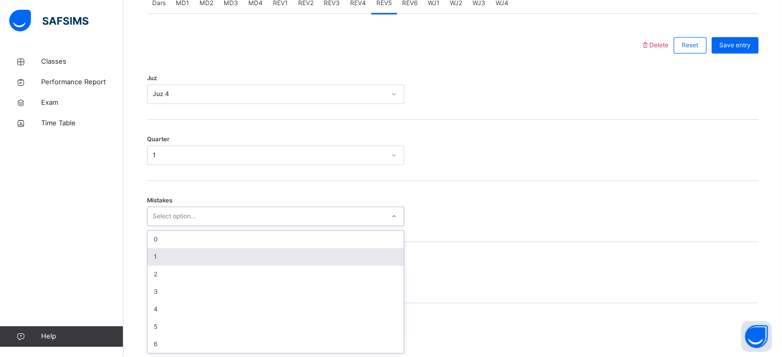
click at [240, 256] on div "1" at bounding box center [275, 256] width 256 height 17
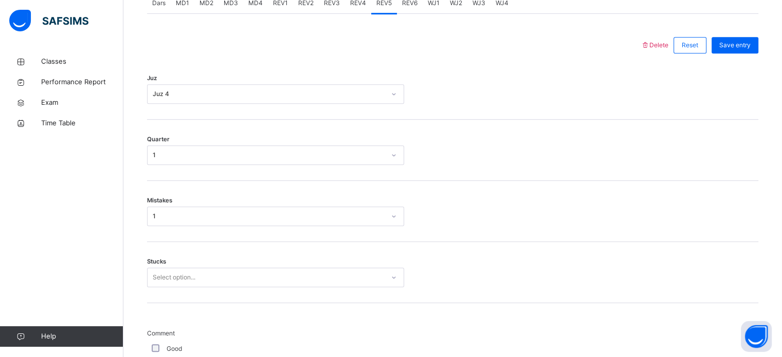
drag, startPoint x: 240, startPoint y: 256, endPoint x: 234, endPoint y: 252, distance: 7.8
click at [234, 252] on div "Stucks Select option..." at bounding box center [452, 272] width 611 height 61
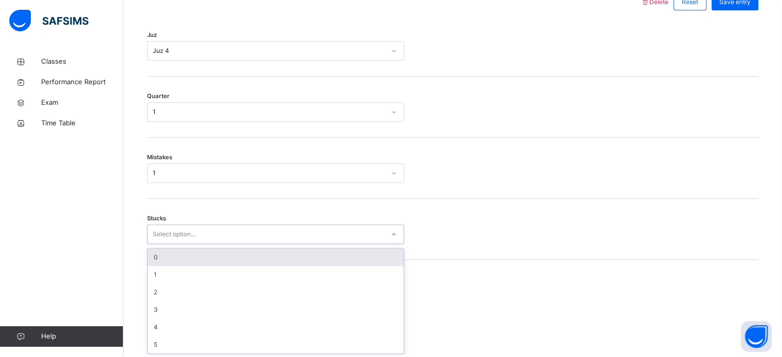
scroll to position [499, 0]
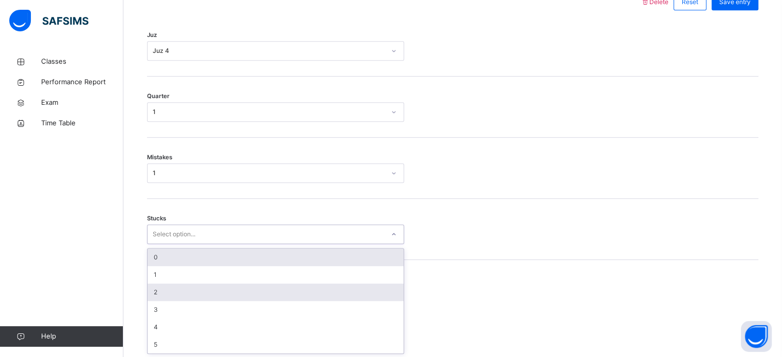
click at [148, 292] on div "2" at bounding box center [275, 292] width 256 height 17
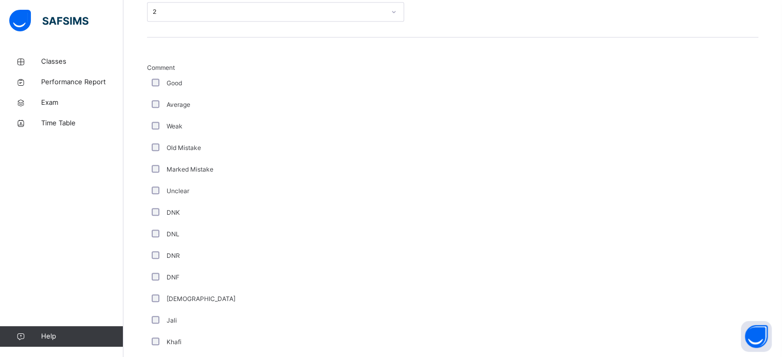
scroll to position [723, 0]
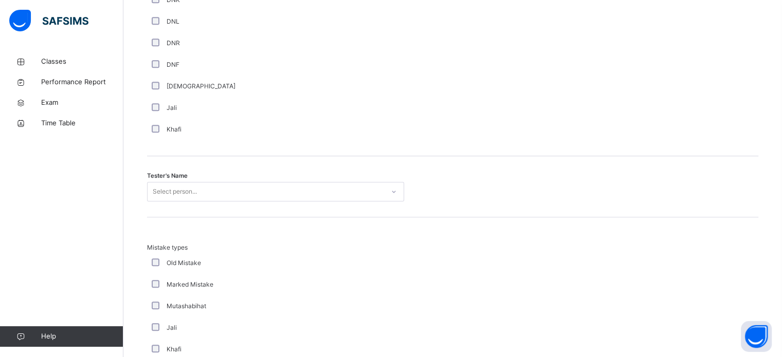
scroll to position [941, 0]
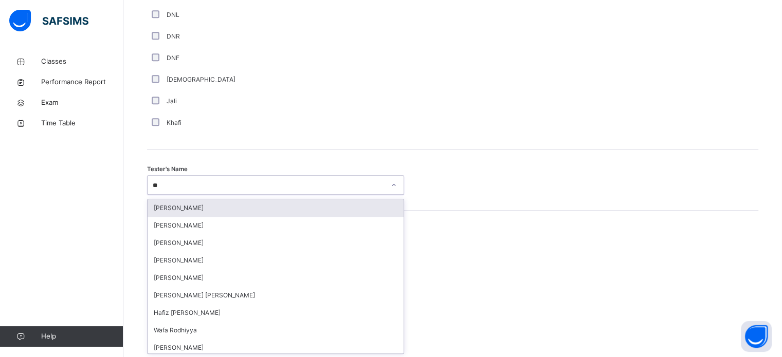
type input "***"
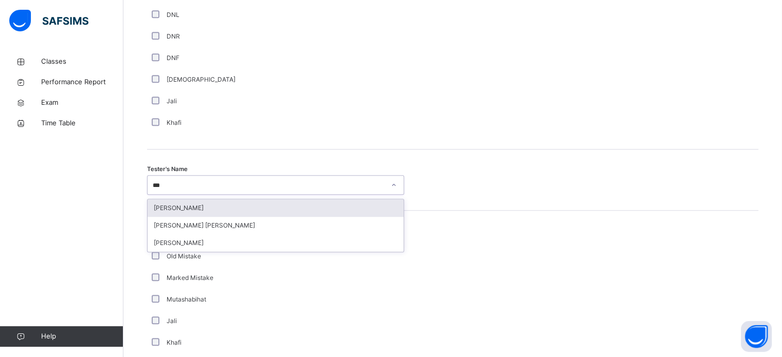
click at [161, 209] on div "[PERSON_NAME]" at bounding box center [275, 207] width 256 height 17
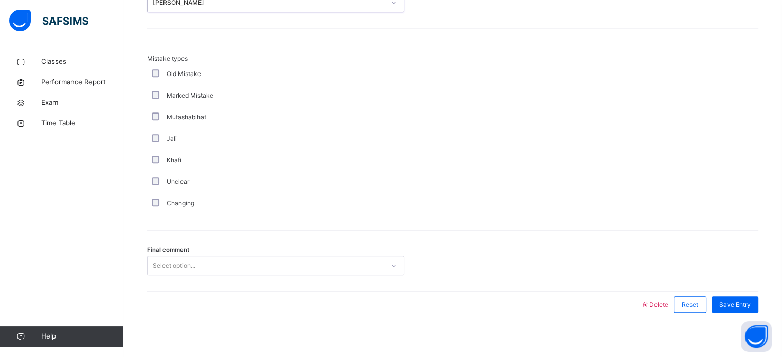
scroll to position [1130, 0]
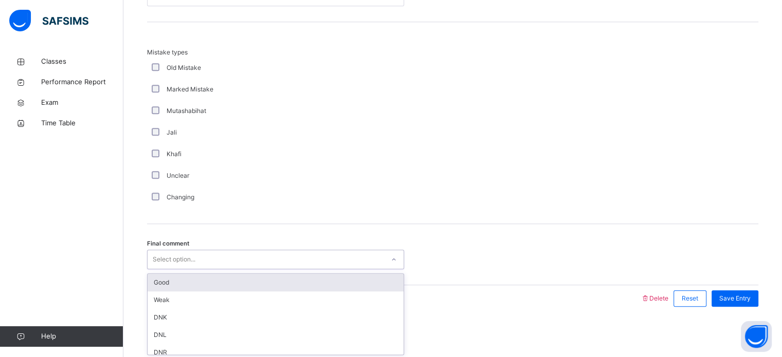
click at [155, 285] on div "Good" at bounding box center [275, 282] width 256 height 17
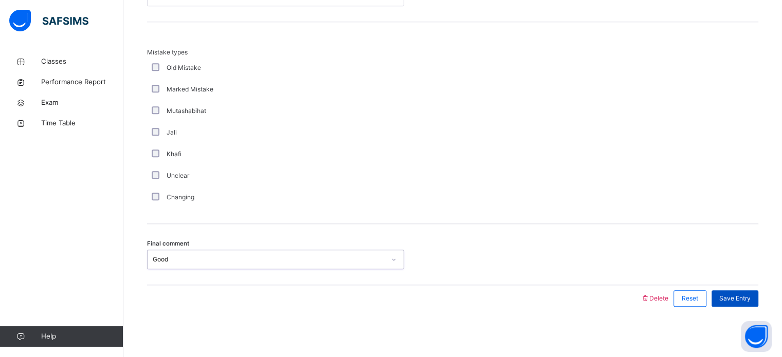
click at [745, 294] on span "Save Entry" at bounding box center [734, 298] width 31 height 9
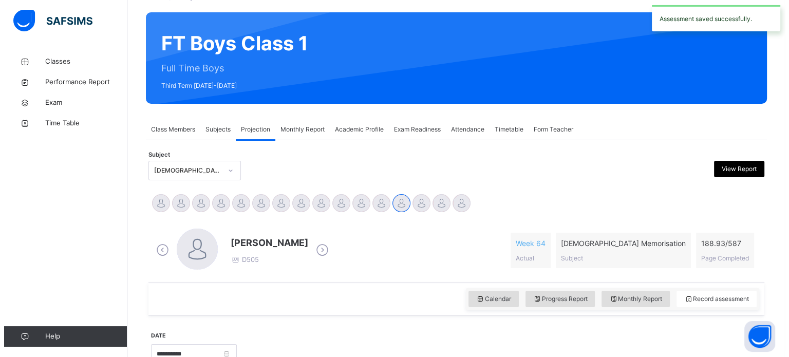
scroll to position [0, 0]
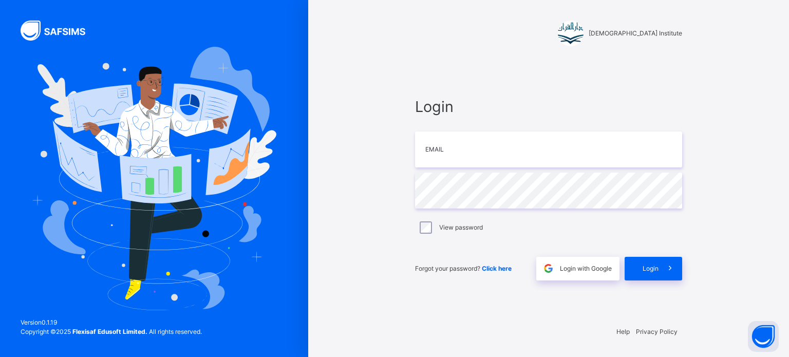
click at [234, 252] on img at bounding box center [154, 178] width 245 height 263
